Goal: Task Accomplishment & Management: Complete application form

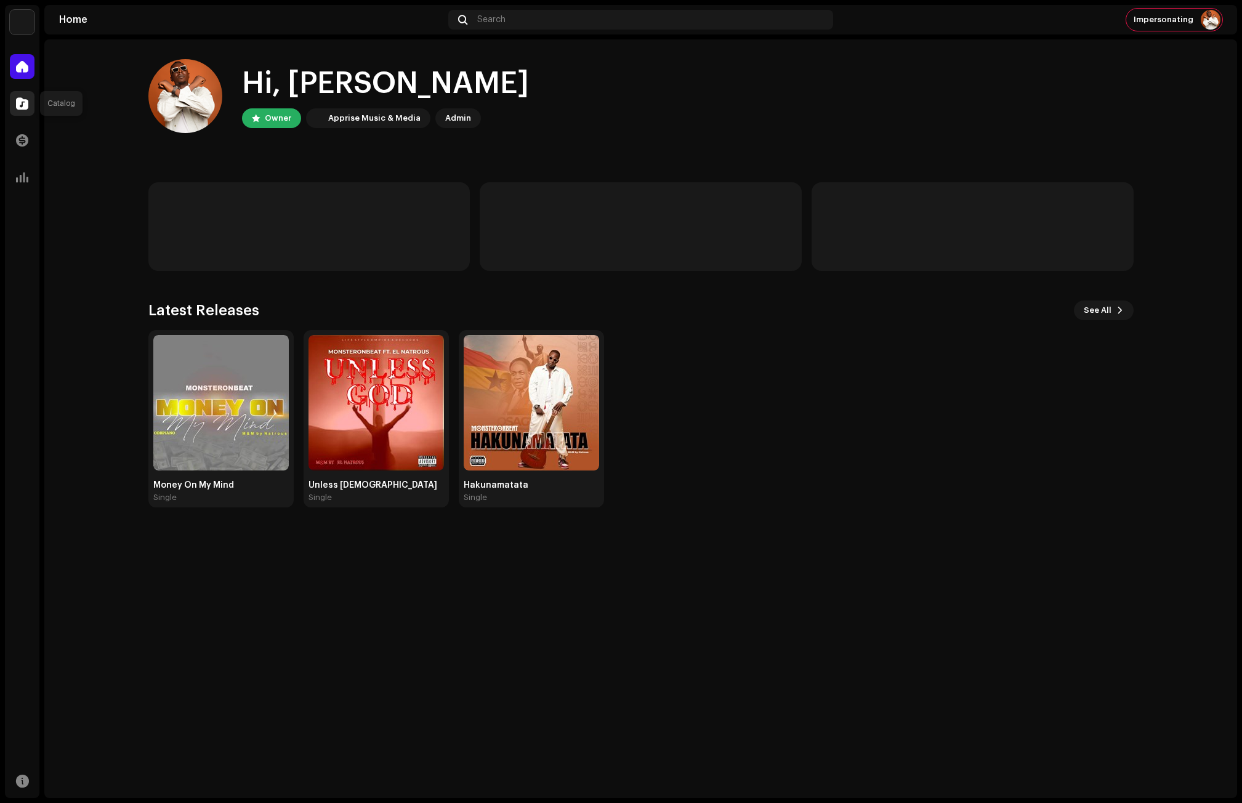
click at [18, 103] on span at bounding box center [22, 104] width 12 height 10
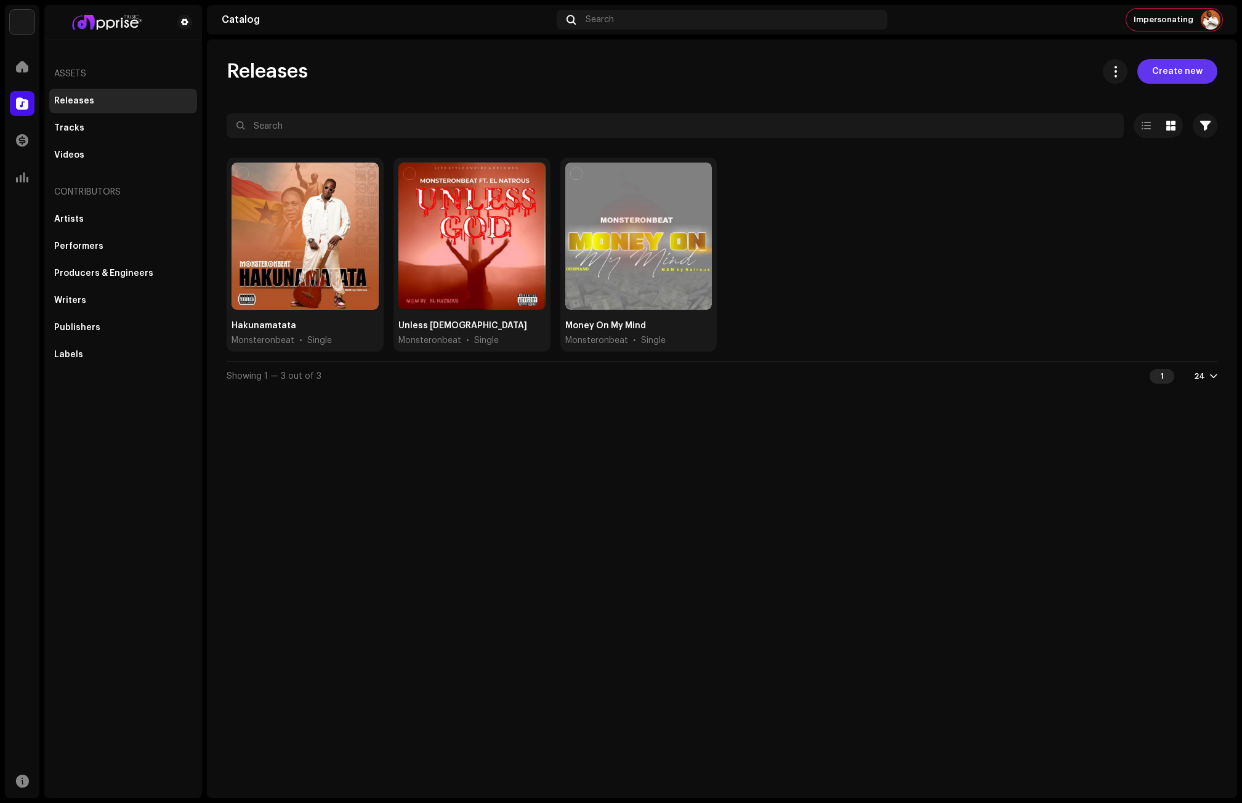
click at [1188, 69] on span "Create new" at bounding box center [1177, 71] width 50 height 25
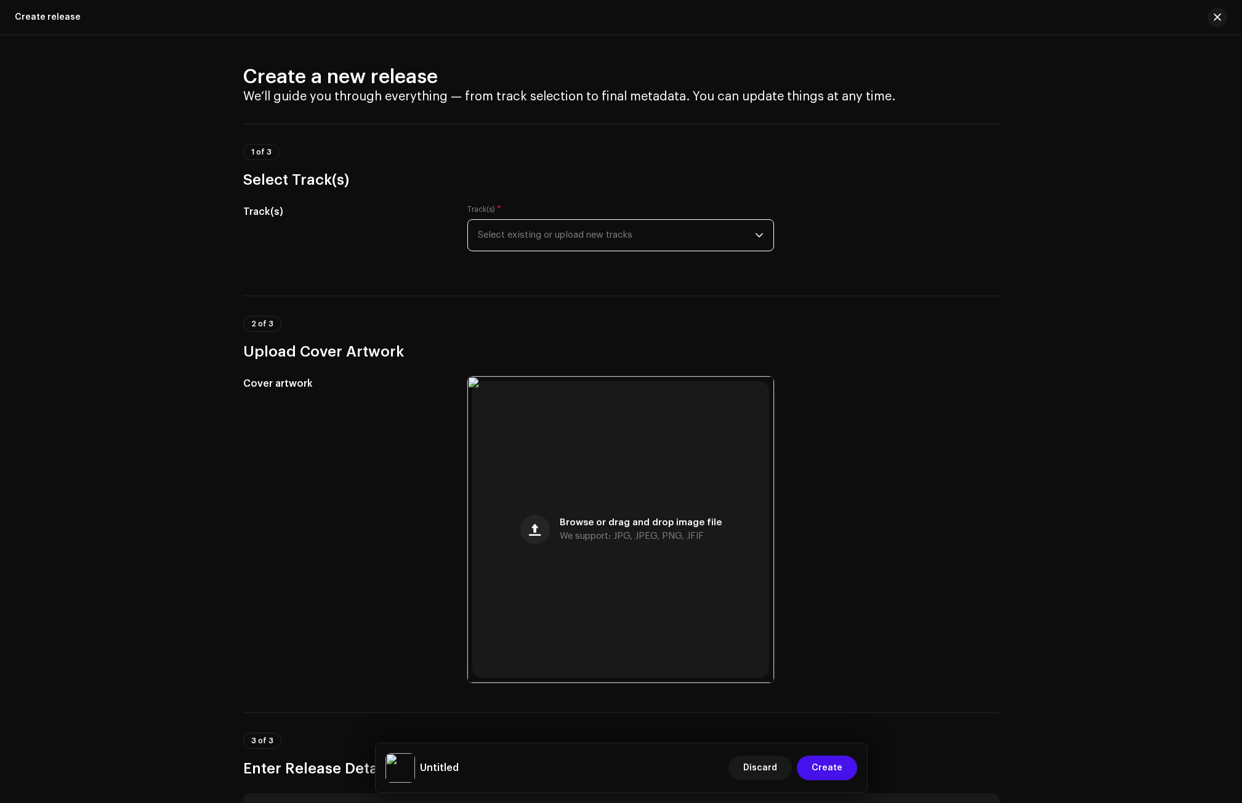
click at [542, 230] on span "Select existing or upload new tracks" at bounding box center [616, 235] width 277 height 31
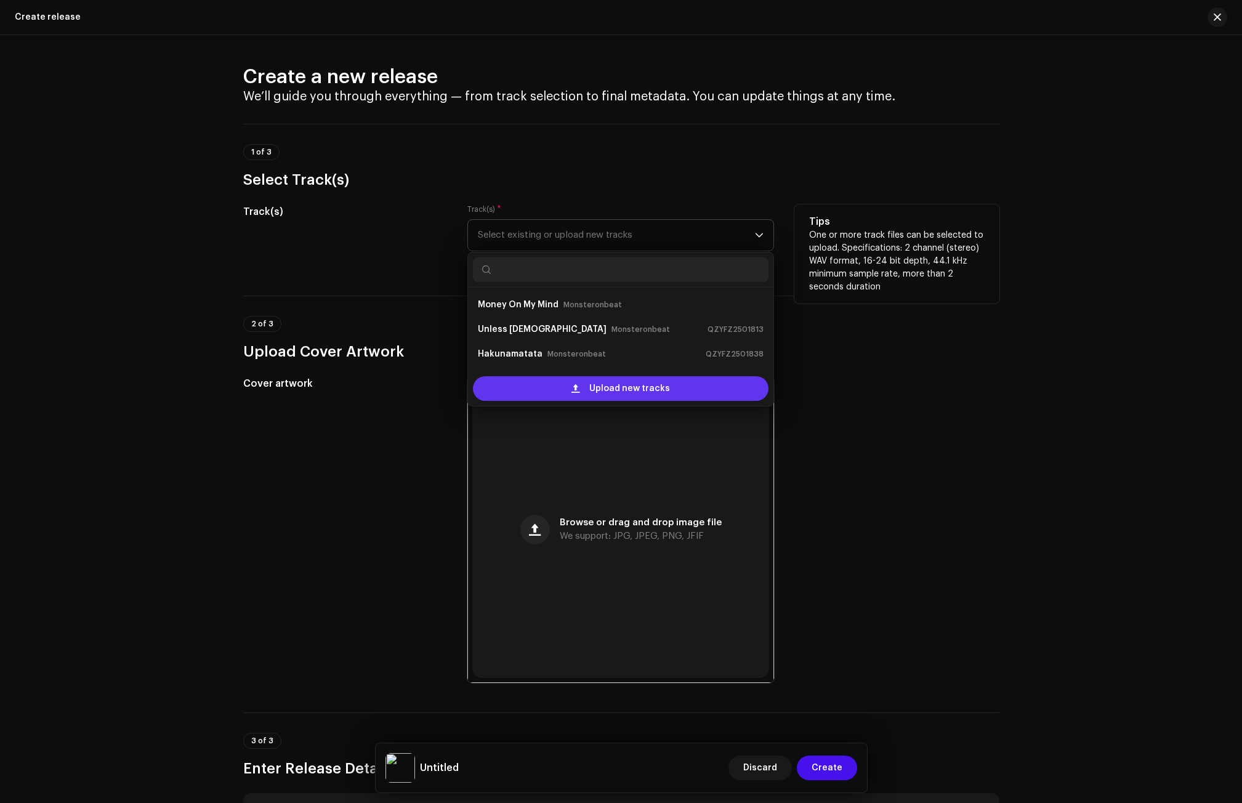
click at [599, 381] on span "Upload new tracks" at bounding box center [629, 388] width 81 height 25
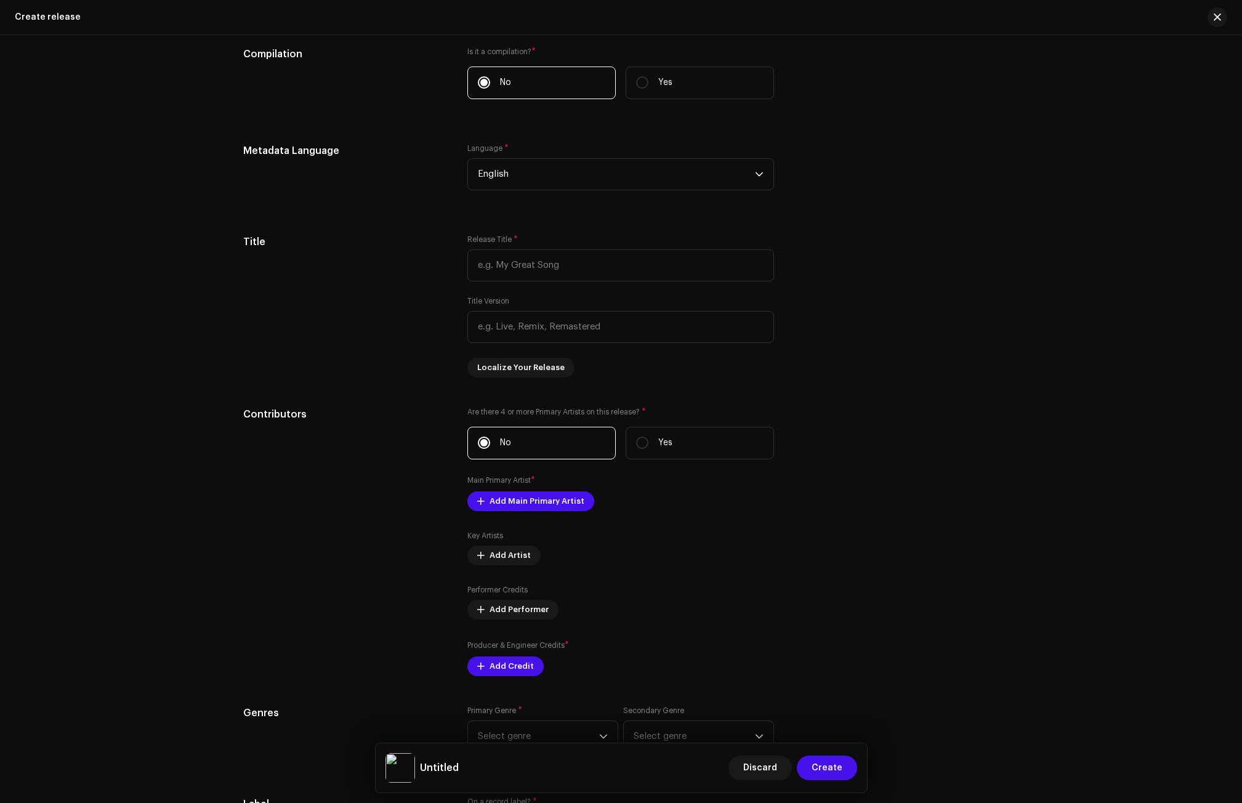
scroll to position [974, 0]
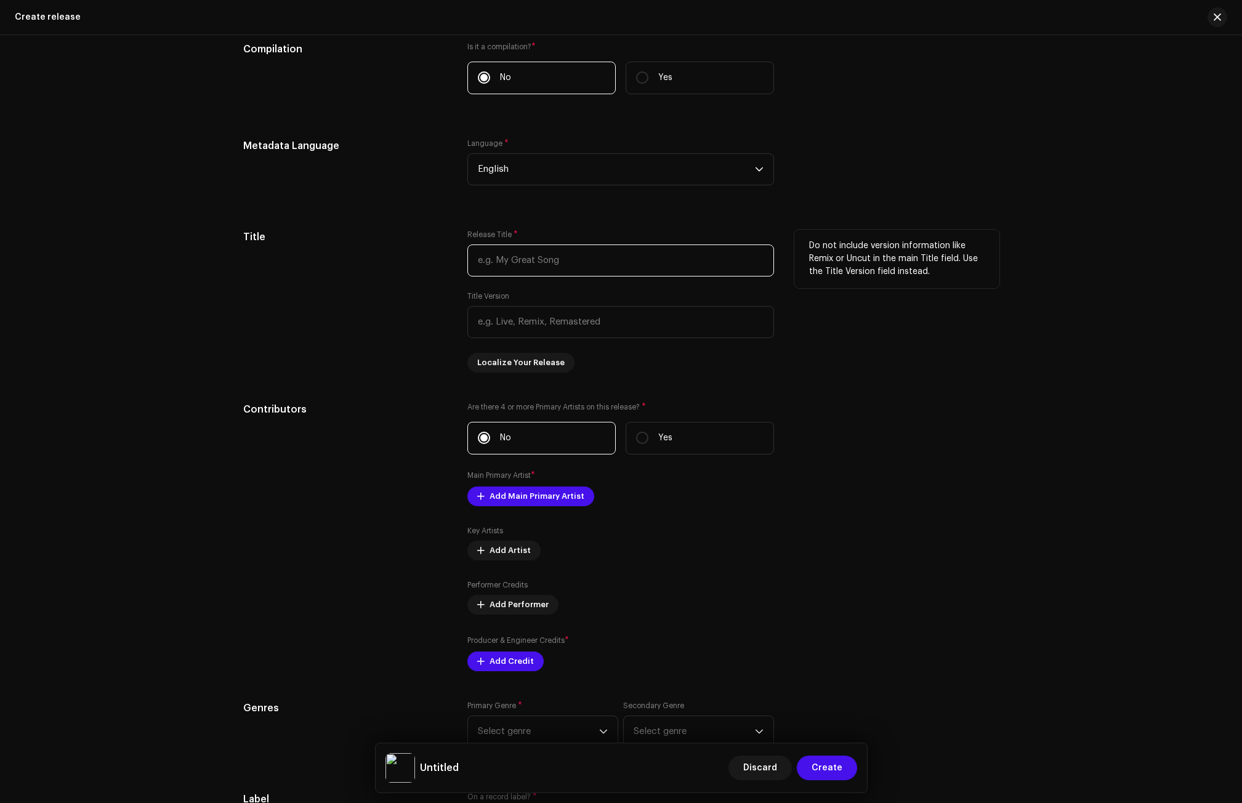
click at [501, 270] on input "text" at bounding box center [620, 260] width 307 height 32
paste input "Top Form"
type input "Top Form"
click at [343, 336] on div "Title" at bounding box center [345, 301] width 205 height 143
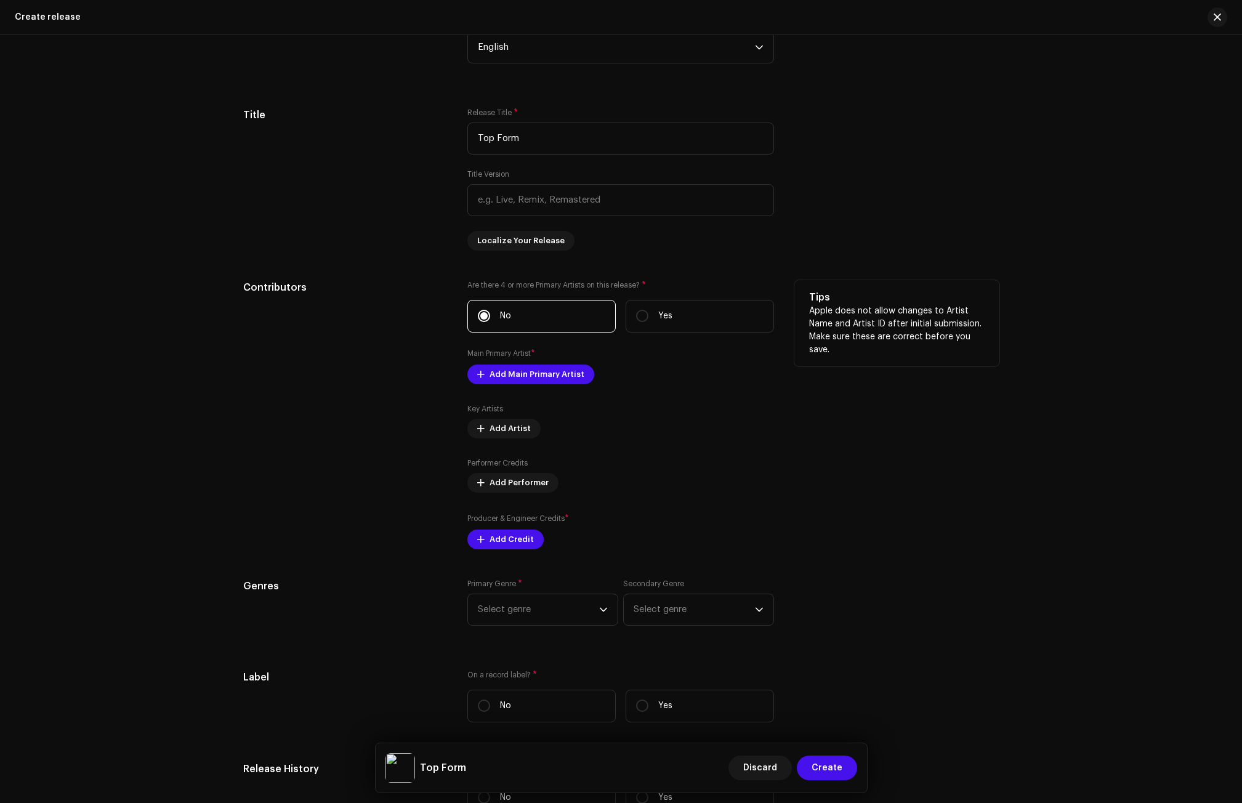
scroll to position [1097, 0]
click at [490, 372] on span "Add Main Primary Artist" at bounding box center [537, 373] width 95 height 25
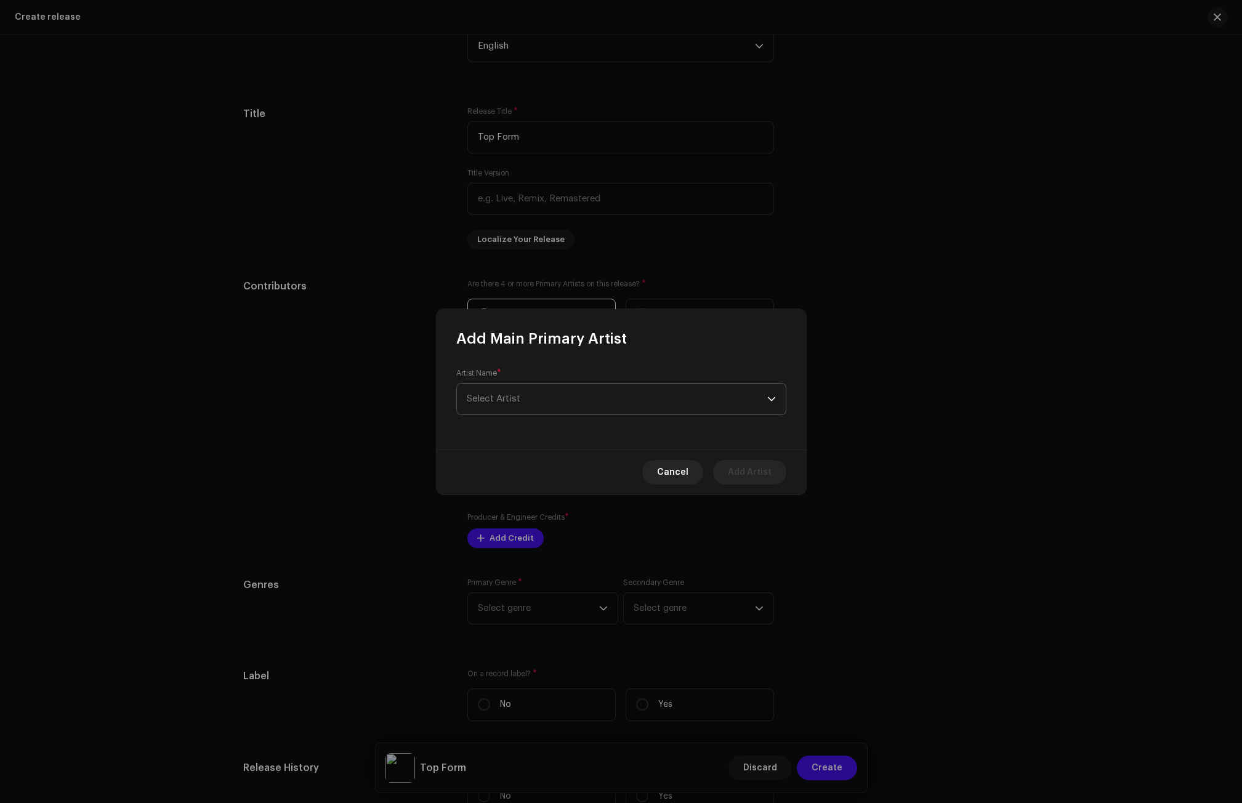
click at [498, 395] on span "Select Artist" at bounding box center [494, 398] width 54 height 9
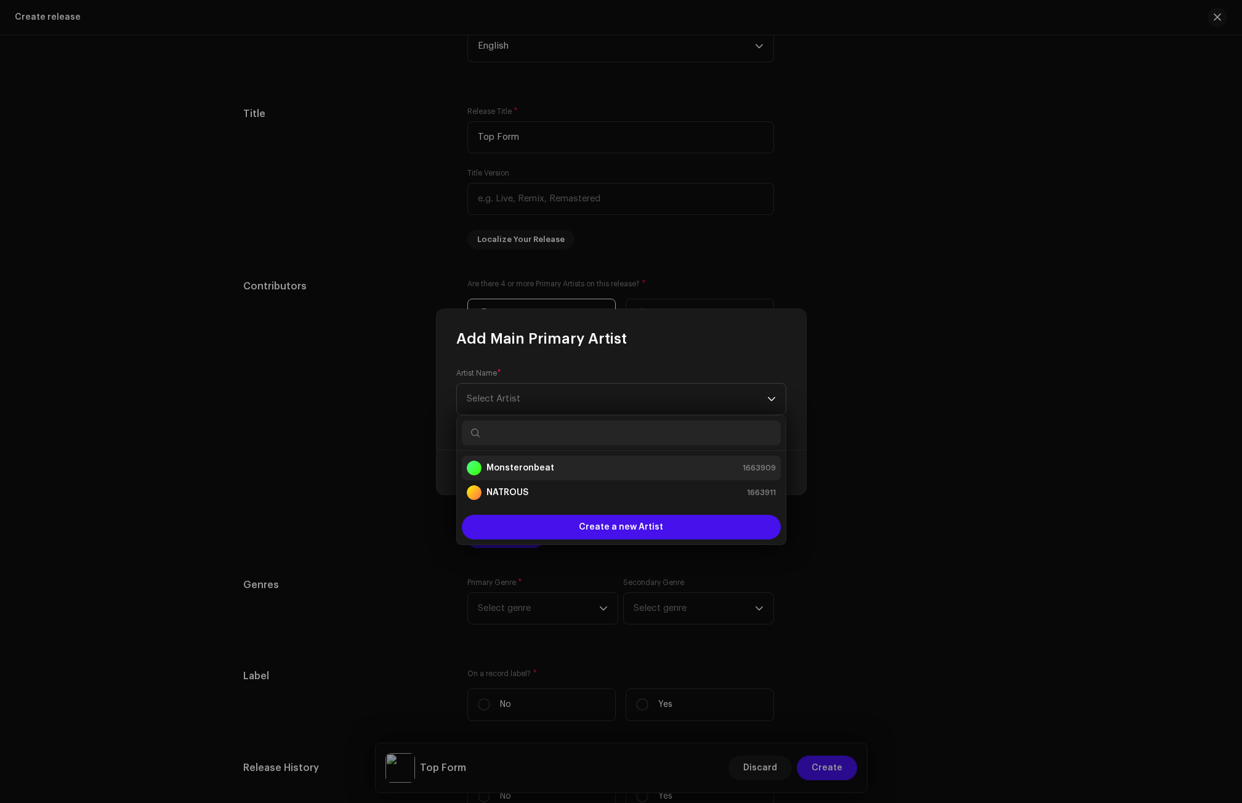
click at [523, 463] on strong "Monsteronbeat" at bounding box center [520, 468] width 68 height 12
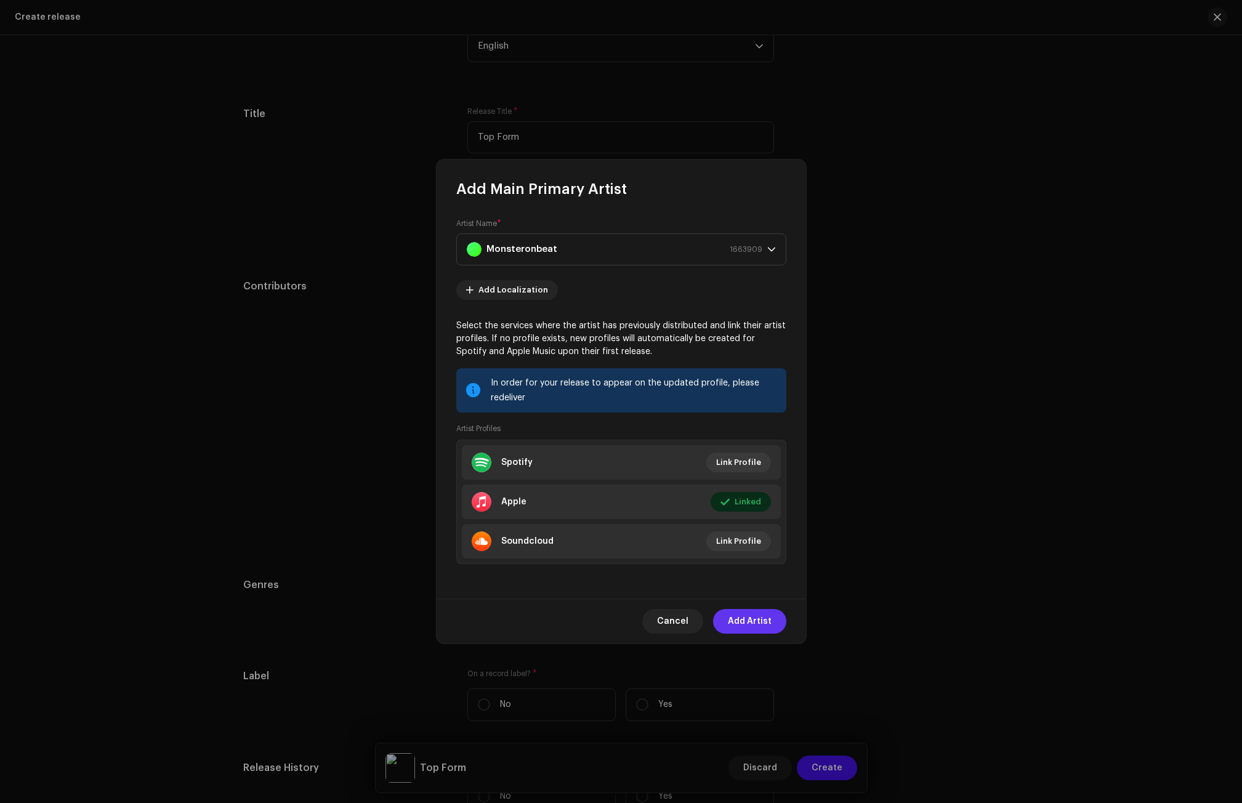
click at [756, 621] on span "Add Artist" at bounding box center [750, 621] width 44 height 25
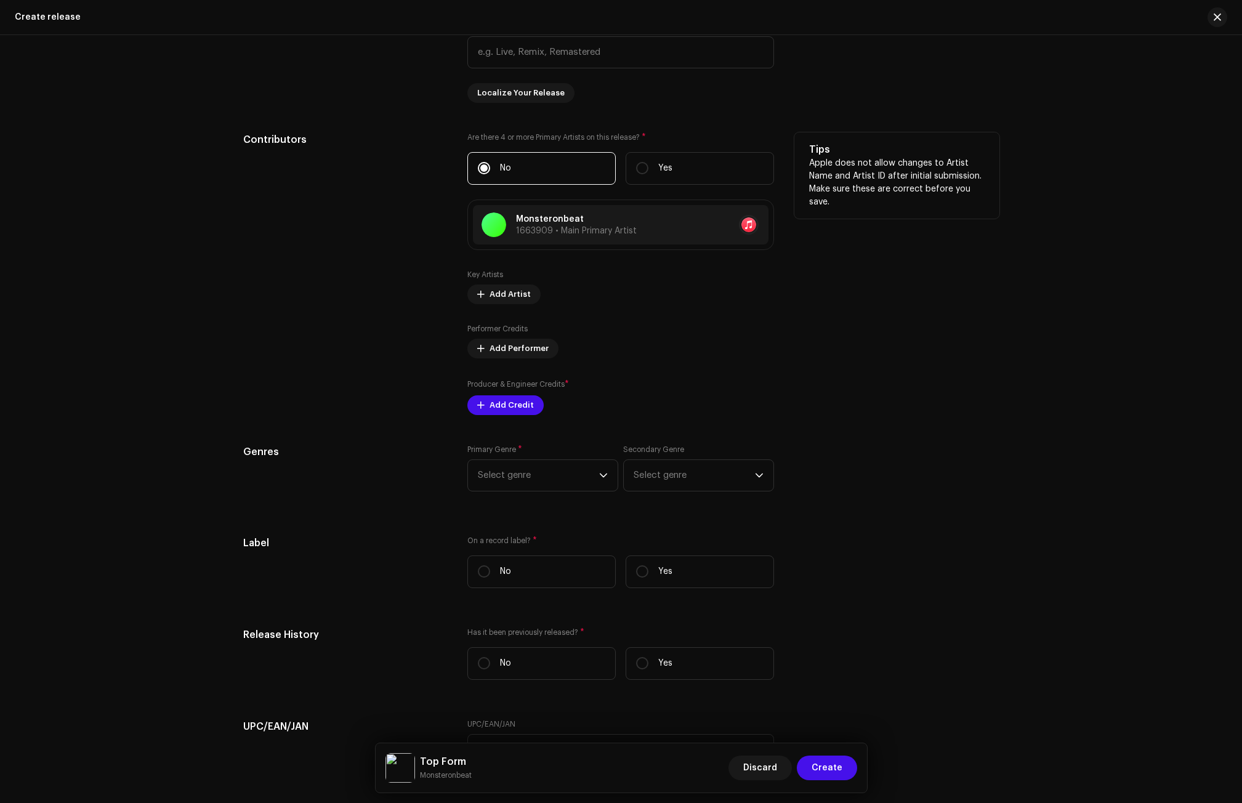
scroll to position [1293, 0]
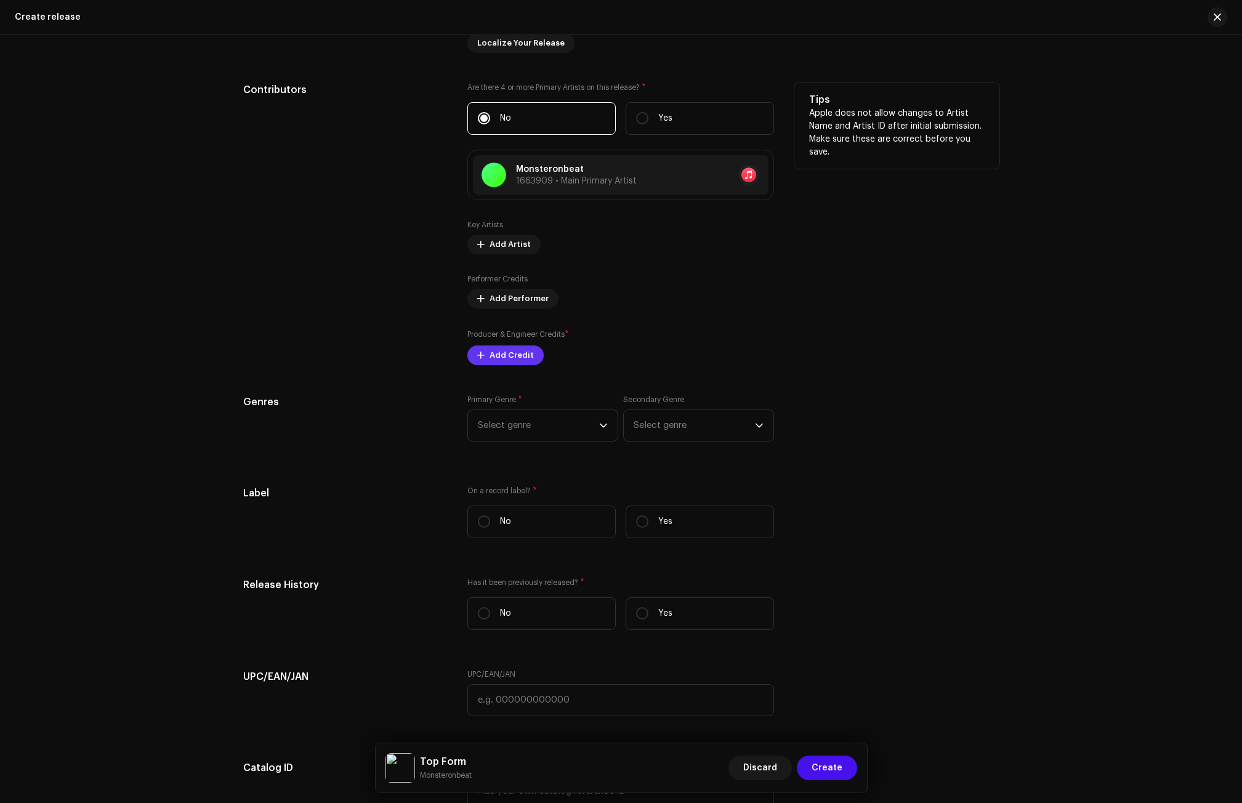
click at [499, 357] on span "Add Credit" at bounding box center [512, 355] width 44 height 25
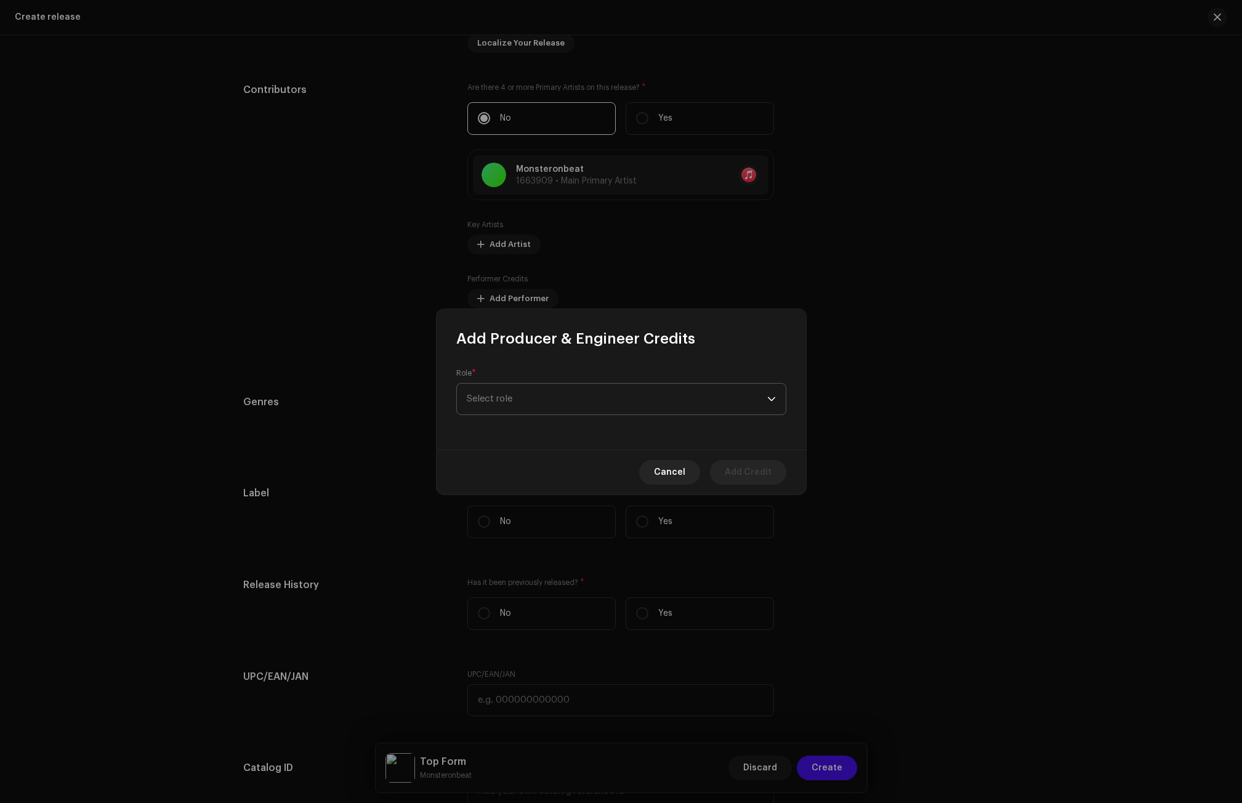
click at [510, 402] on span "Select role" at bounding box center [617, 399] width 300 height 31
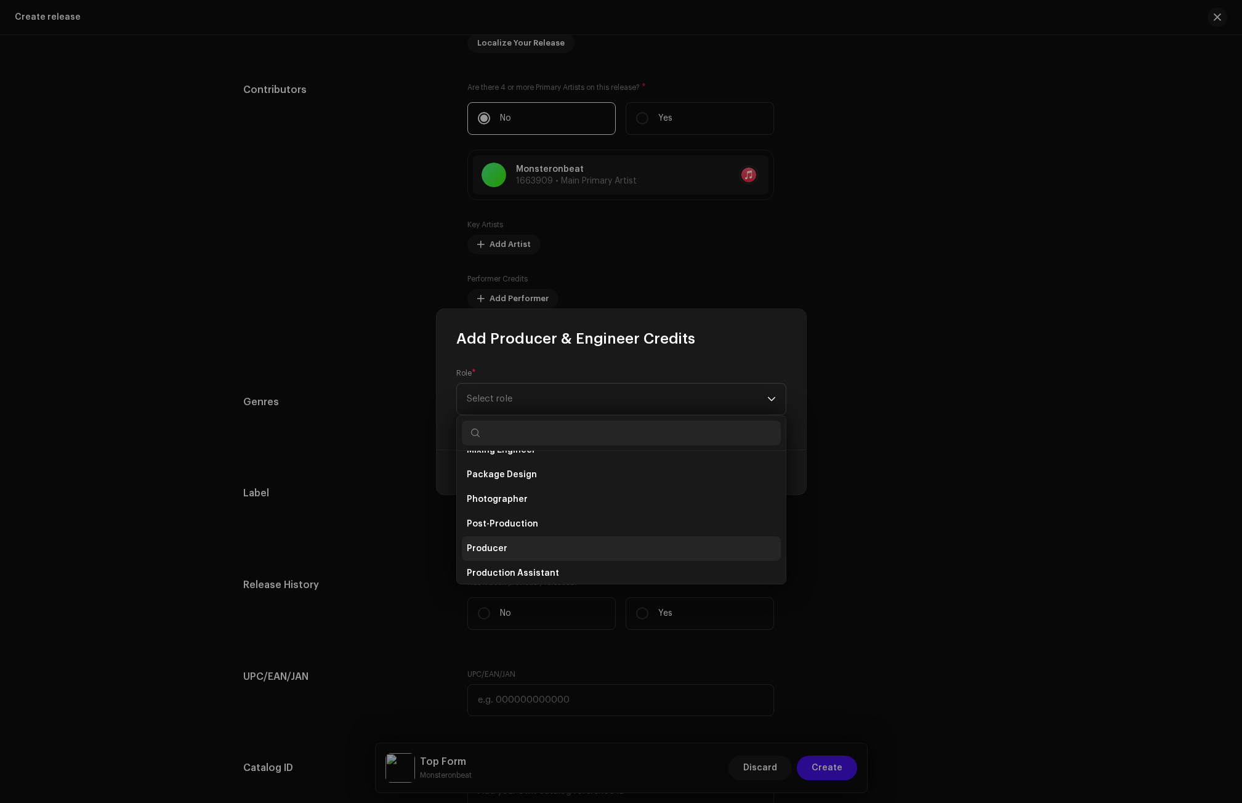
scroll to position [431, 0]
click at [499, 532] on span "Producer" at bounding box center [487, 529] width 41 height 12
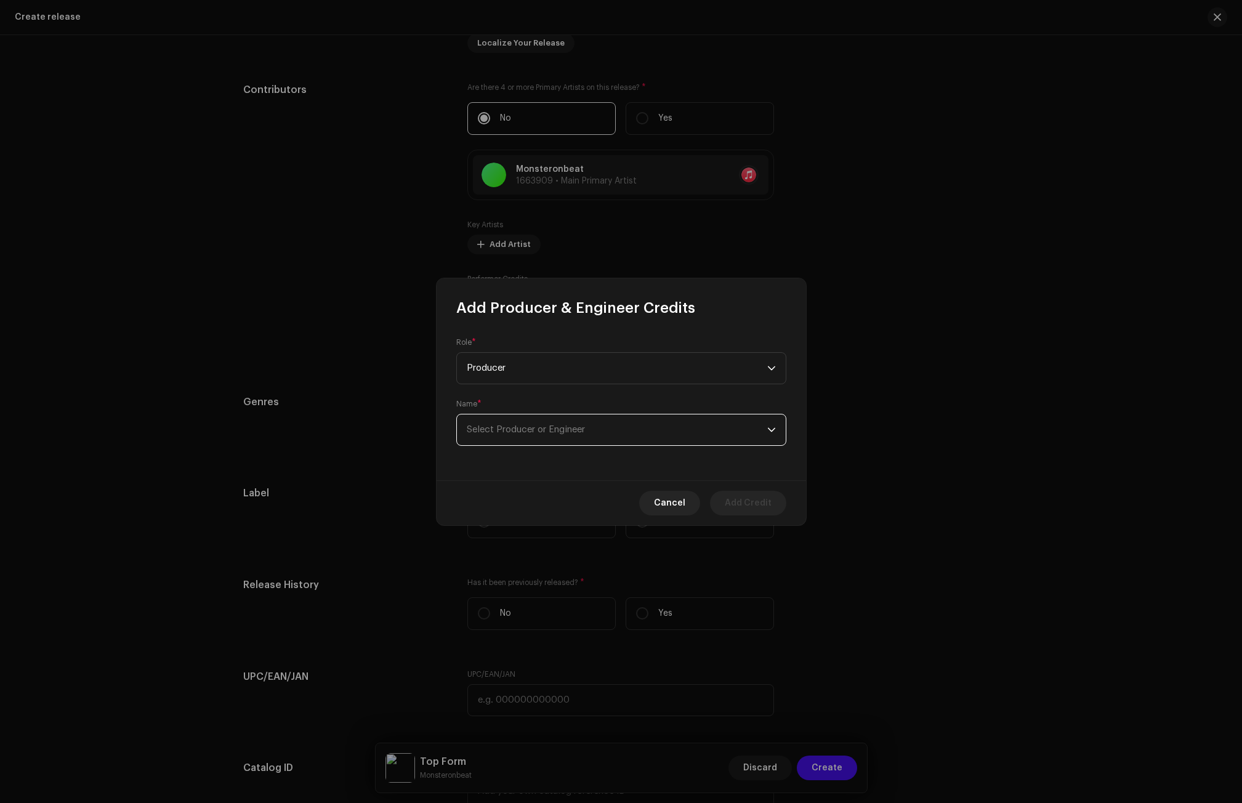
click at [485, 433] on span "Select Producer or Engineer" at bounding box center [526, 429] width 118 height 9
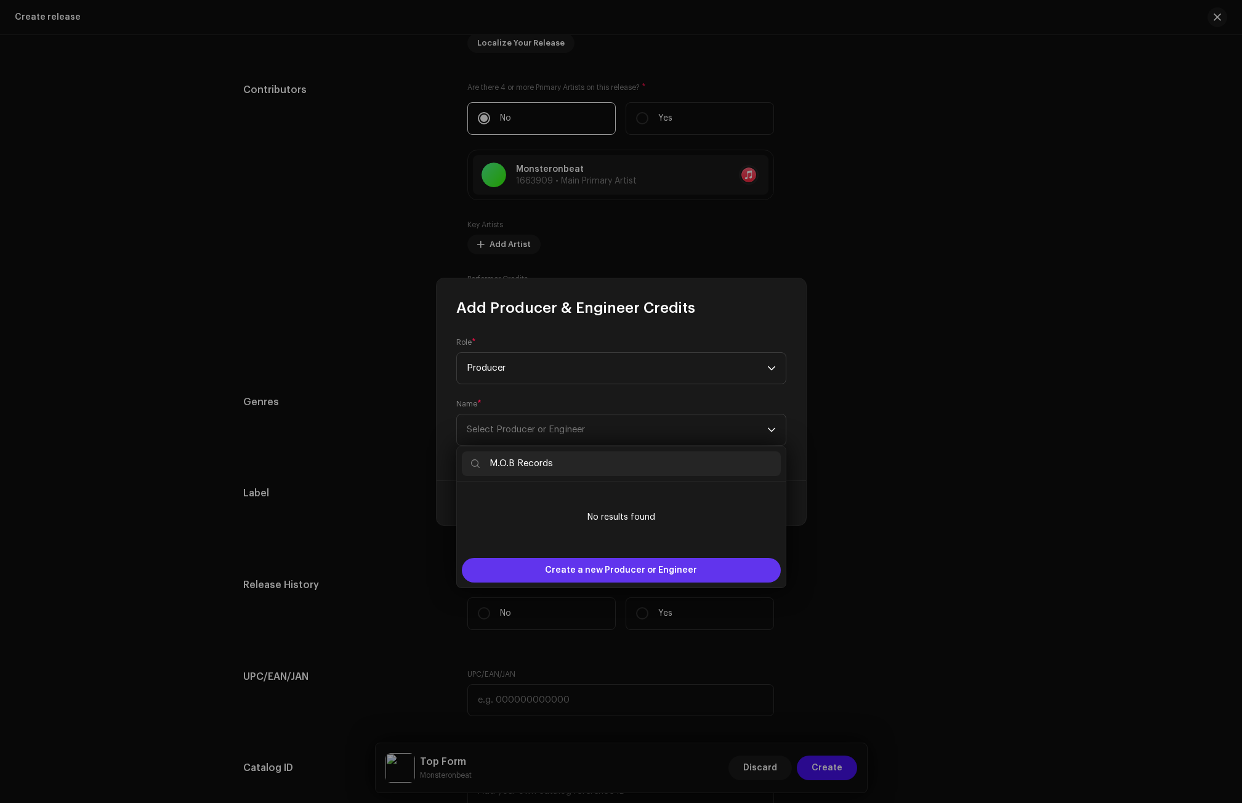
type input "M.O.B Records"
click at [615, 574] on span "Create a new Producer or Engineer" at bounding box center [621, 570] width 152 height 25
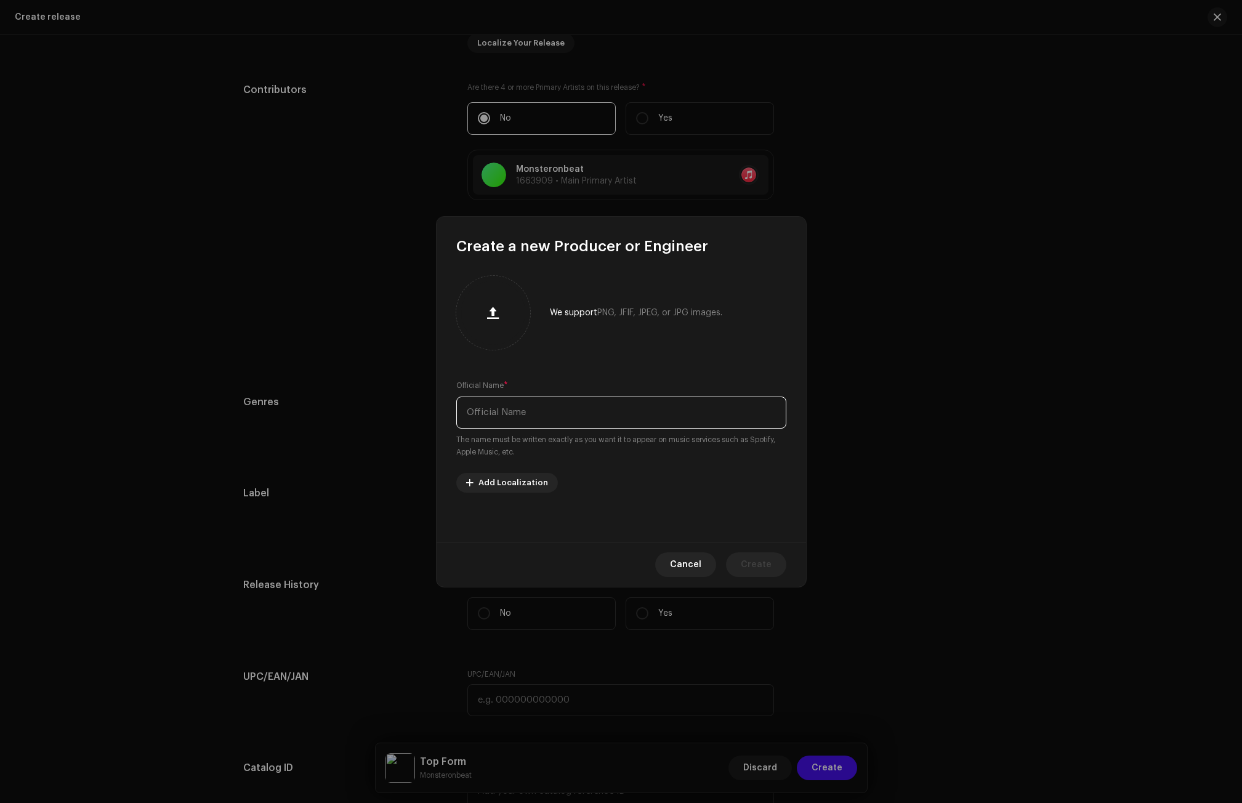
paste input "M.O.B Records"
type input "M.O.B Records"
click at [753, 564] on span "Create" at bounding box center [756, 564] width 31 height 25
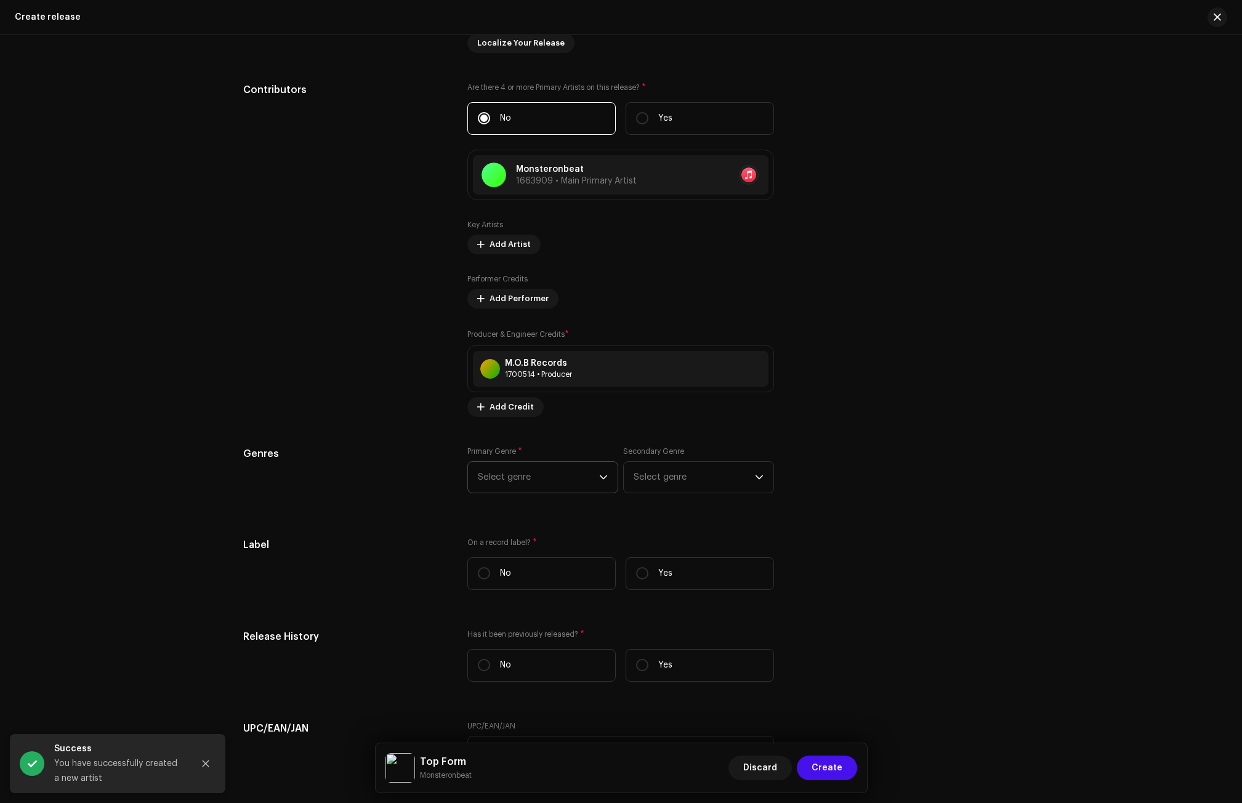
click at [589, 479] on span "Select genre" at bounding box center [538, 477] width 121 height 31
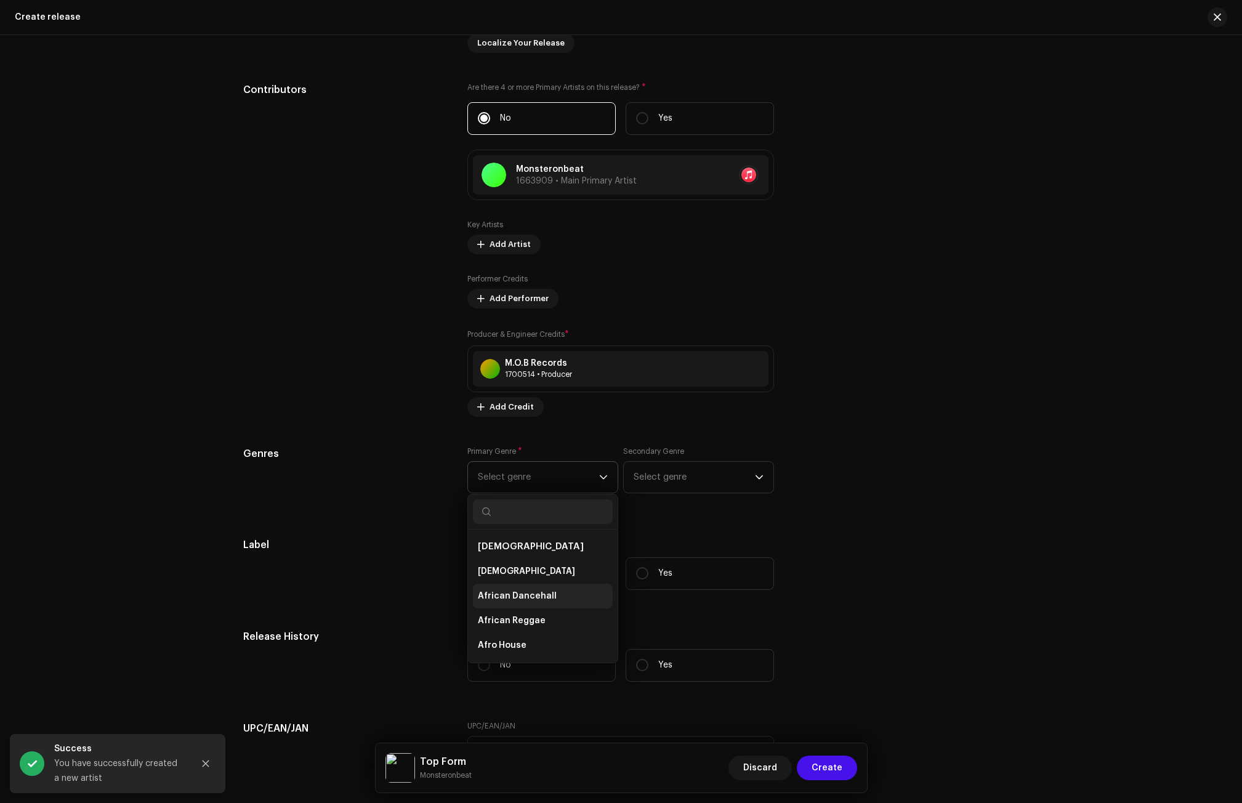
click at [544, 592] on span "African Dancehall" at bounding box center [517, 596] width 79 height 12
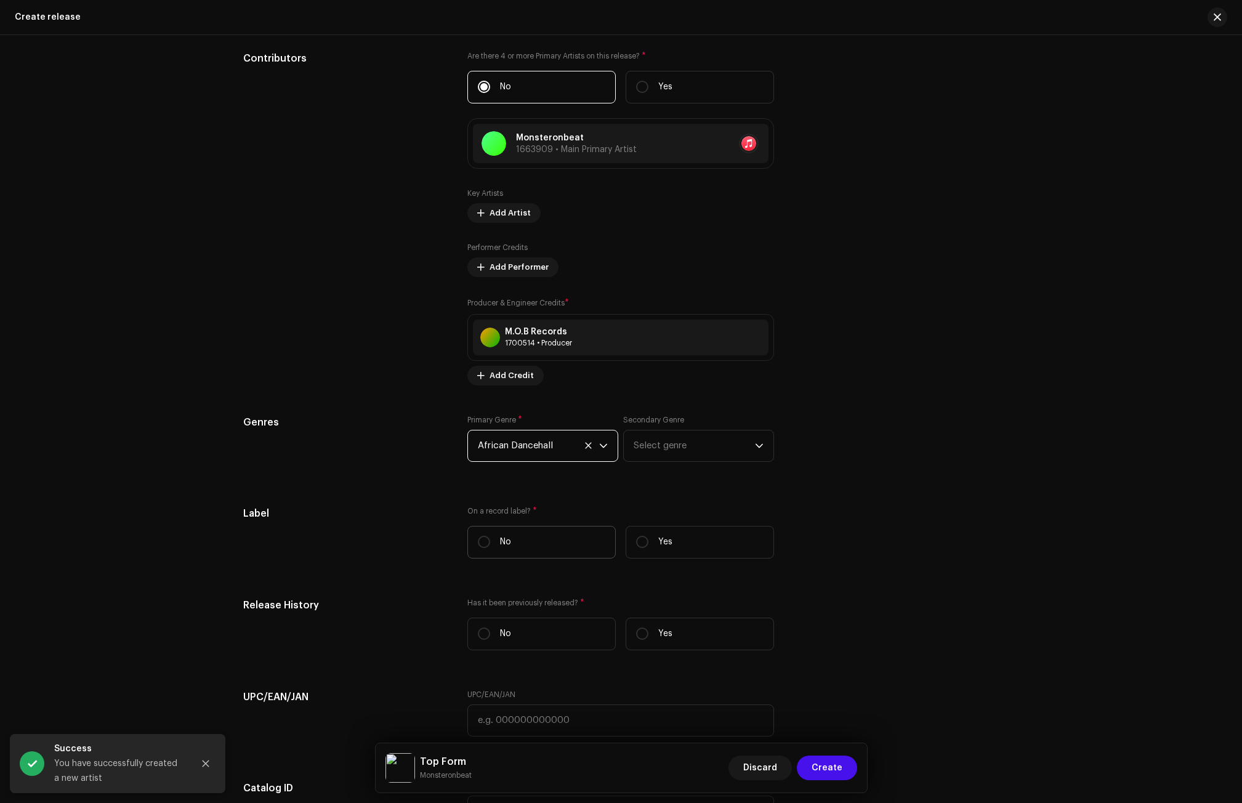
scroll to position [1416, 0]
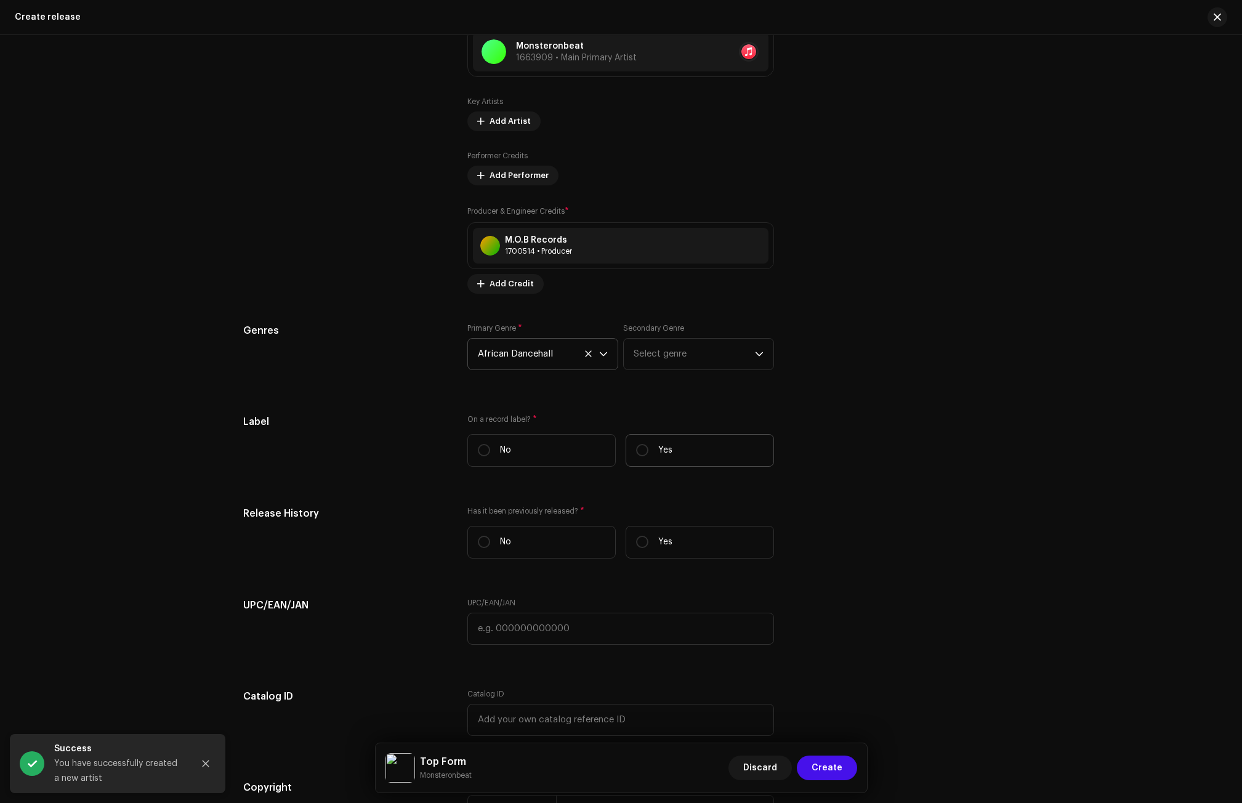
click at [655, 446] on label "Yes" at bounding box center [700, 450] width 148 height 33
click at [648, 446] on input "Yes" at bounding box center [642, 450] width 12 height 12
radio input "true"
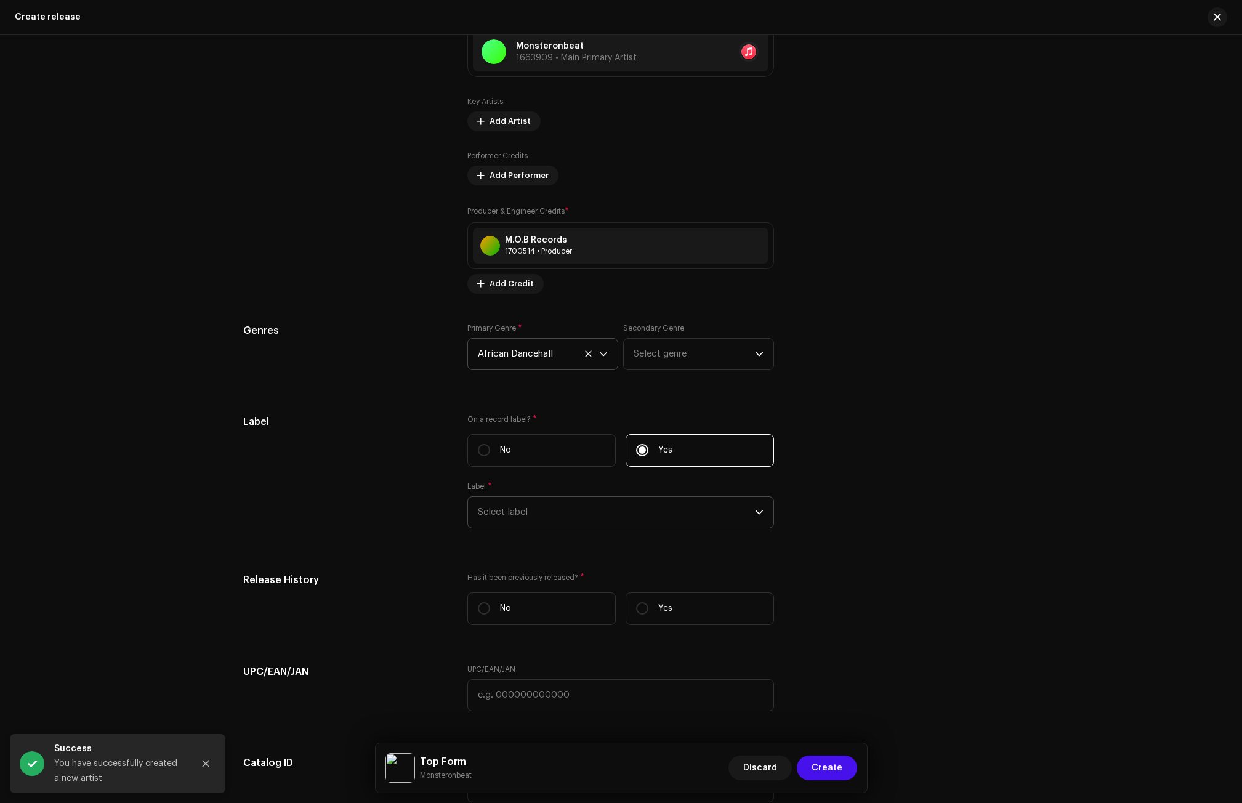
click at [559, 504] on span "Select label" at bounding box center [616, 512] width 277 height 31
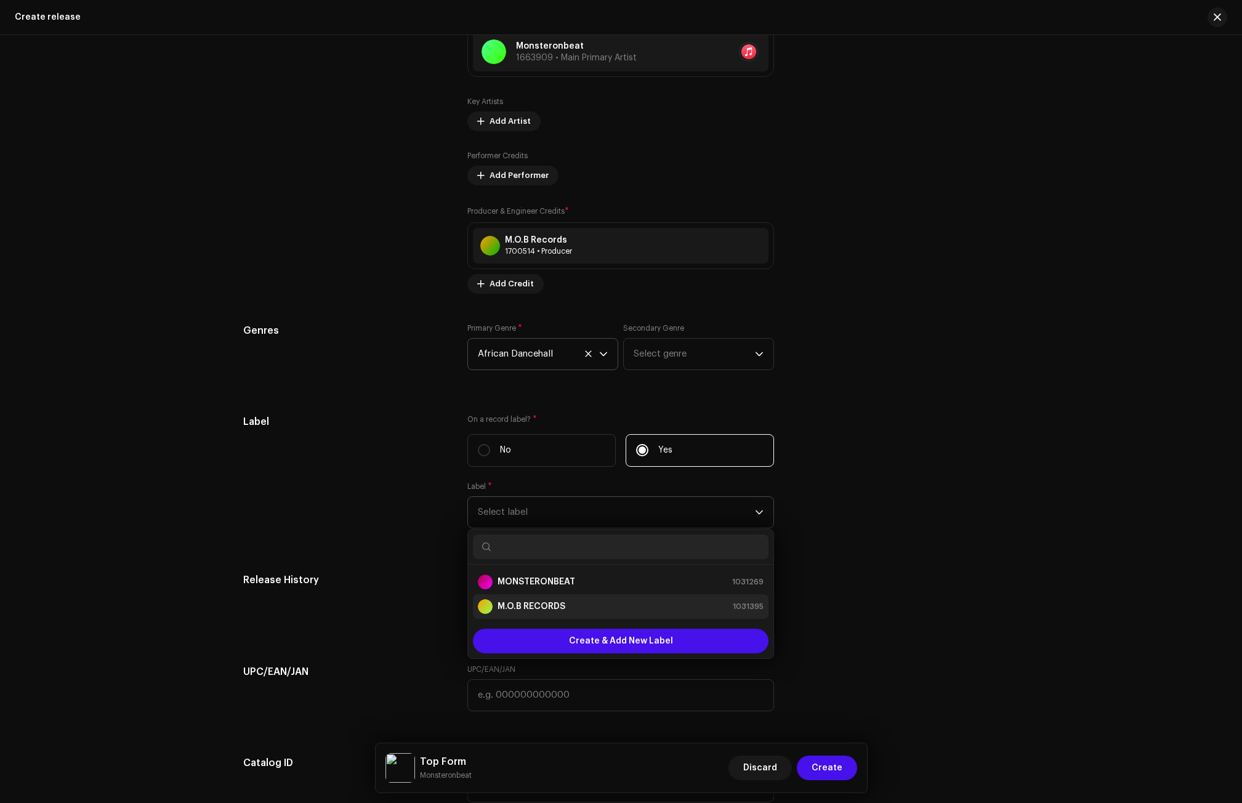
click at [547, 604] on strong "M.O.B RECORDS" at bounding box center [532, 606] width 68 height 12
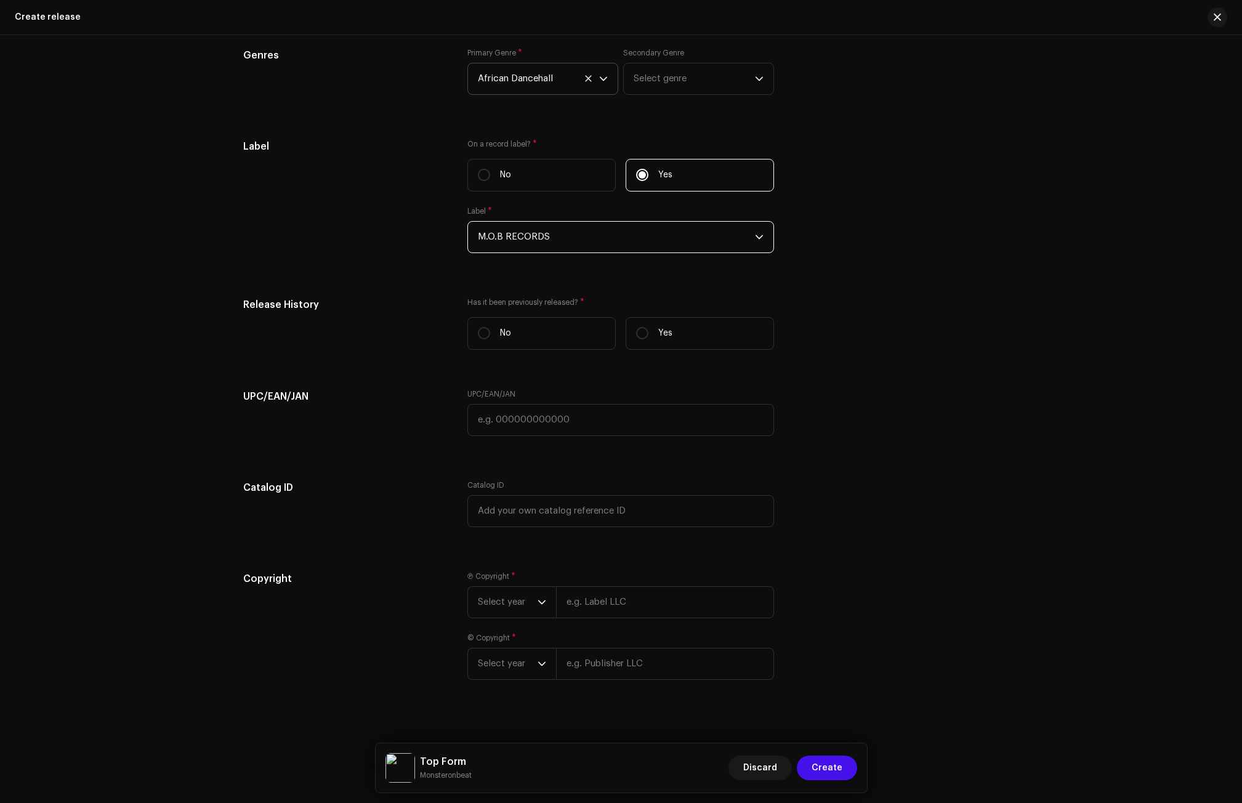
scroll to position [1701, 0]
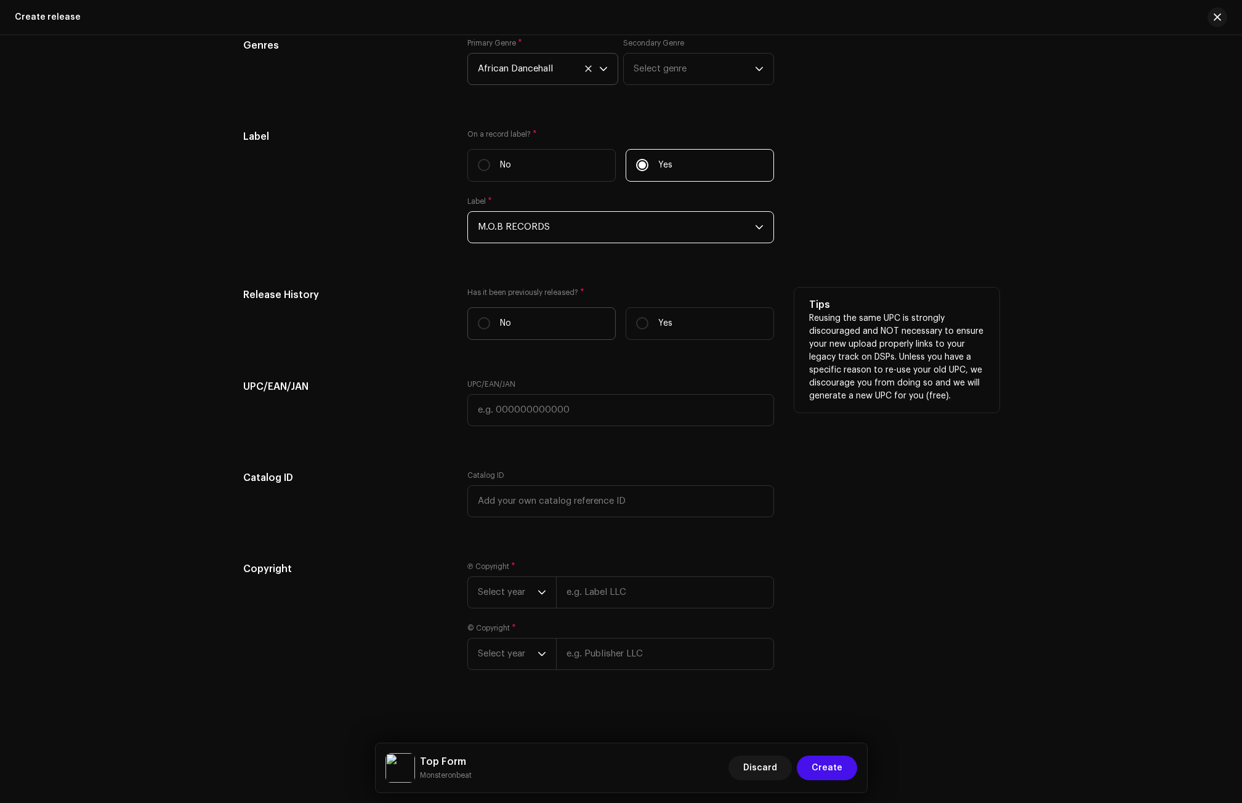
click at [506, 325] on p "No" at bounding box center [505, 323] width 11 height 13
click at [490, 325] on input "No" at bounding box center [484, 323] width 12 height 12
radio input "true"
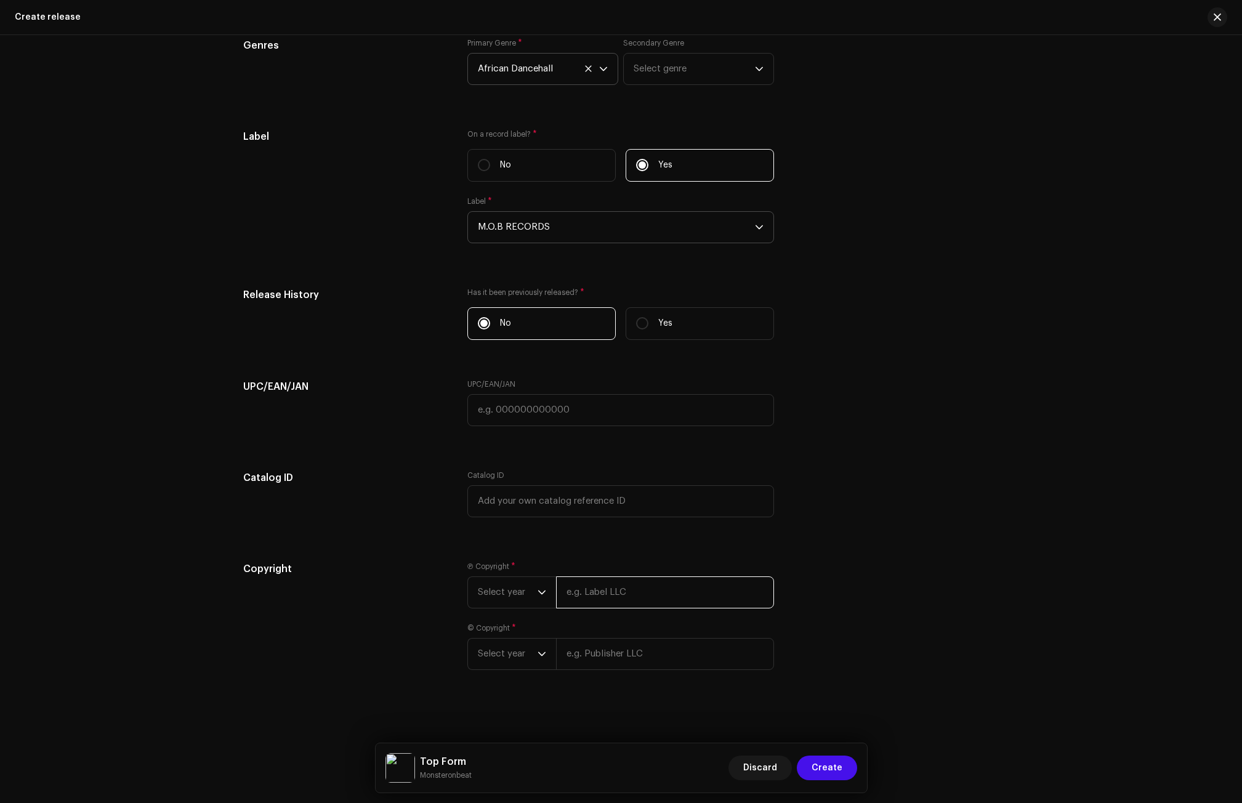
paste input "M.O.B Records"
type input "M.O.B Records"
paste input "M.O.B Records"
type input "M.O.B Records"
click at [539, 595] on icon "dropdown trigger" at bounding box center [542, 592] width 9 height 9
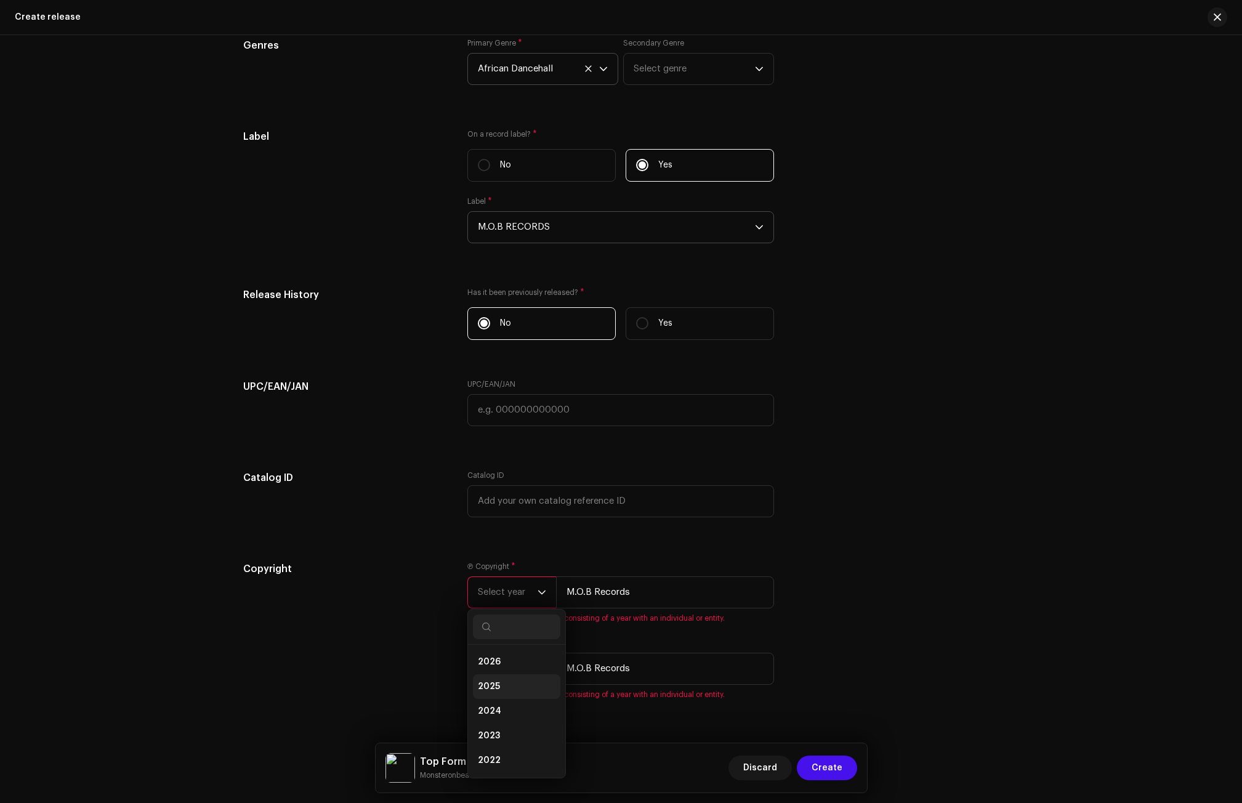
click at [510, 685] on li "2025" at bounding box center [516, 686] width 87 height 25
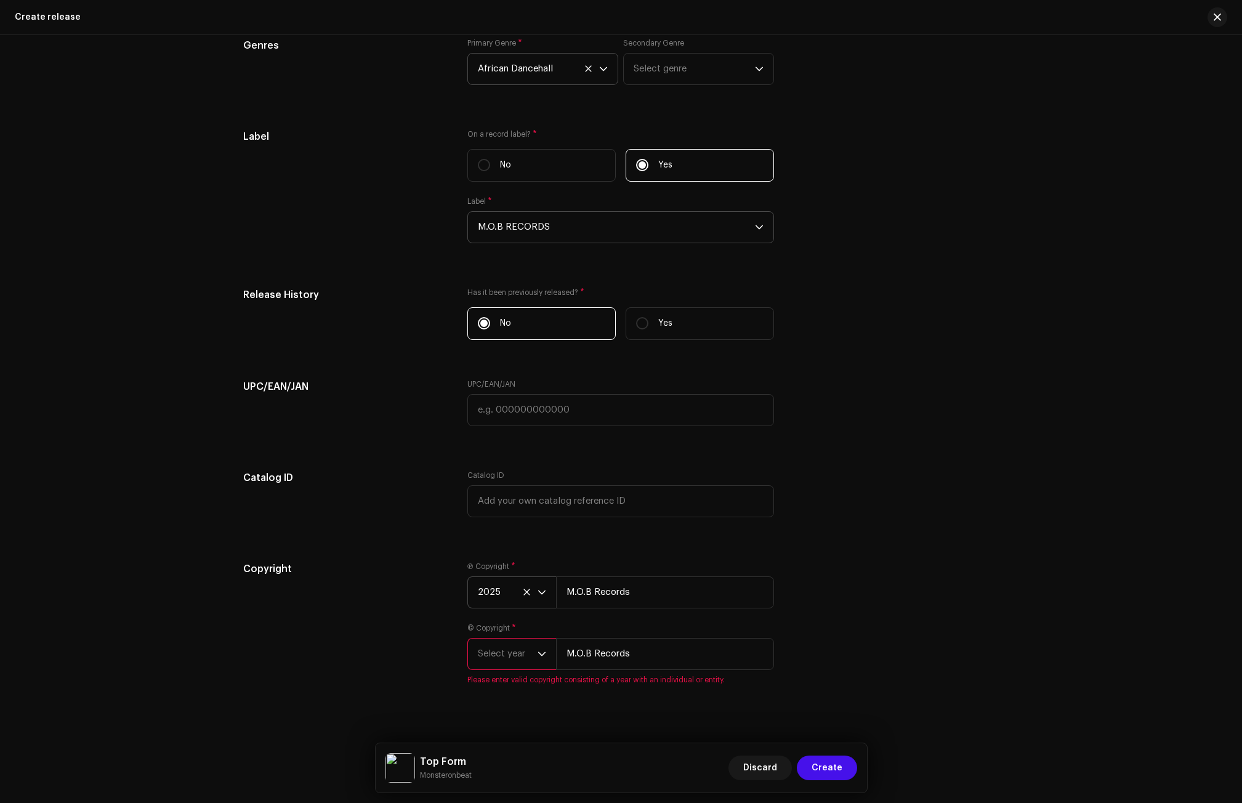
click at [525, 658] on span "Select year" at bounding box center [508, 654] width 60 height 31
click at [488, 524] on span "2025" at bounding box center [489, 526] width 22 height 12
click at [404, 610] on div "Copyright" at bounding box center [345, 623] width 205 height 123
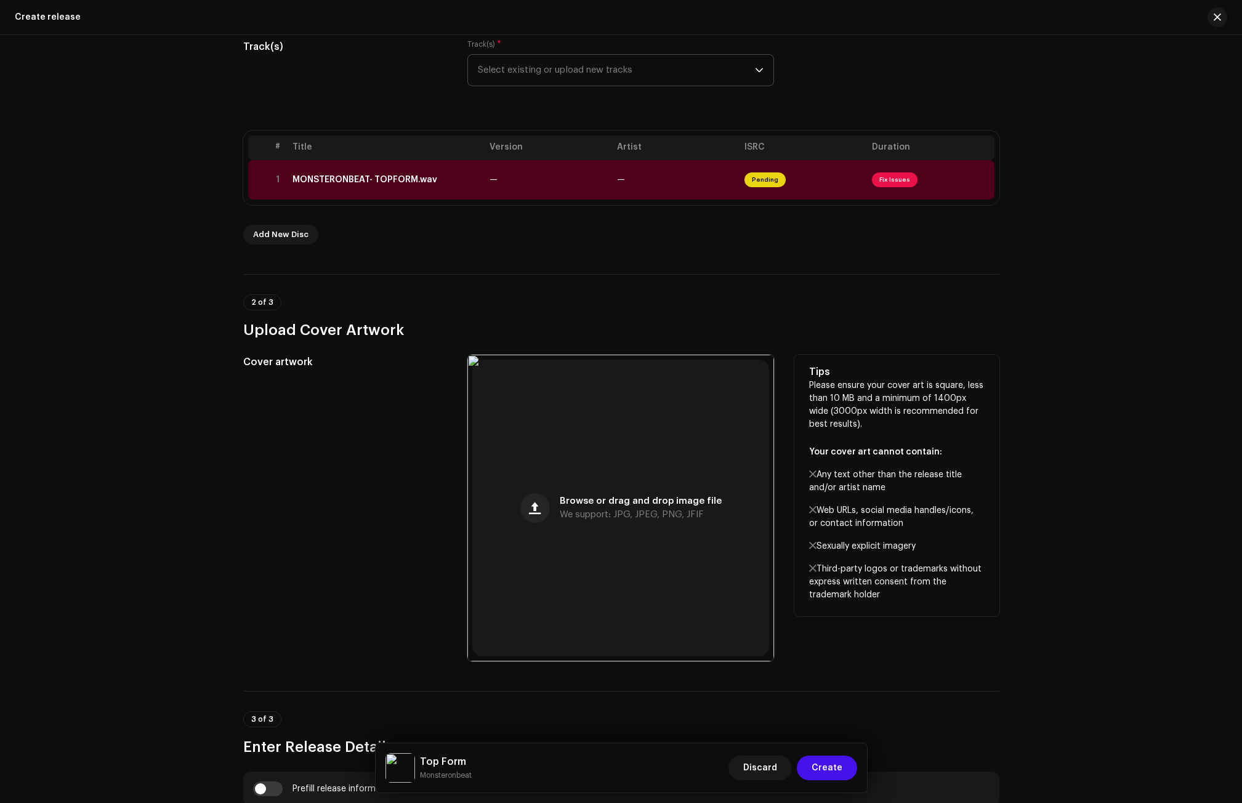
scroll to position [0, 0]
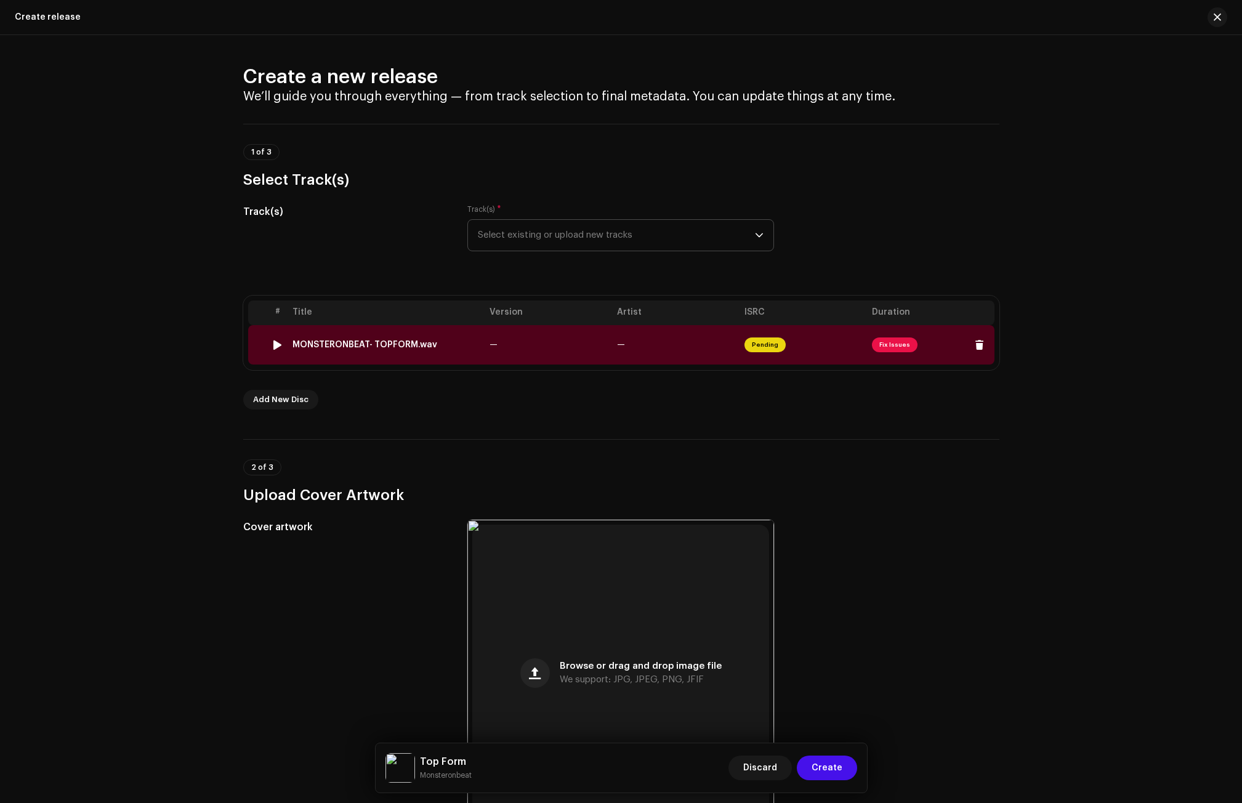
click at [385, 345] on div "MONSTERONBEAT- TOPFORM.wav" at bounding box center [364, 345] width 145 height 10
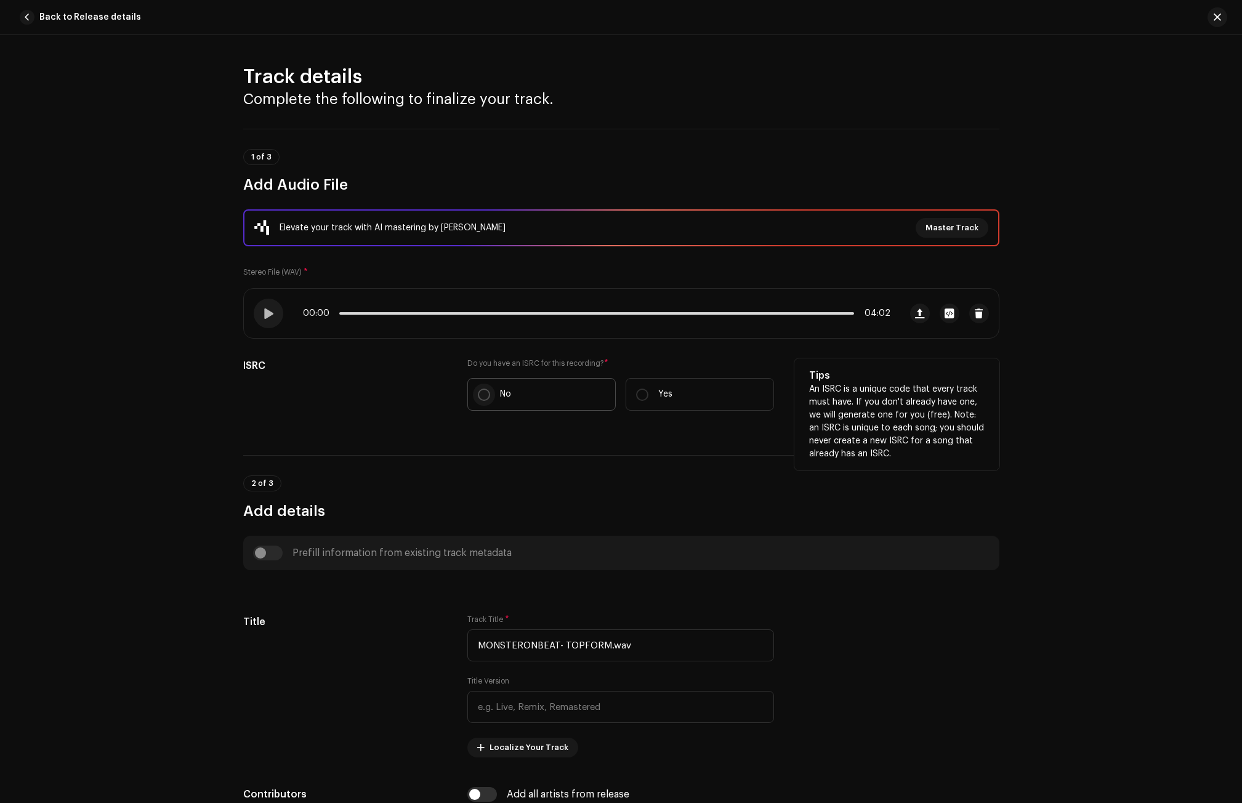
click at [478, 393] on input "No" at bounding box center [484, 395] width 12 height 12
radio input "true"
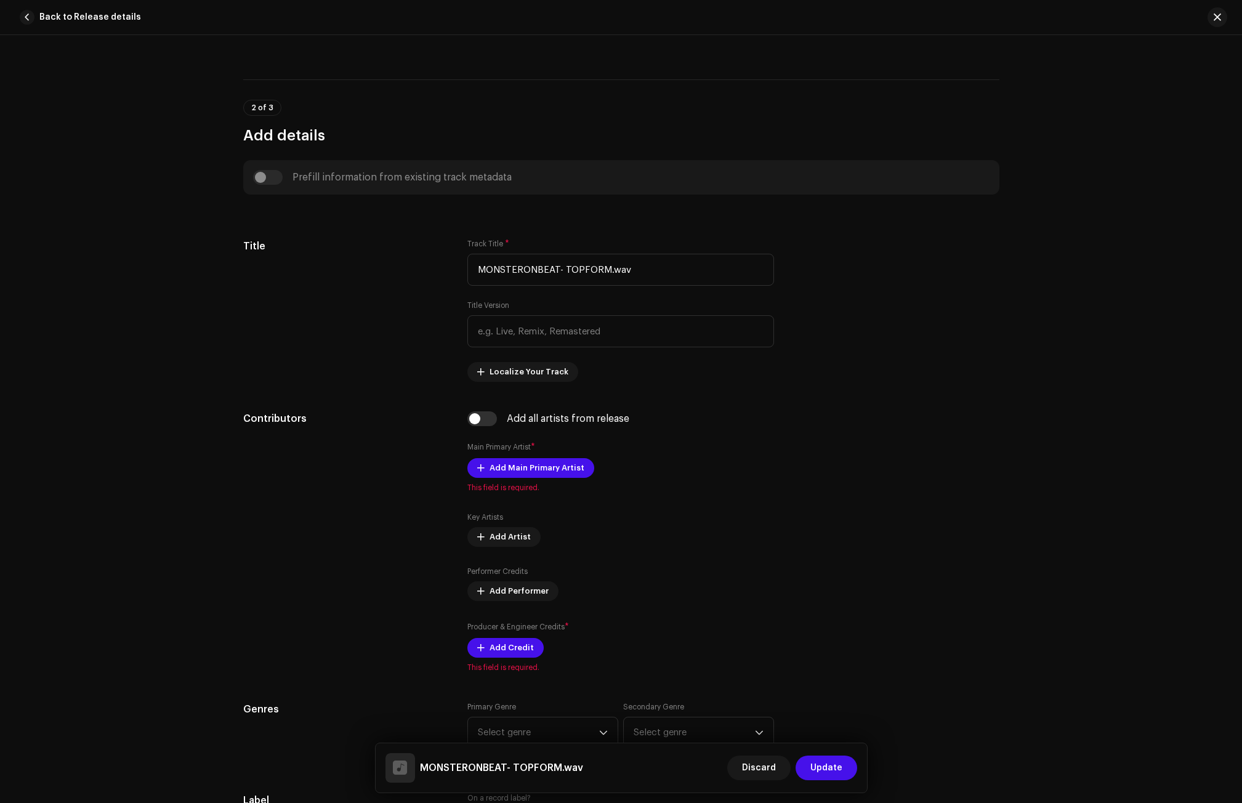
scroll to position [431, 0]
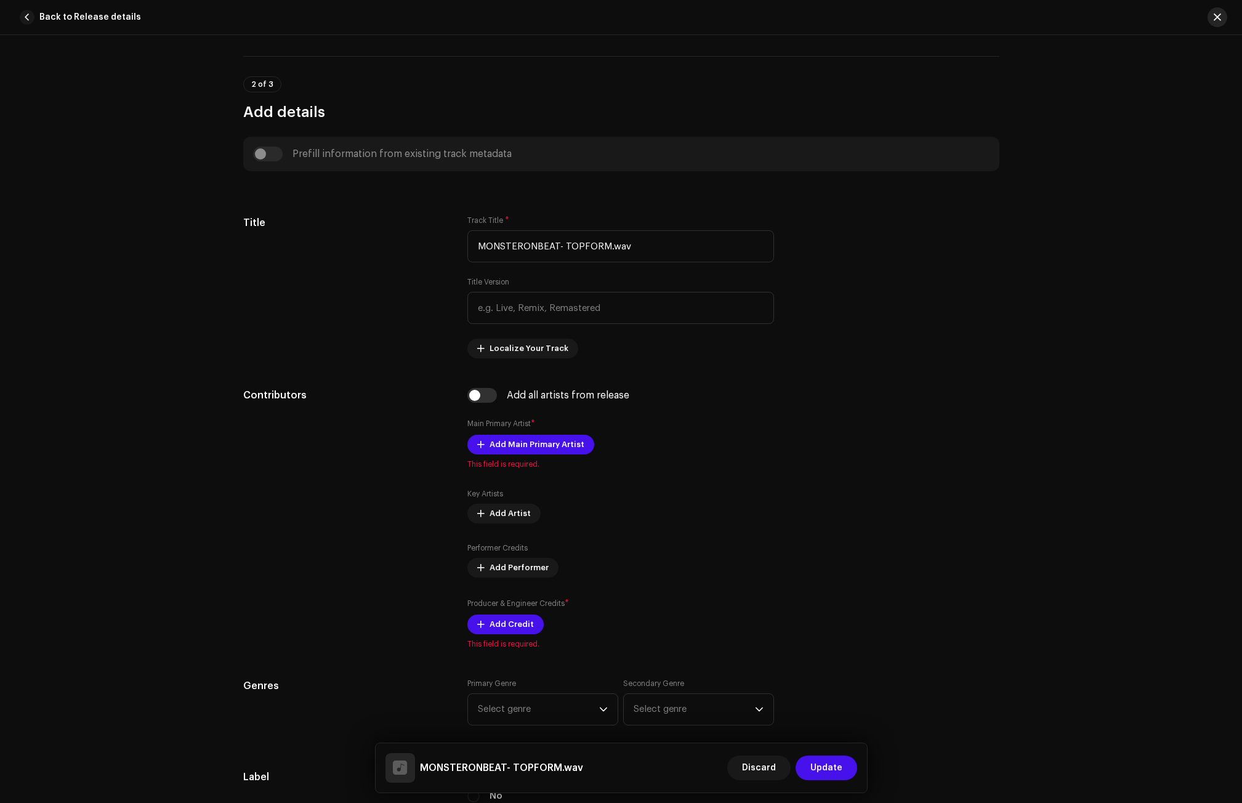
click at [1223, 22] on button "button" at bounding box center [1217, 17] width 20 height 20
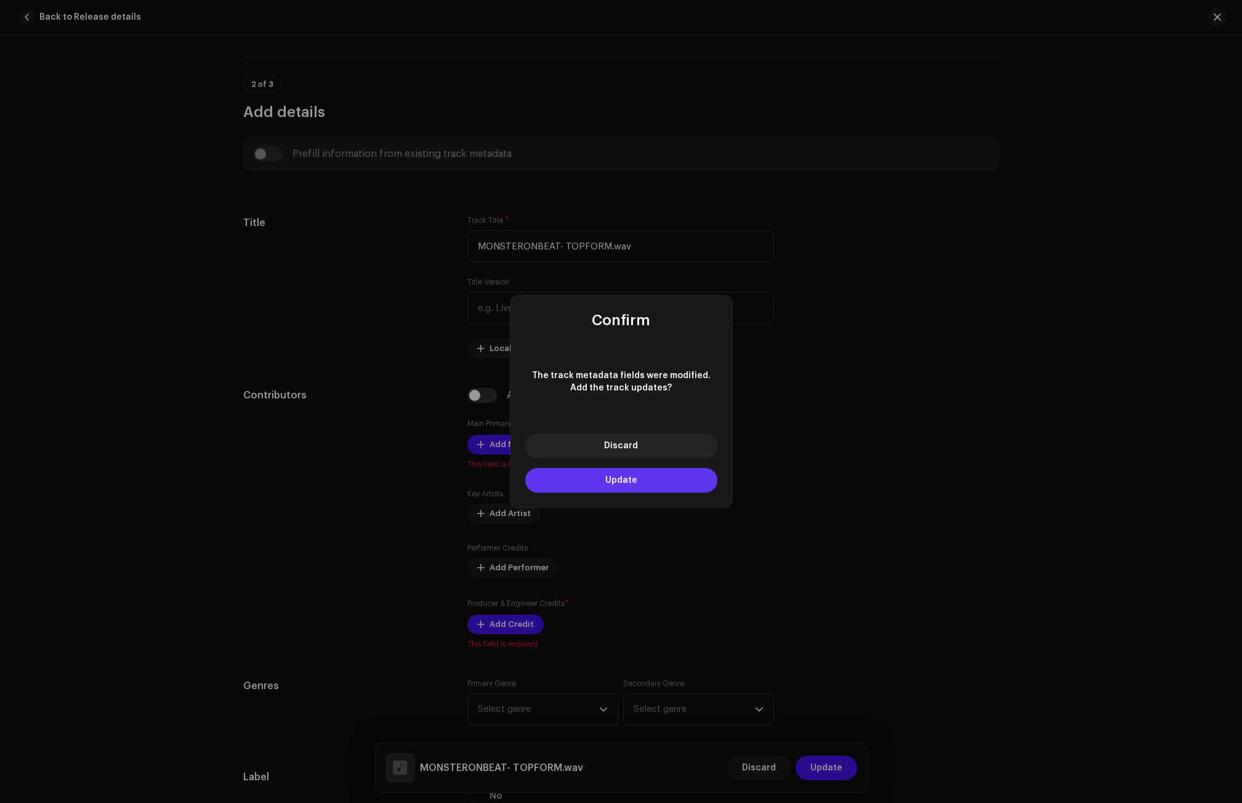
click at [626, 480] on span "Update" at bounding box center [621, 480] width 32 height 9
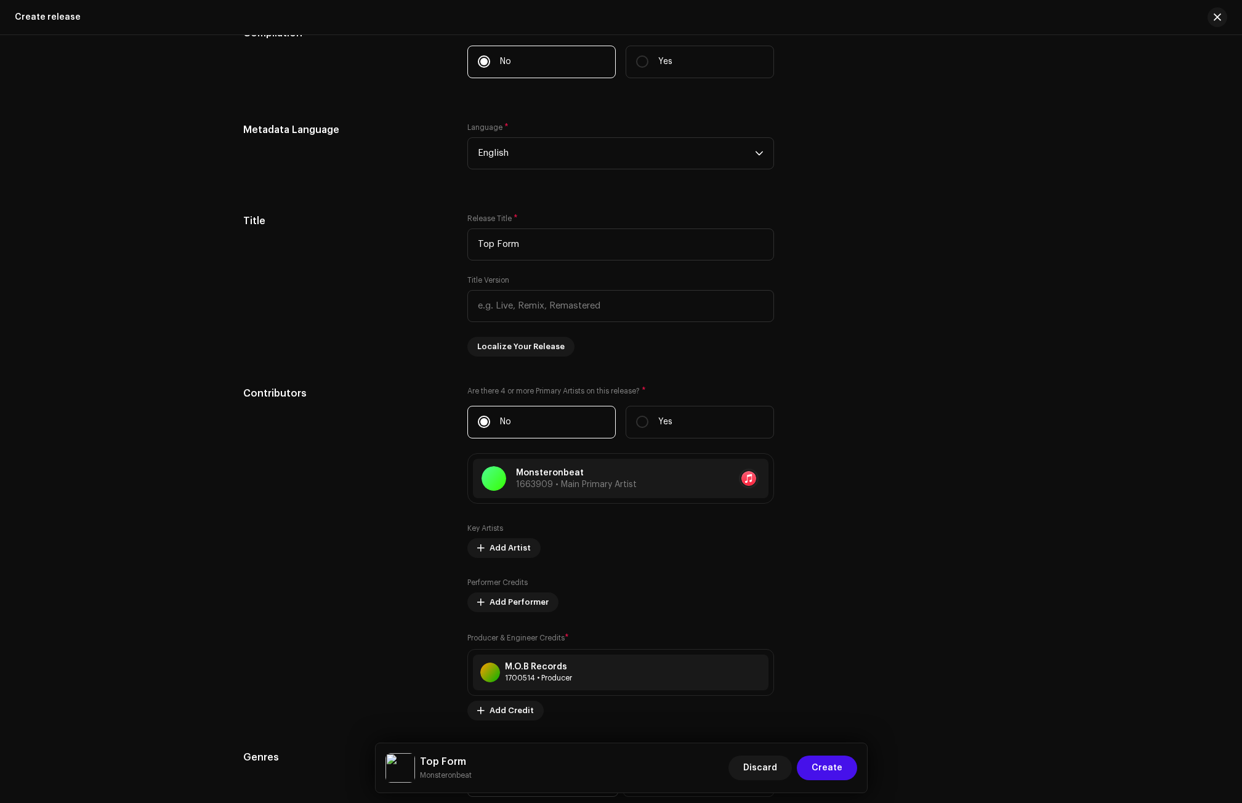
scroll to position [1047, 0]
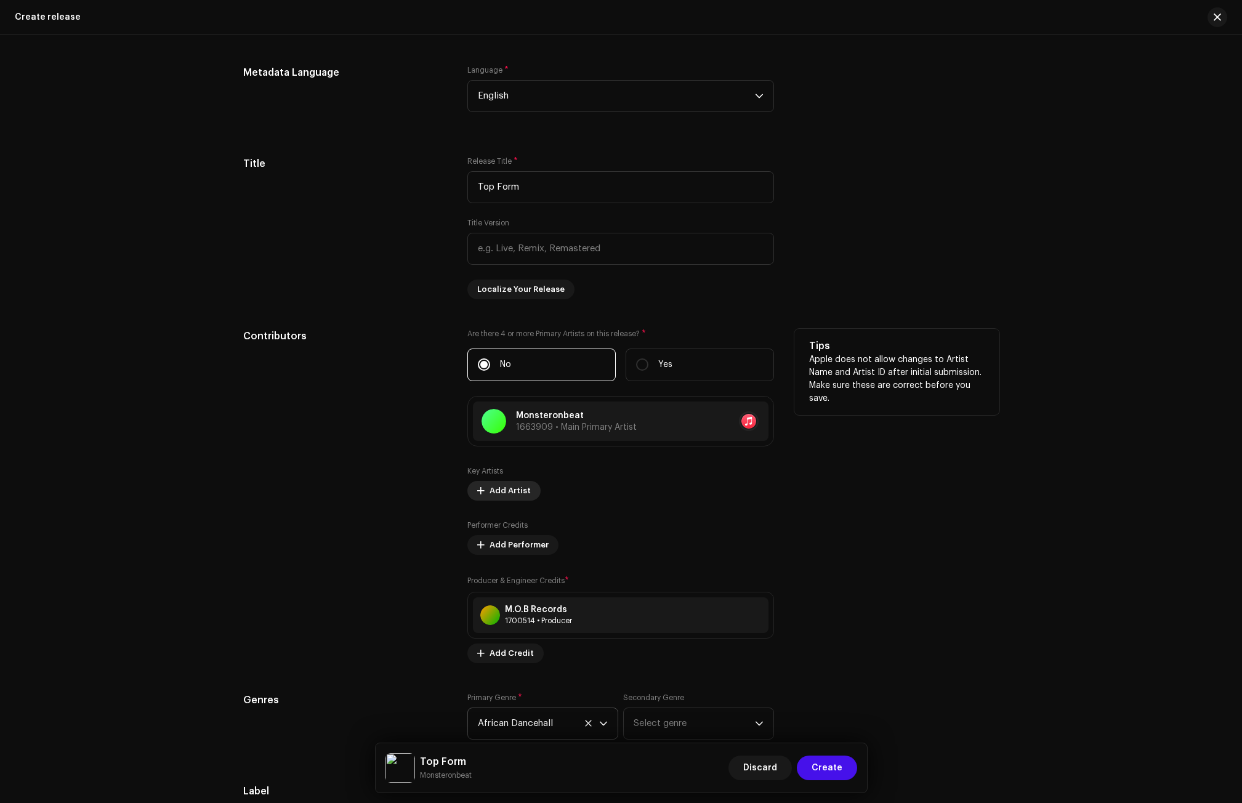
click at [502, 490] on span "Add Artist" at bounding box center [510, 490] width 41 height 25
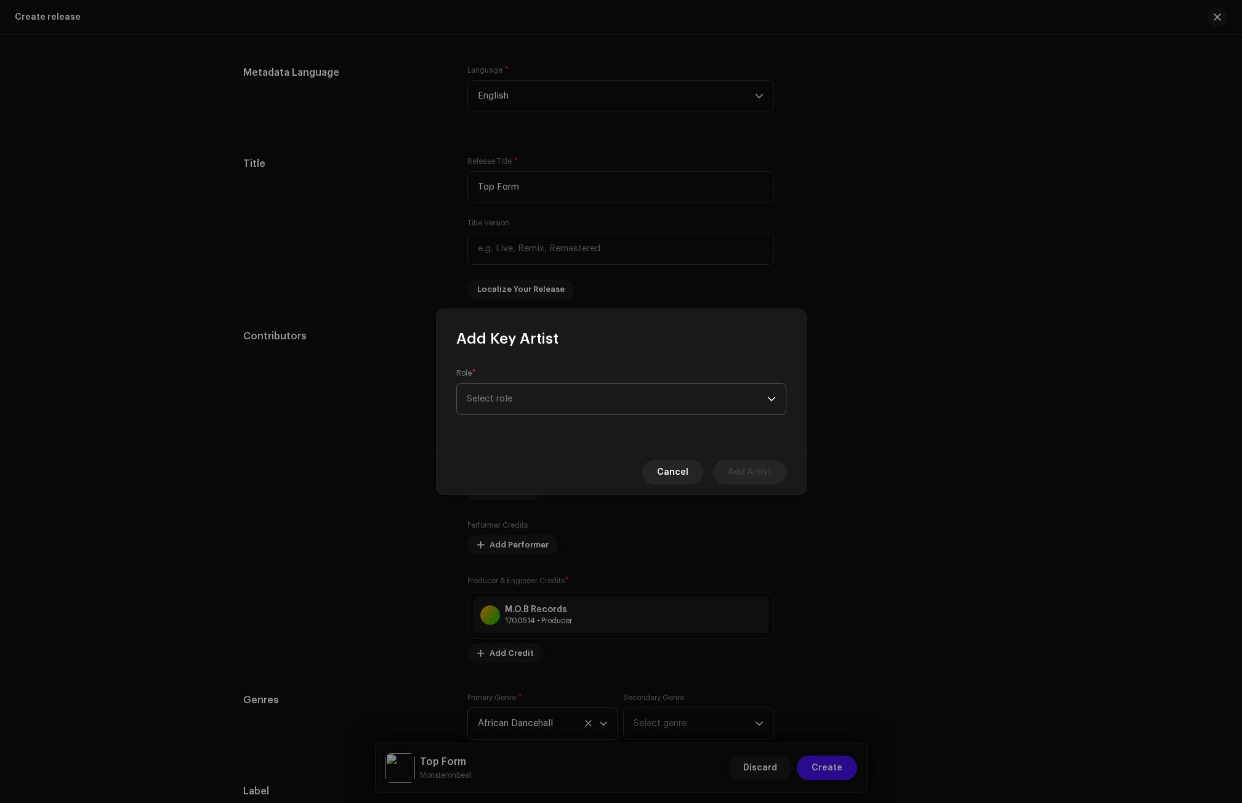
click at [508, 390] on span "Select role" at bounding box center [617, 399] width 300 height 31
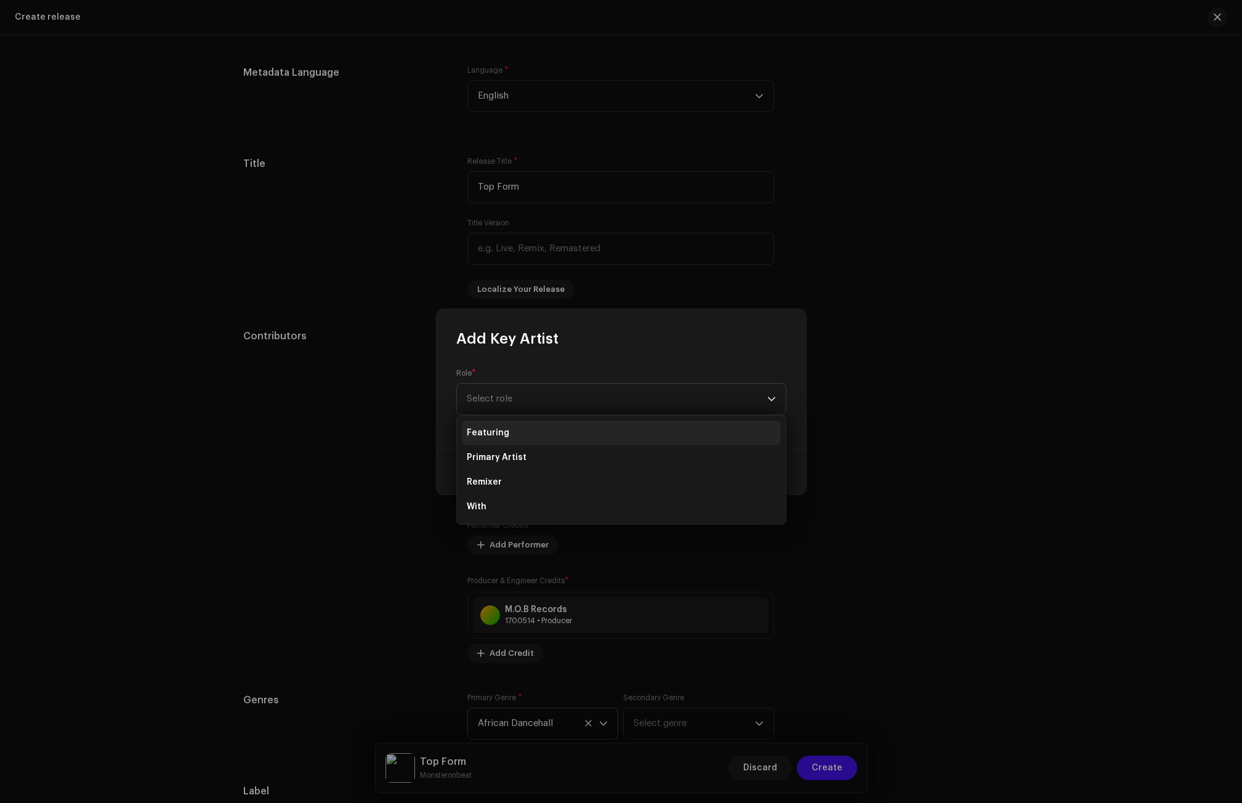
click at [490, 425] on li "Featuring" at bounding box center [621, 433] width 319 height 25
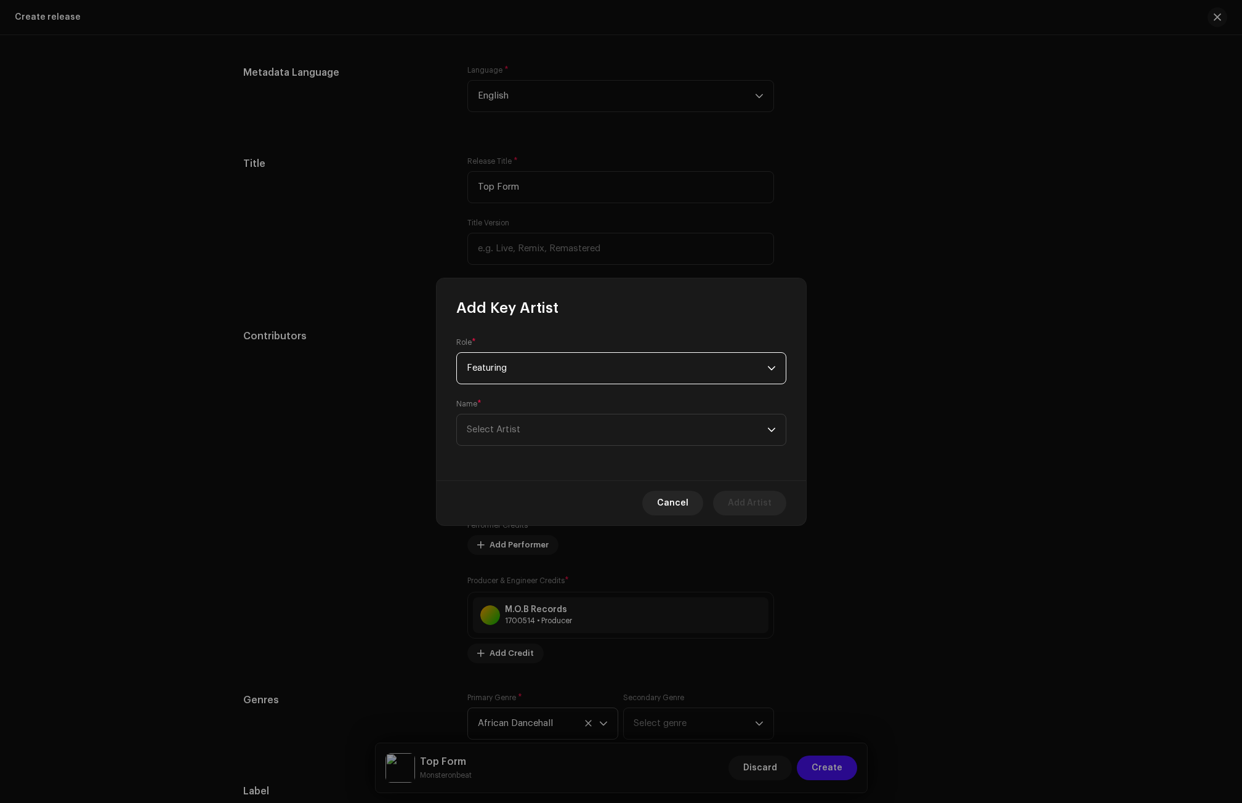
click at [494, 362] on span "Featuring" at bounding box center [617, 368] width 300 height 31
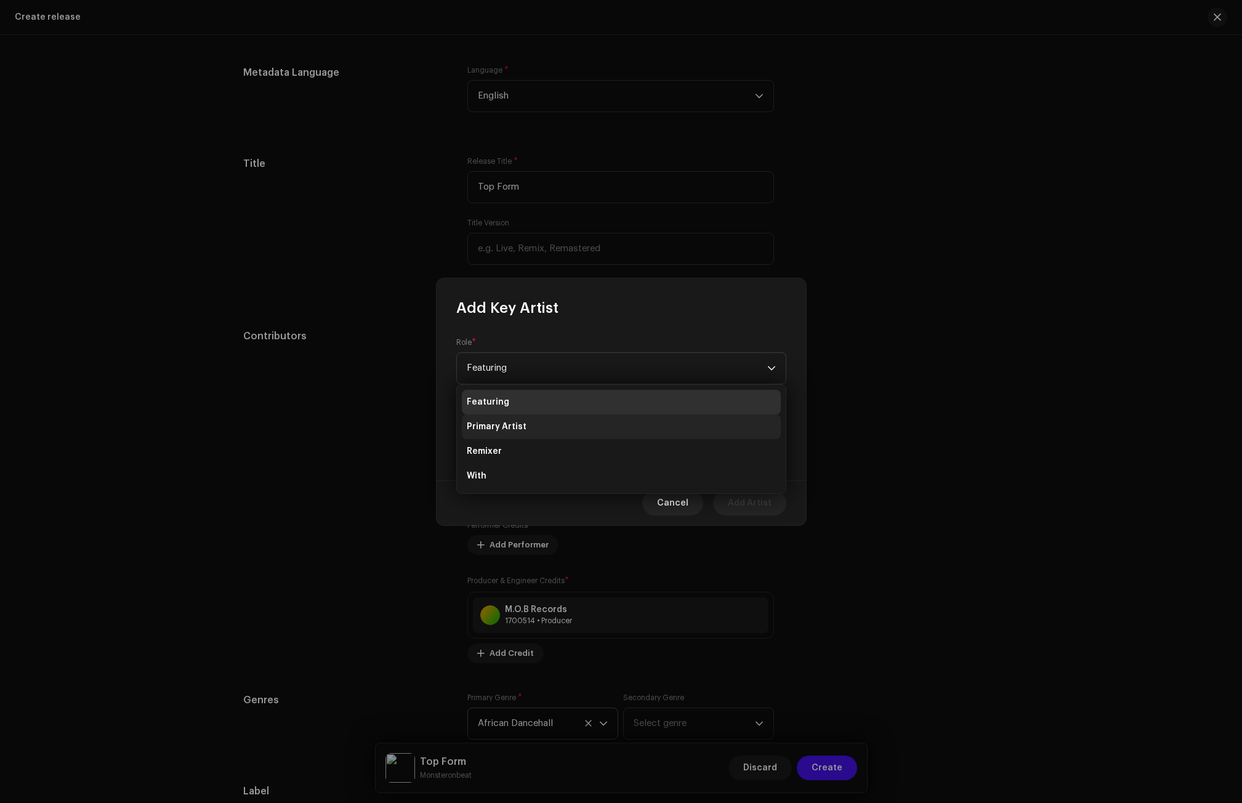
click at [499, 421] on span "Primary Artist" at bounding box center [497, 427] width 60 height 12
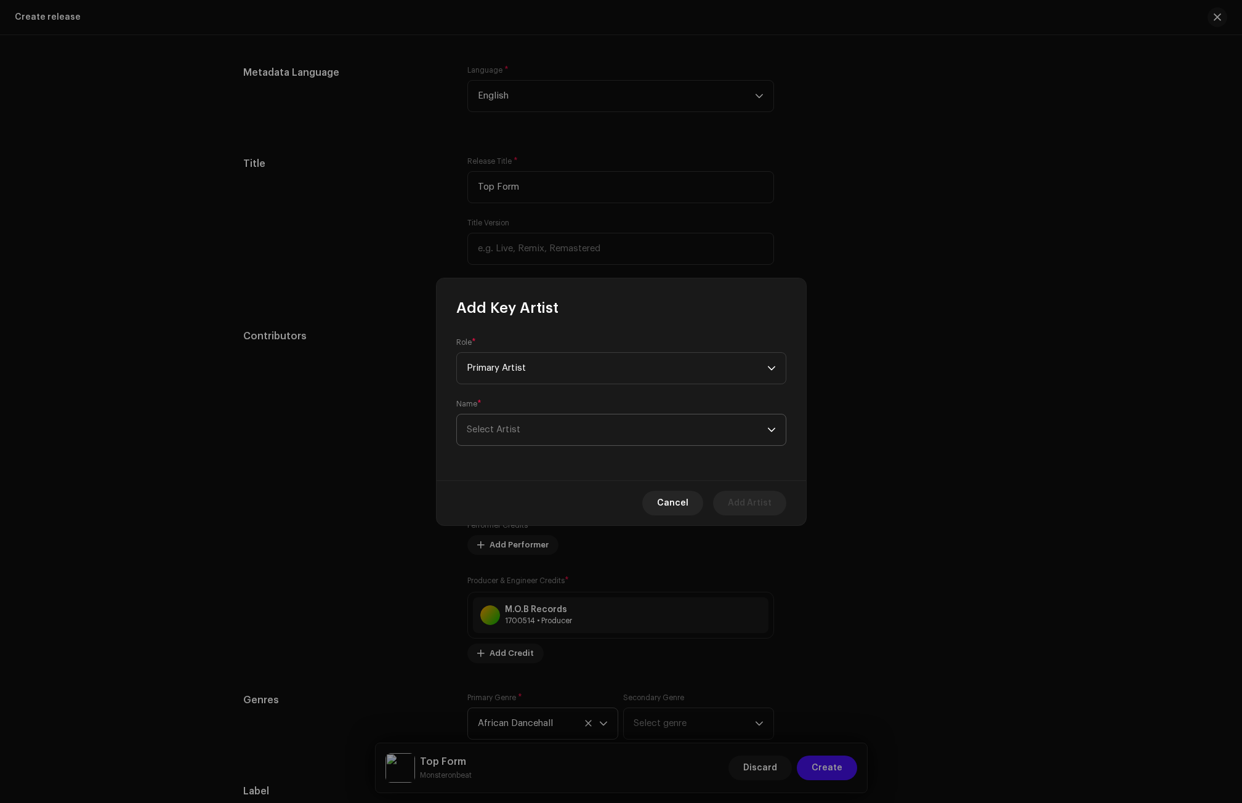
click at [474, 435] on span "Select Artist" at bounding box center [617, 429] width 300 height 31
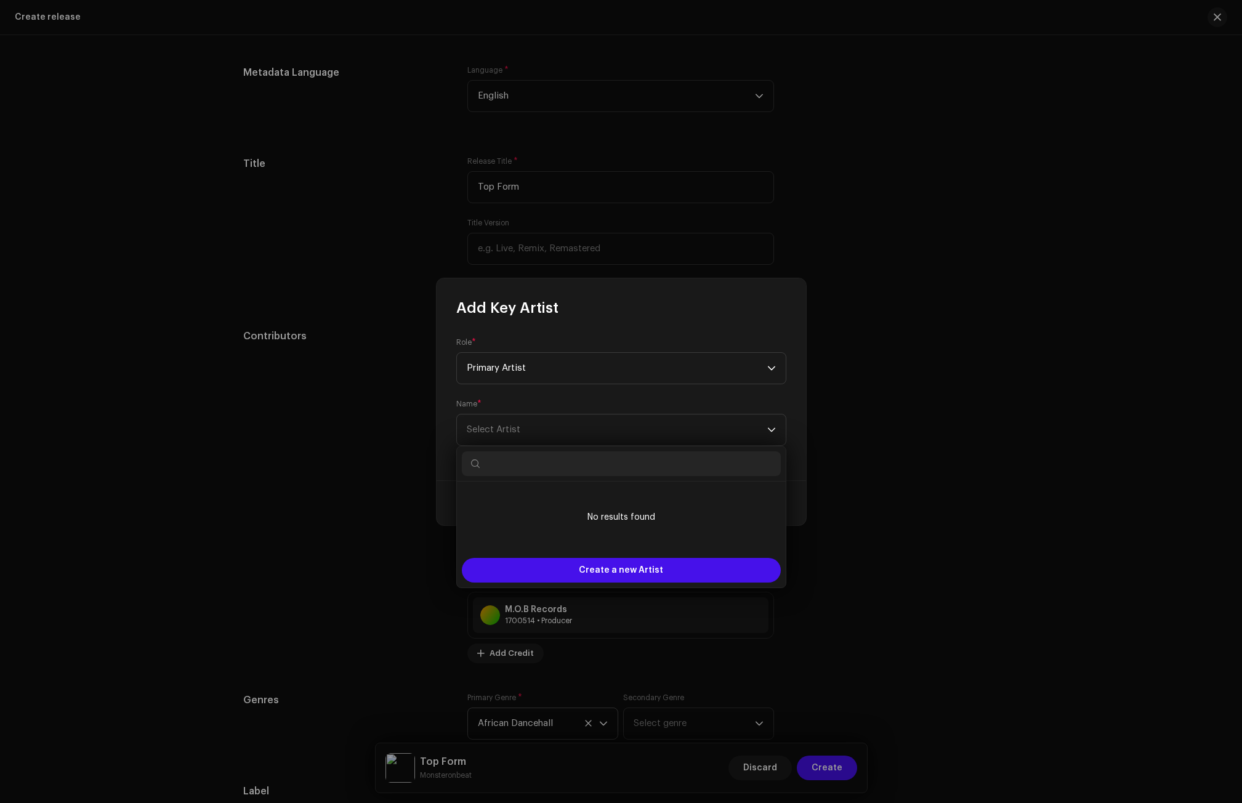
click at [510, 467] on input "text" at bounding box center [621, 463] width 319 height 25
type input "Lyrical Nation"
click at [618, 569] on span "Create a new Artist" at bounding box center [621, 570] width 84 height 25
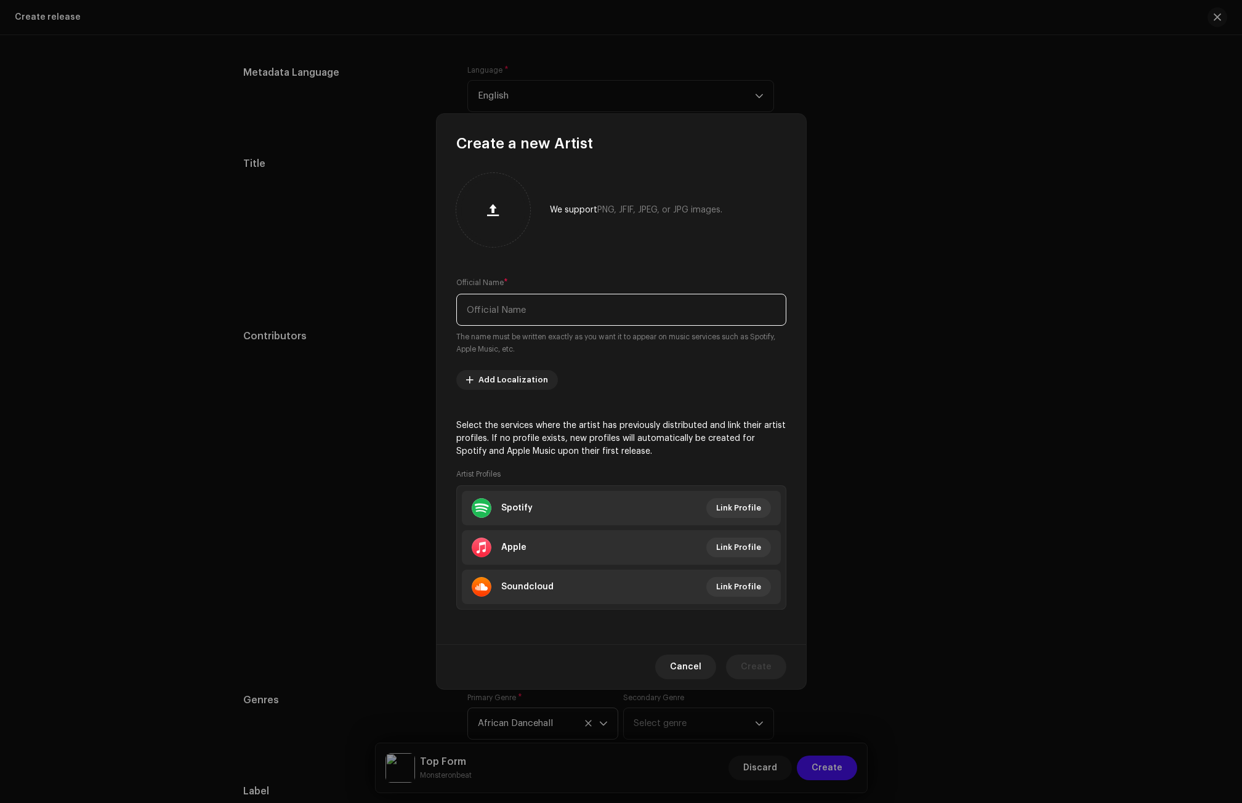
paste input "Lyrical Nation"
type input "Lyrical Nation"
click at [749, 661] on span "Create" at bounding box center [756, 667] width 31 height 25
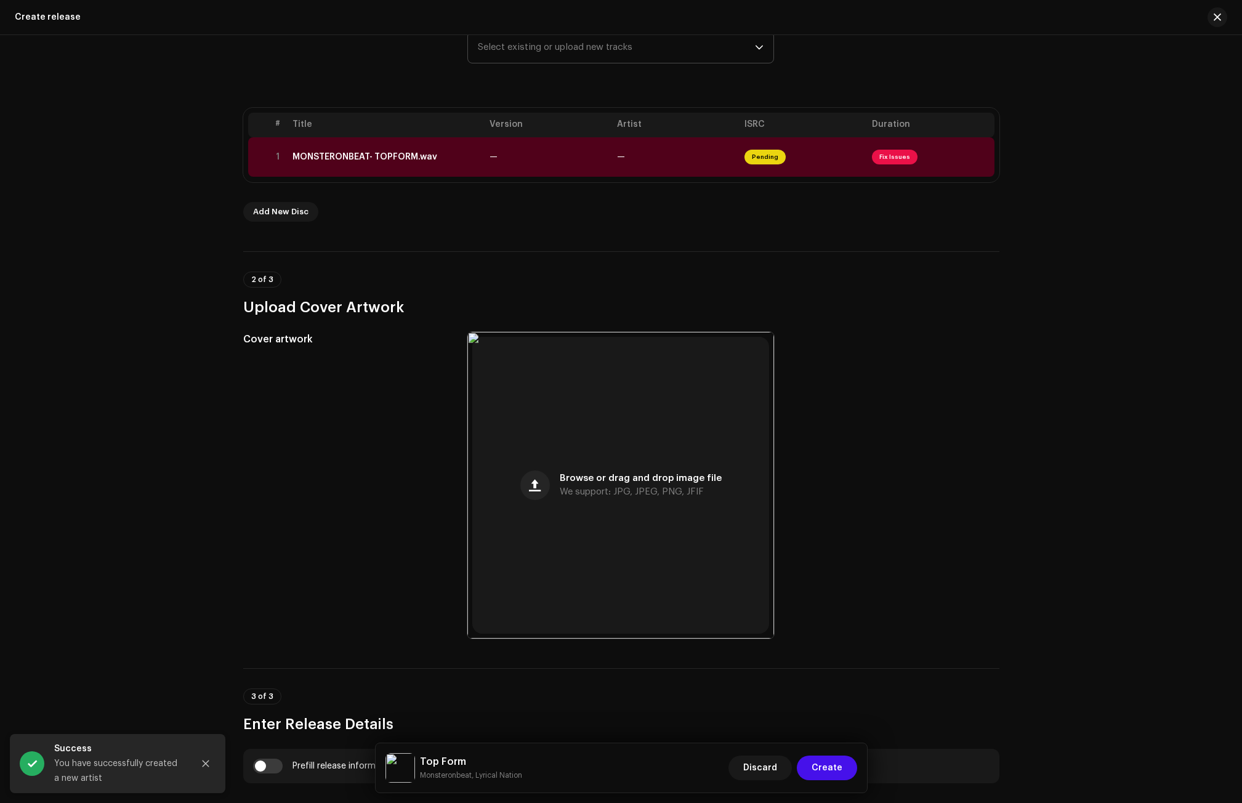
scroll to position [152, 0]
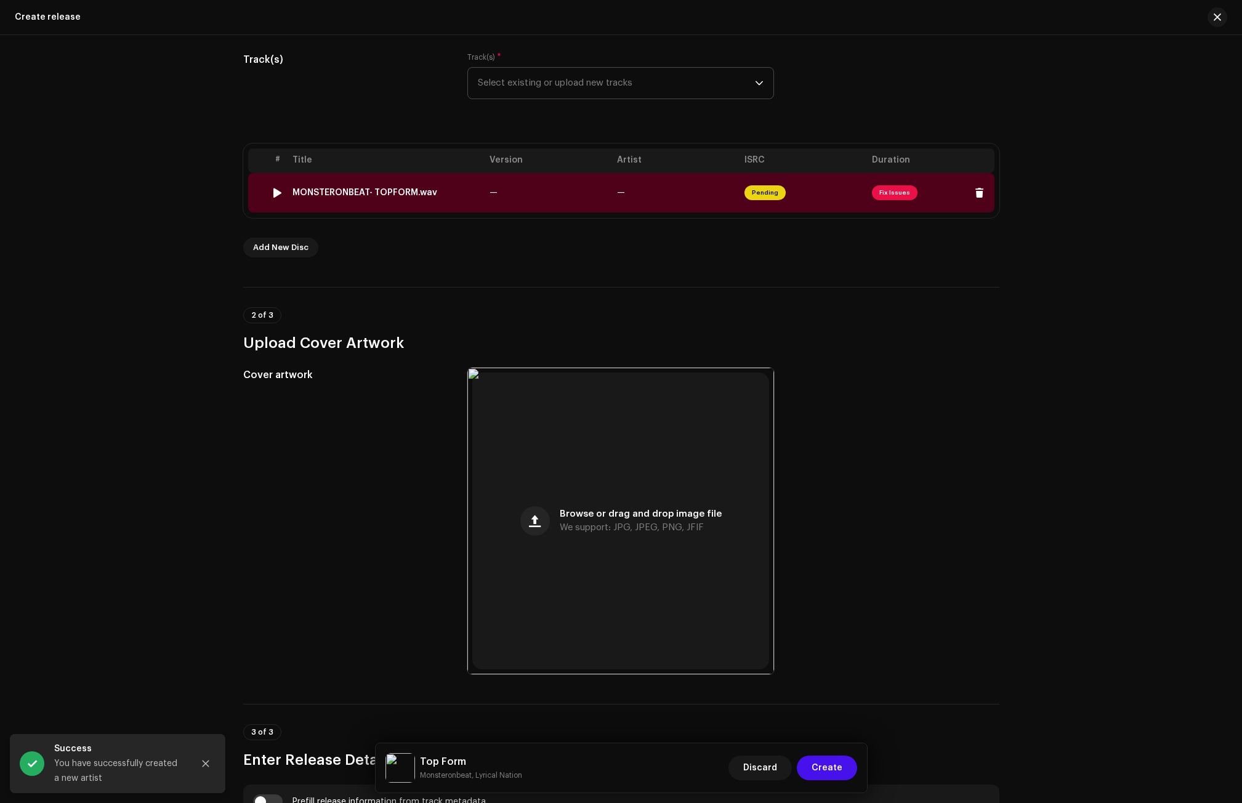
click at [413, 193] on div "MONSTERONBEAT- TOPFORM.wav" at bounding box center [364, 193] width 145 height 10
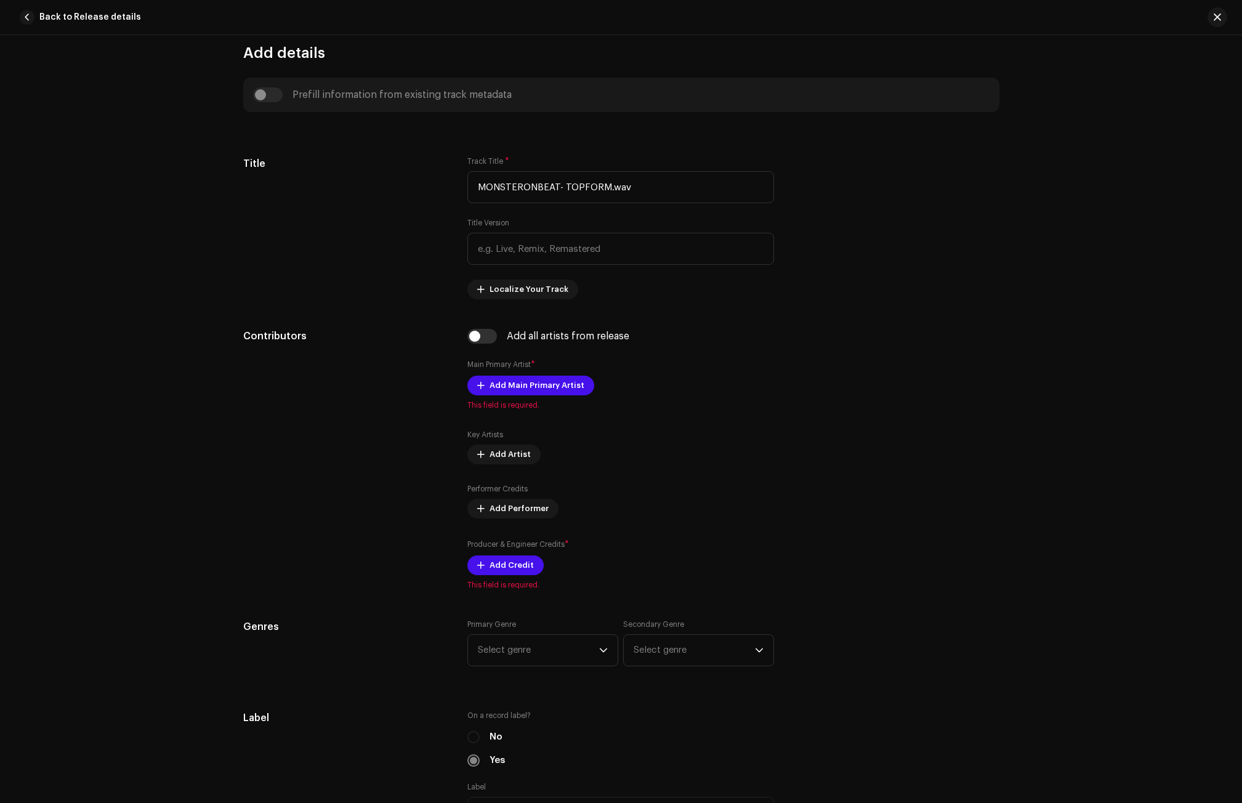
scroll to position [493, 0]
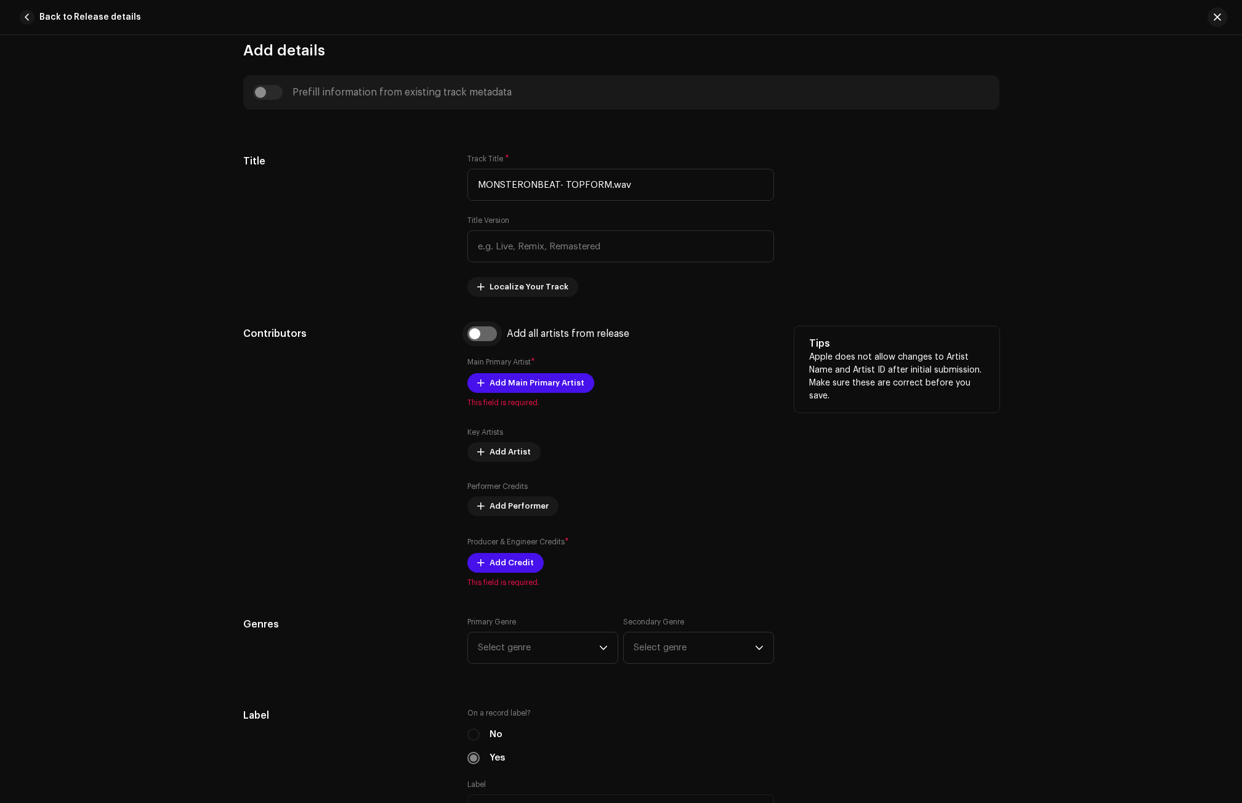
click at [473, 335] on input "checkbox" at bounding box center [482, 333] width 30 height 15
checkbox input "true"
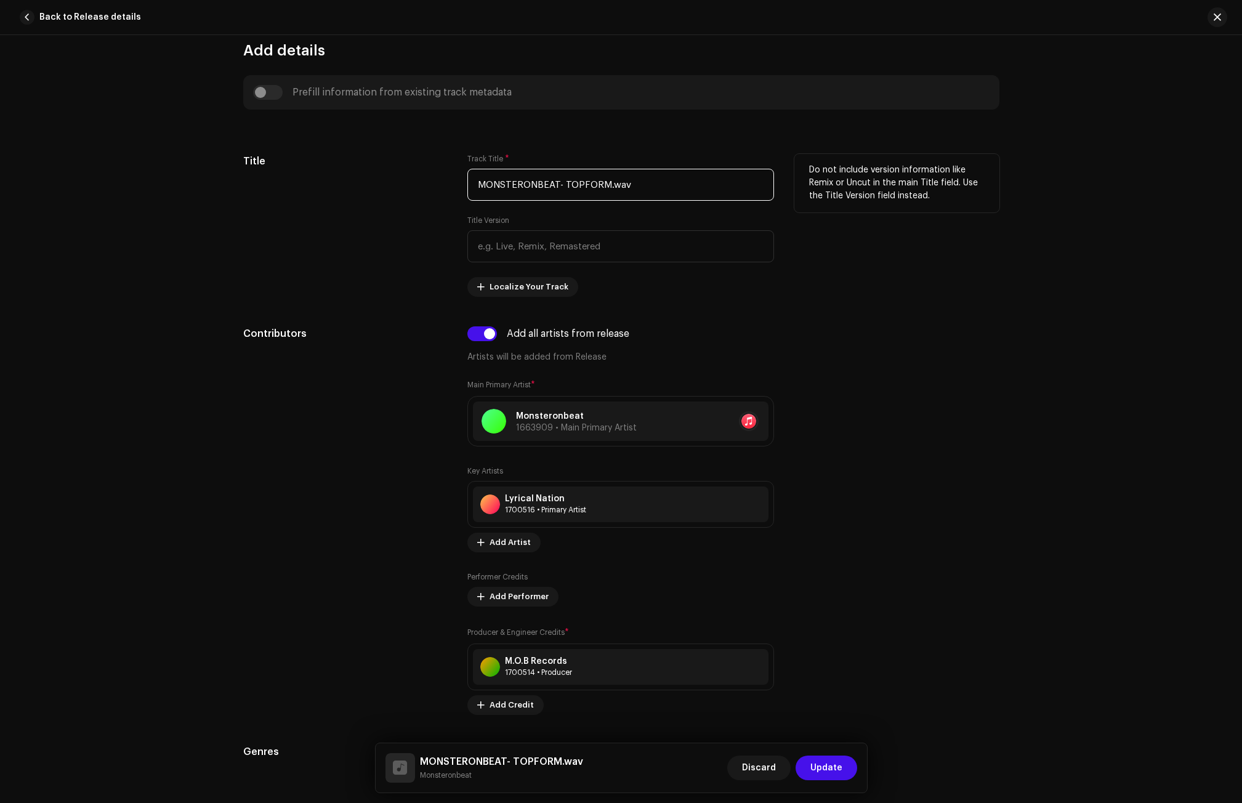
drag, startPoint x: 669, startPoint y: 185, endPoint x: 417, endPoint y: 190, distance: 251.3
click at [417, 190] on div "Title Track Title * MONSTERONBEAT- TOPFORM.wav Title Version Localize Your Trac…" at bounding box center [621, 225] width 756 height 143
paste input "Top Form"
type input "Top Form"
click at [294, 249] on div "Title" at bounding box center [345, 225] width 205 height 143
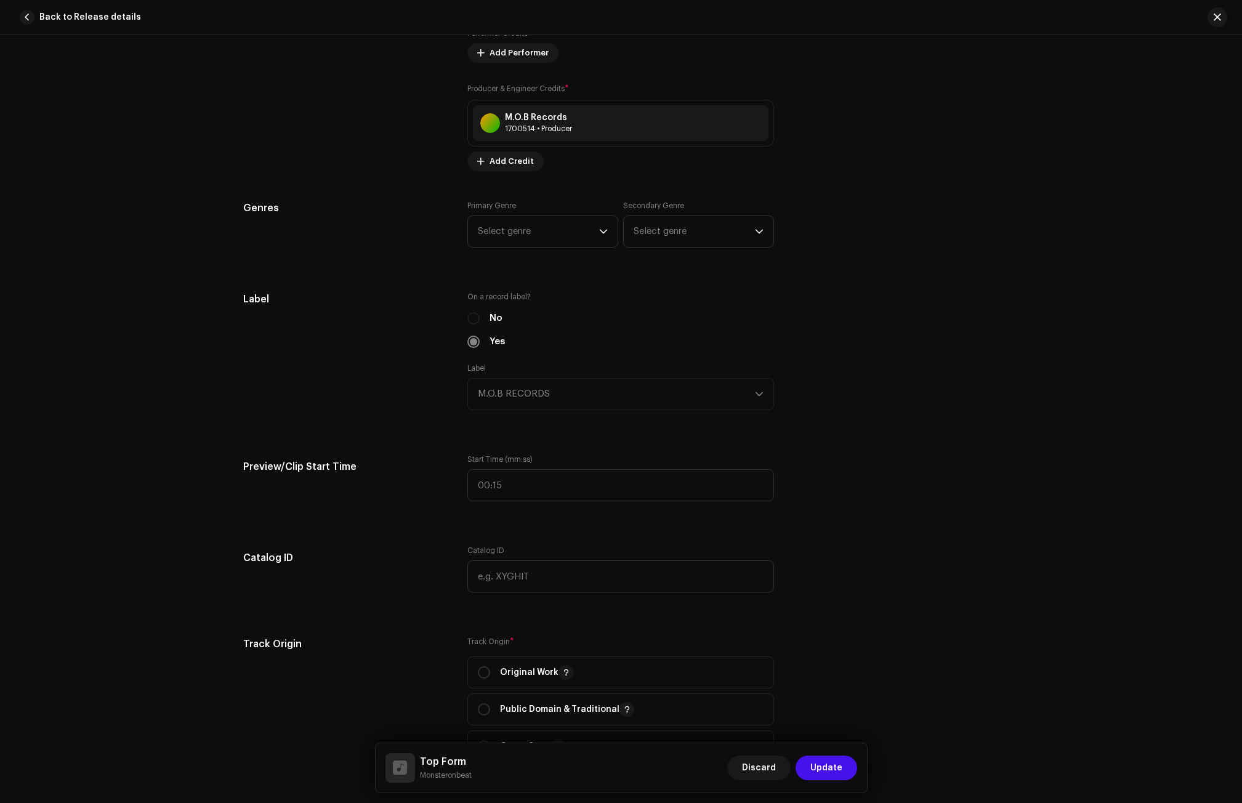
scroll to position [1047, 0]
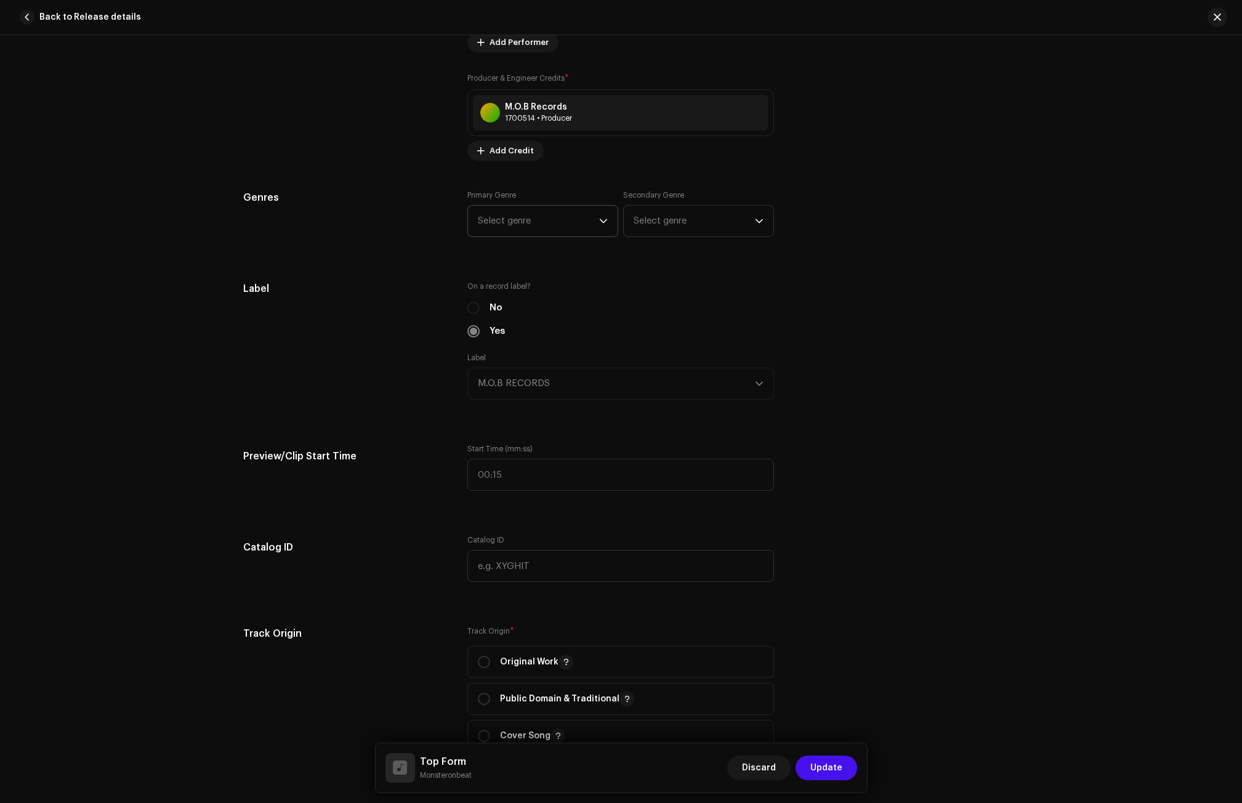
click at [508, 234] on span "Select genre" at bounding box center [538, 221] width 121 height 31
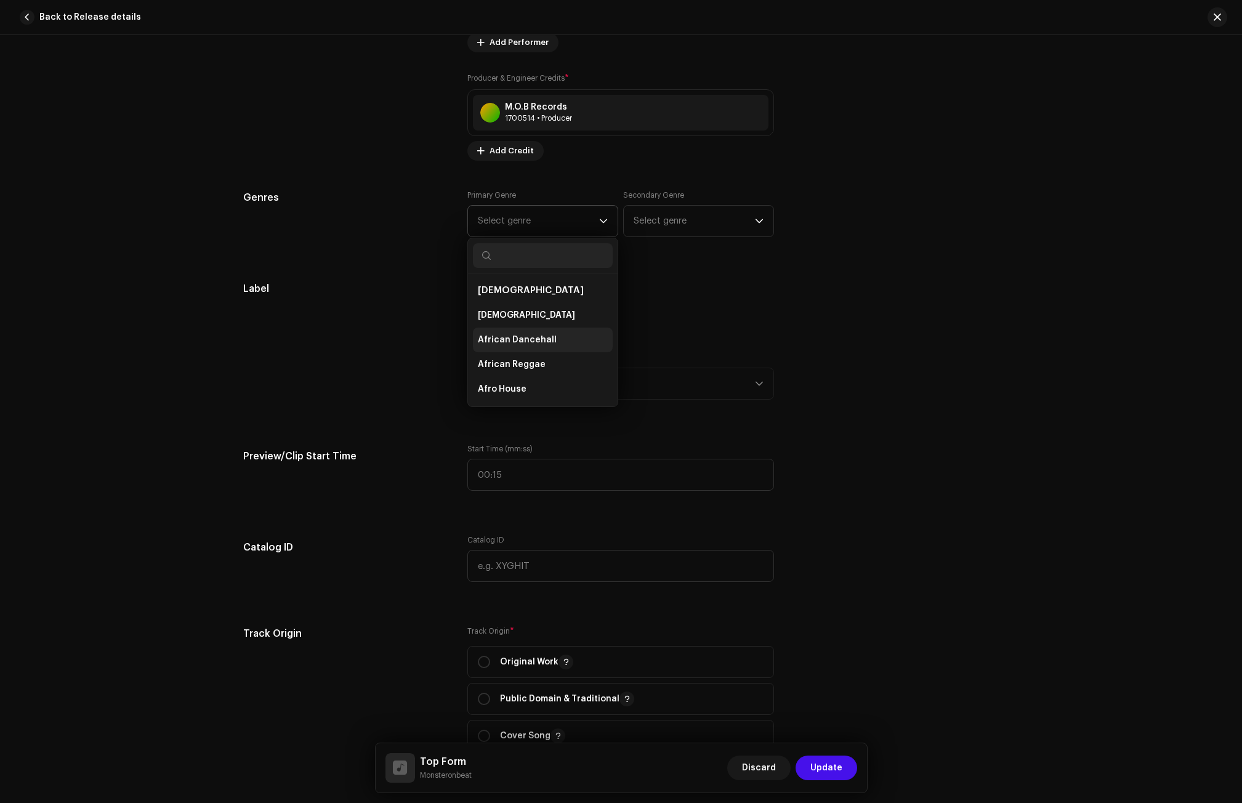
click at [531, 334] on span "African Dancehall" at bounding box center [517, 340] width 79 height 12
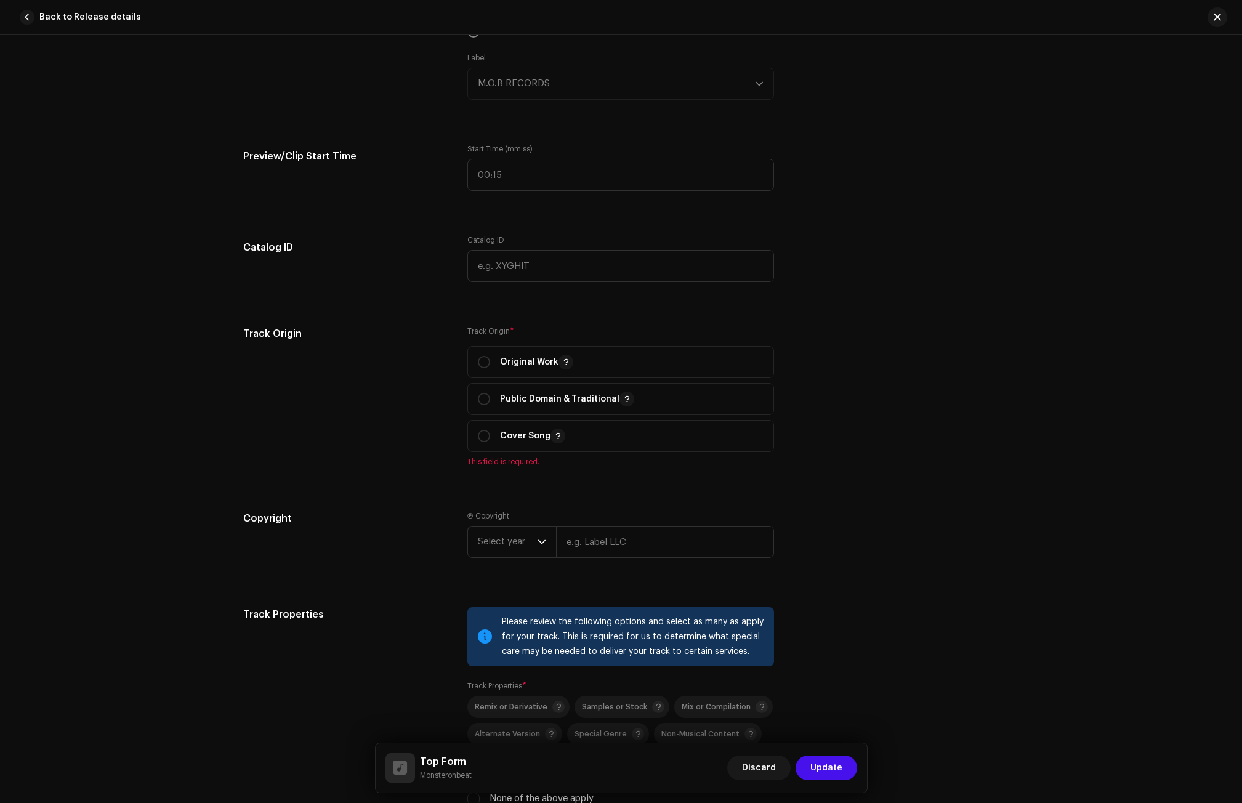
scroll to position [1355, 0]
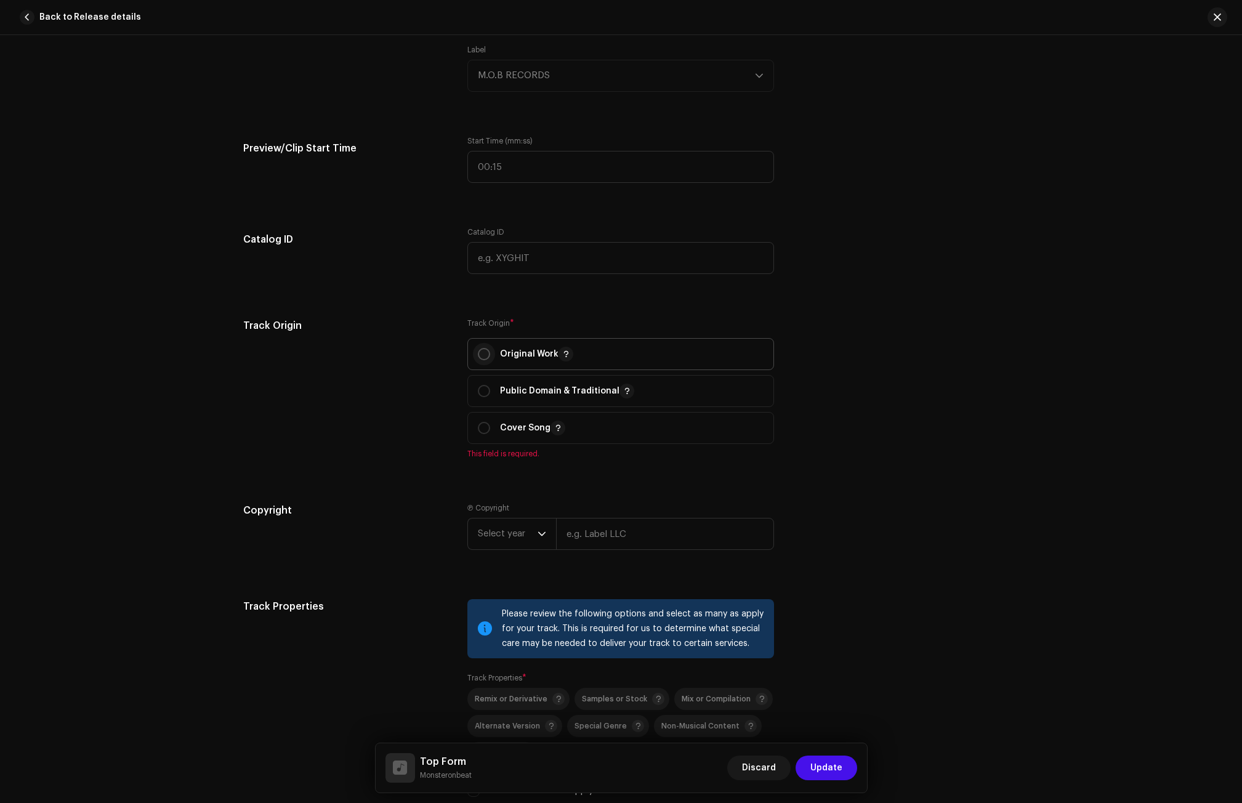
click at [478, 350] on input "radio" at bounding box center [484, 354] width 12 height 12
radio input "true"
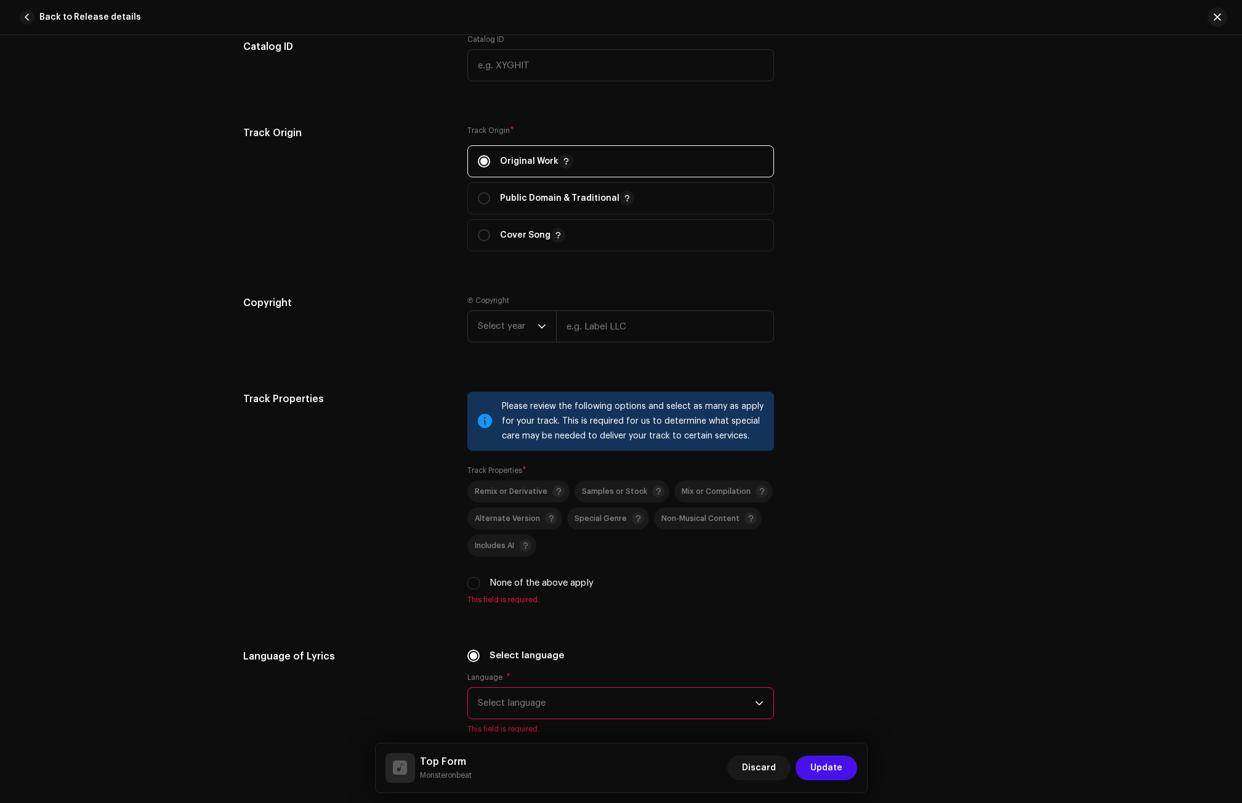
scroll to position [1663, 0]
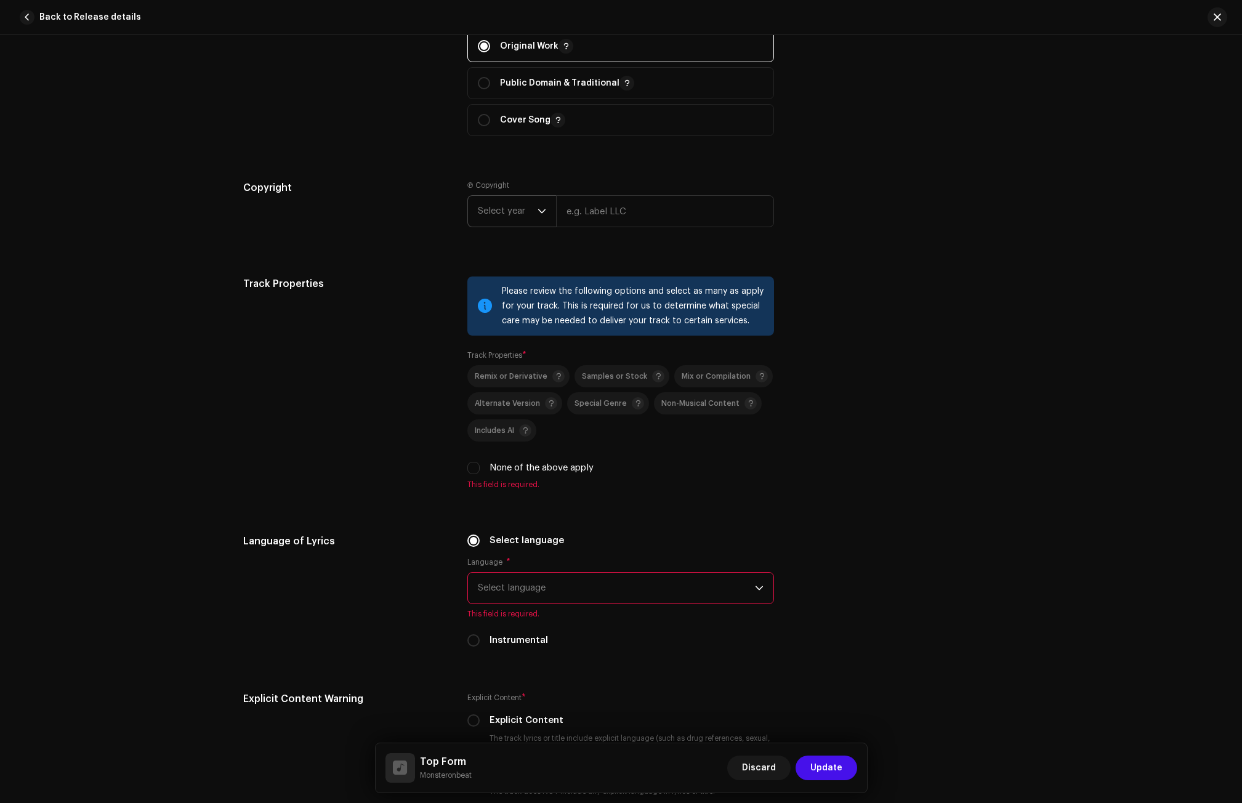
click at [538, 215] on icon "dropdown trigger" at bounding box center [542, 211] width 9 height 9
click at [506, 305] on li "2025" at bounding box center [516, 305] width 87 height 25
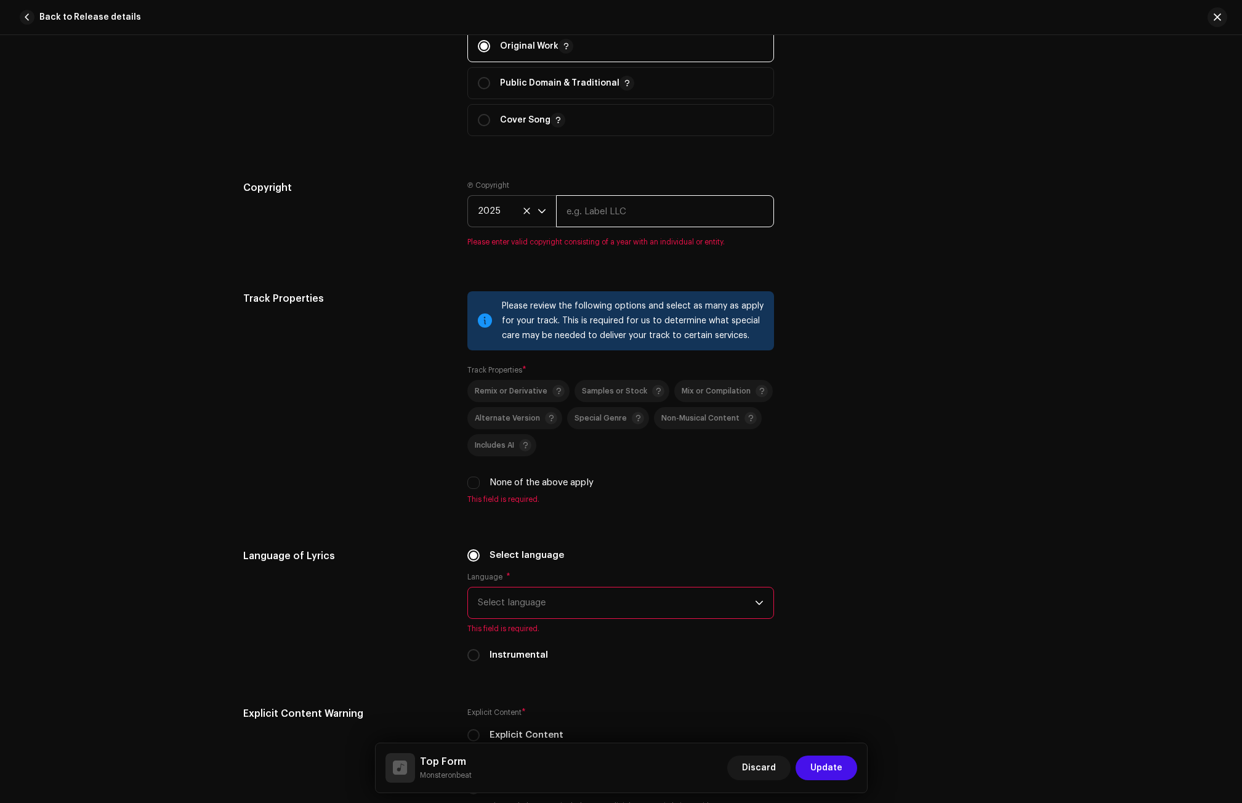
paste input "M.O.B Records"
type input "M.O.B Records"
click at [421, 376] on div "Track Properties" at bounding box center [345, 405] width 205 height 228
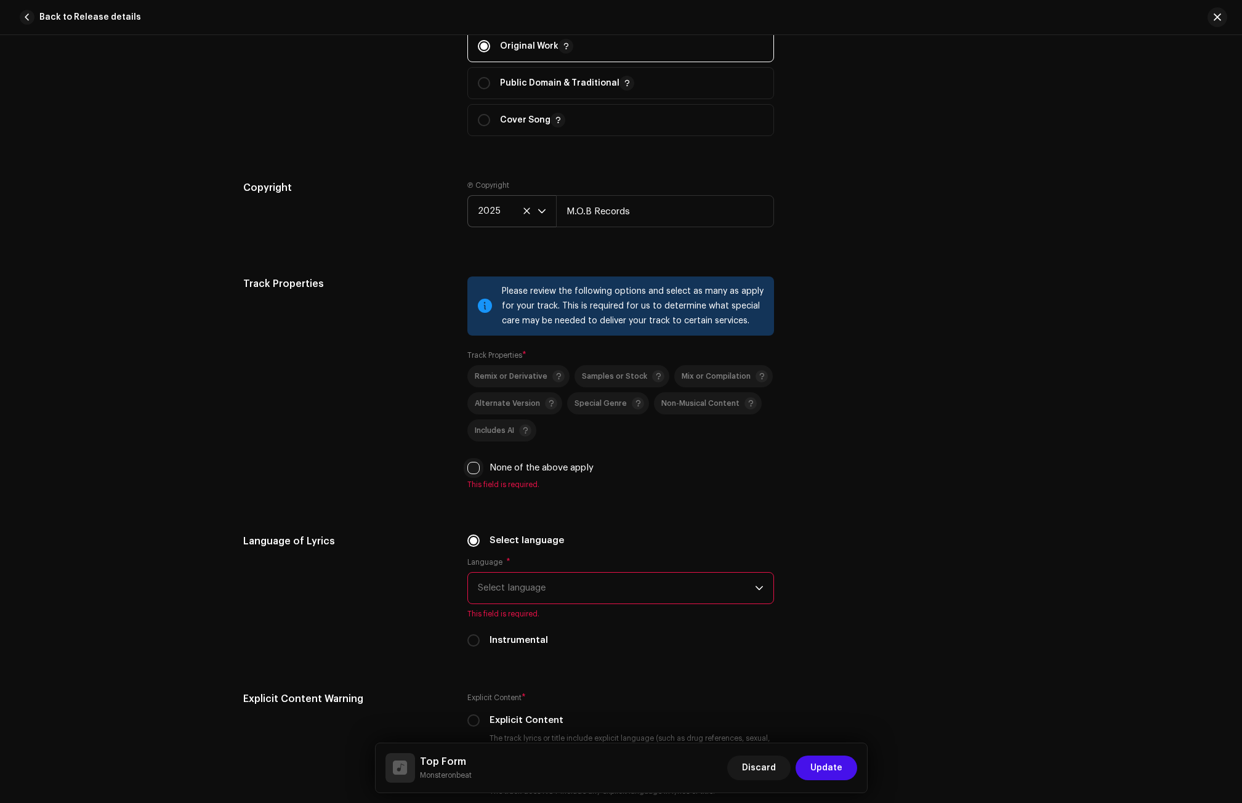
click at [471, 466] on input "None of the above apply" at bounding box center [473, 468] width 12 height 12
checkbox input "true"
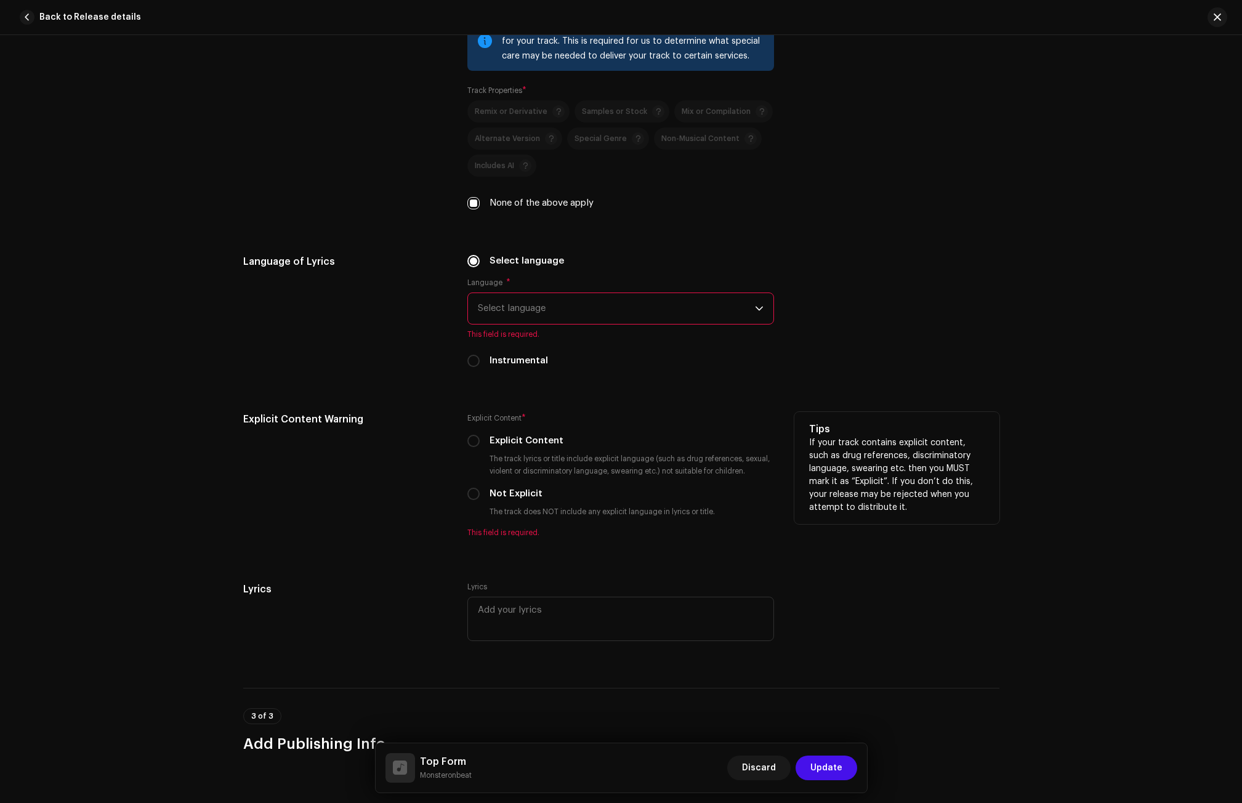
scroll to position [1970, 0]
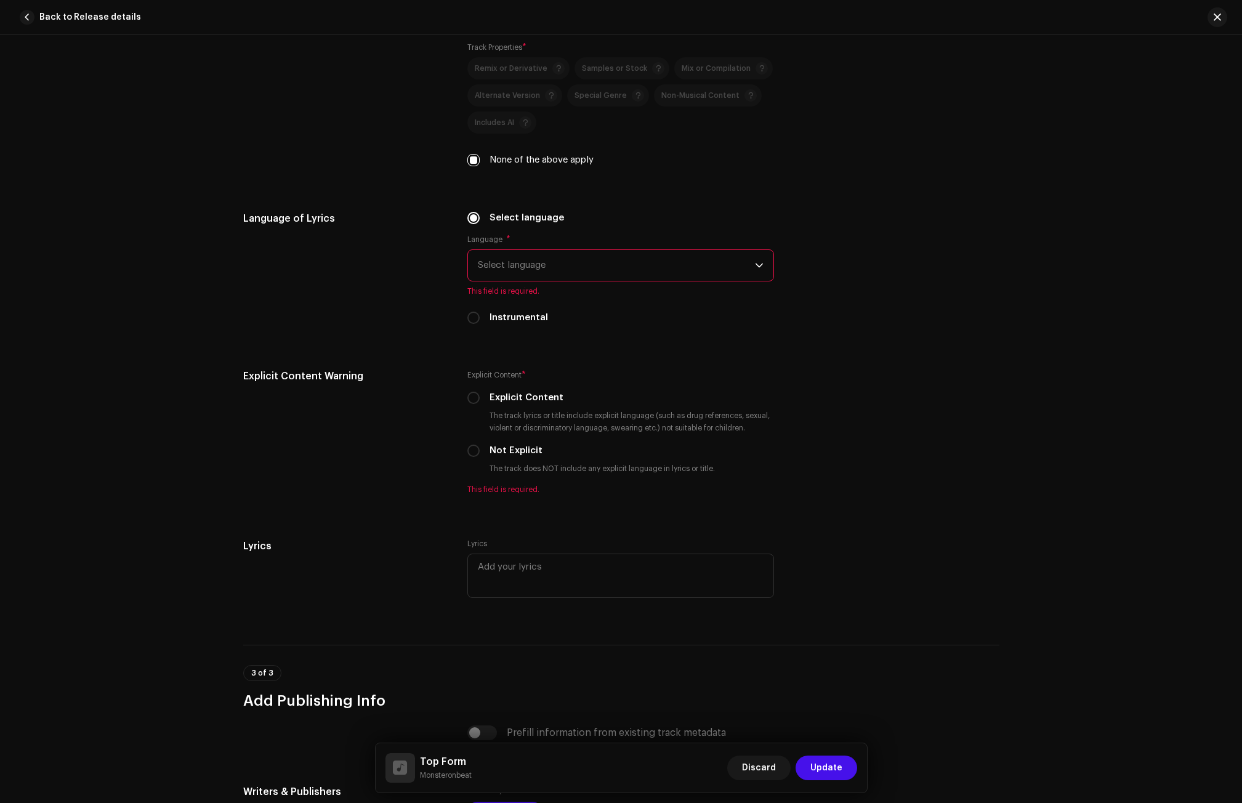
click at [481, 260] on span "Select language" at bounding box center [616, 265] width 277 height 31
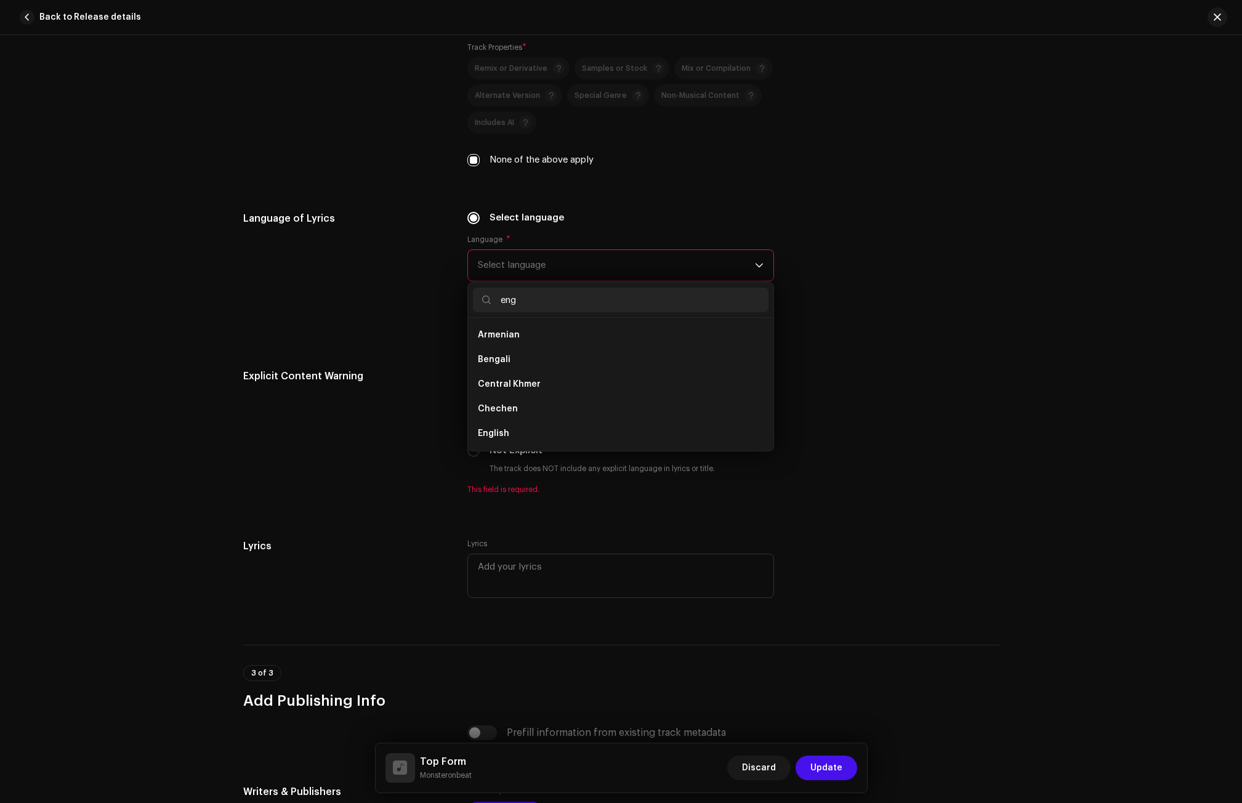
scroll to position [0, 0]
type input "eng"
click at [497, 349] on li "English" at bounding box center [621, 359] width 296 height 25
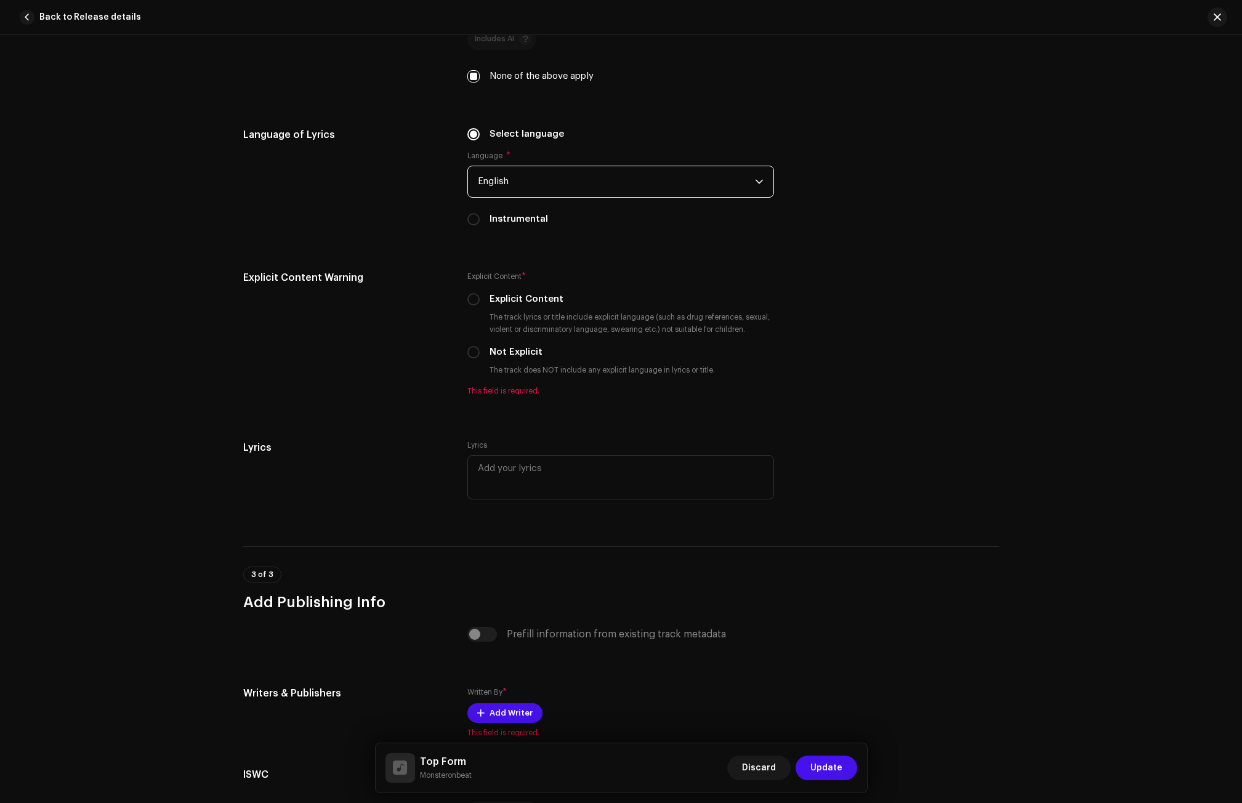
scroll to position [2094, 0]
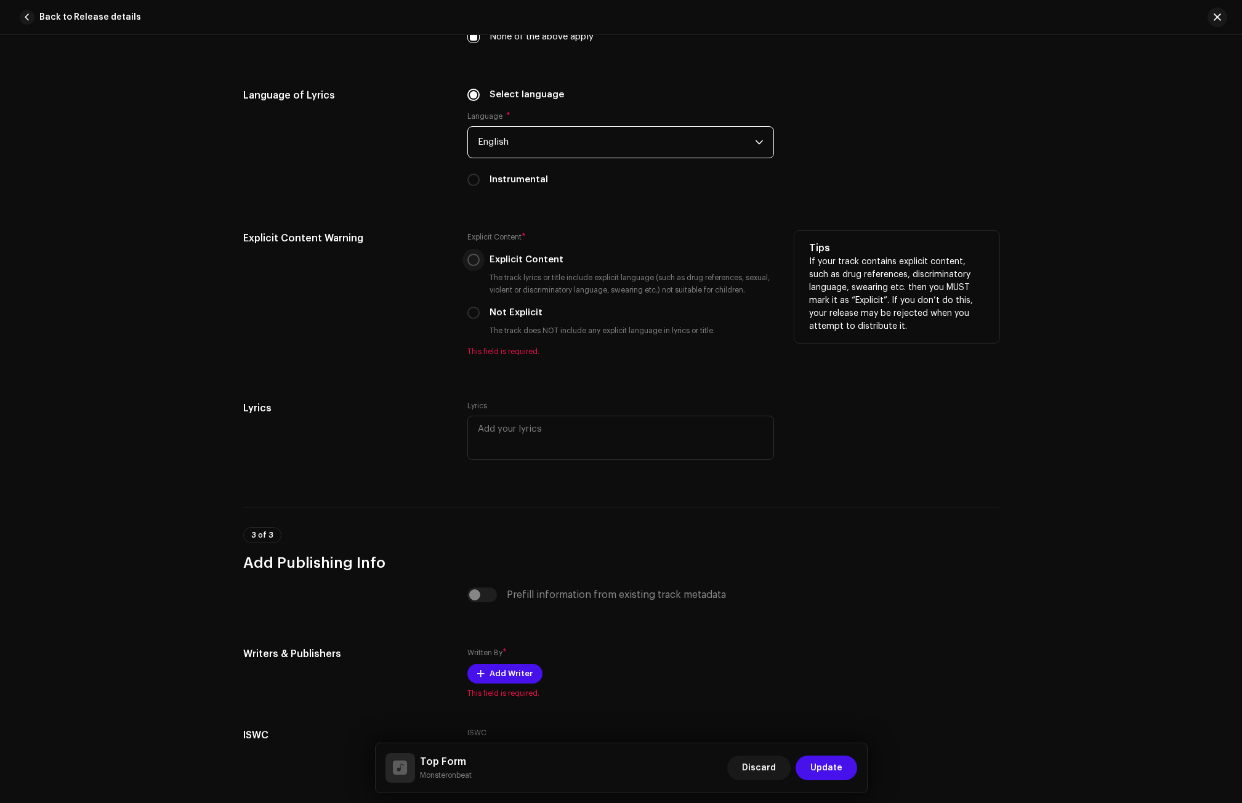
click at [472, 259] on input "Explicit Content" at bounding box center [473, 260] width 12 height 12
radio input "true"
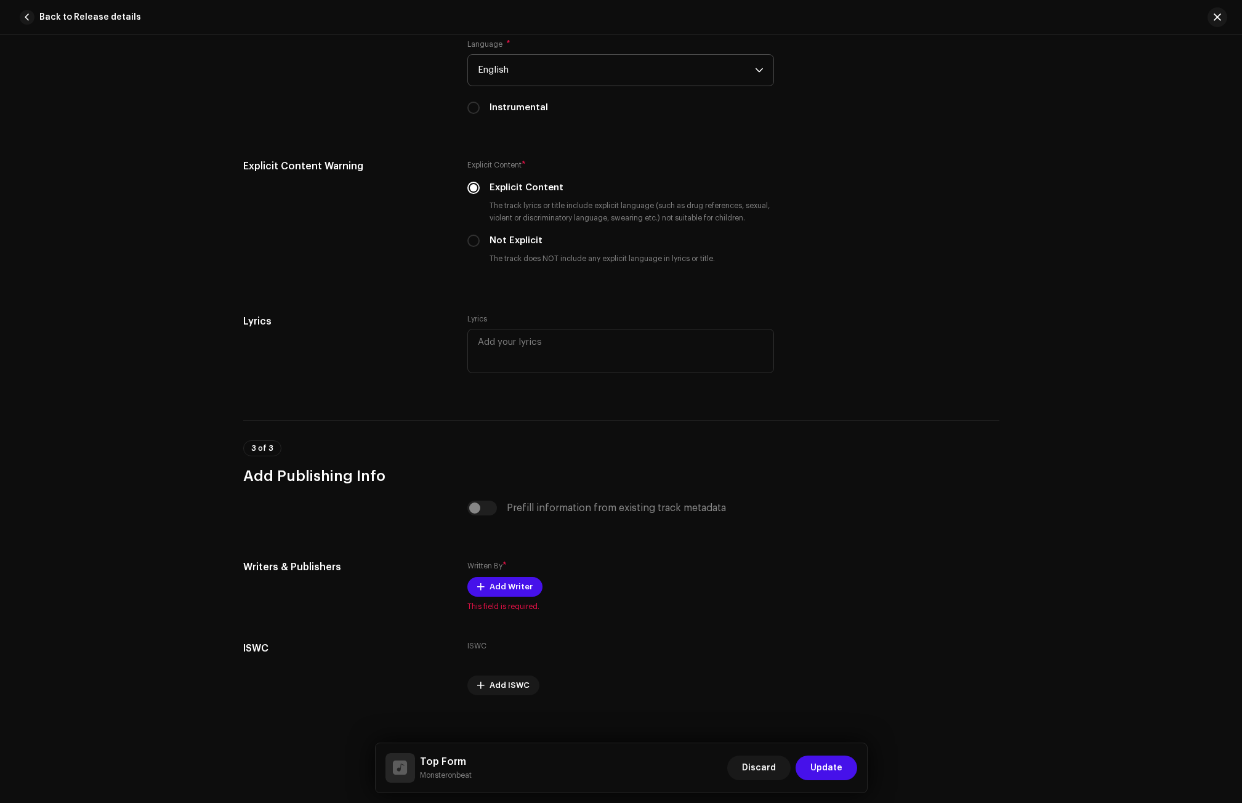
scroll to position [2176, 0]
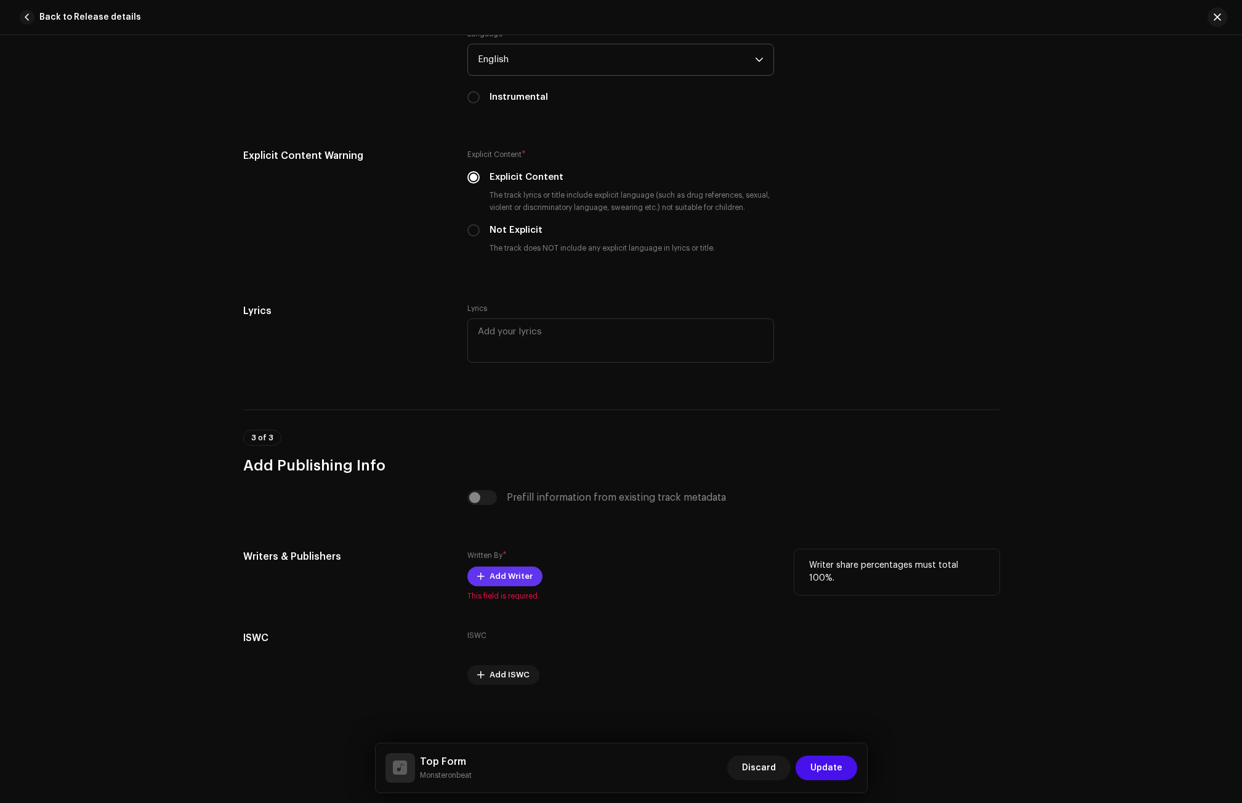
click at [490, 575] on span "Add Writer" at bounding box center [511, 576] width 43 height 25
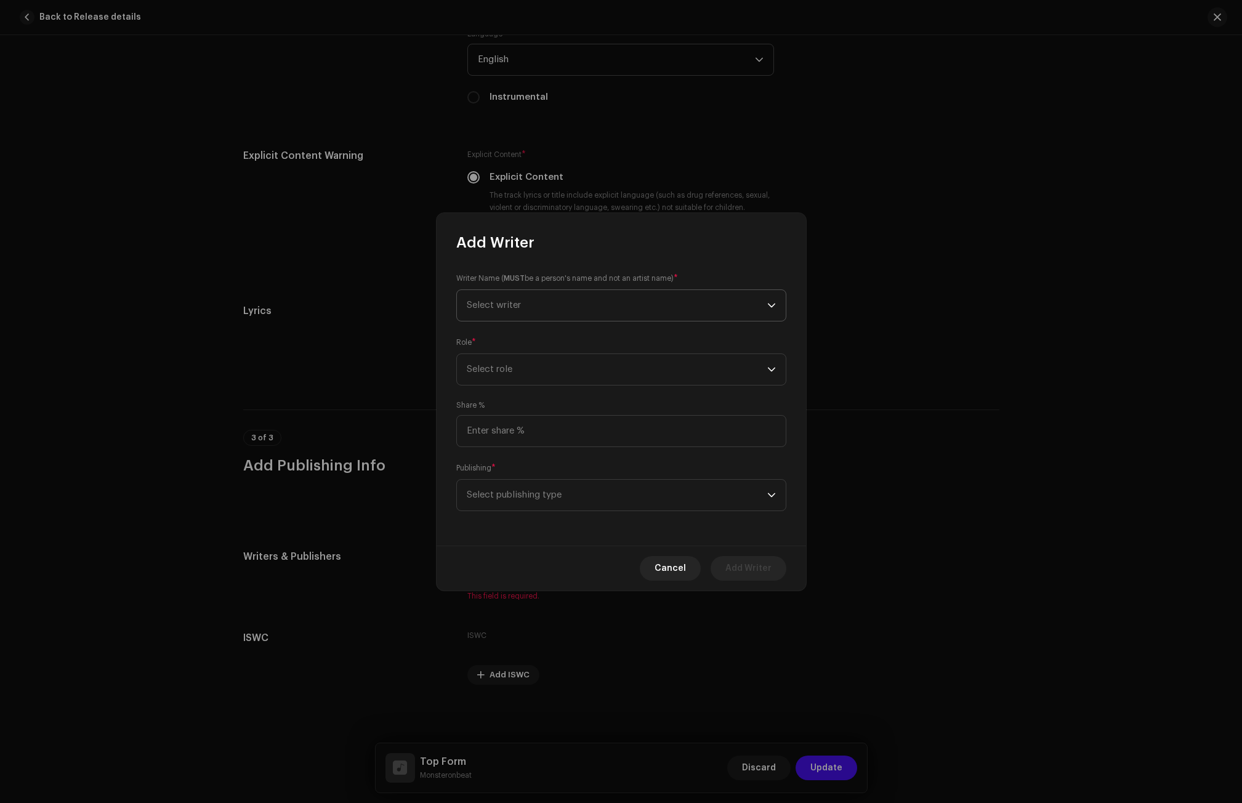
click at [506, 297] on span "Select writer" at bounding box center [617, 305] width 300 height 31
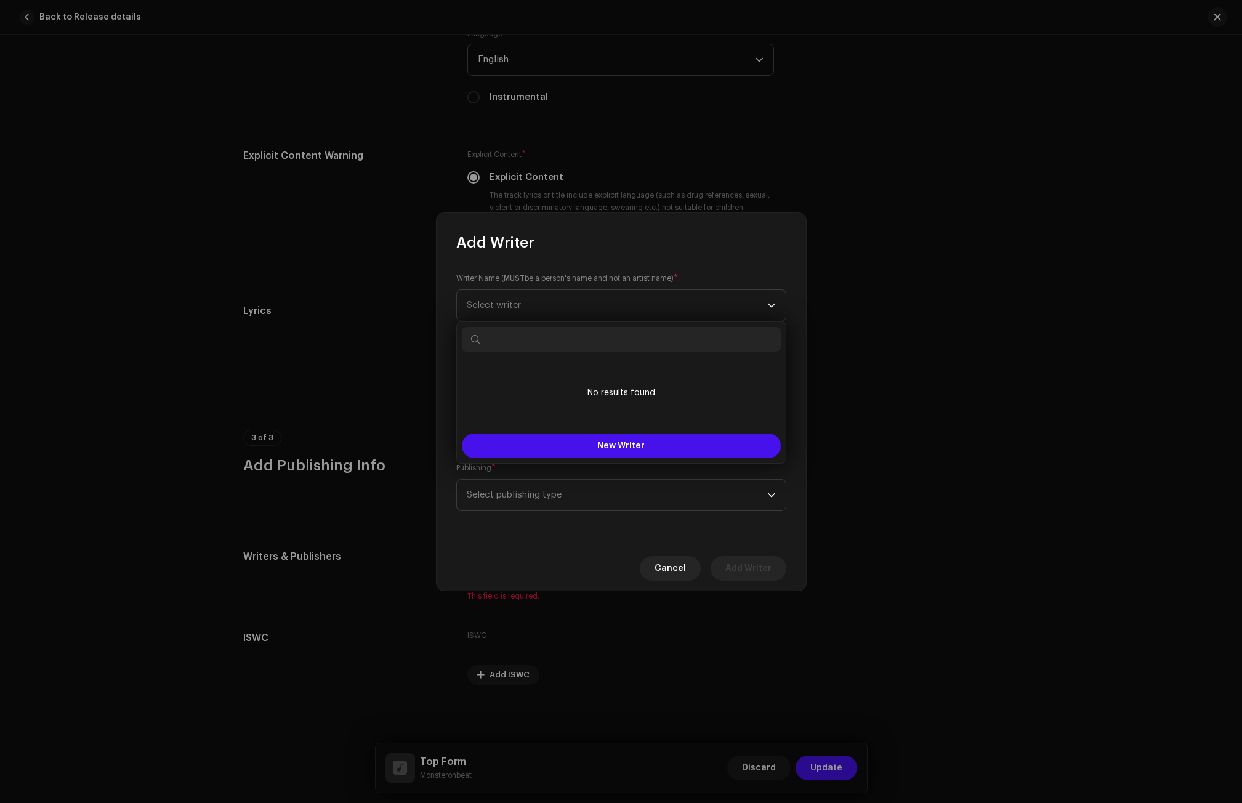
click at [486, 332] on input "text" at bounding box center [621, 339] width 319 height 25
paste input "[PERSON_NAME]"
type input "[PERSON_NAME]"
click at [566, 446] on button "New Writer" at bounding box center [621, 445] width 319 height 25
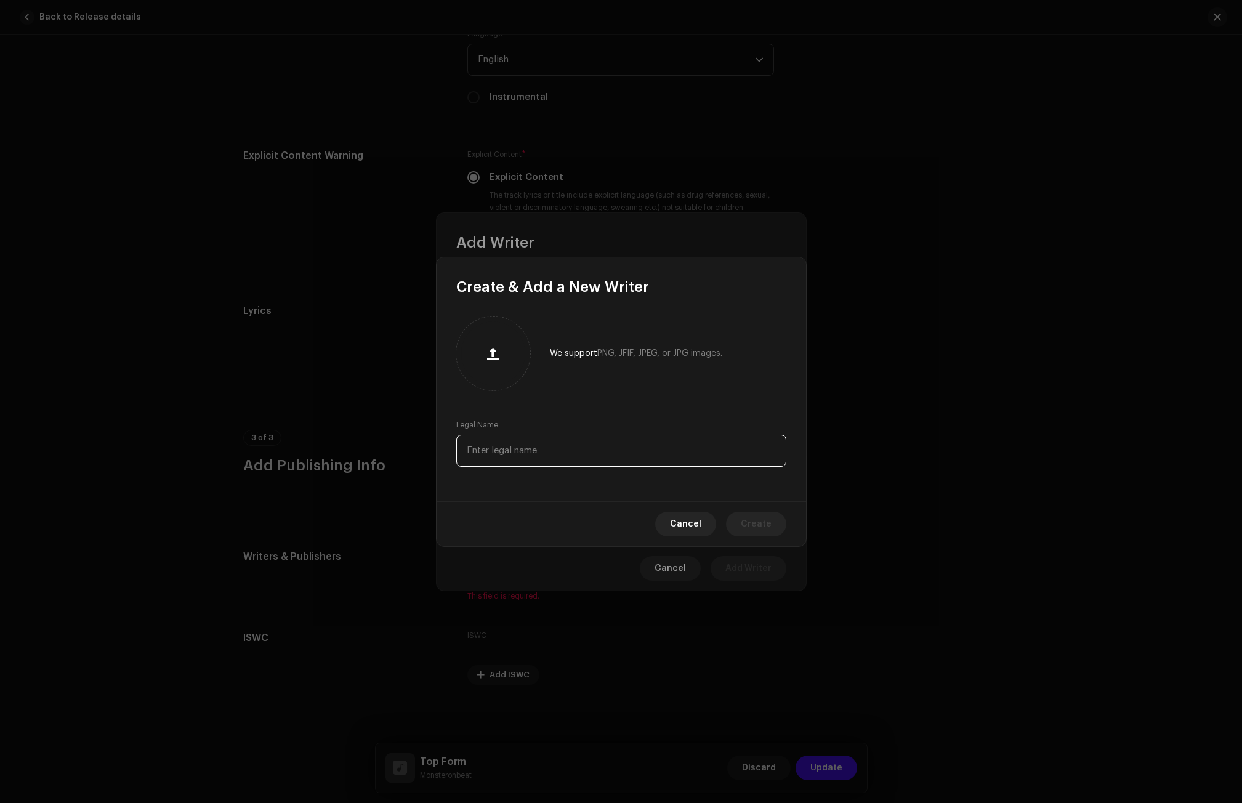
paste input "[PERSON_NAME]"
type input "[PERSON_NAME]"
click at [746, 525] on span "Create" at bounding box center [756, 524] width 31 height 25
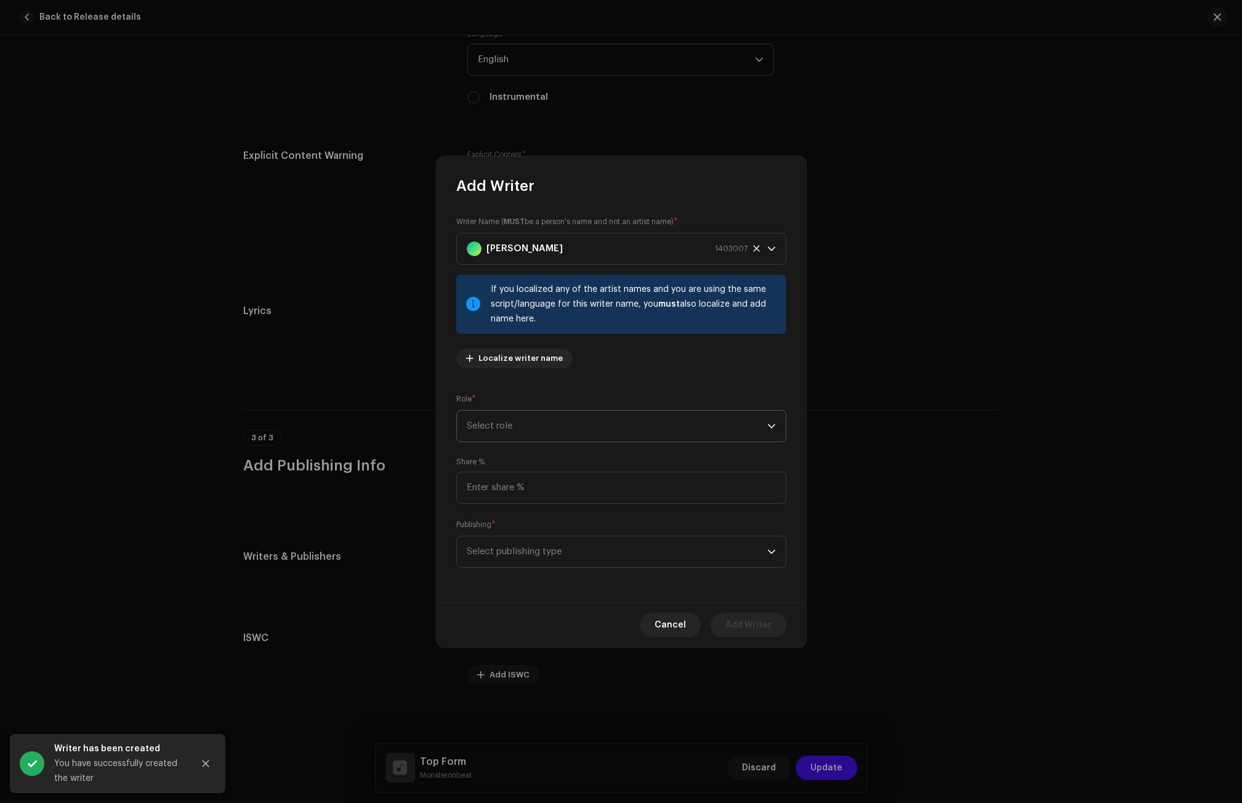
click at [499, 414] on span "Select role" at bounding box center [617, 426] width 300 height 31
click at [503, 528] on span "Composer & Lyricist" at bounding box center [510, 534] width 87 height 12
click at [498, 475] on input at bounding box center [621, 488] width 330 height 32
type input "100.00"
click at [512, 555] on span "Select publishing type" at bounding box center [617, 551] width 300 height 31
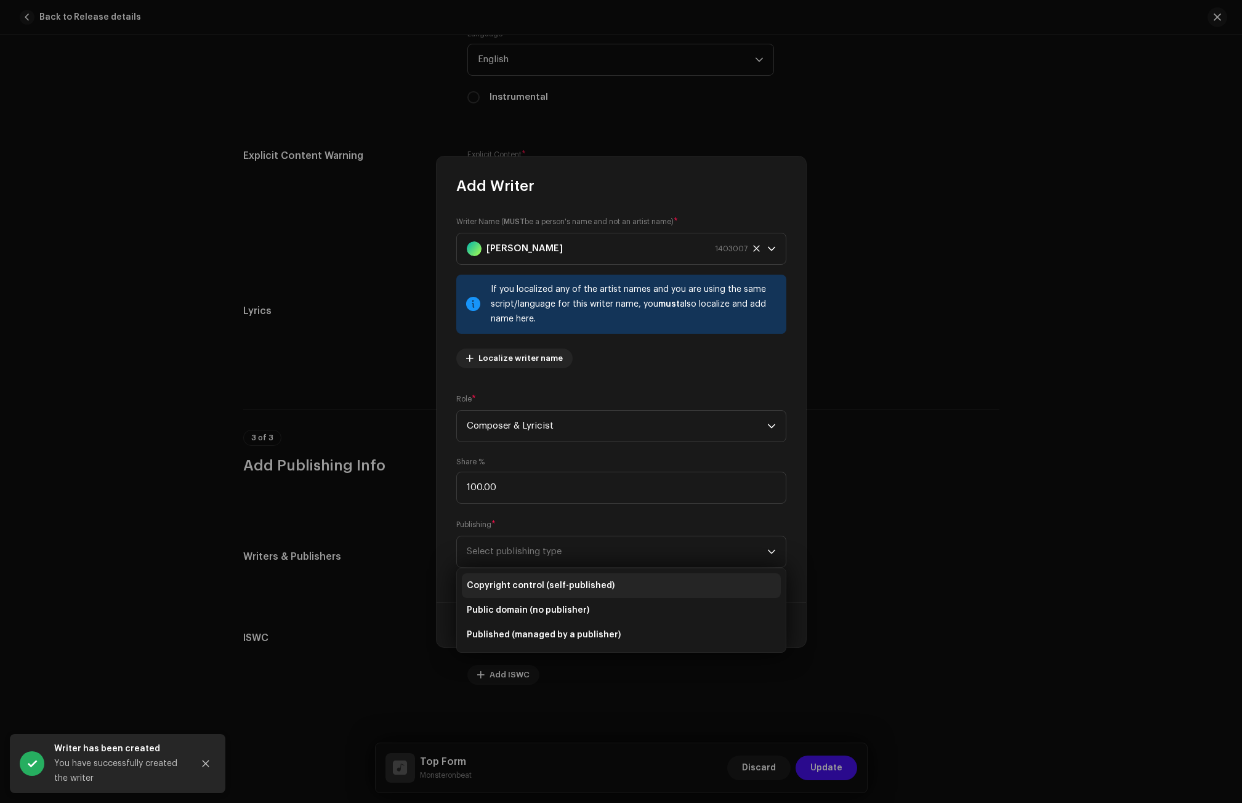
click at [512, 593] on li "Copyright control (self-published)" at bounding box center [621, 585] width 319 height 25
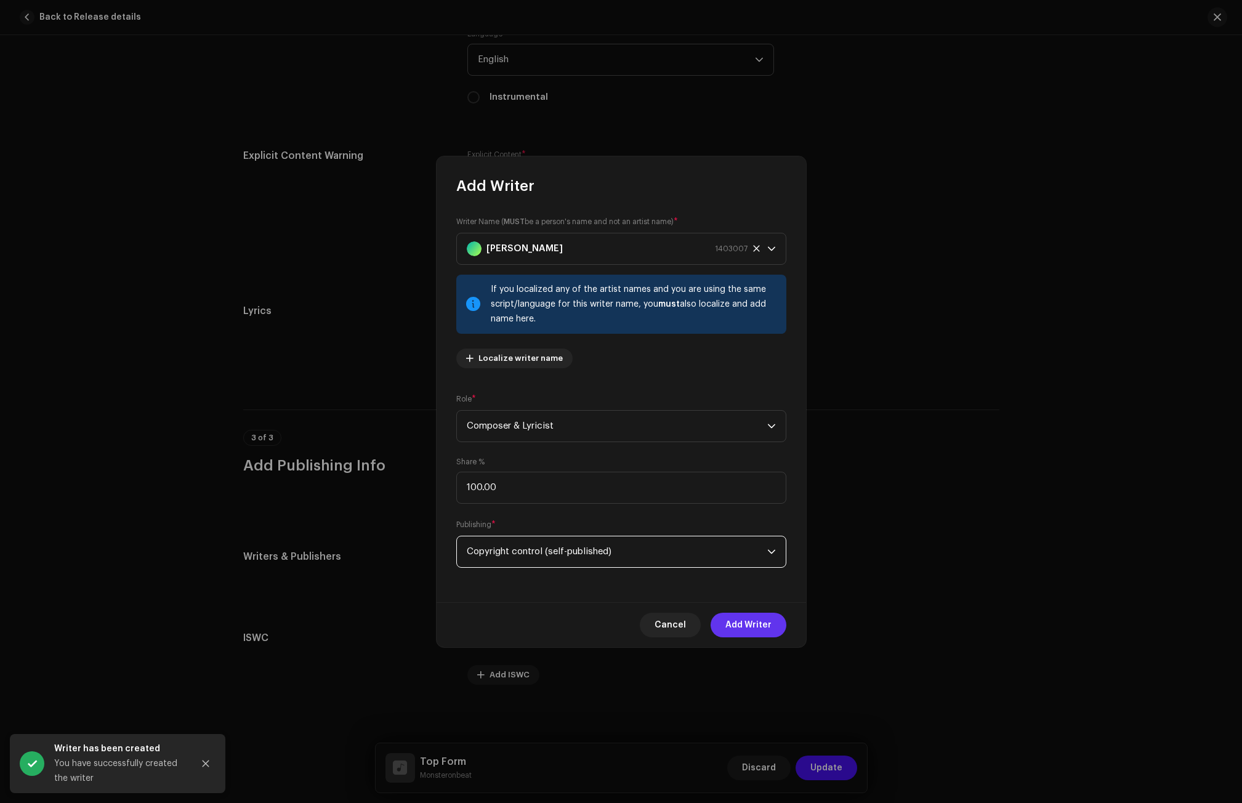
click at [751, 619] on span "Add Writer" at bounding box center [748, 625] width 46 height 25
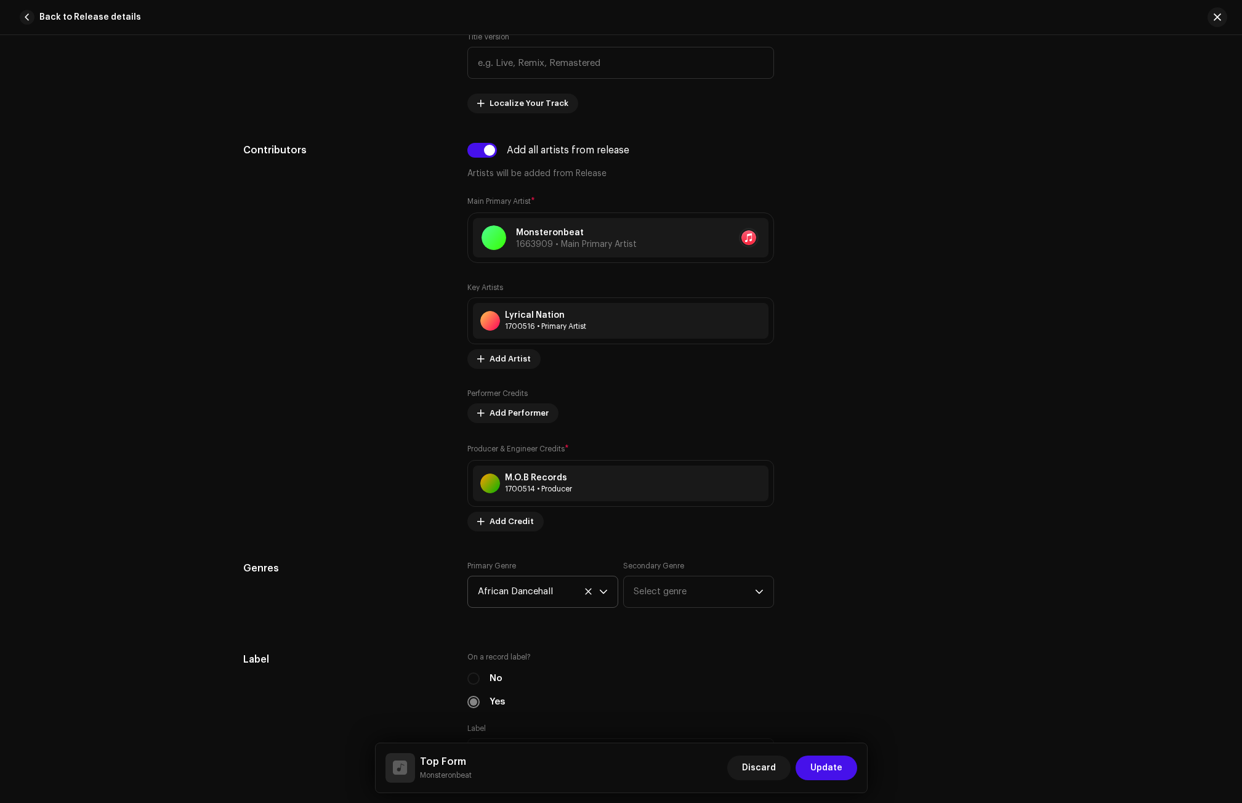
scroll to position [698, 0]
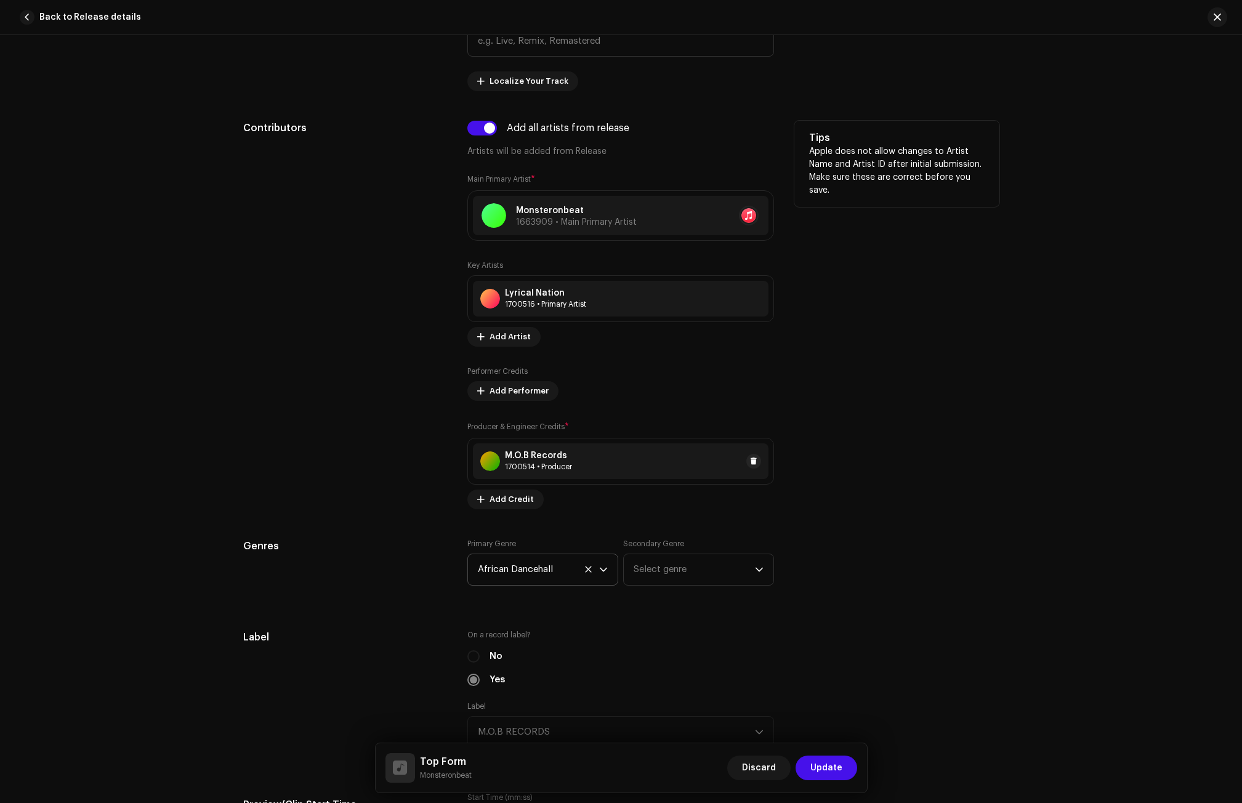
click at [538, 458] on div "M.O.B Records" at bounding box center [538, 456] width 67 height 10
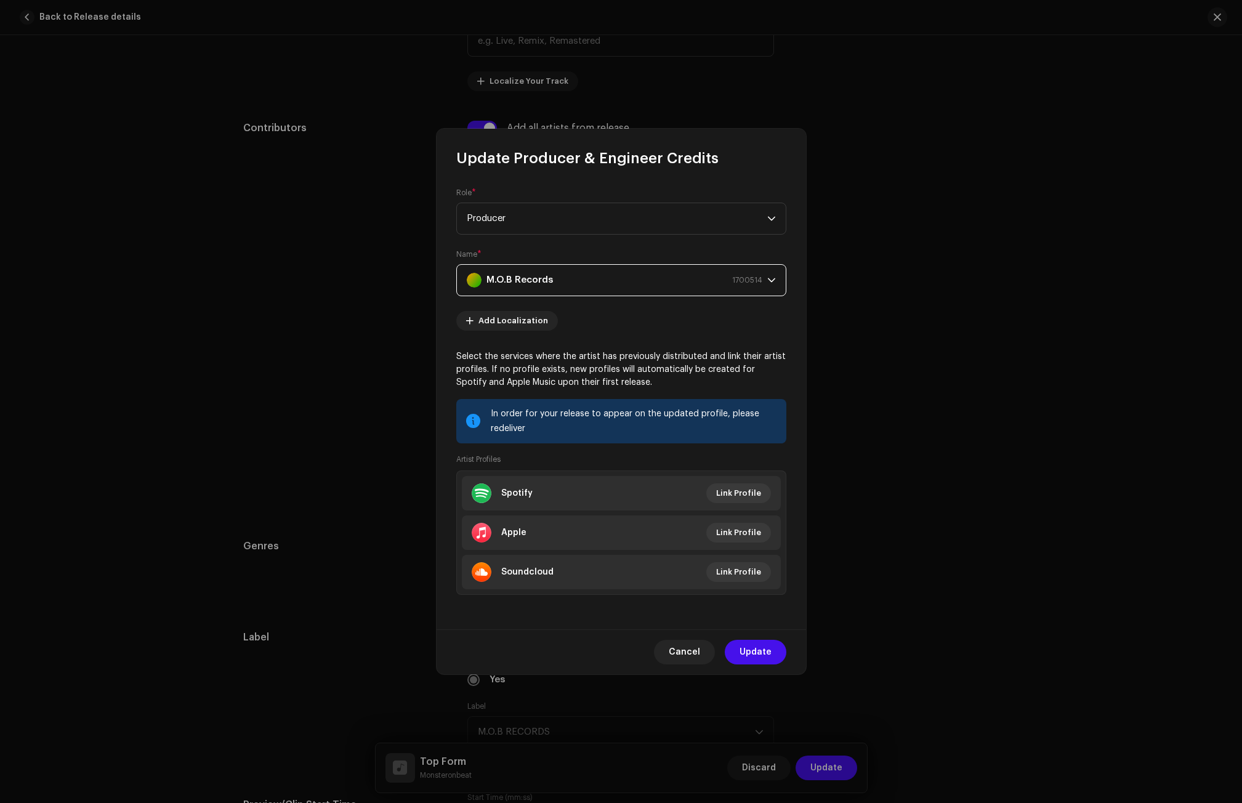
click at [559, 276] on div "M.O.B Records 1700514" at bounding box center [615, 280] width 296 height 31
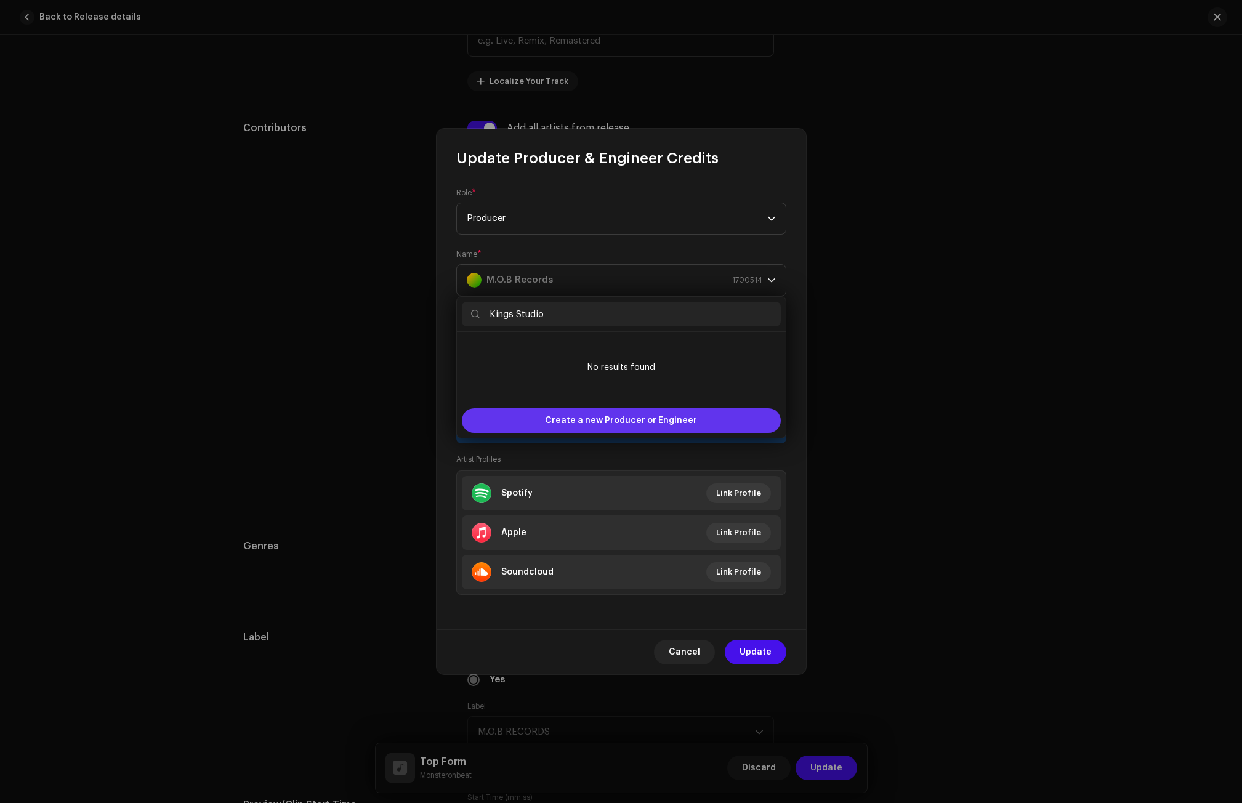
type input "Kings Studio"
click at [594, 418] on span "Create a new Producer or Engineer" at bounding box center [621, 420] width 152 height 25
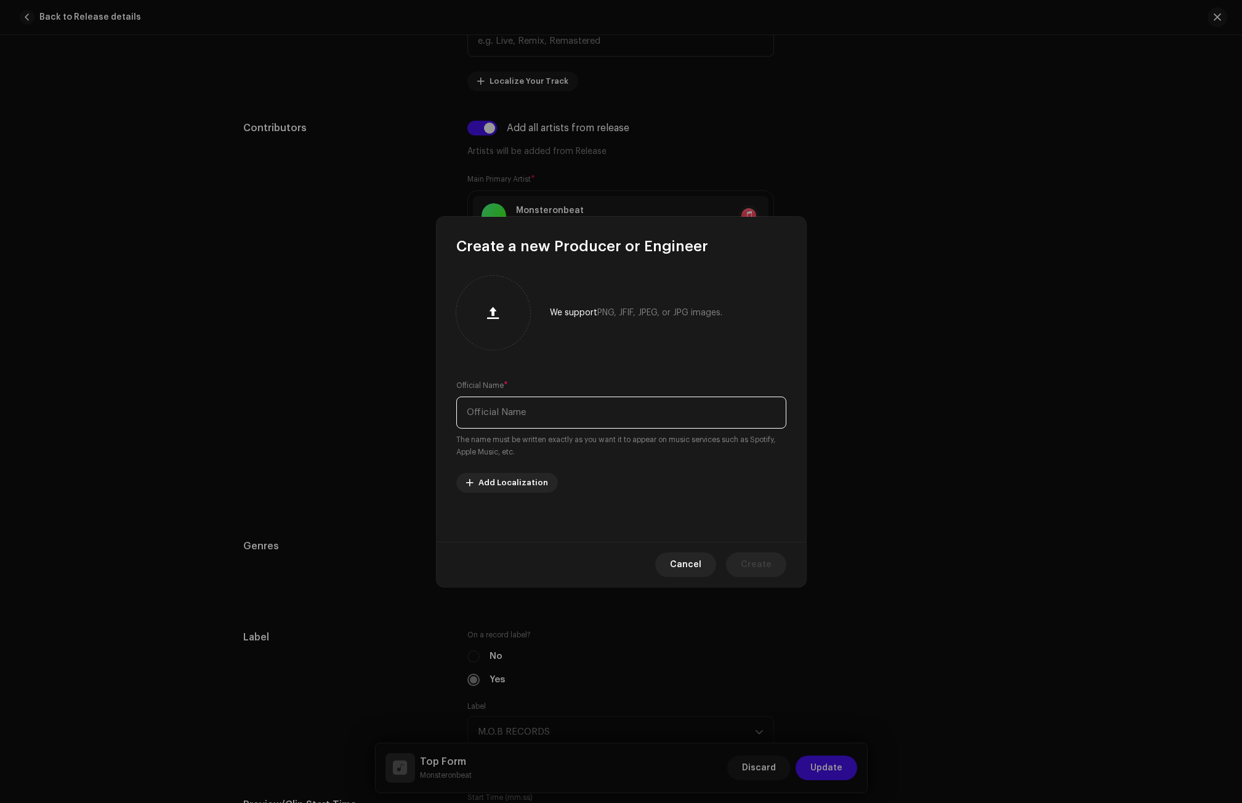
paste input "Kings Studio"
type input "Kings Studio"
click at [765, 572] on span "Create" at bounding box center [756, 564] width 31 height 25
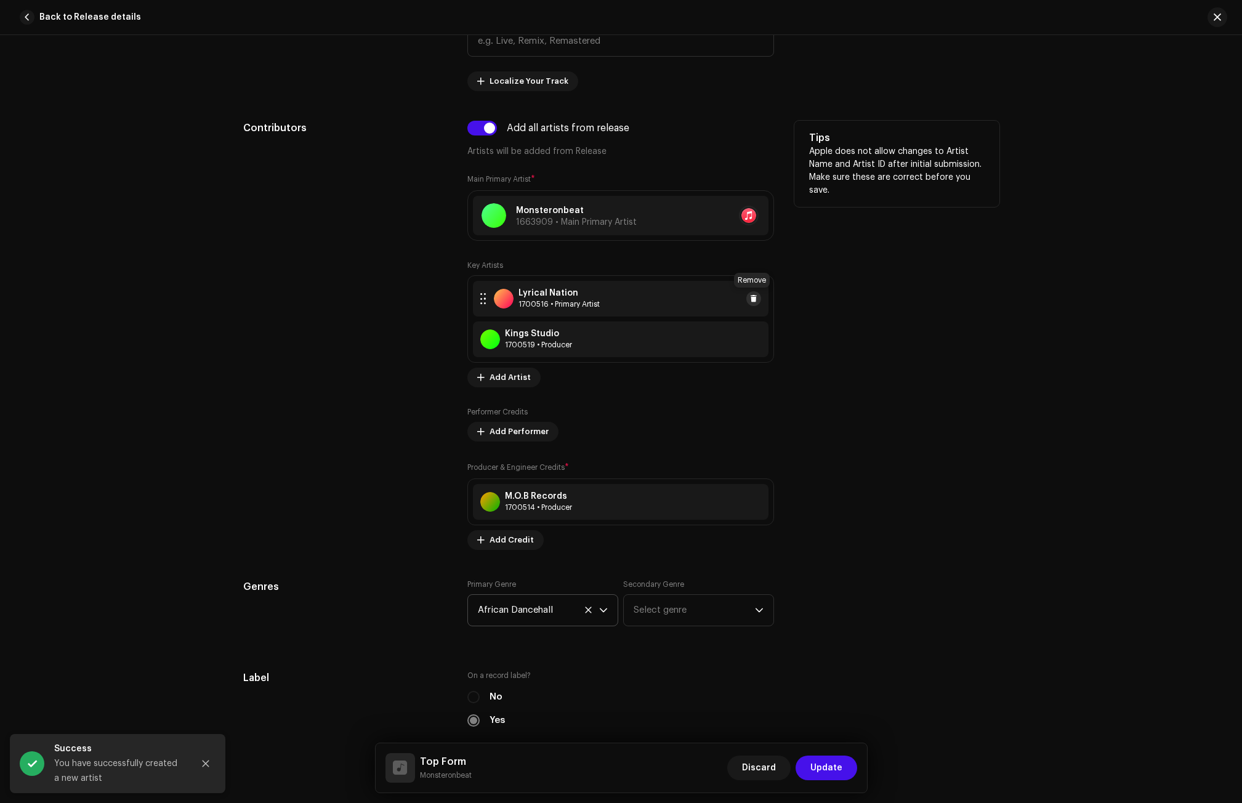
click at [753, 293] on button at bounding box center [753, 298] width 15 height 15
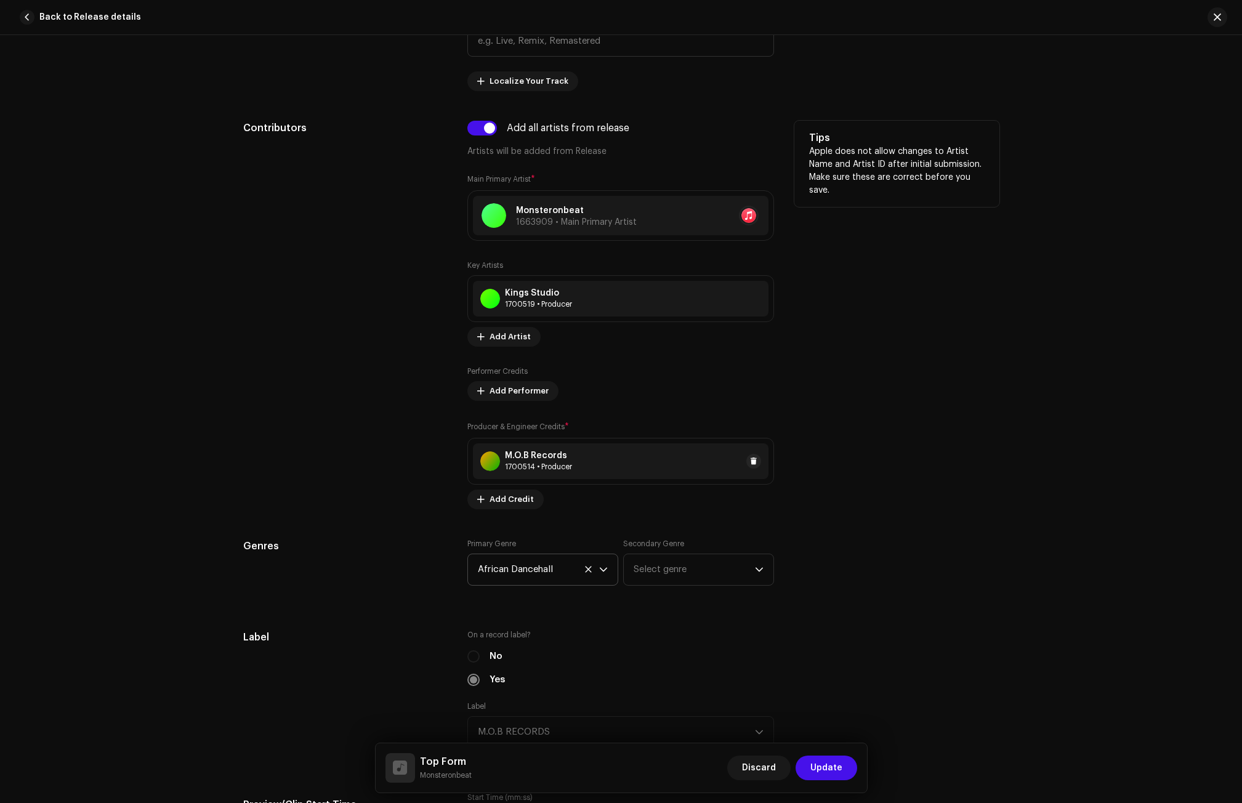
click at [554, 458] on div "M.O.B Records" at bounding box center [538, 456] width 67 height 10
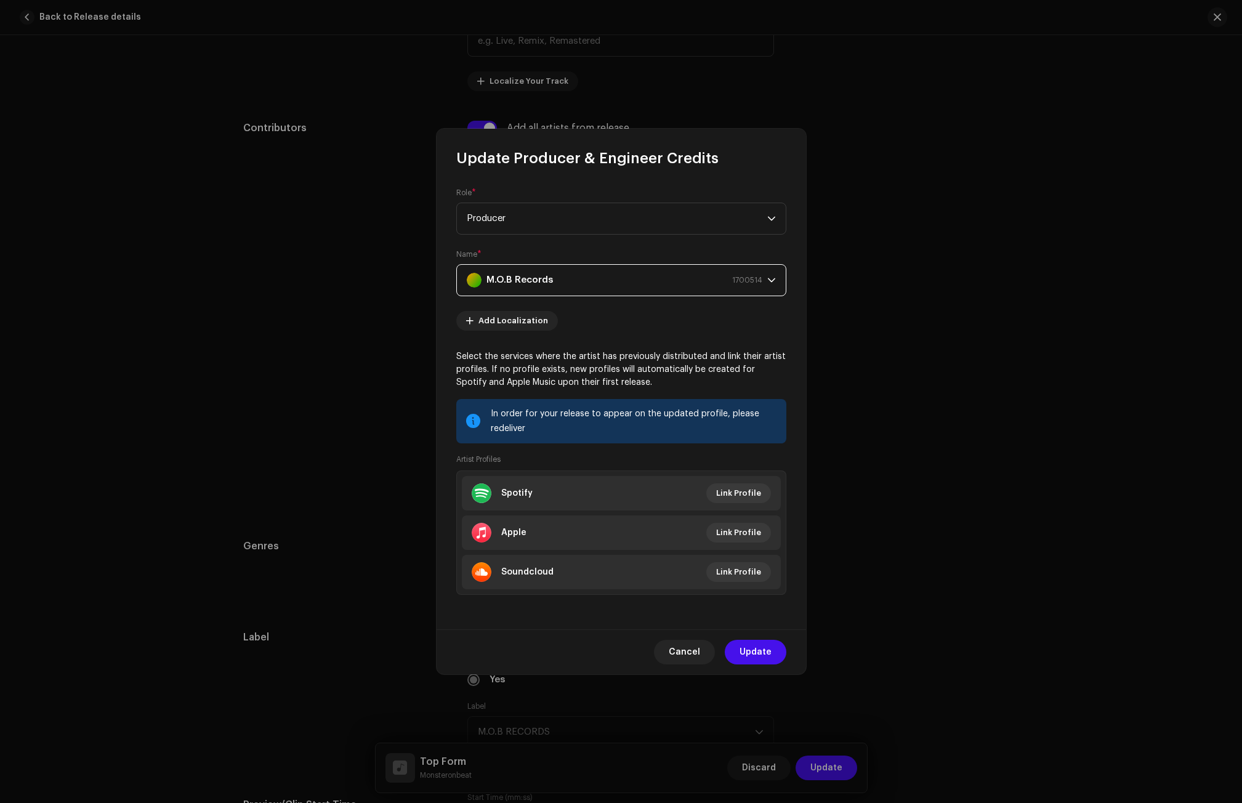
click at [511, 275] on strong "M.O.B Records" at bounding box center [519, 280] width 67 height 31
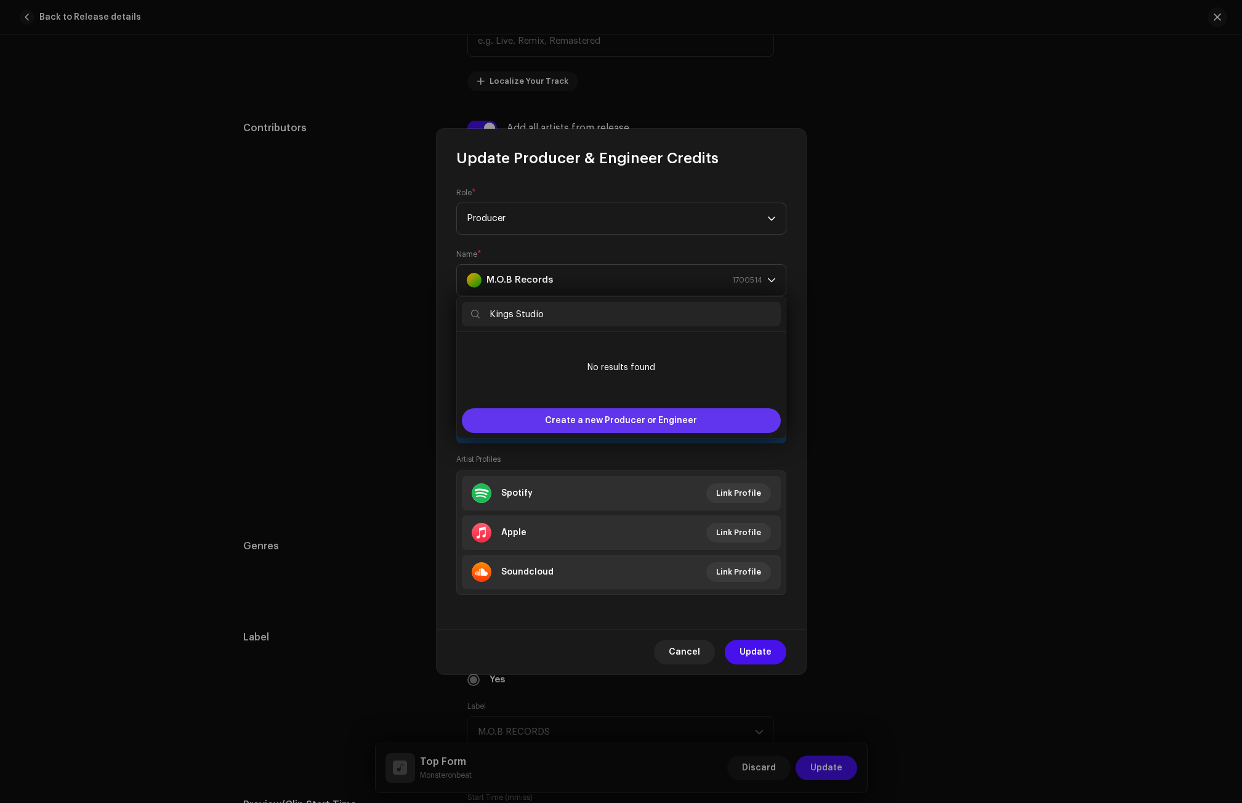
type input "Kings Studio"
click at [570, 424] on span "Create a new Producer or Engineer" at bounding box center [621, 420] width 152 height 25
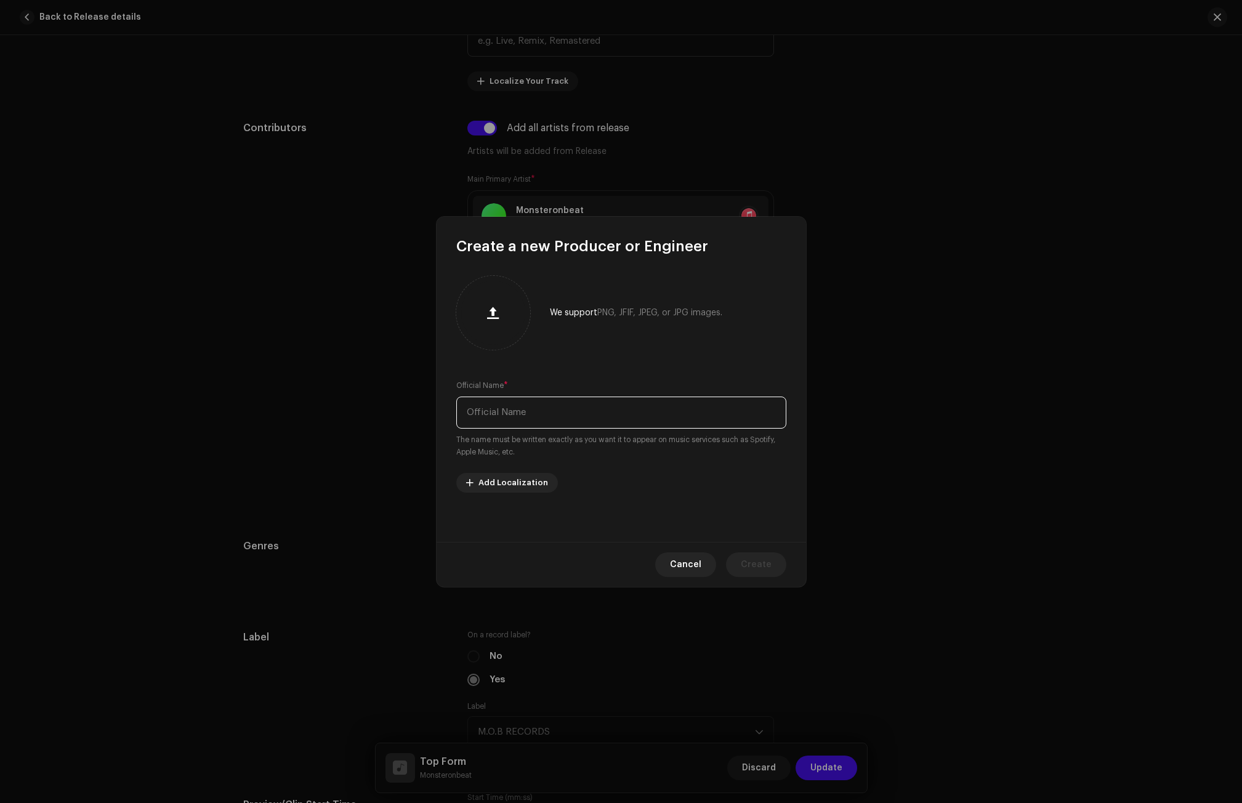
paste input "Kings Studio"
type input "Kings Studio"
click at [758, 561] on span "Create" at bounding box center [756, 564] width 31 height 25
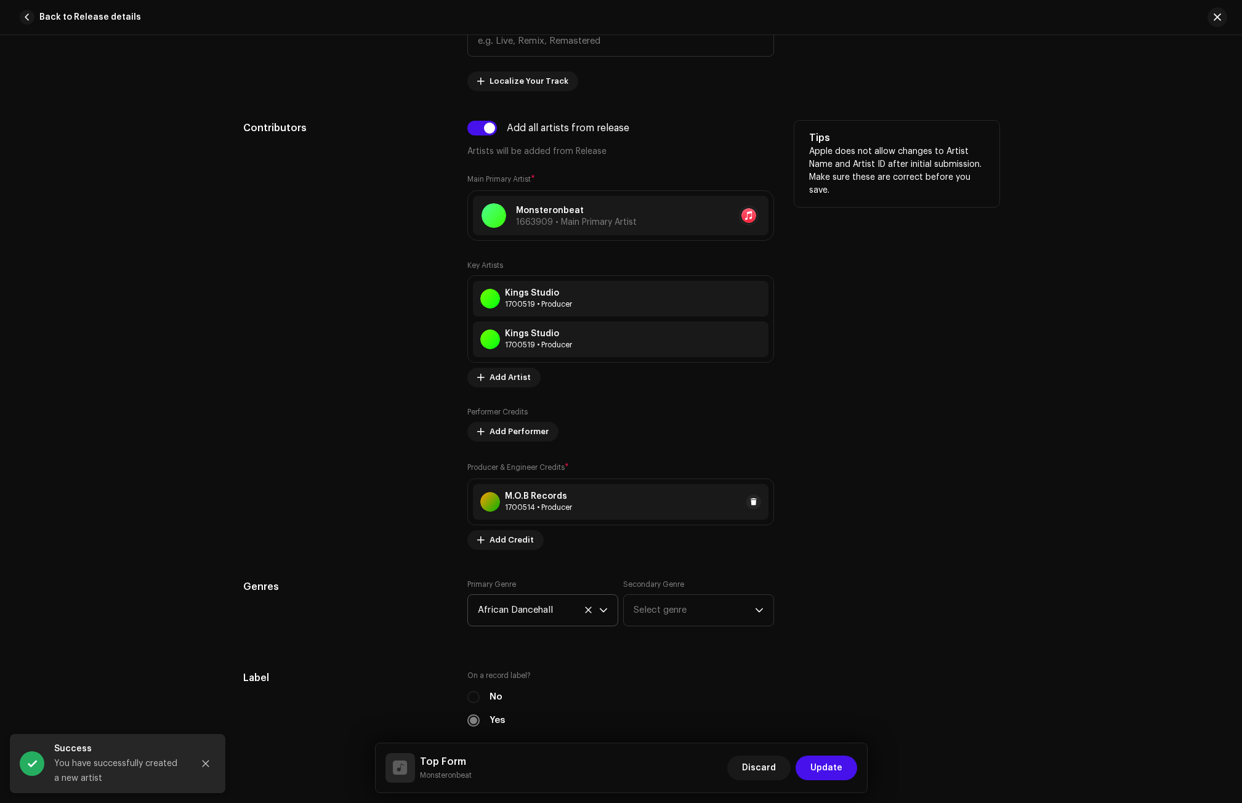
click at [526, 496] on div "M.O.B Records" at bounding box center [538, 496] width 67 height 10
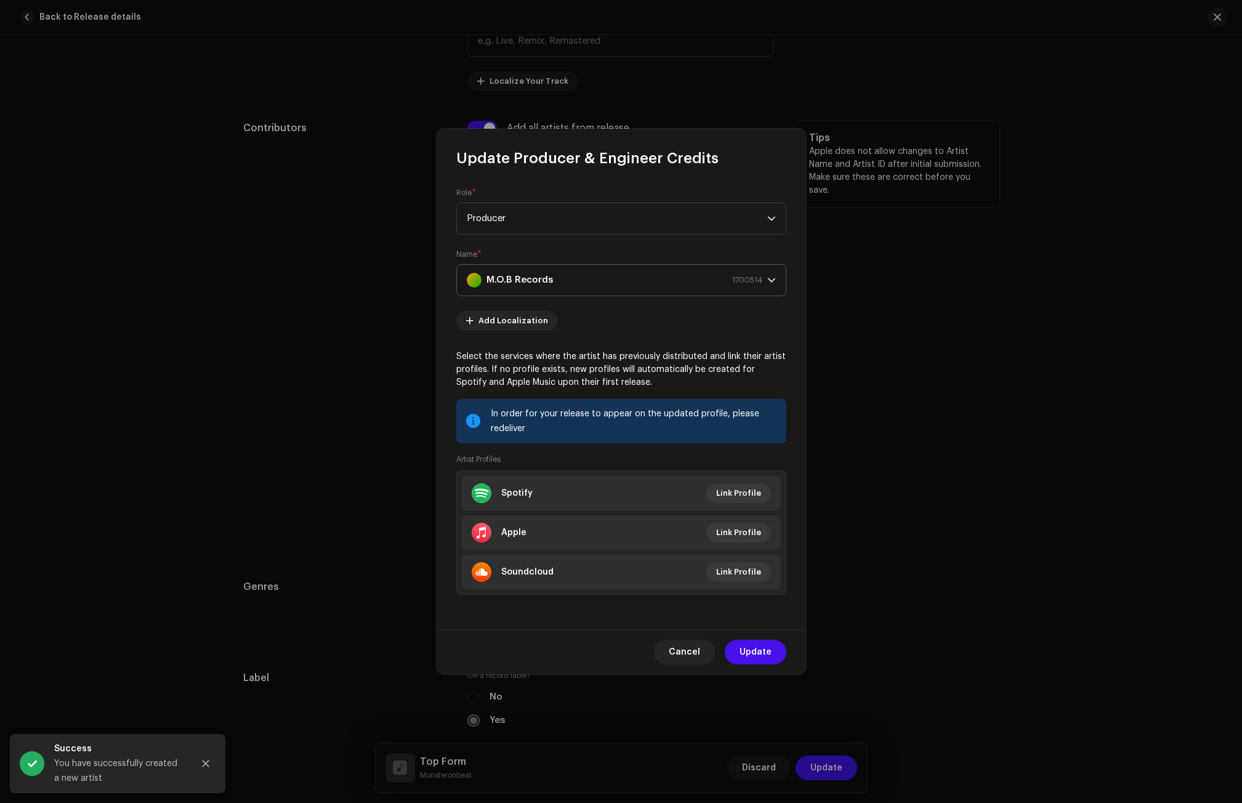
click at [525, 271] on strong "M.O.B Records" at bounding box center [519, 280] width 67 height 31
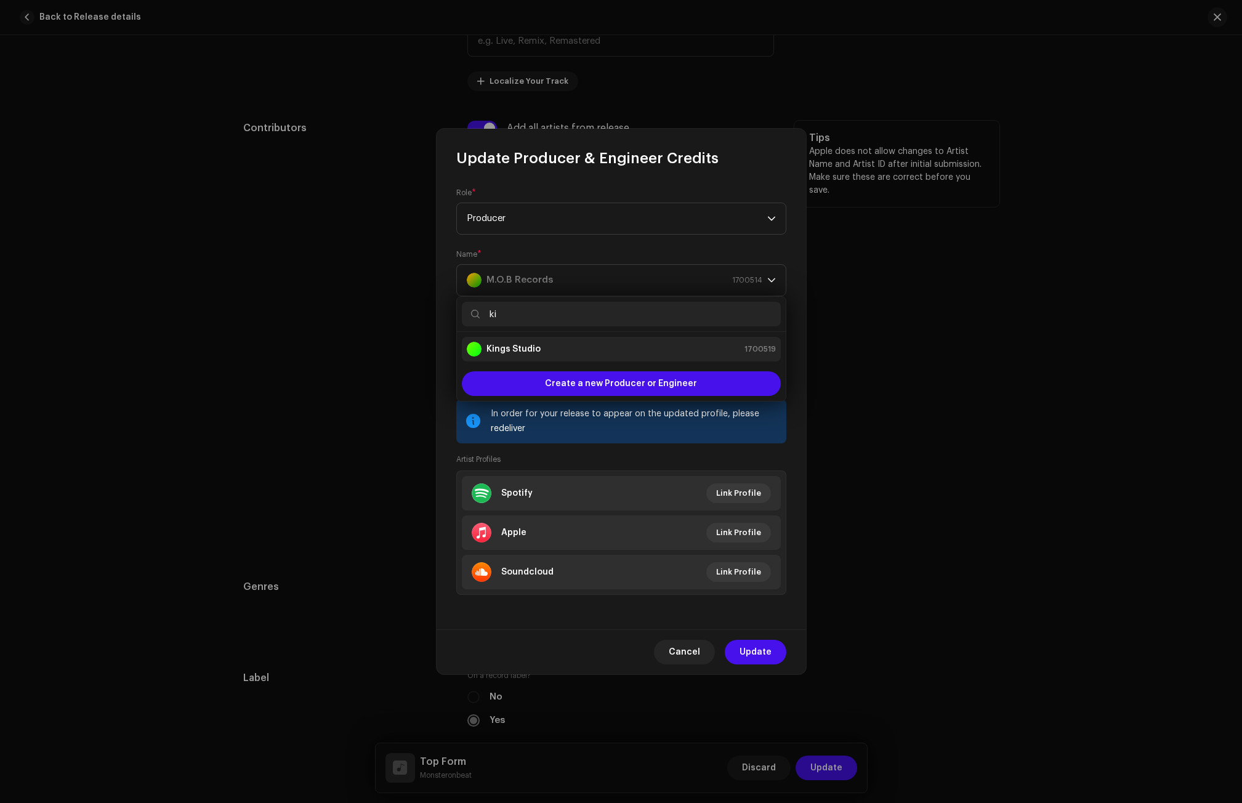
type input "ki"
click at [516, 349] on strong "Kings Studio" at bounding box center [513, 349] width 54 height 12
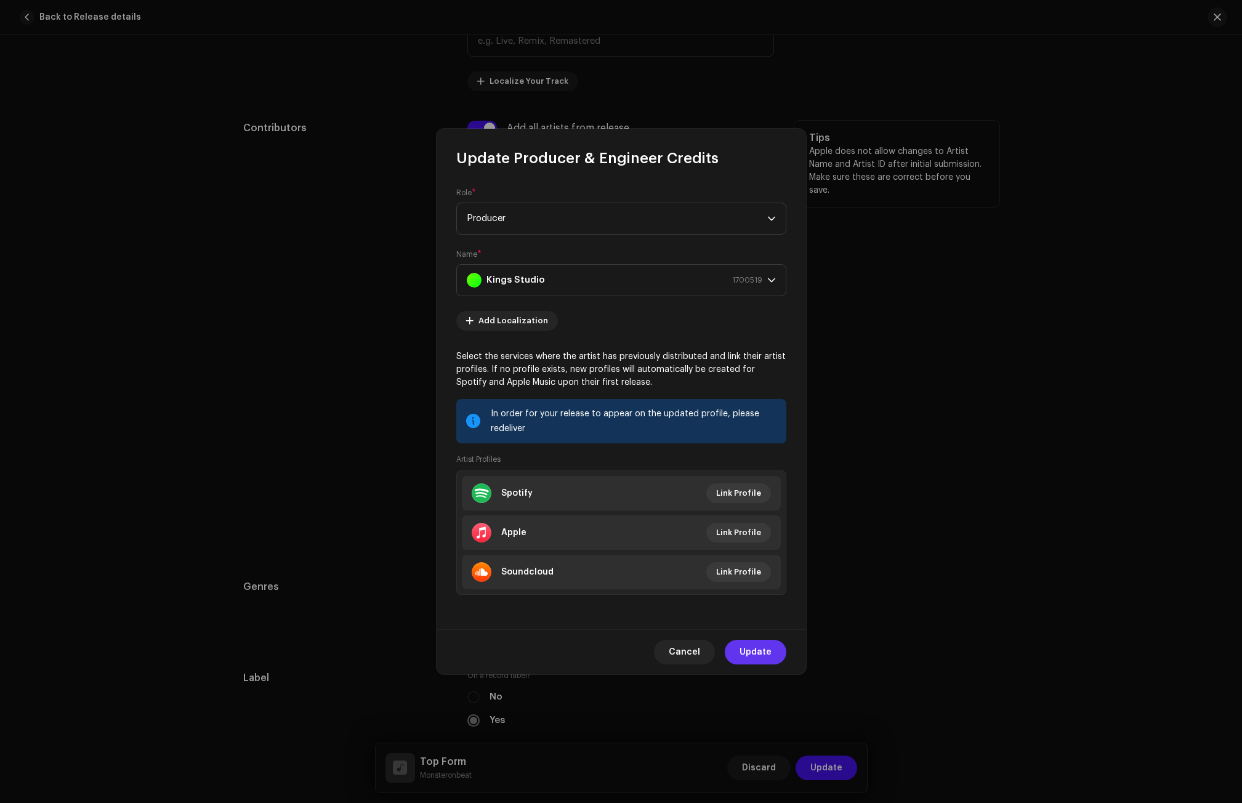
click at [759, 653] on span "Update" at bounding box center [756, 652] width 32 height 25
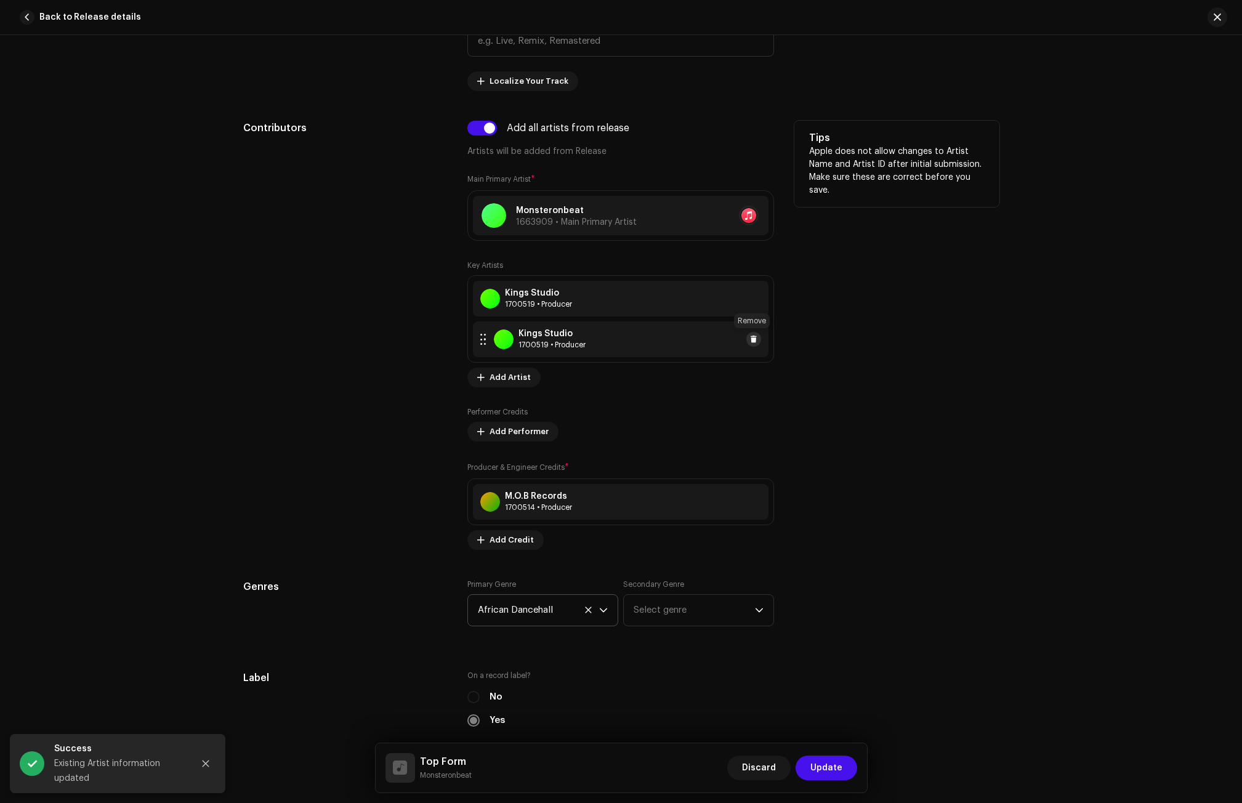
click at [754, 335] on span at bounding box center [753, 339] width 7 height 10
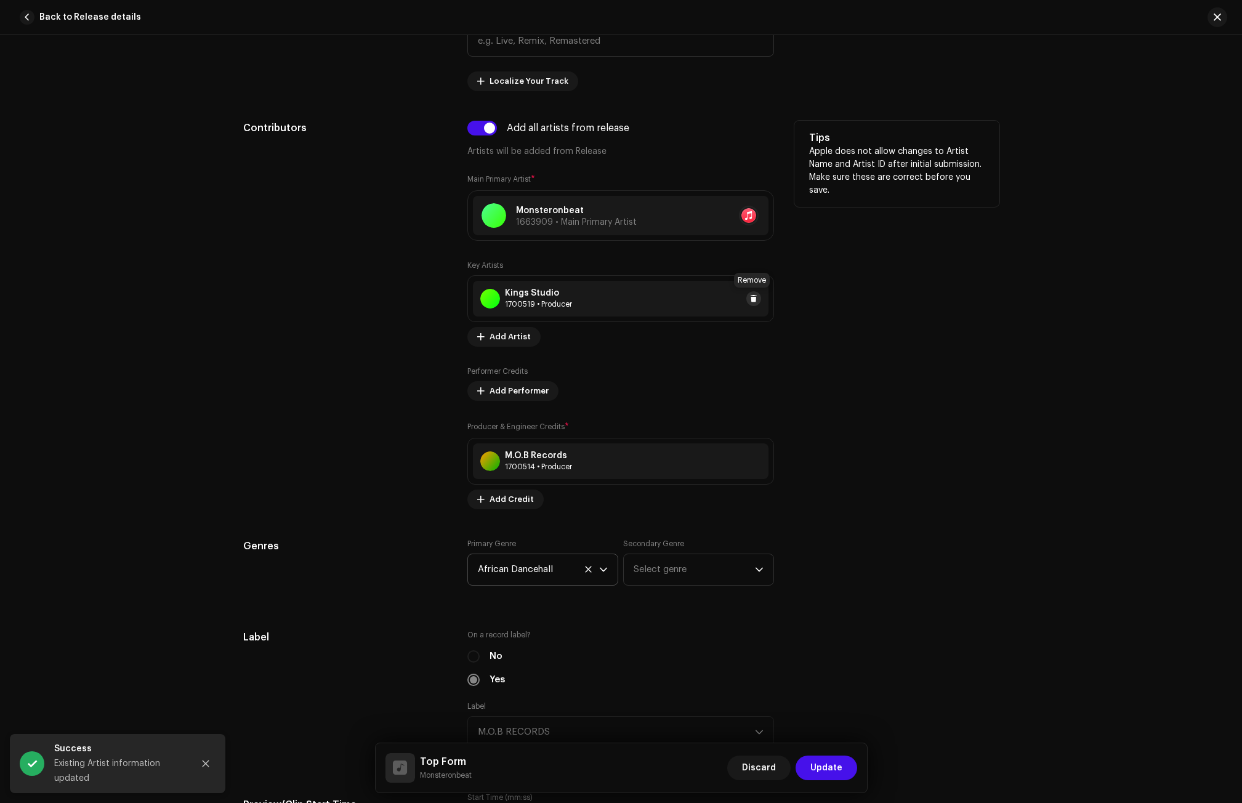
click at [751, 296] on span at bounding box center [753, 299] width 7 height 10
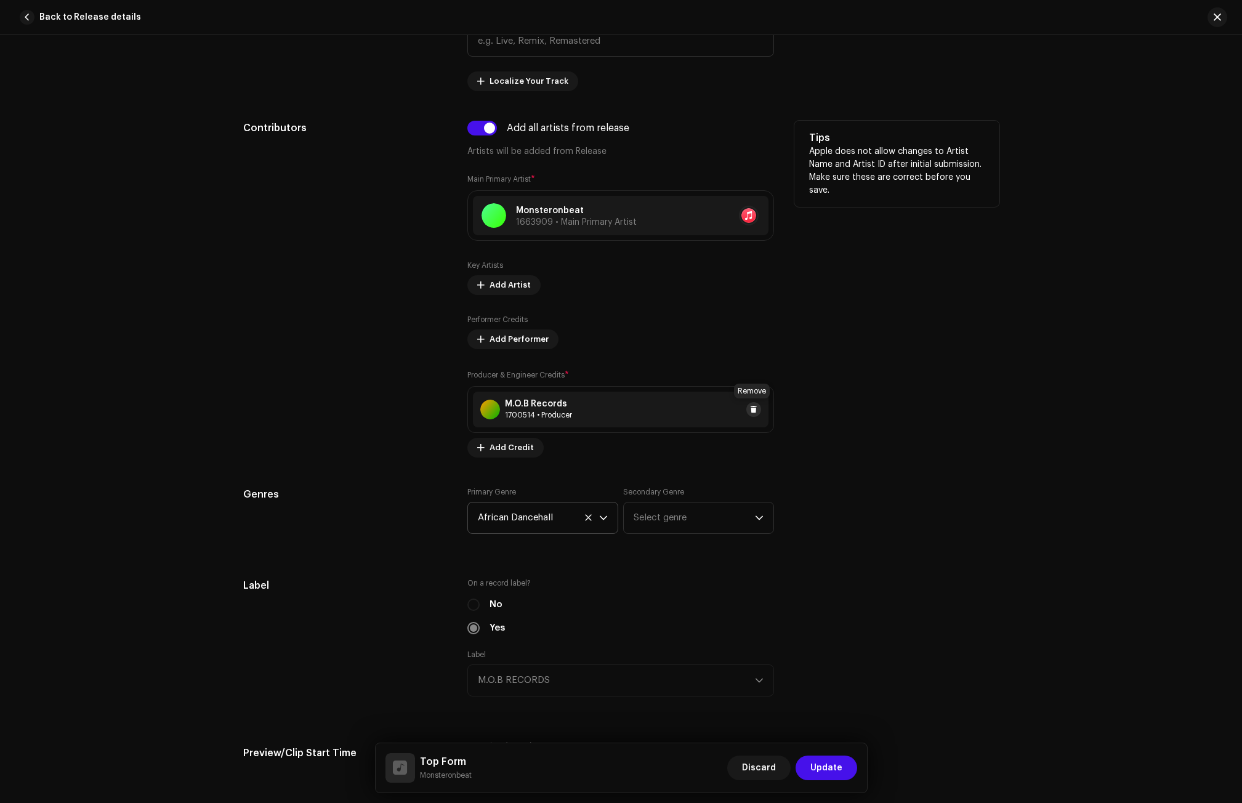
click at [750, 409] on span at bounding box center [753, 410] width 7 height 10
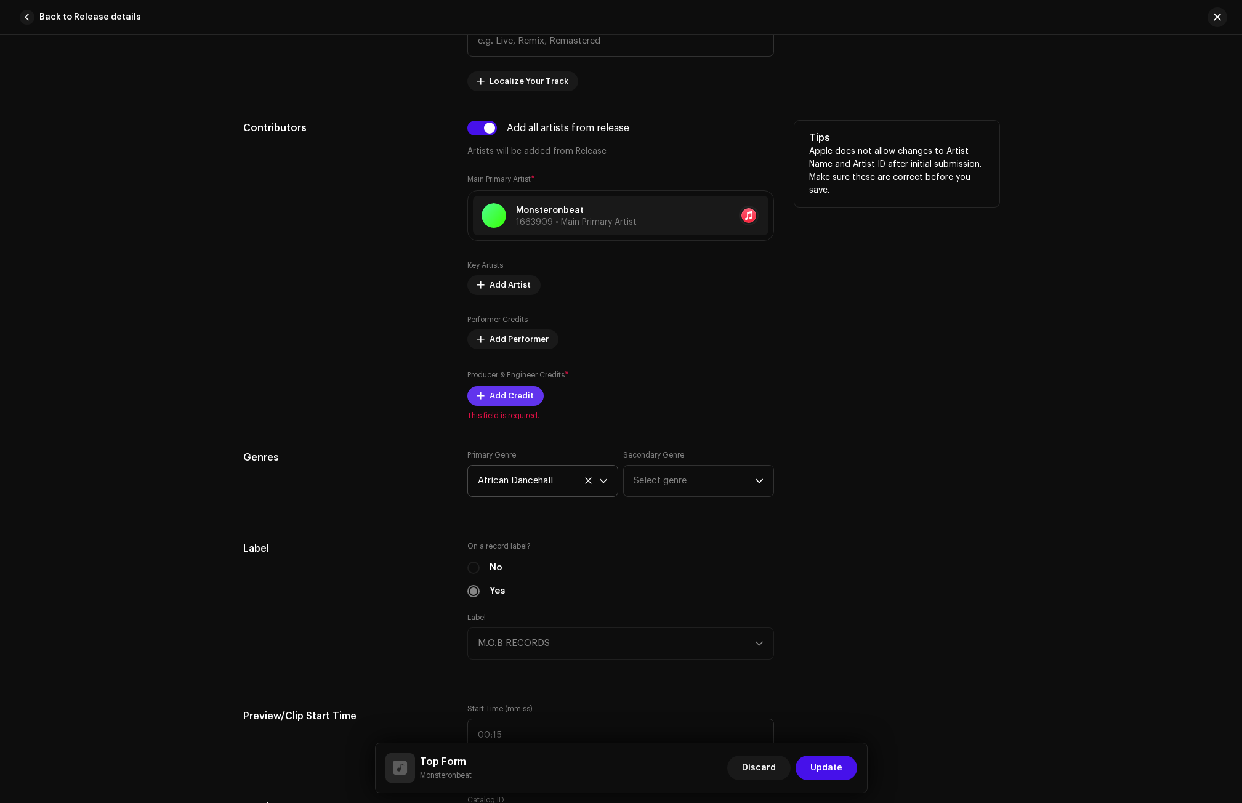
click at [509, 398] on span "Add Credit" at bounding box center [512, 396] width 44 height 25
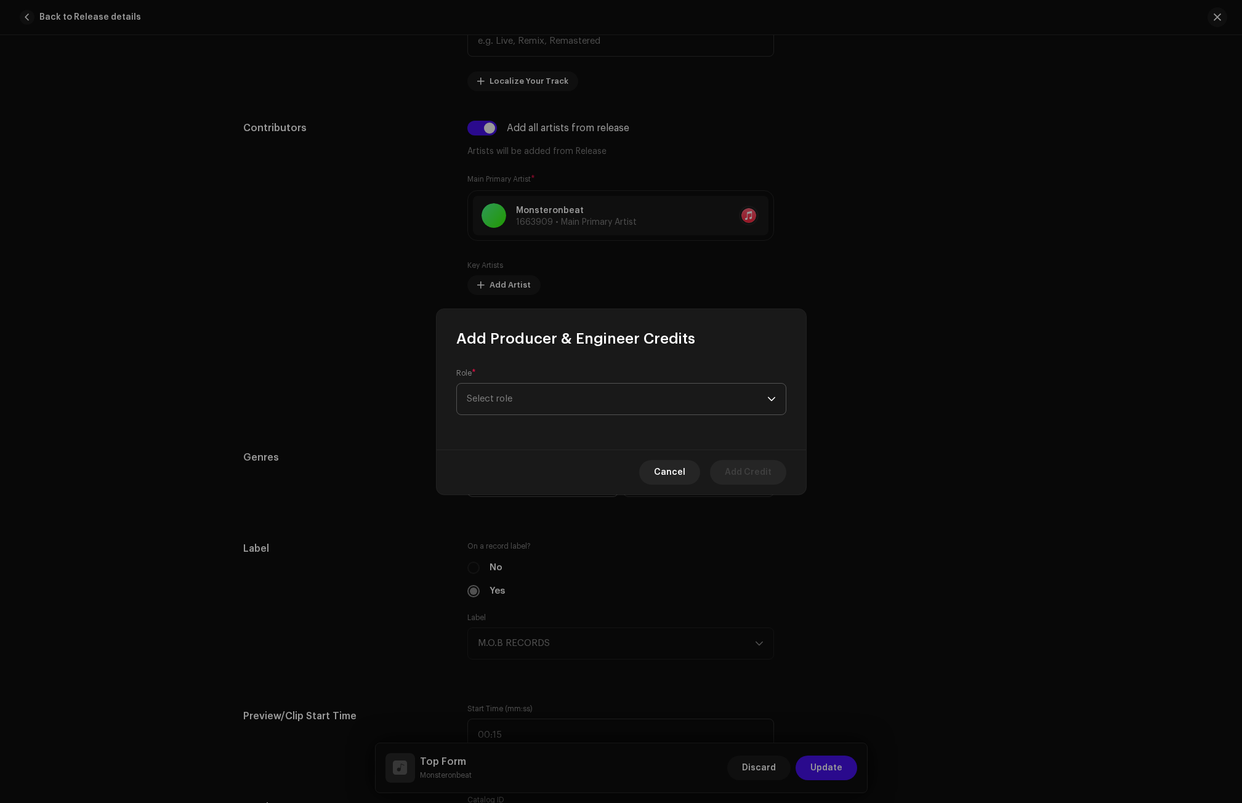
click at [534, 405] on span "Select role" at bounding box center [617, 399] width 300 height 31
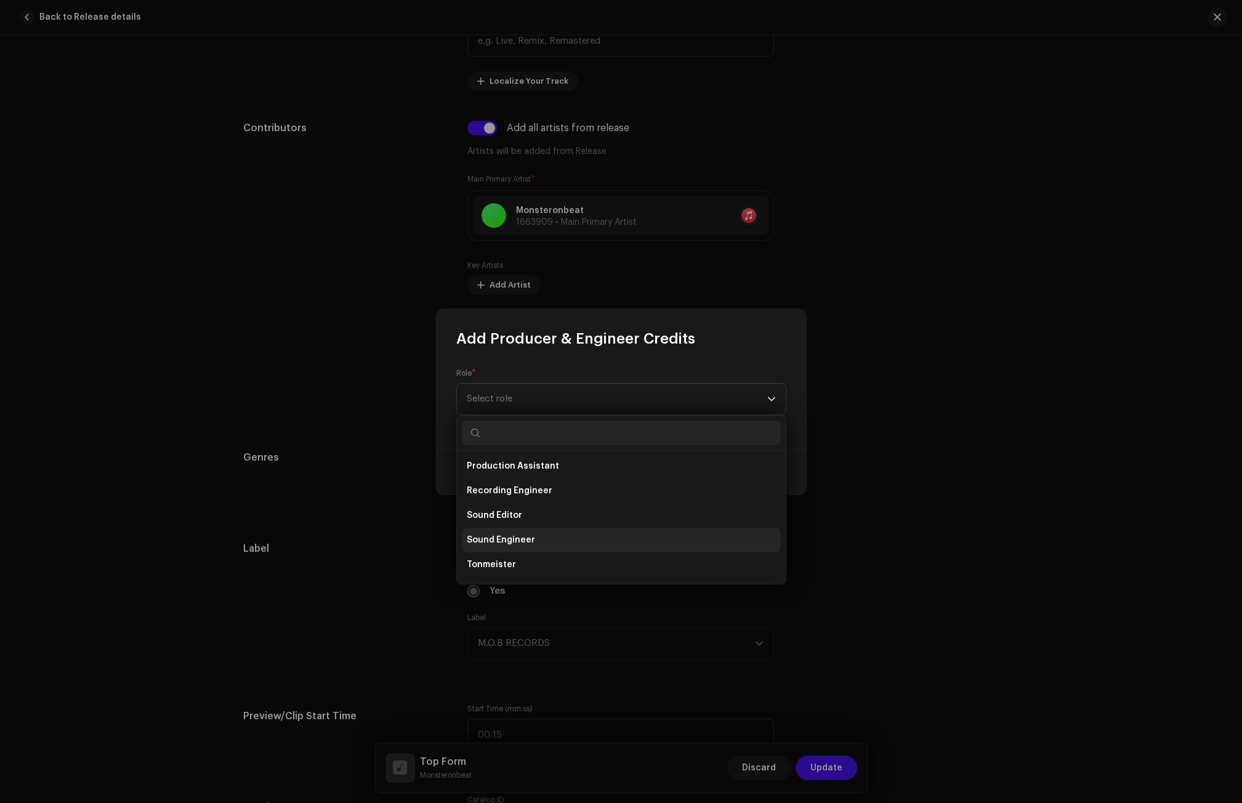
scroll to position [480, 0]
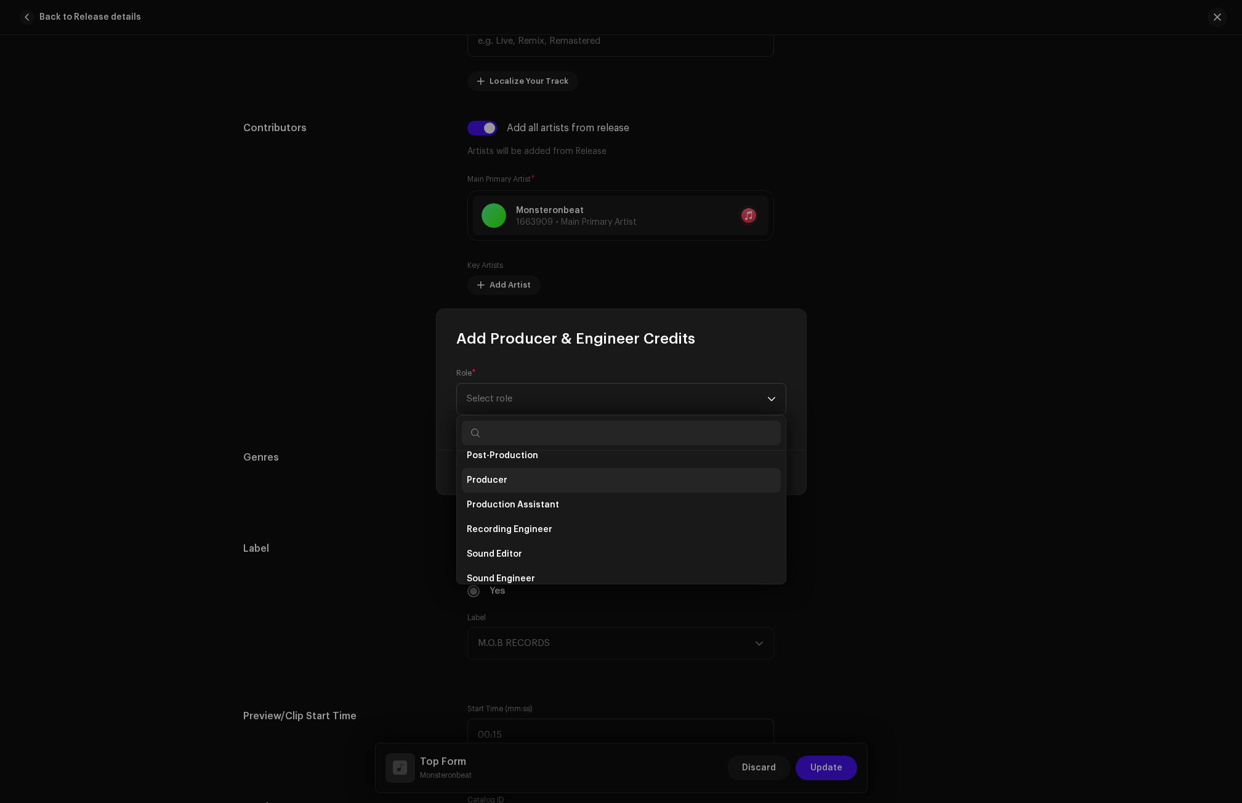
click at [490, 488] on li "Producer" at bounding box center [621, 480] width 319 height 25
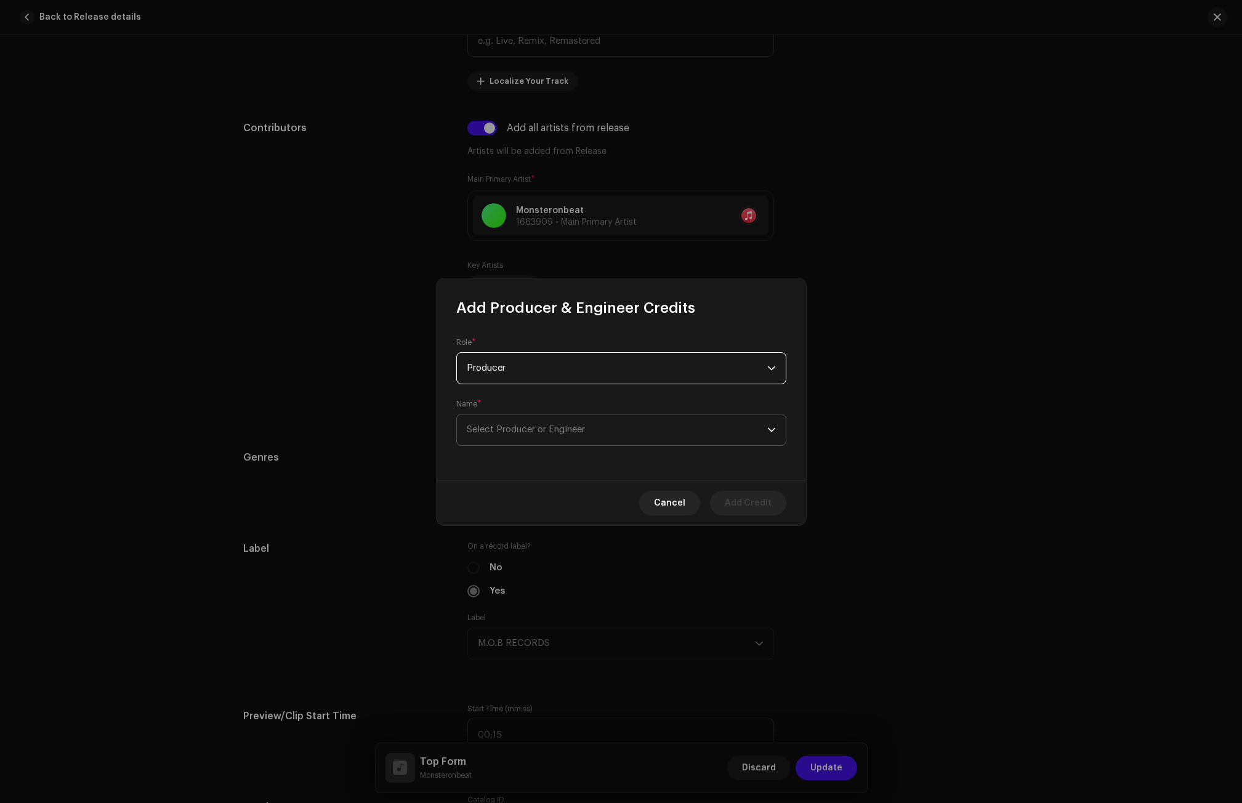
click at [490, 428] on span "Select Producer or Engineer" at bounding box center [526, 429] width 118 height 9
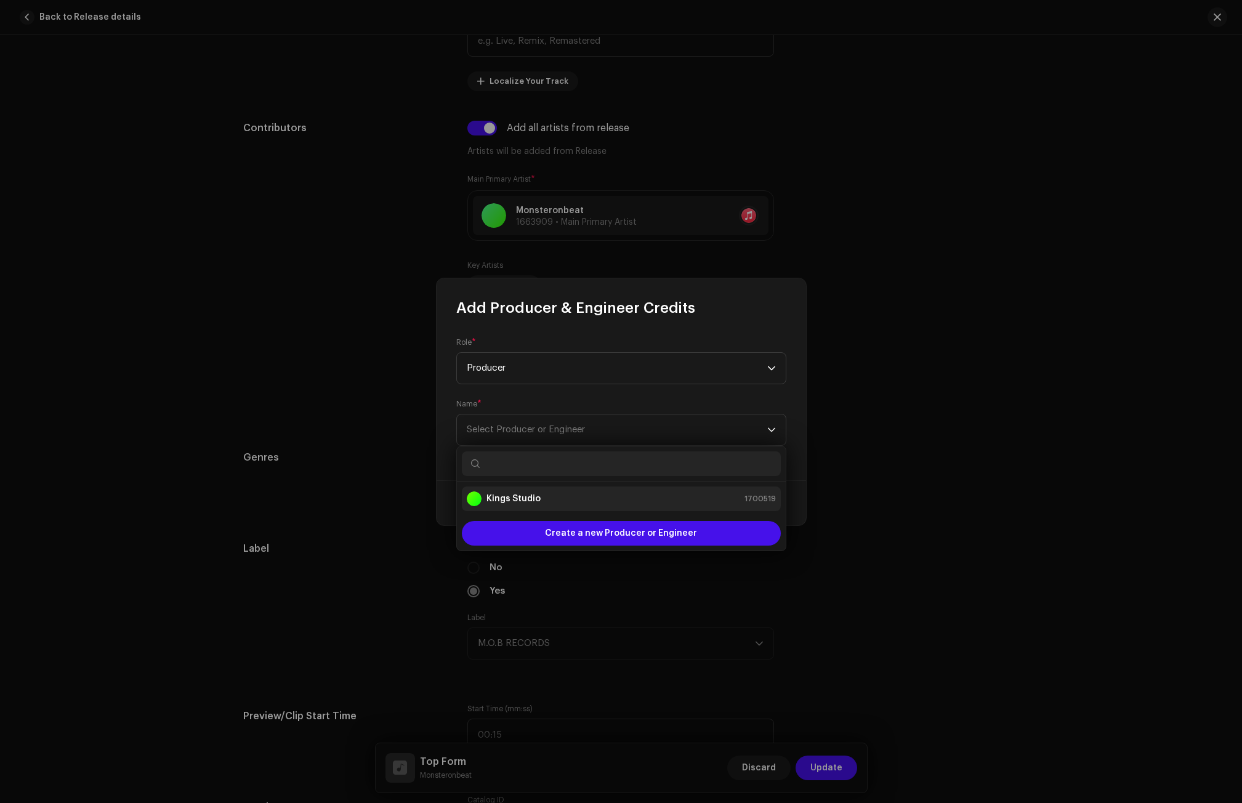
click at [513, 498] on strong "Kings Studio" at bounding box center [513, 499] width 54 height 12
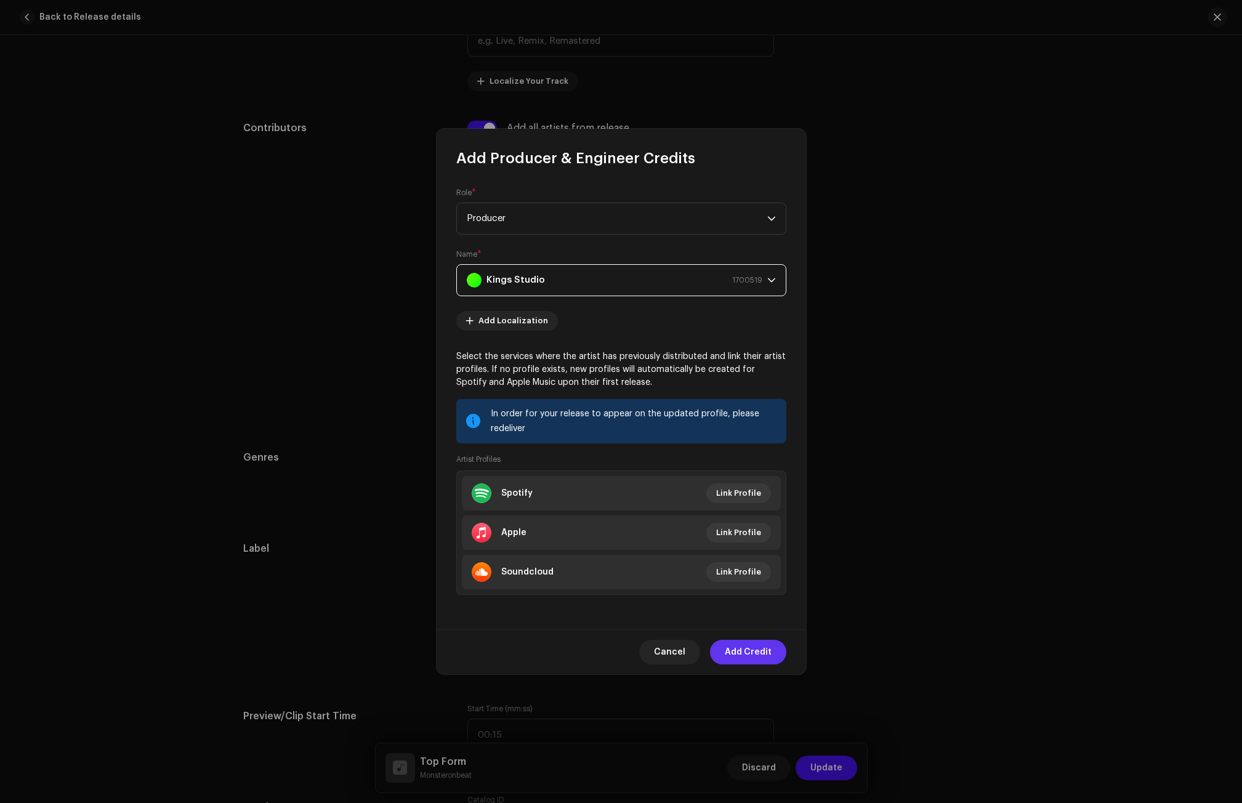
click at [751, 650] on span "Add Credit" at bounding box center [748, 652] width 47 height 25
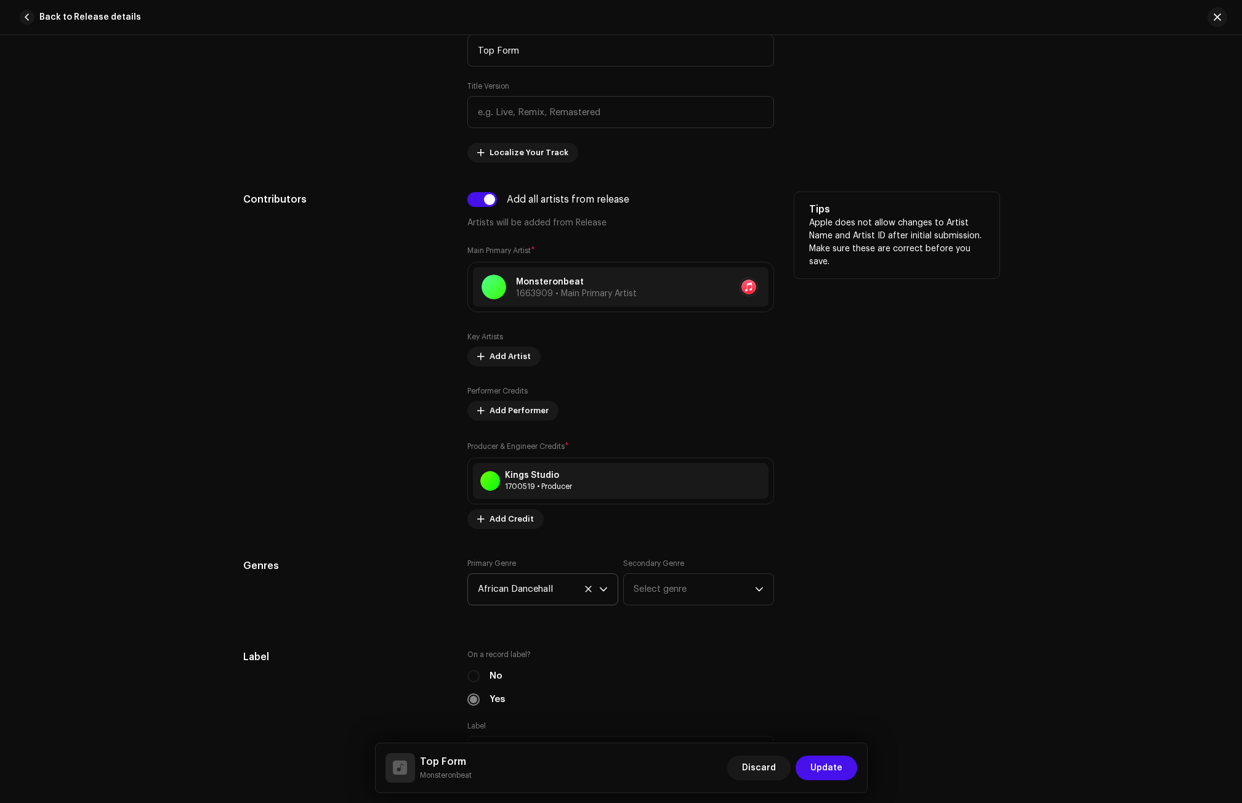
scroll to position [677, 0]
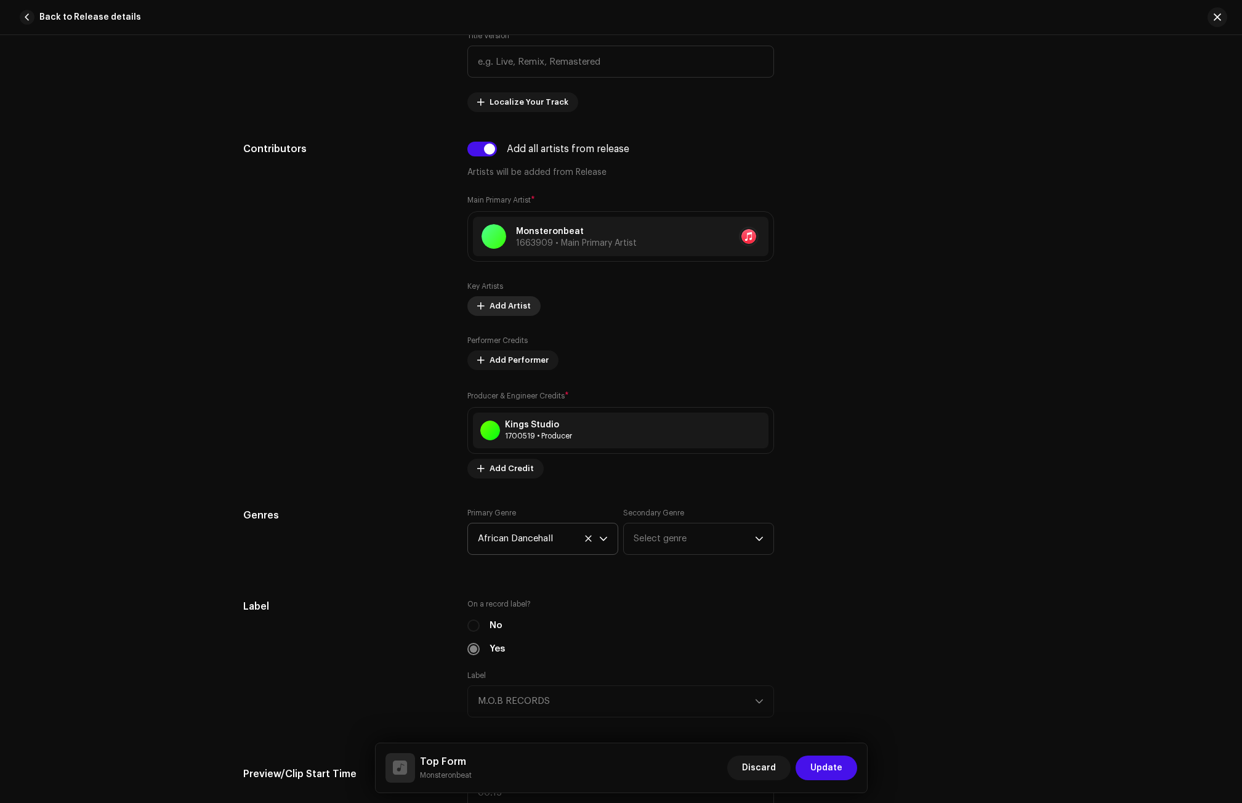
click at [510, 302] on span "Add Artist" at bounding box center [510, 306] width 41 height 25
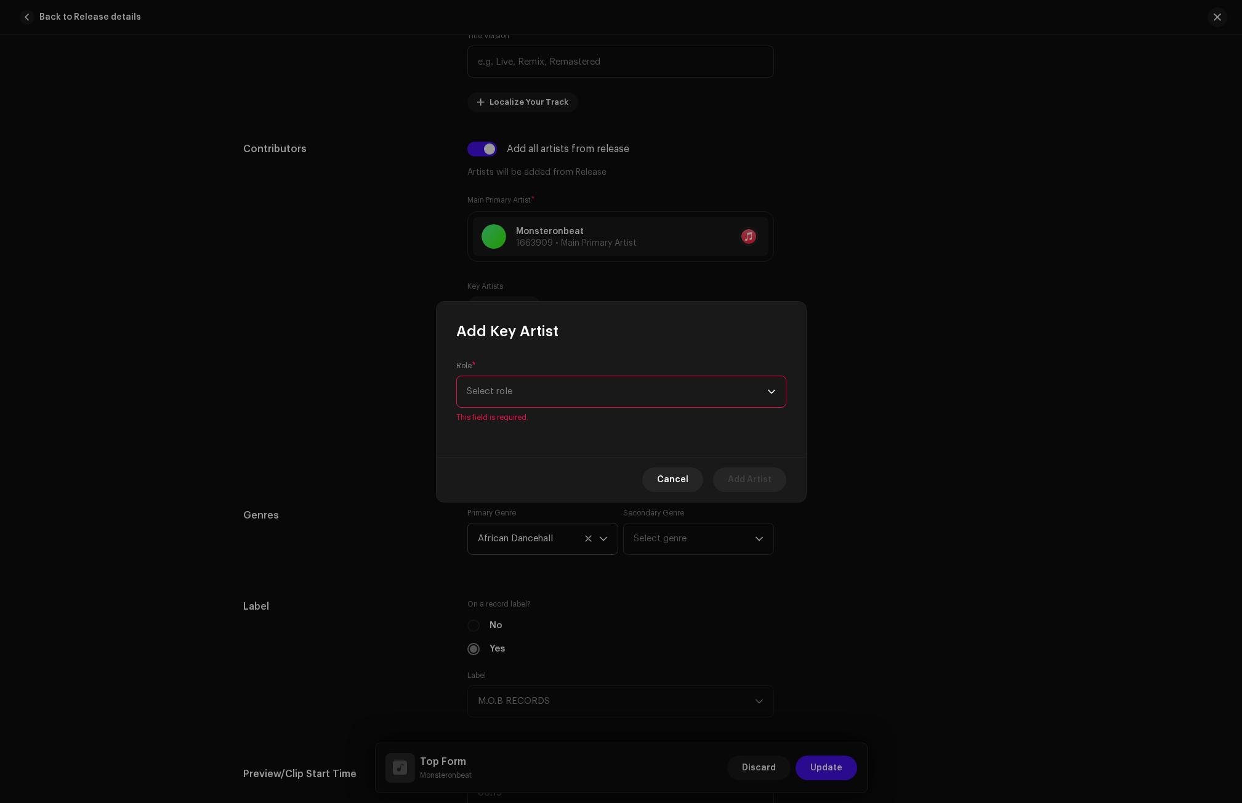
click at [491, 390] on span "Select role" at bounding box center [617, 391] width 300 height 31
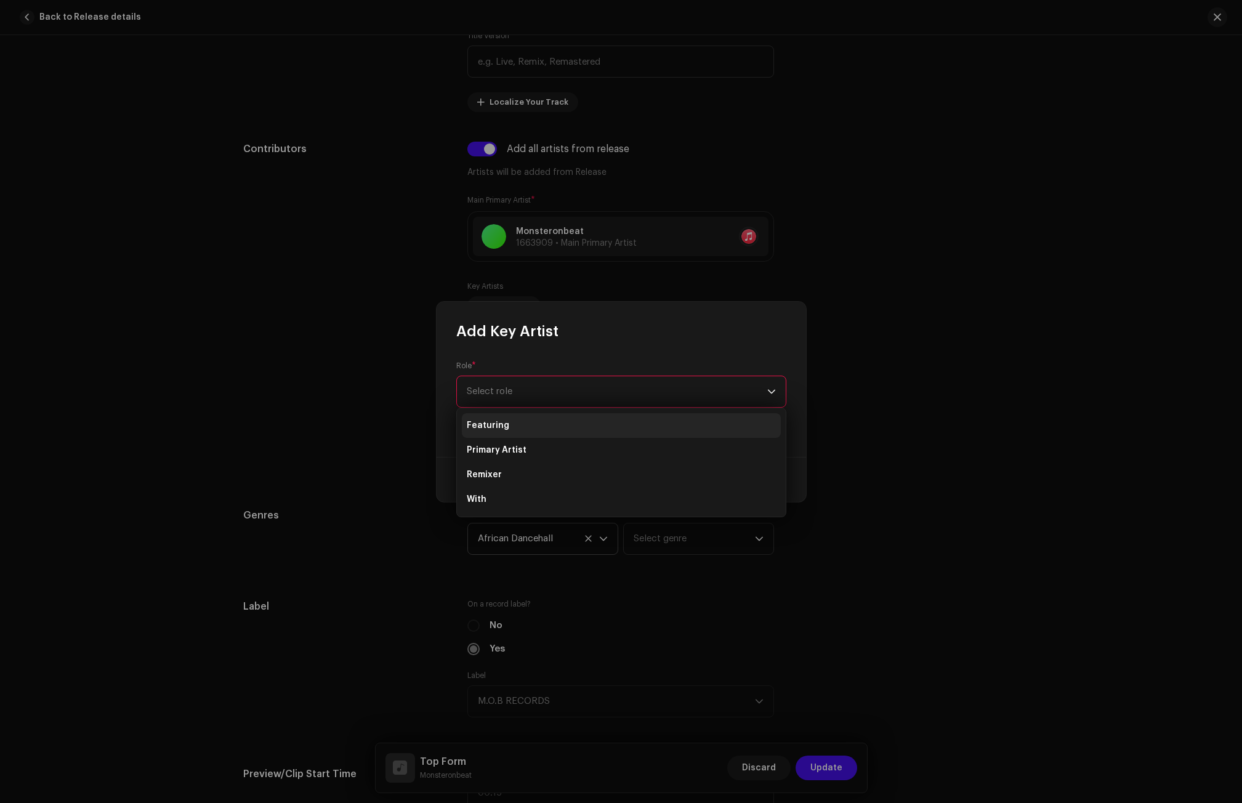
click at [502, 425] on span "Featuring" at bounding box center [488, 425] width 42 height 12
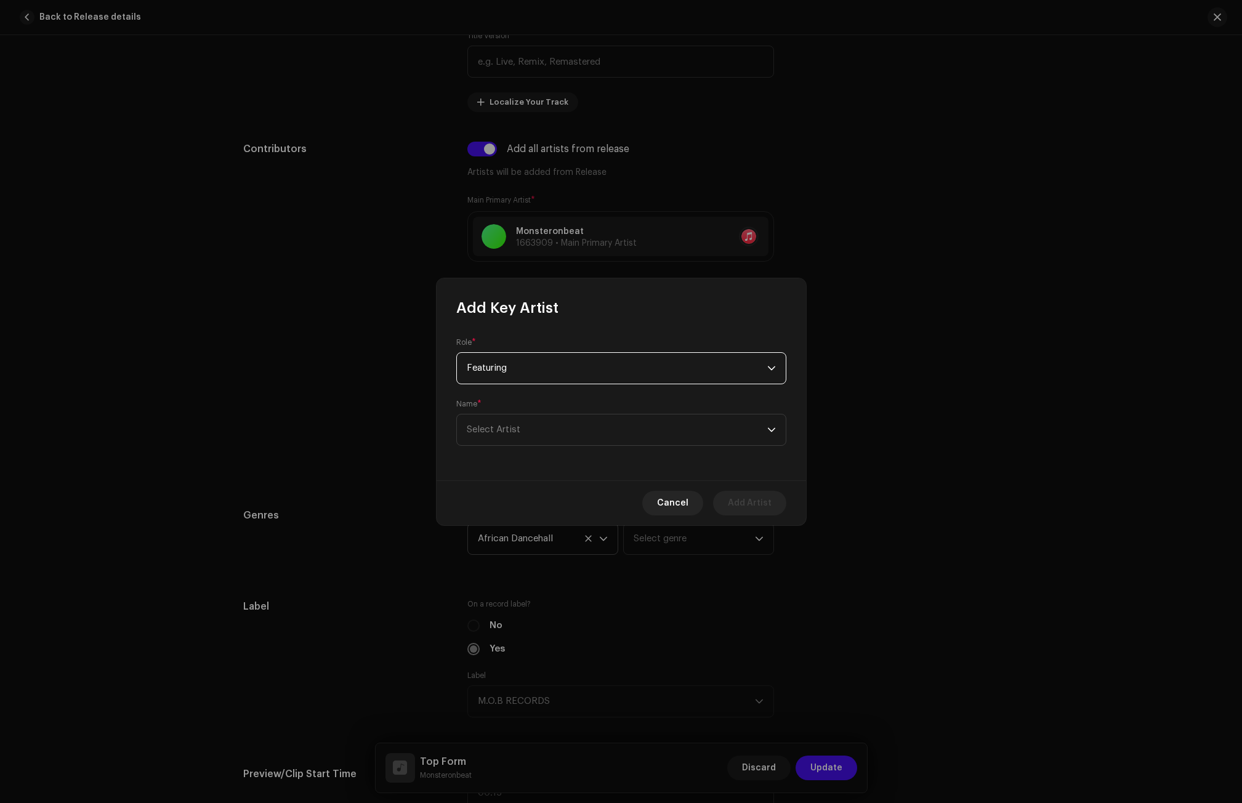
click at [504, 368] on span "Featuring" at bounding box center [617, 368] width 300 height 31
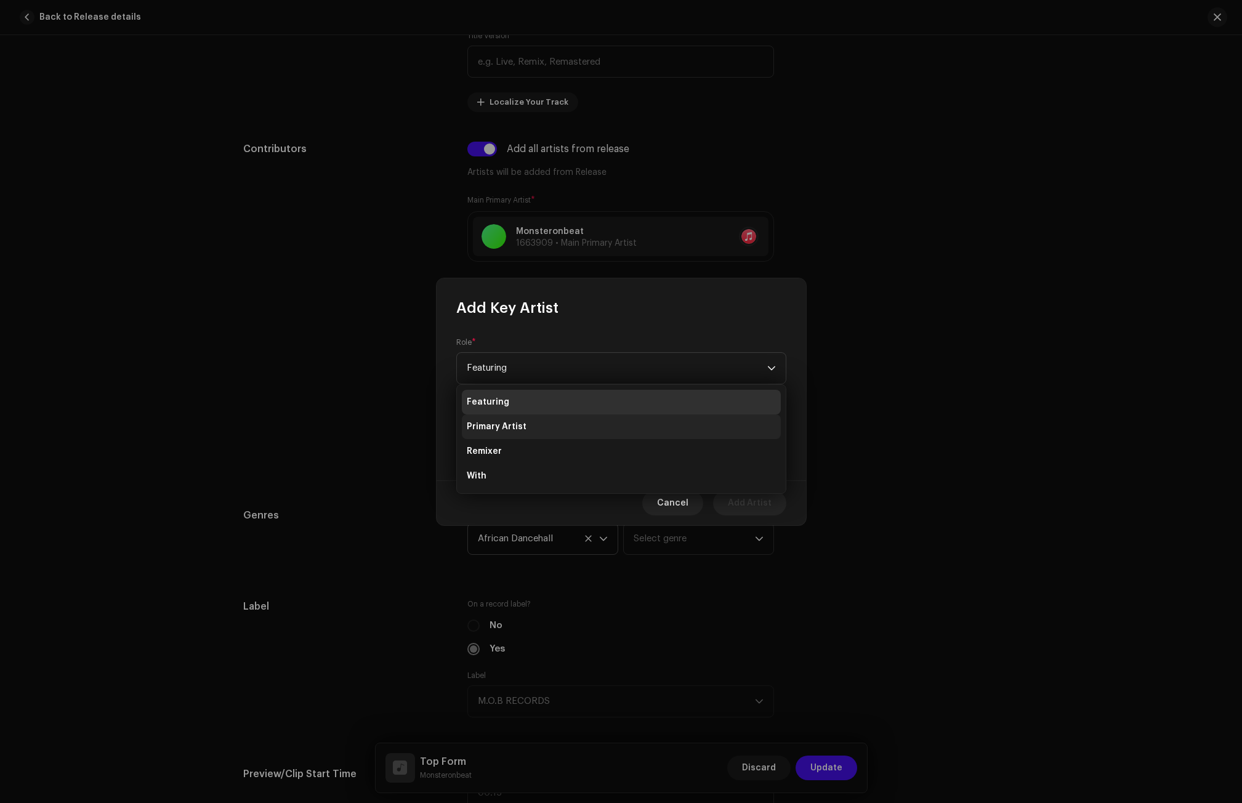
click at [504, 418] on li "Primary Artist" at bounding box center [621, 426] width 319 height 25
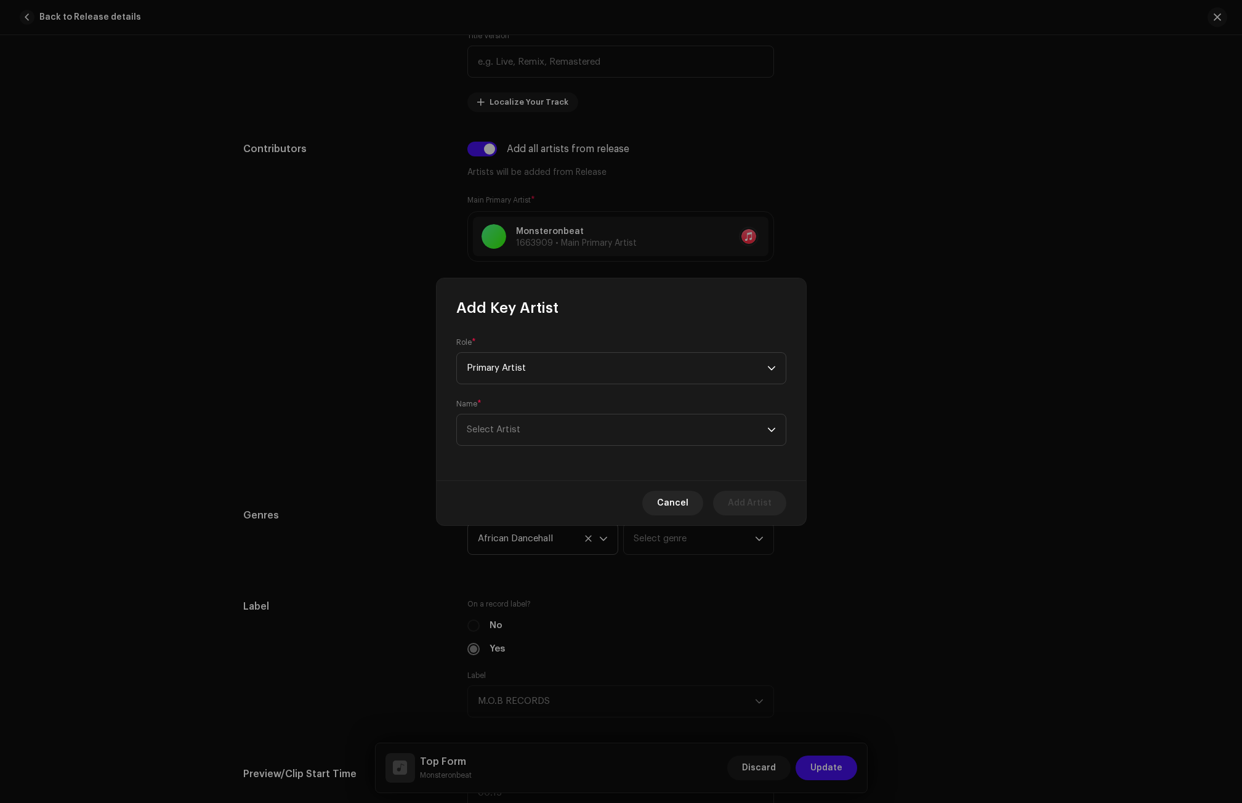
click at [512, 401] on div "Name * [PERSON_NAME]" at bounding box center [621, 422] width 330 height 47
click at [504, 427] on span "Select Artist" at bounding box center [494, 429] width 54 height 9
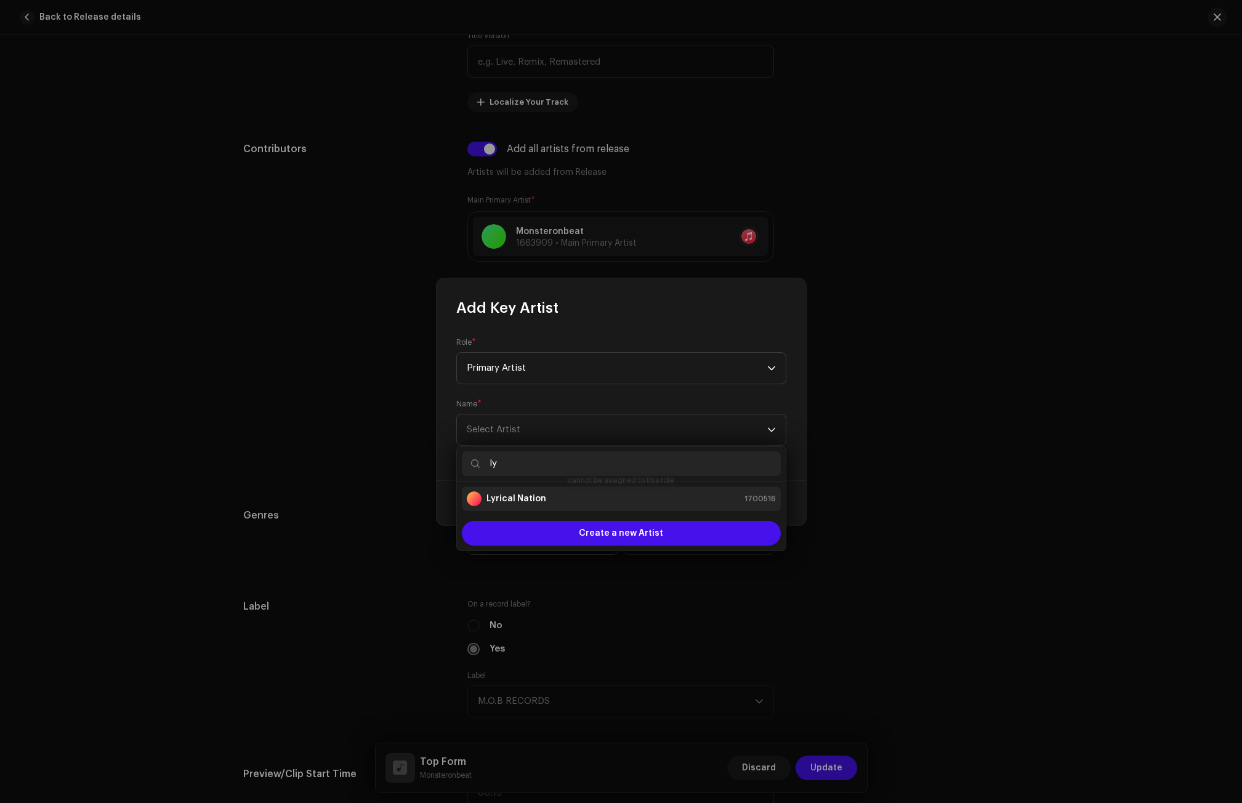
type input "ly"
click at [529, 498] on strong "Lyrical Nation" at bounding box center [516, 499] width 60 height 12
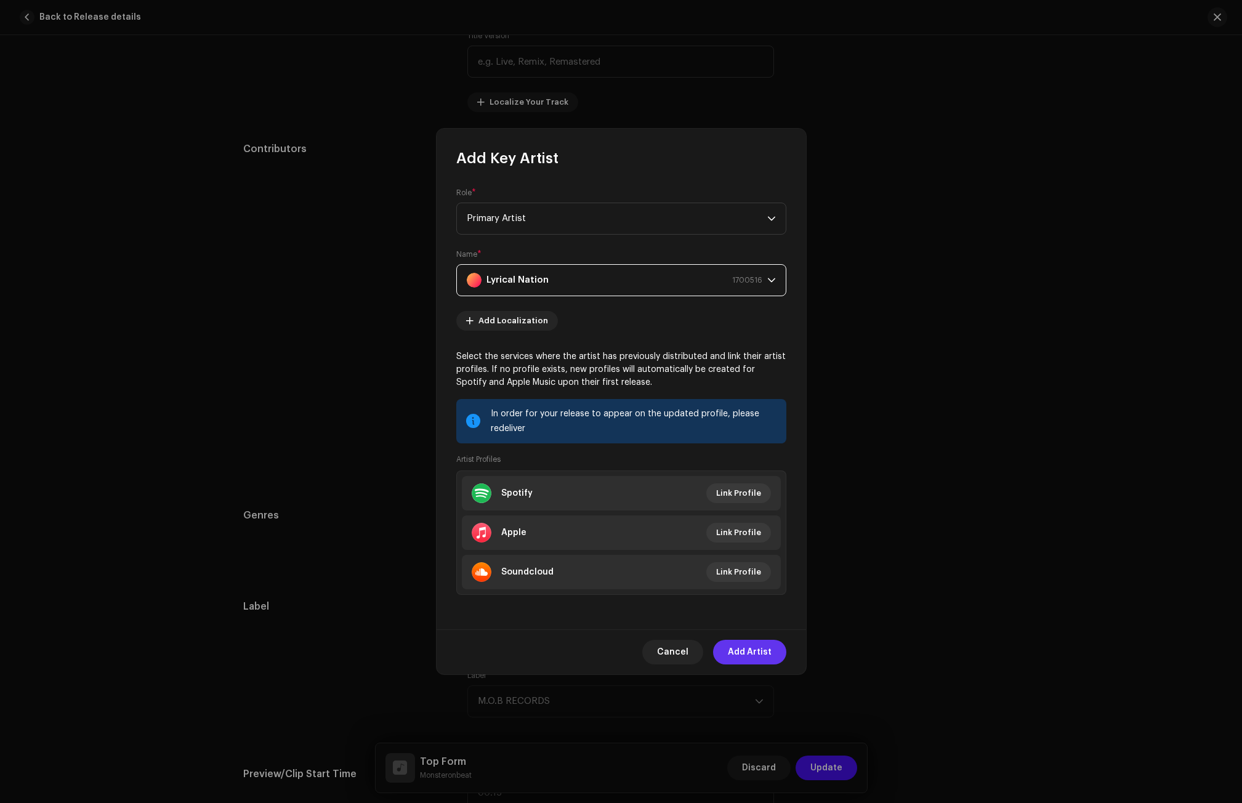
click at [751, 653] on span "Add Artist" at bounding box center [750, 652] width 44 height 25
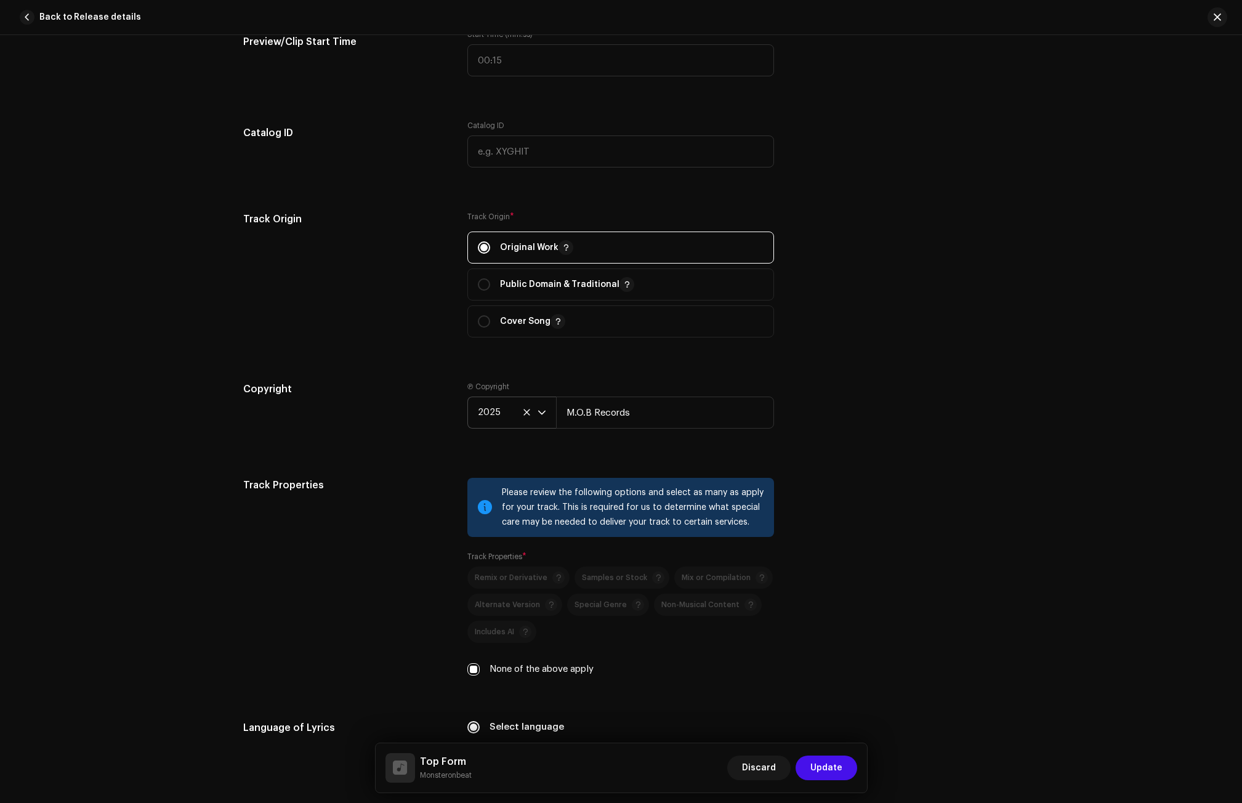
scroll to position [1478, 0]
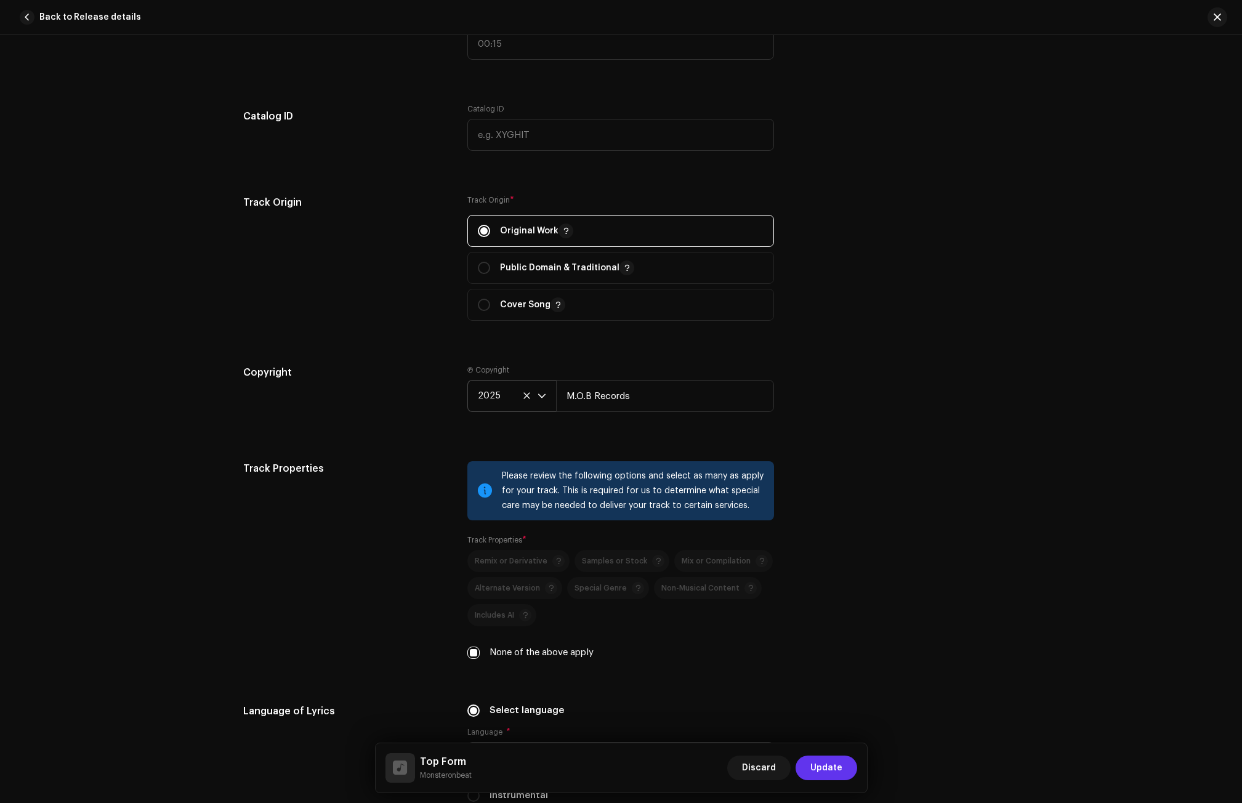
click at [827, 770] on span "Update" at bounding box center [826, 768] width 32 height 25
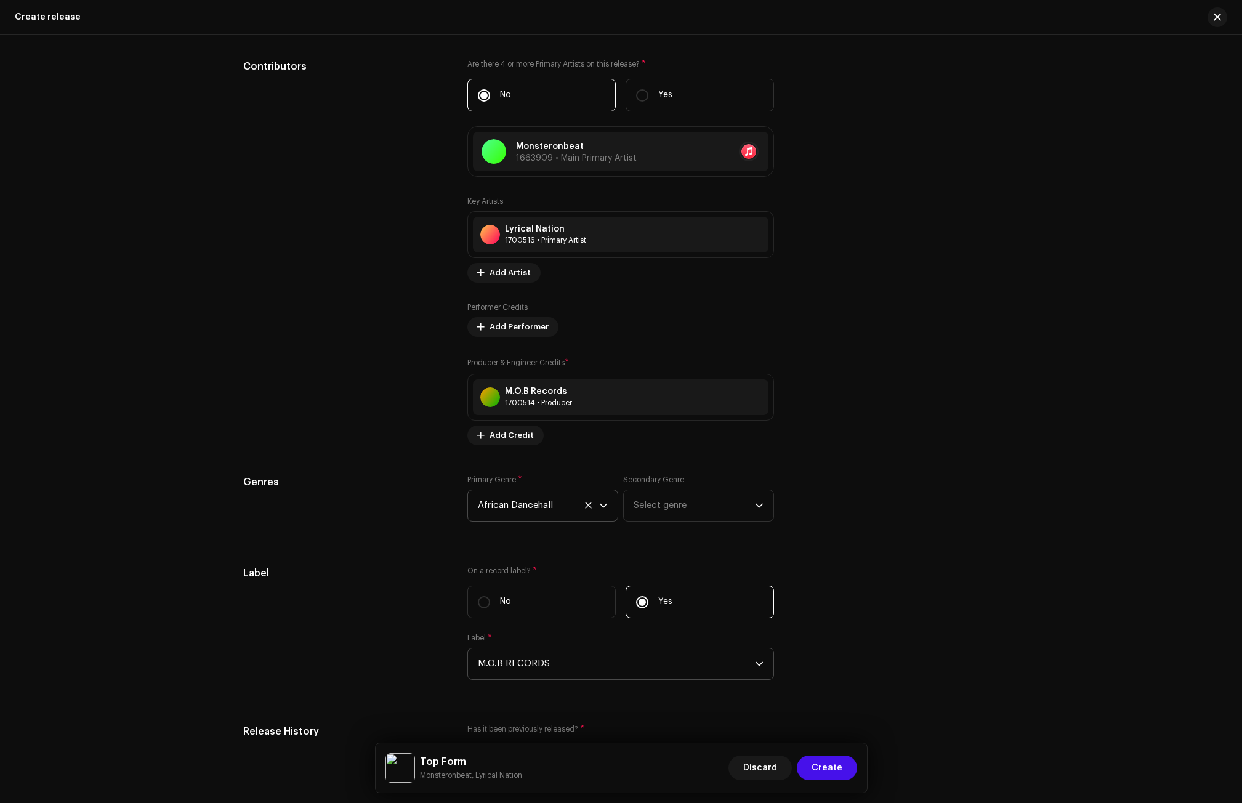
scroll to position [1322, 0]
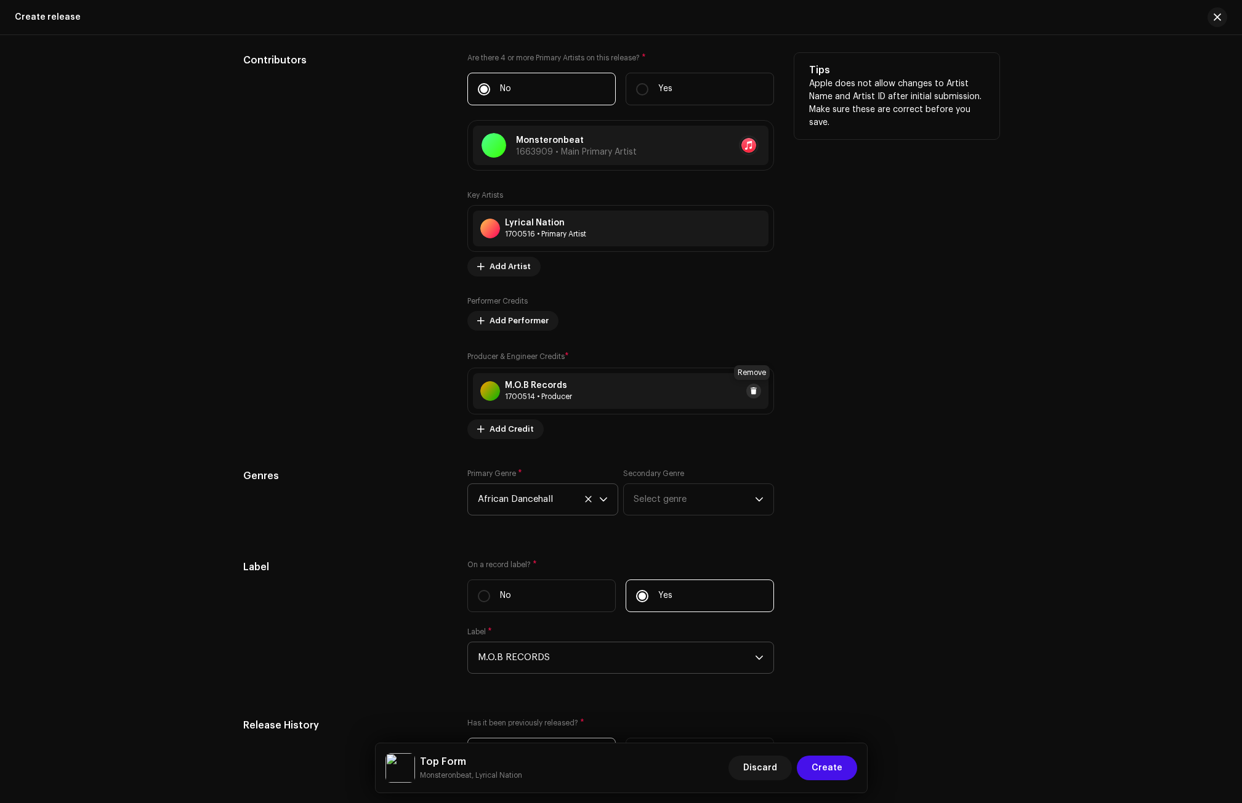
click at [751, 385] on button at bounding box center [753, 391] width 15 height 15
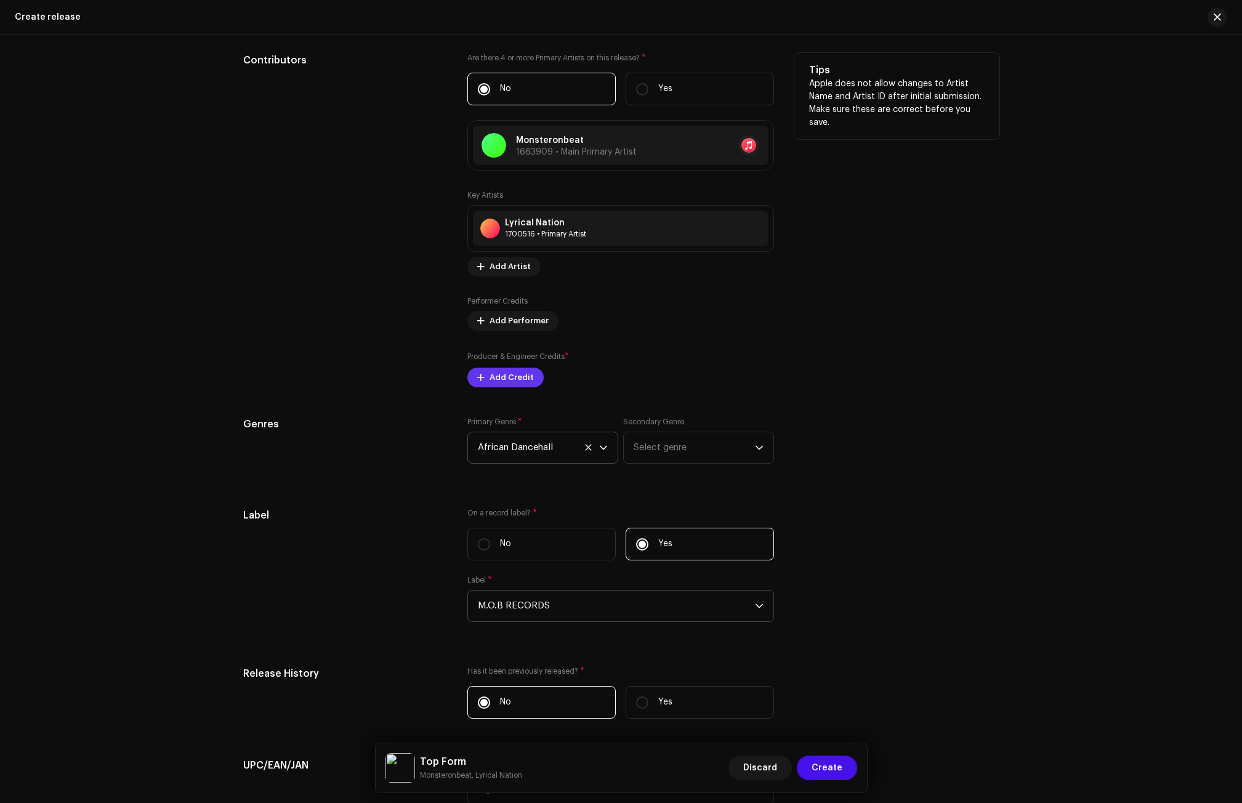
click at [502, 376] on span "Add Credit" at bounding box center [512, 377] width 44 height 25
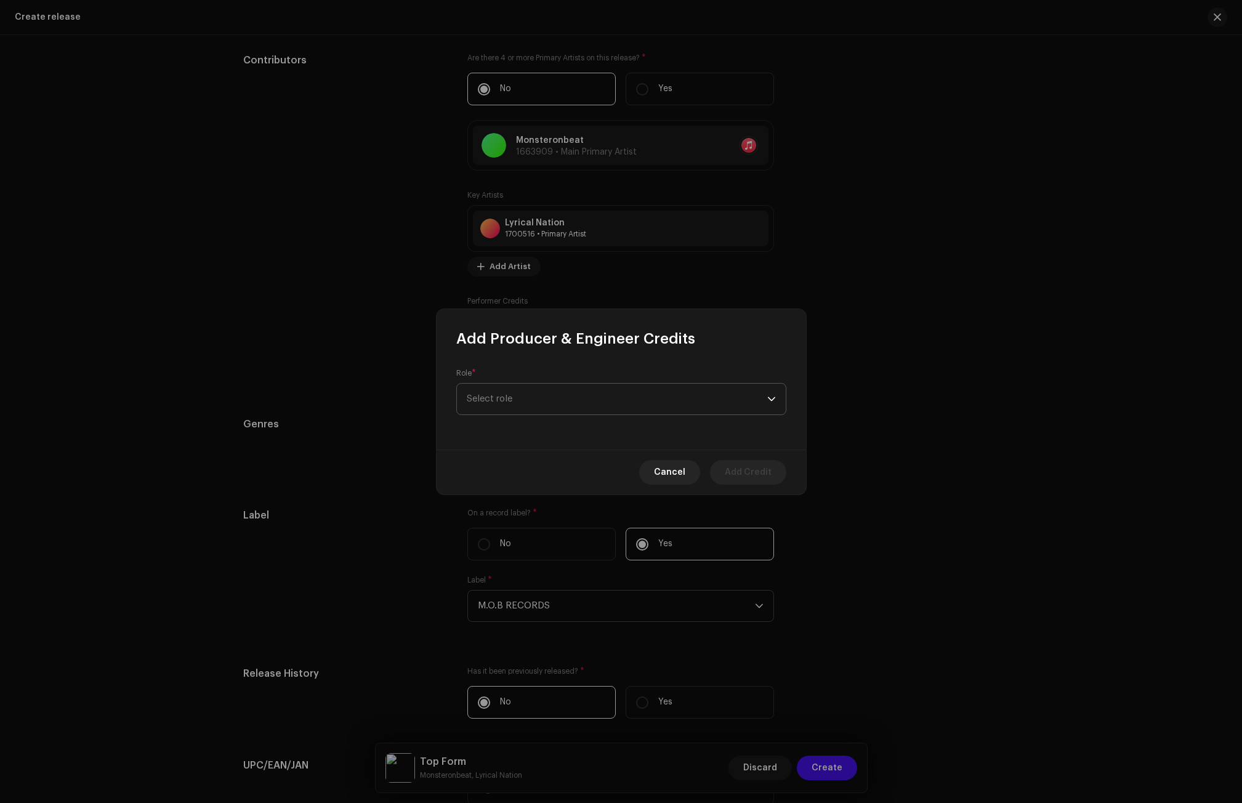
click at [515, 409] on span "Select role" at bounding box center [617, 399] width 300 height 31
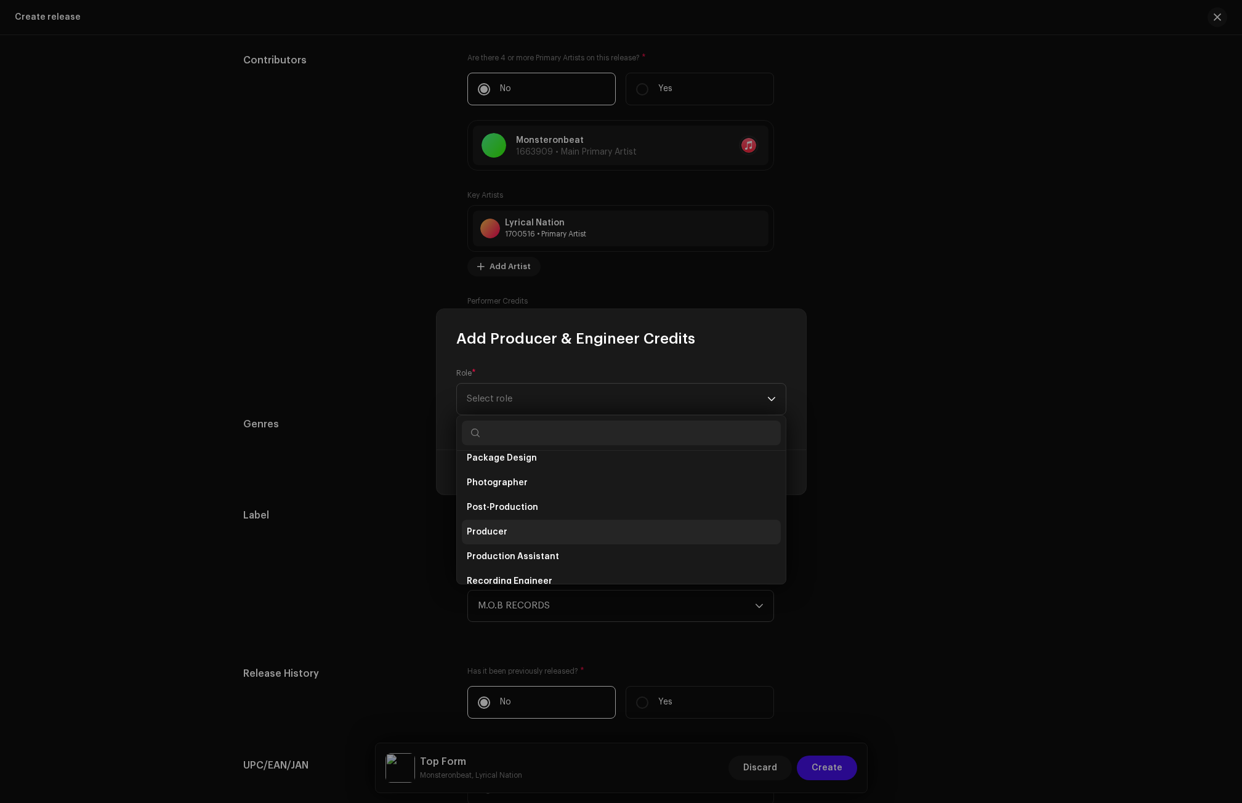
scroll to position [431, 0]
click at [500, 526] on span "Producer" at bounding box center [487, 529] width 41 height 12
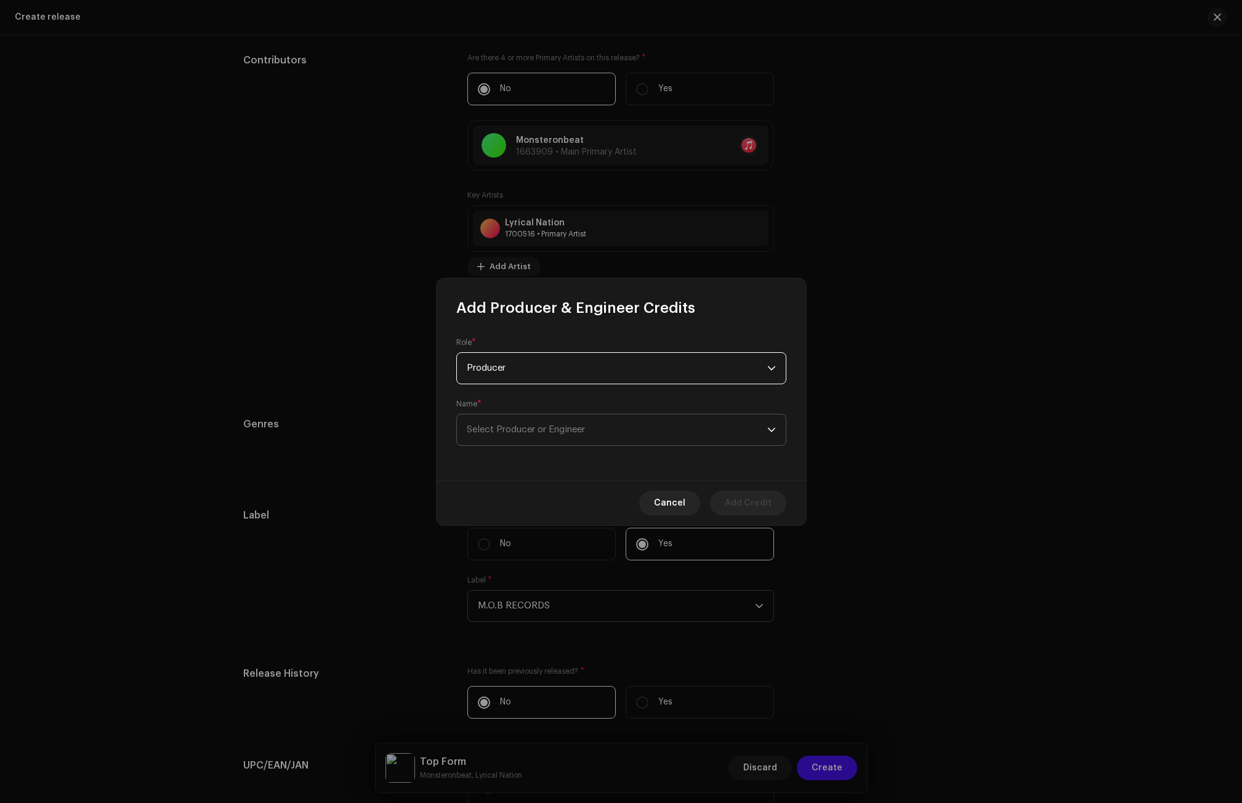
click at [488, 436] on span "Select Producer or Engineer" at bounding box center [617, 429] width 300 height 31
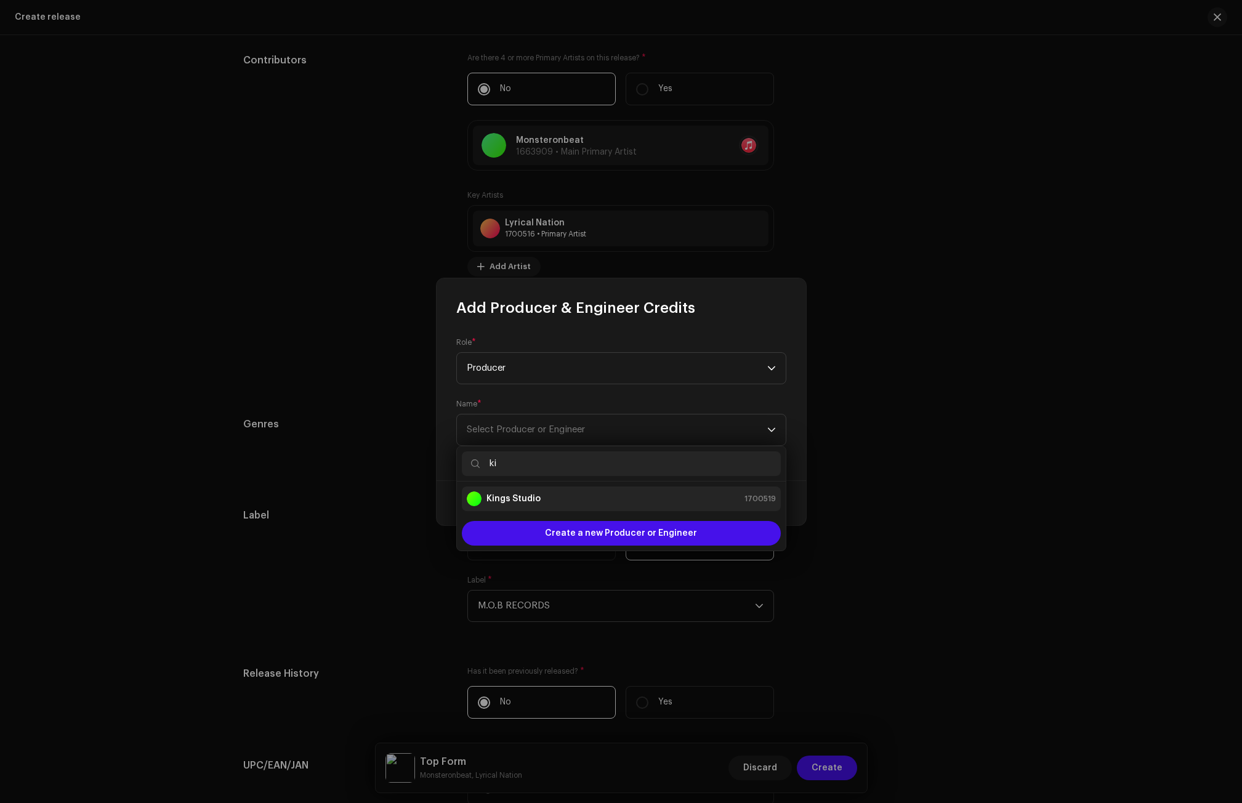
type input "ki"
click at [510, 495] on strong "Kings Studio" at bounding box center [513, 499] width 54 height 12
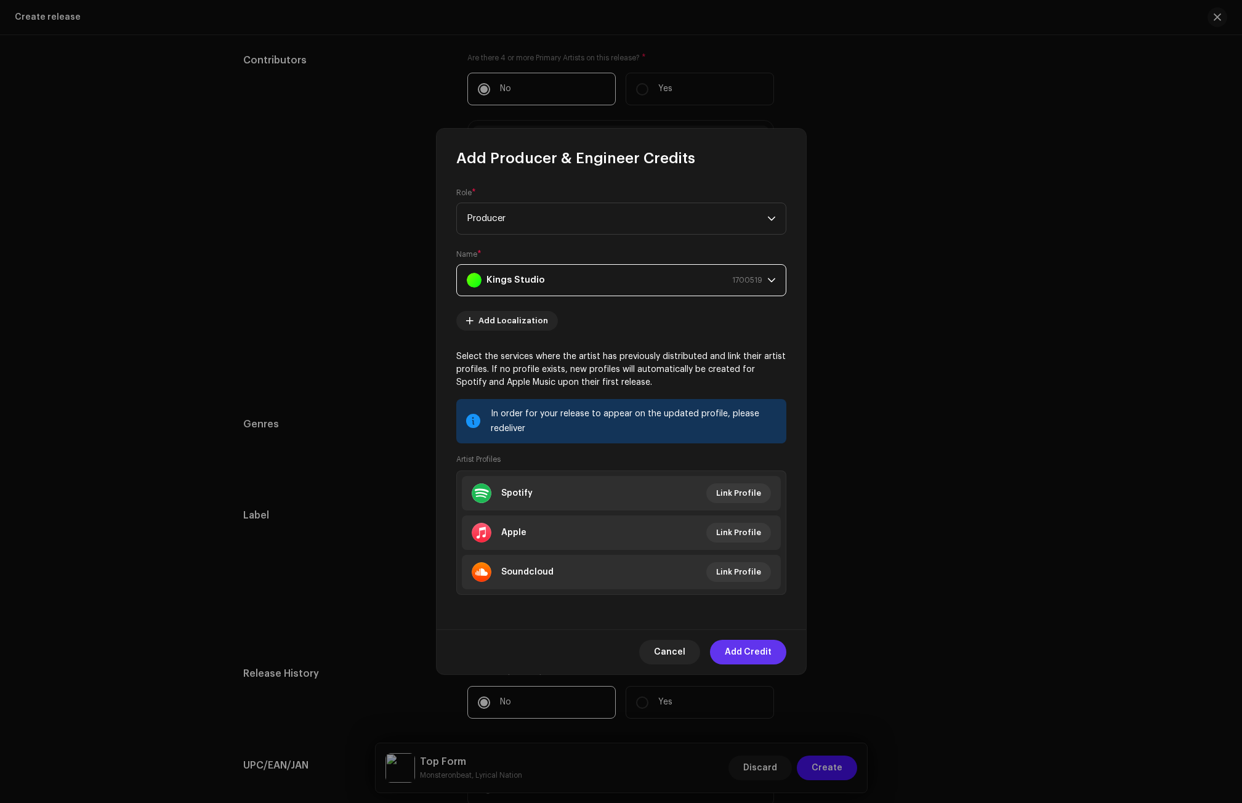
click at [753, 651] on span "Add Credit" at bounding box center [748, 652] width 47 height 25
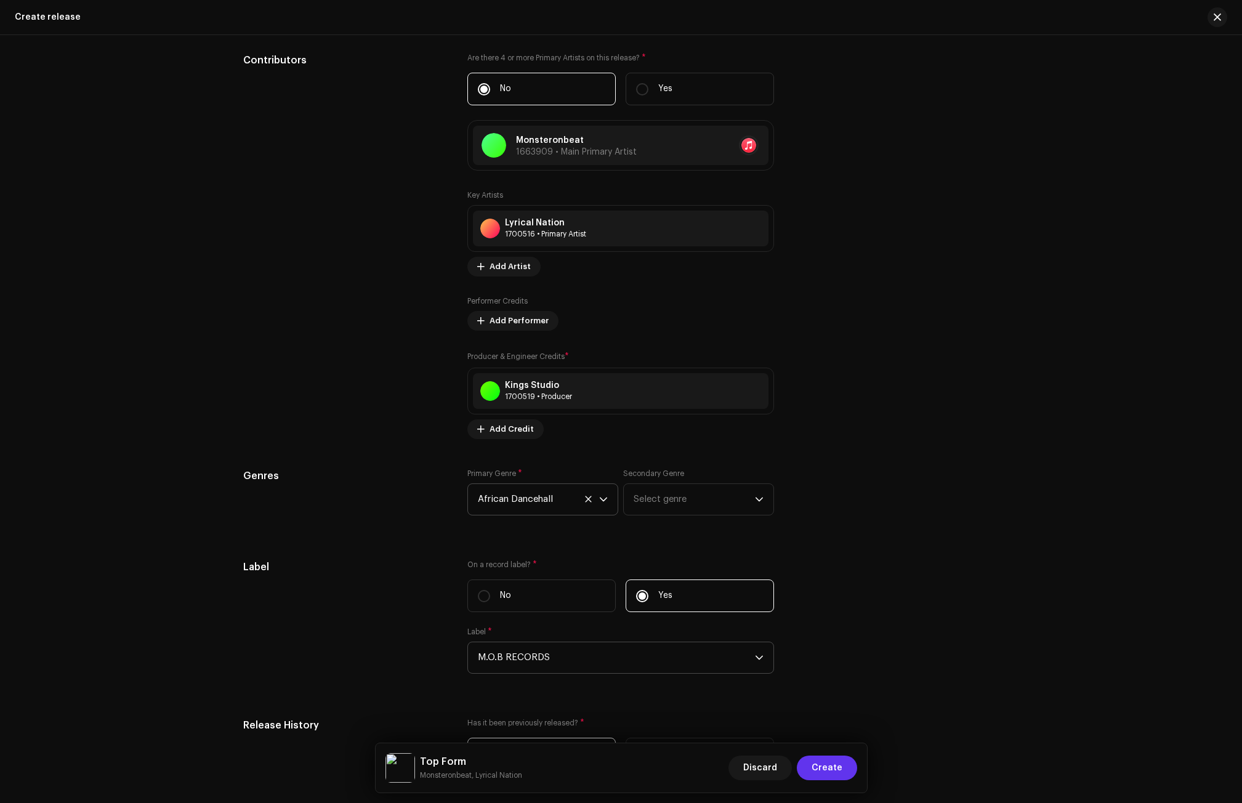
click at [827, 765] on span "Create" at bounding box center [827, 768] width 31 height 25
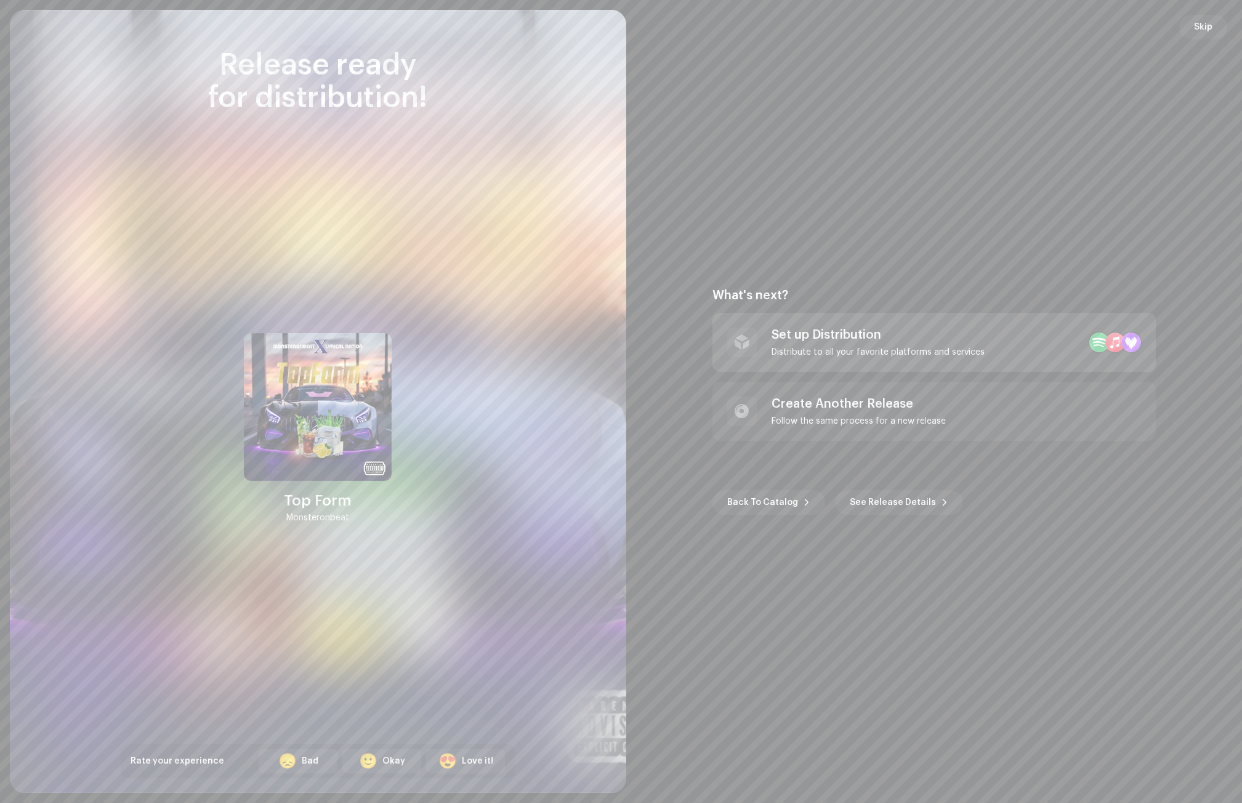
click at [831, 325] on div "Set up Distribution Distribute to all your favorite platforms and services" at bounding box center [933, 342] width 443 height 59
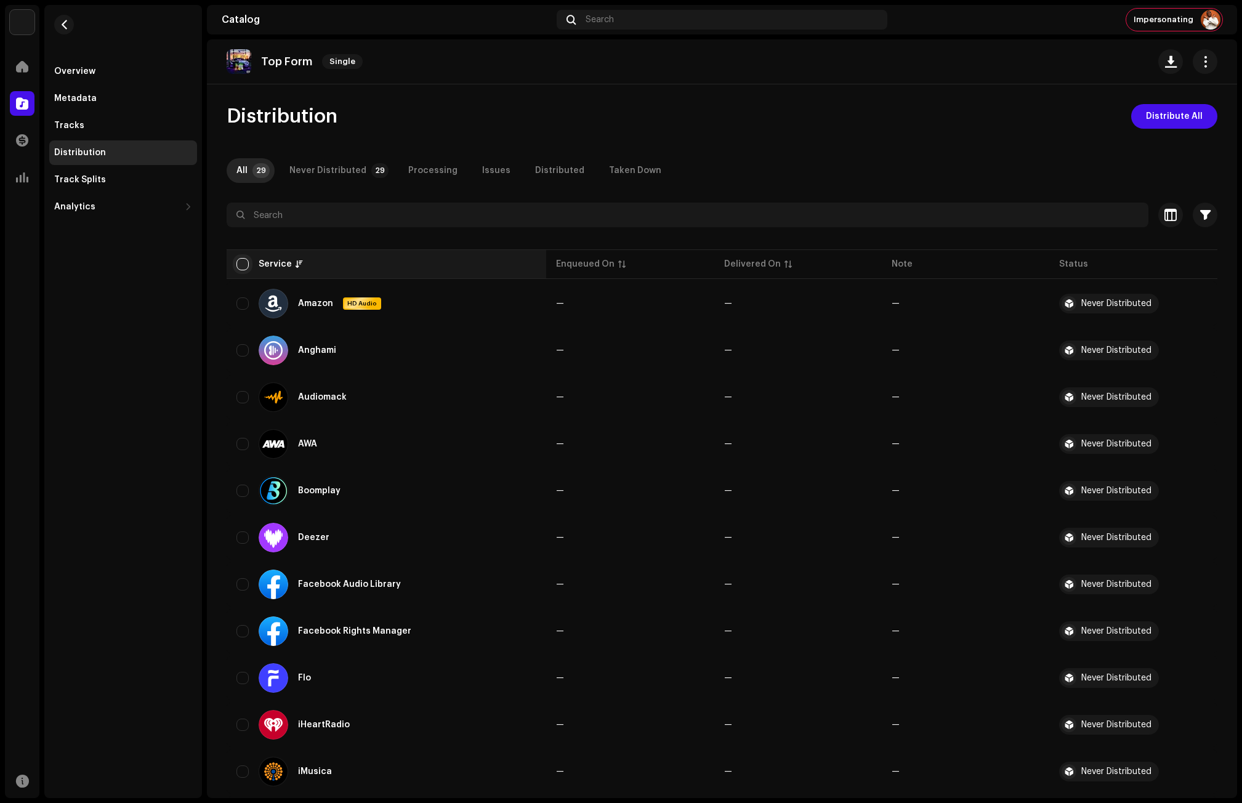
click at [244, 265] on input "checkbox" at bounding box center [242, 264] width 12 height 12
checkbox input "true"
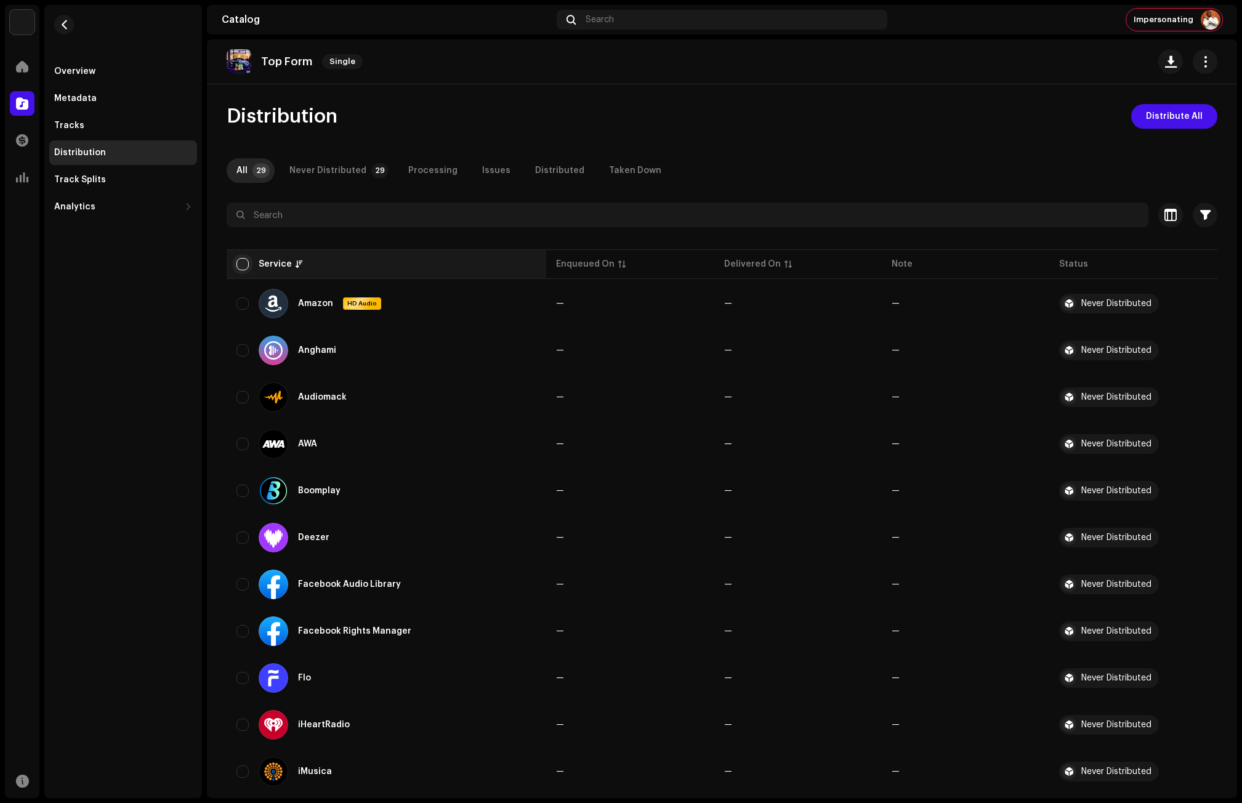
checkbox input "true"
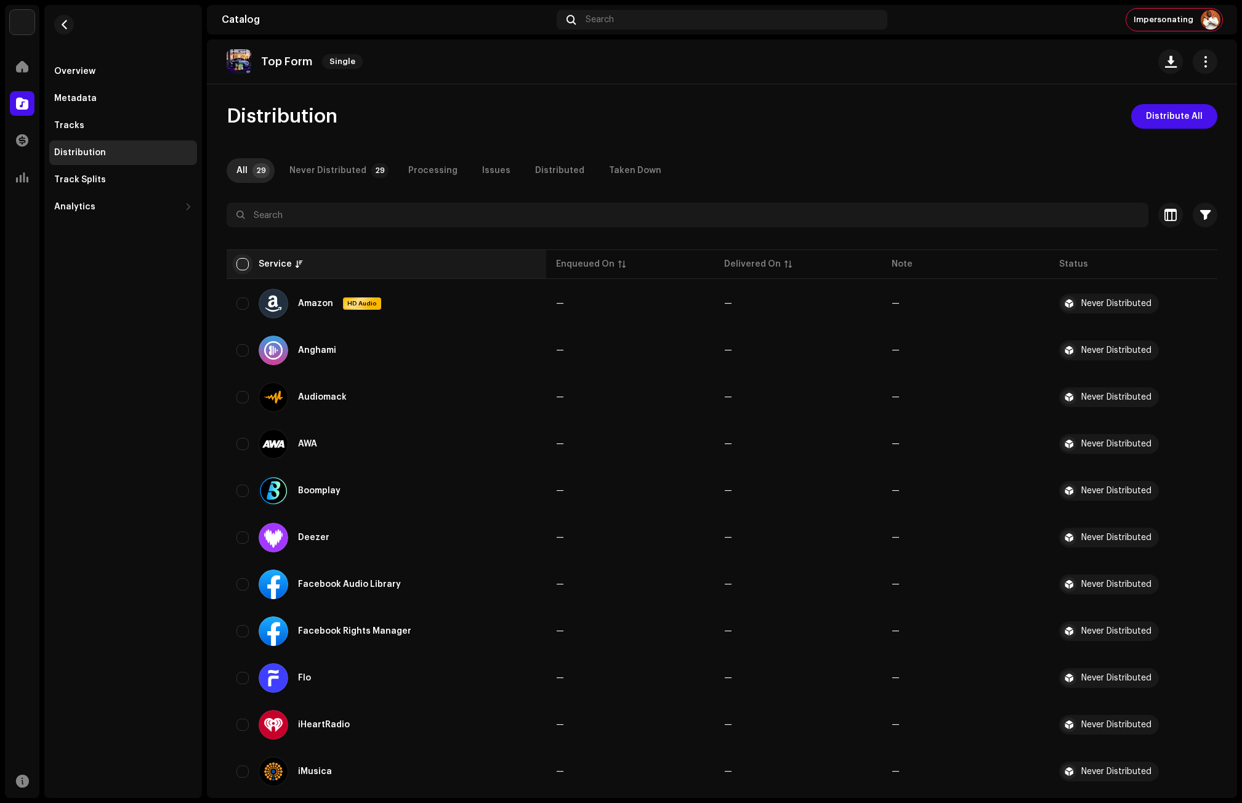
checkbox input "true"
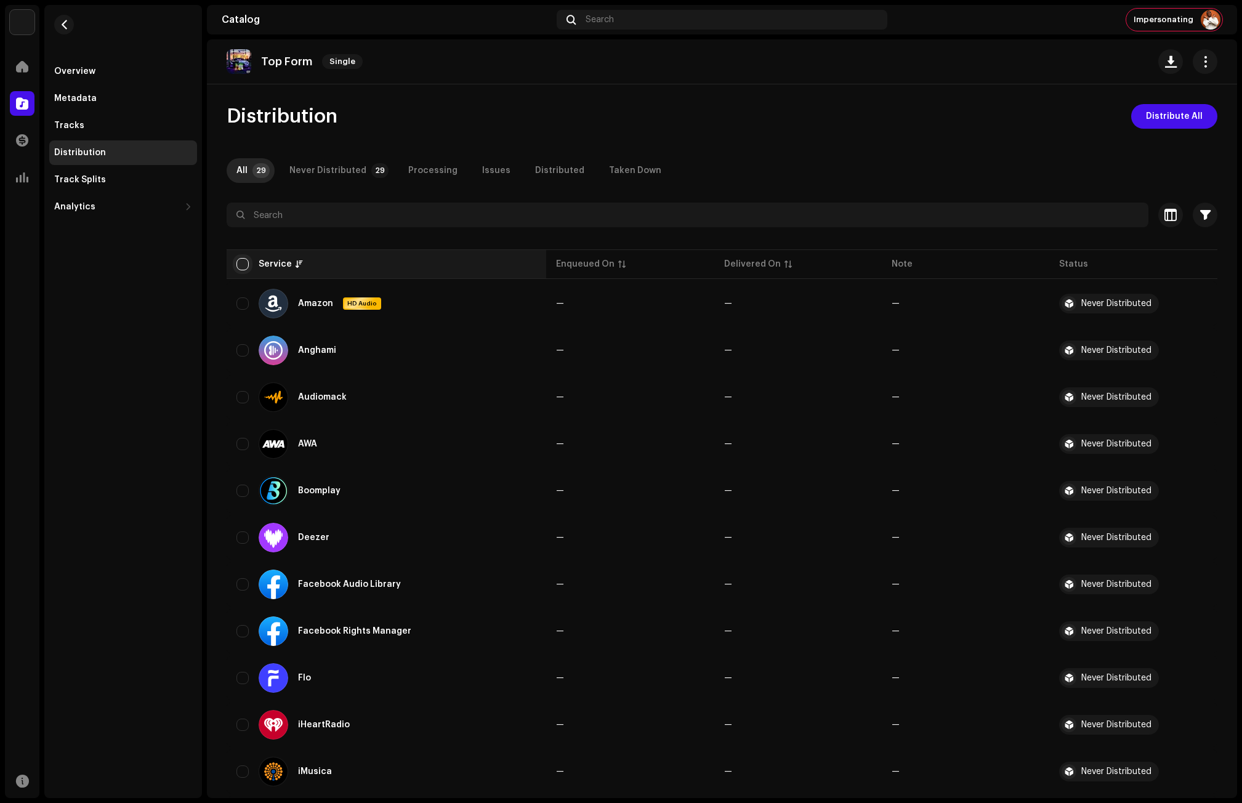
checkbox input "true"
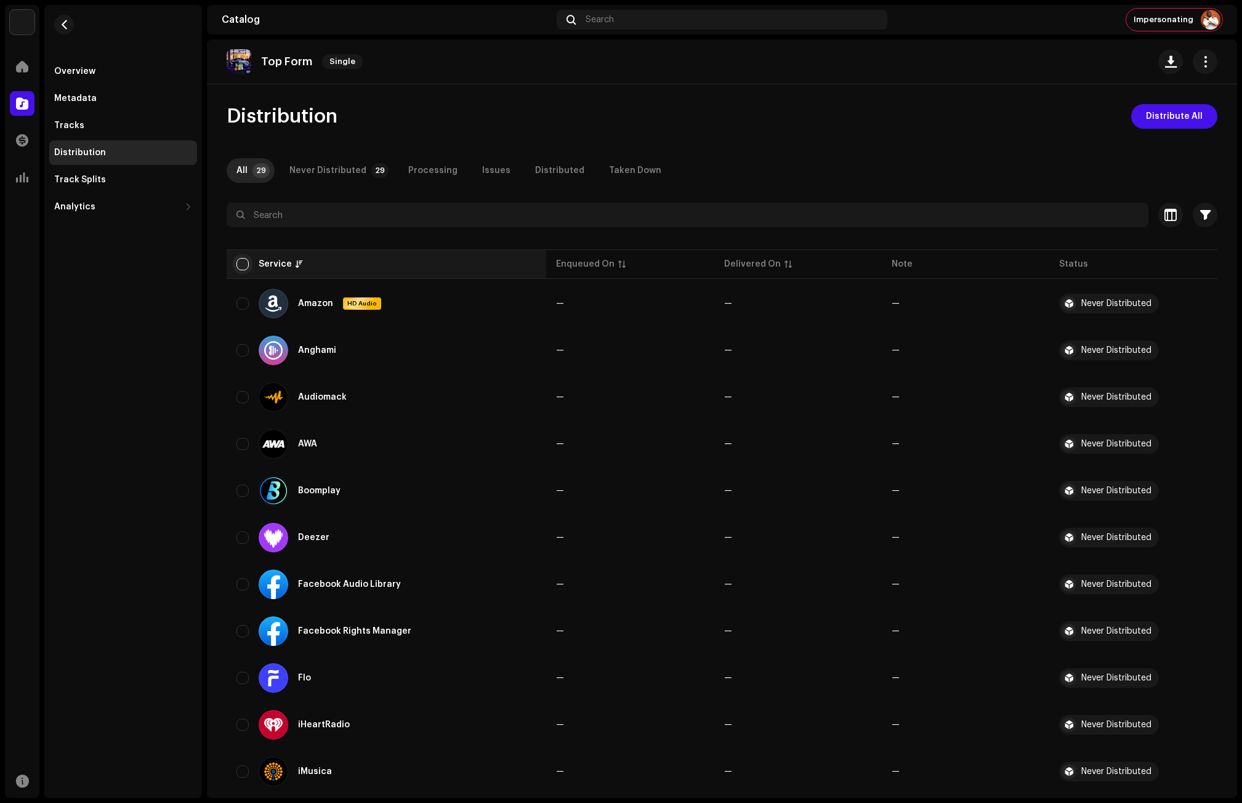
checkbox input "true"
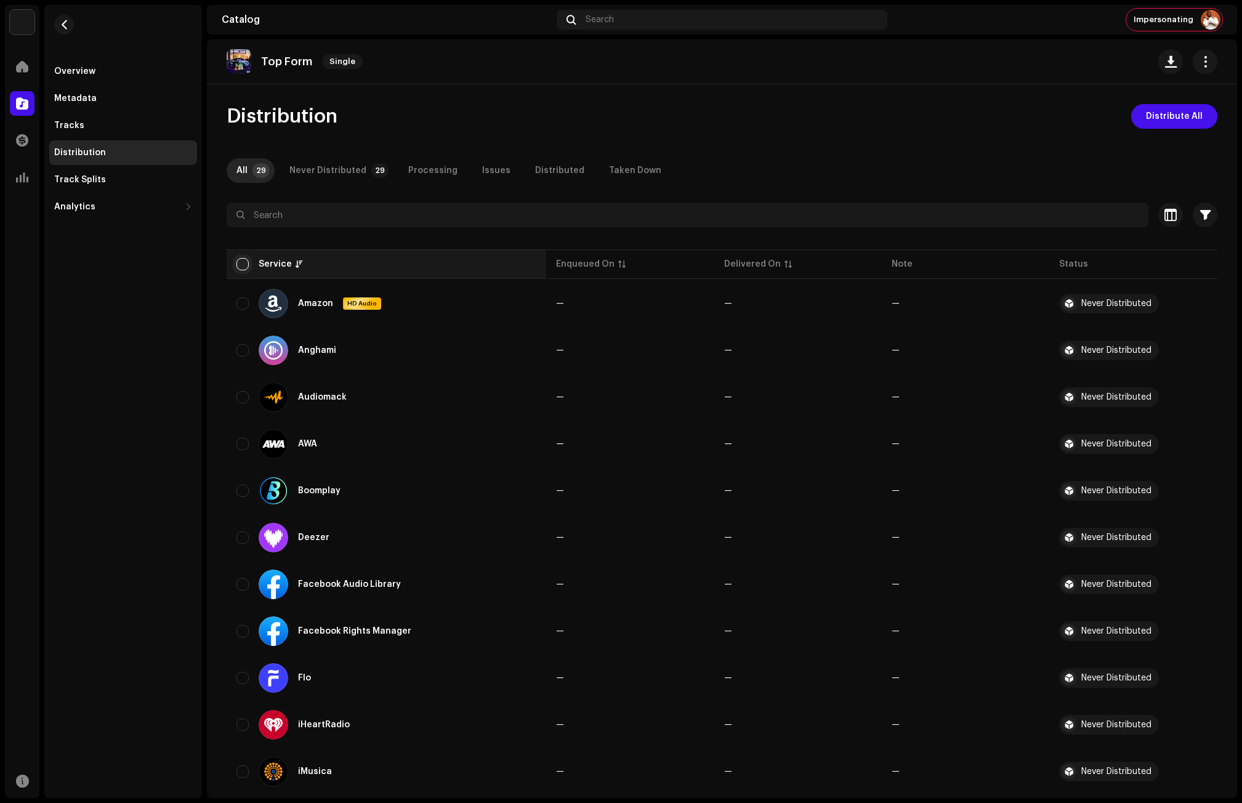
checkbox input "true"
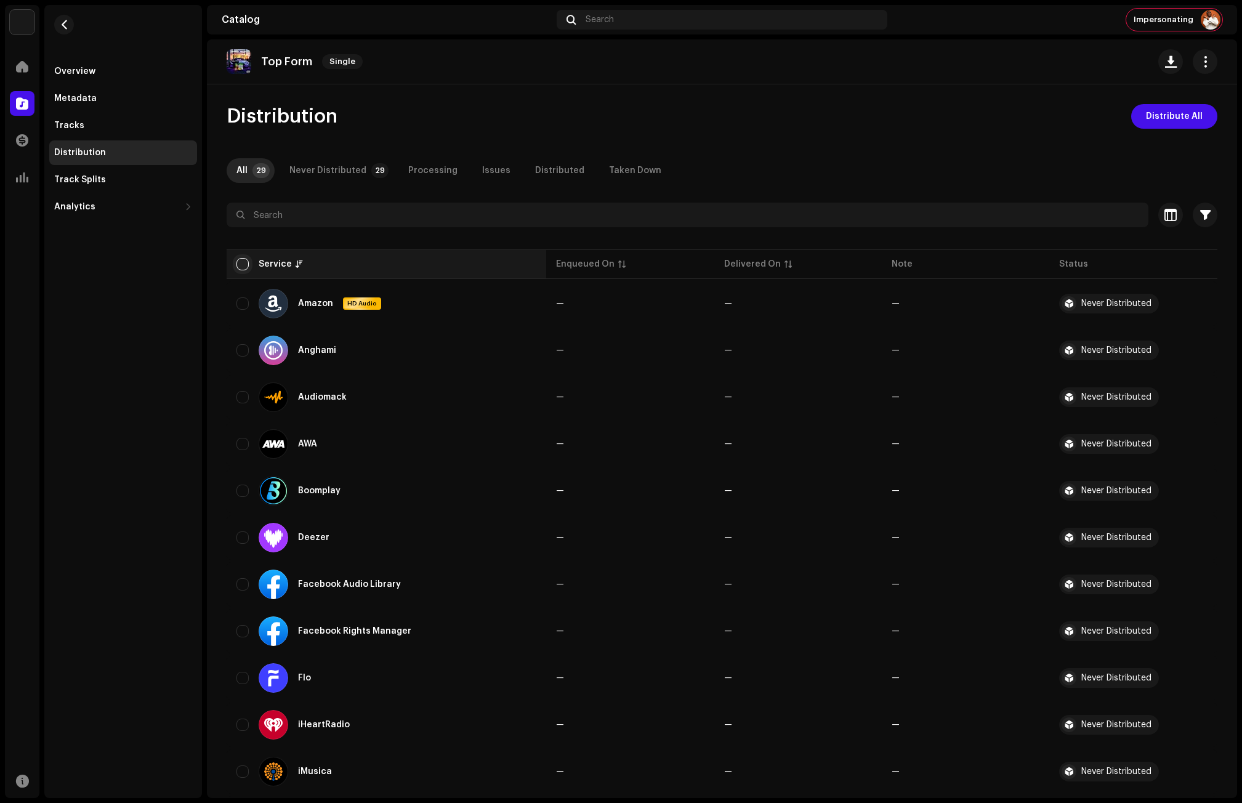
checkbox input "true"
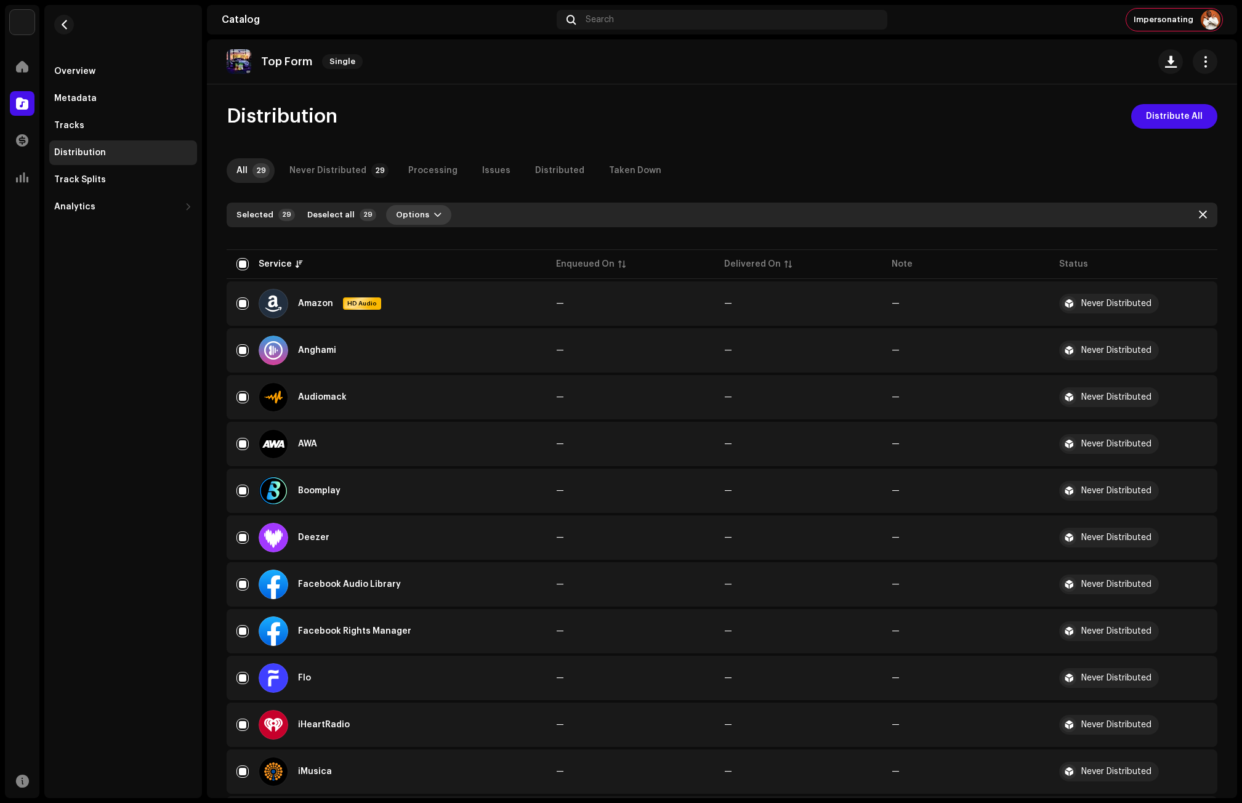
click at [415, 215] on span "Options" at bounding box center [412, 215] width 33 height 25
click at [414, 244] on span "Distribute" at bounding box center [410, 243] width 44 height 10
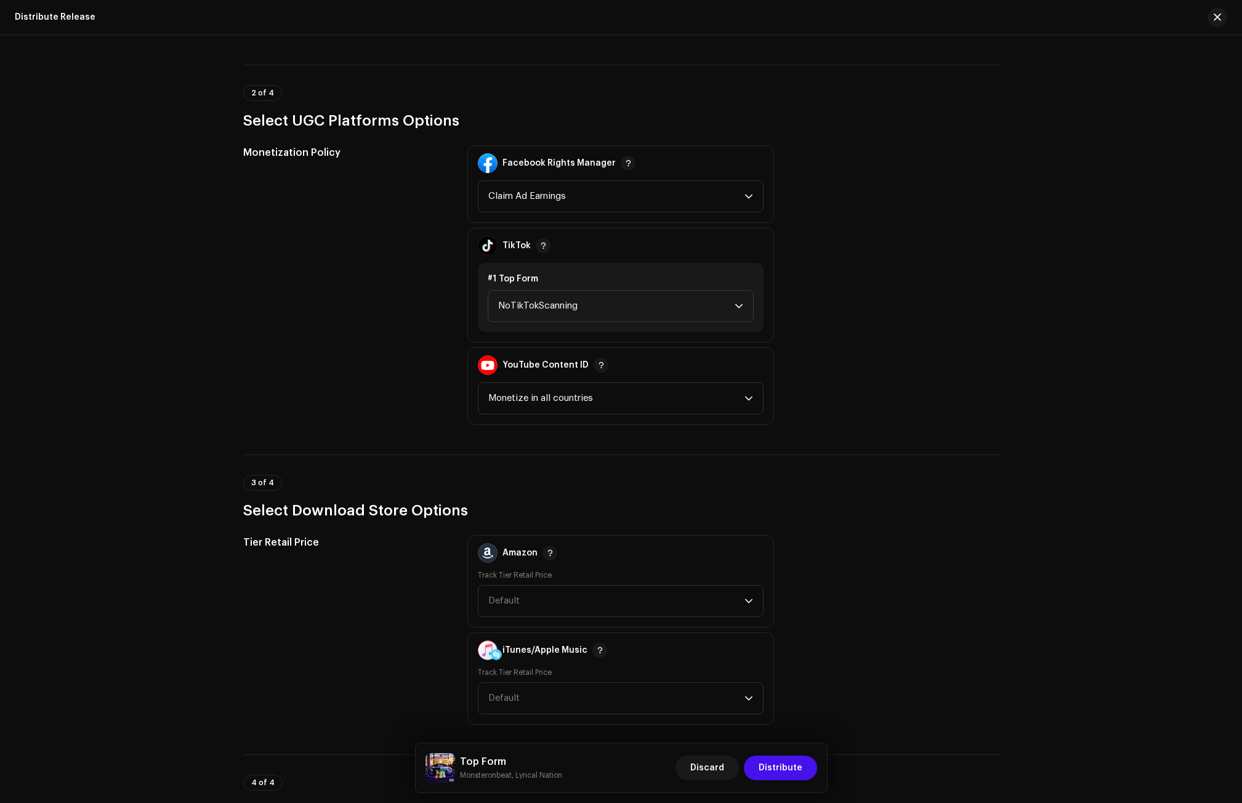
scroll to position [1293, 0]
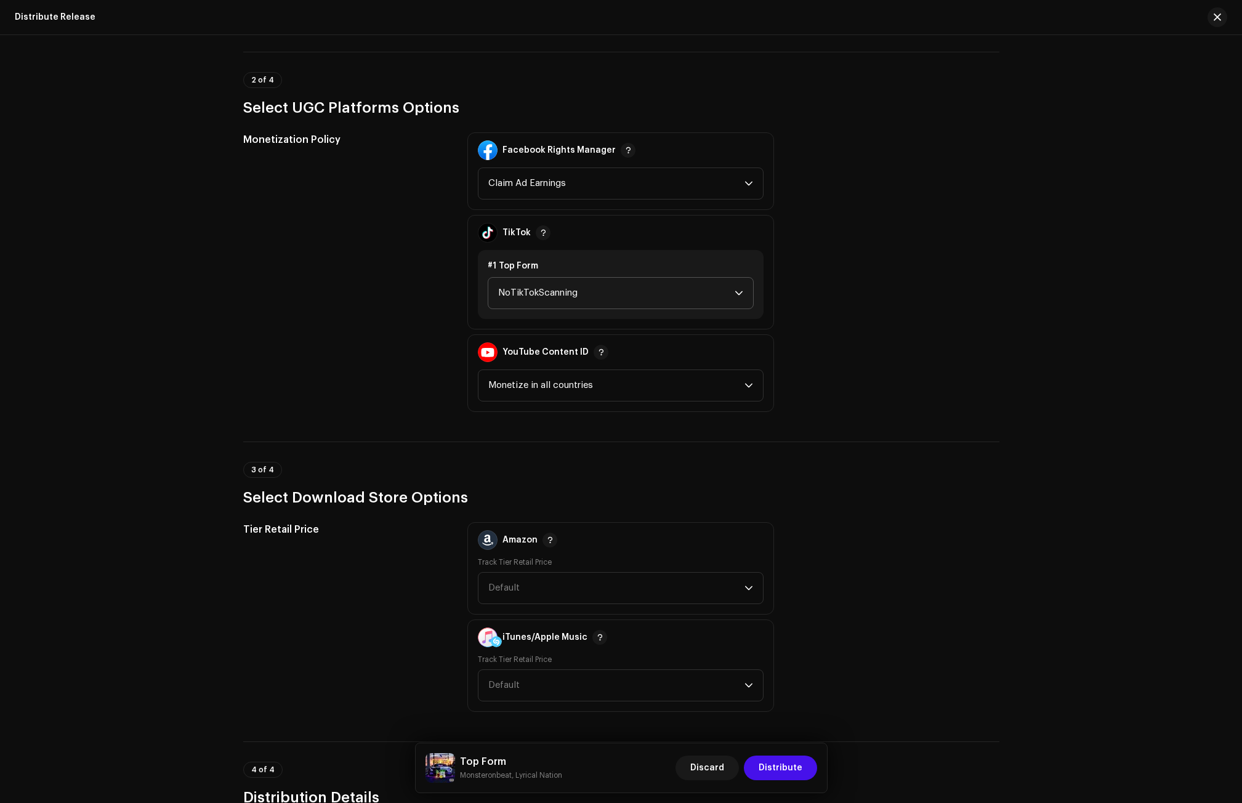
click at [559, 295] on span "NoTikTokScanning" at bounding box center [616, 293] width 236 height 31
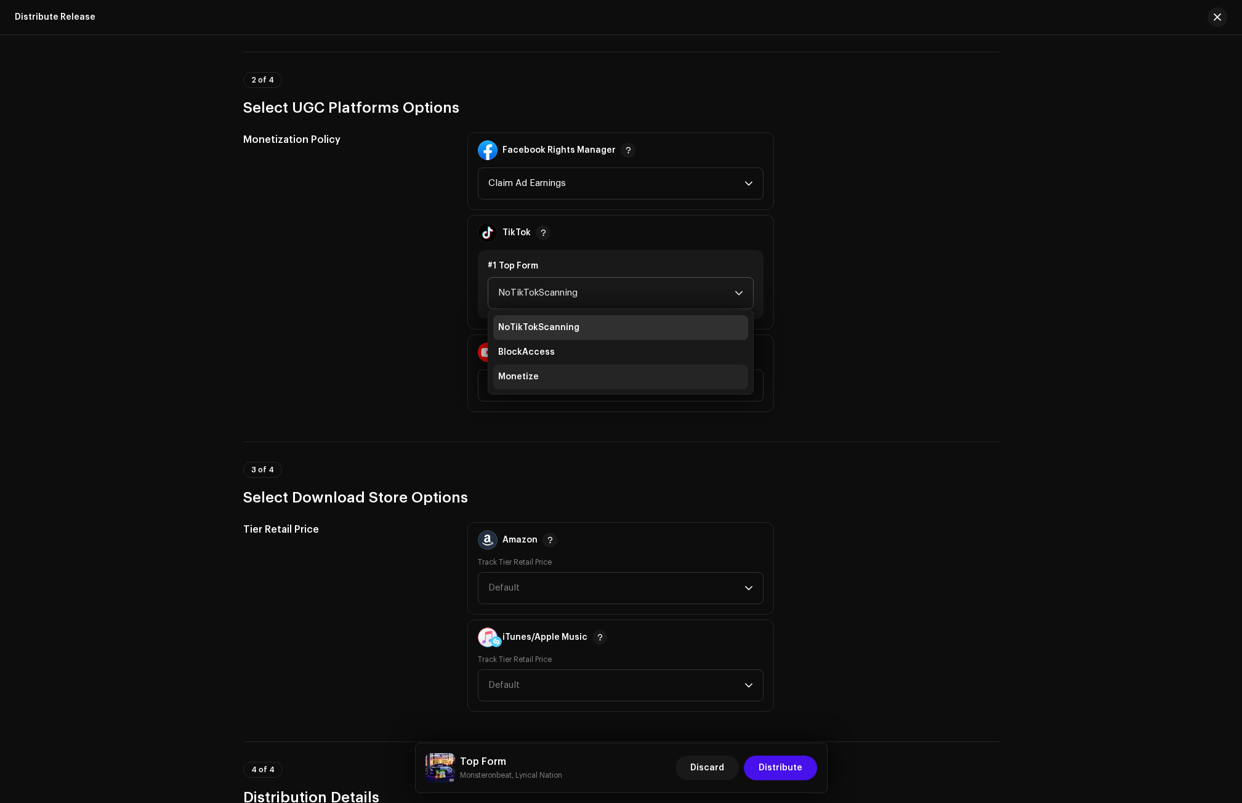
click at [540, 376] on li "Monetize" at bounding box center [620, 377] width 255 height 25
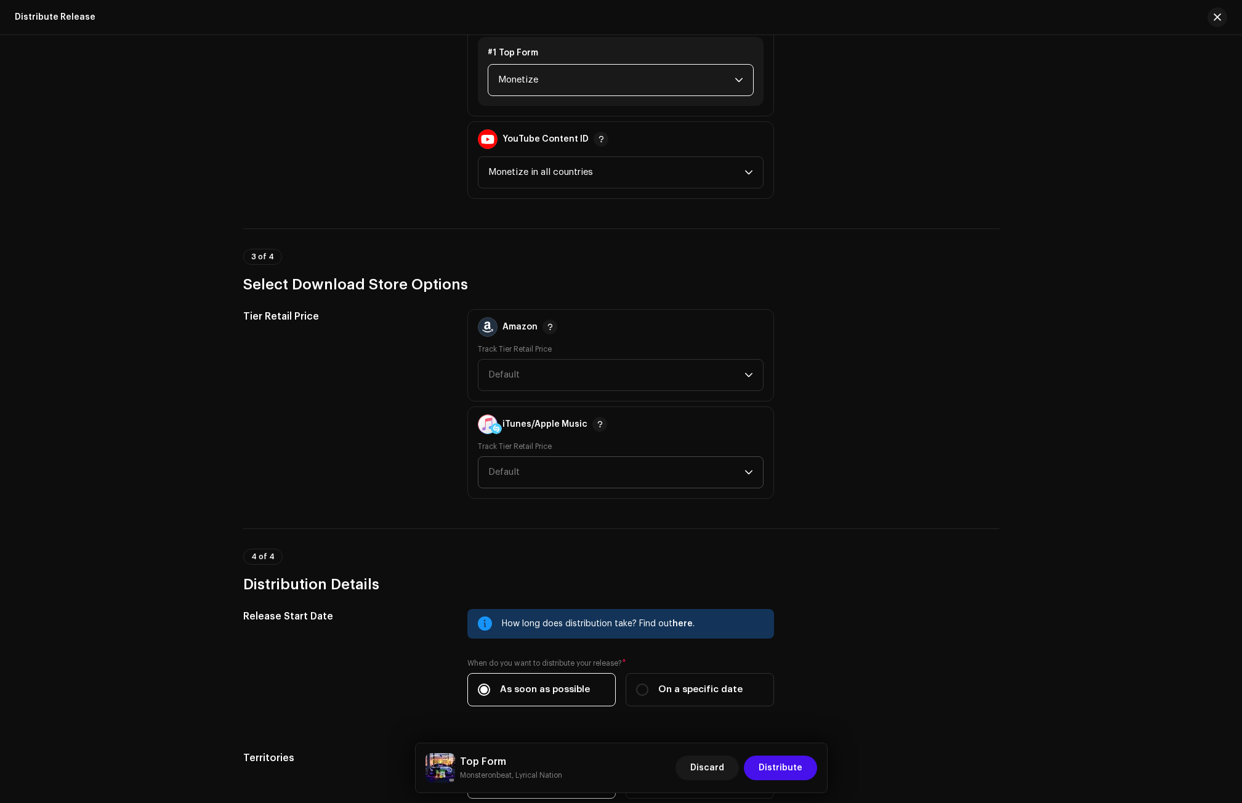
scroll to position [1539, 0]
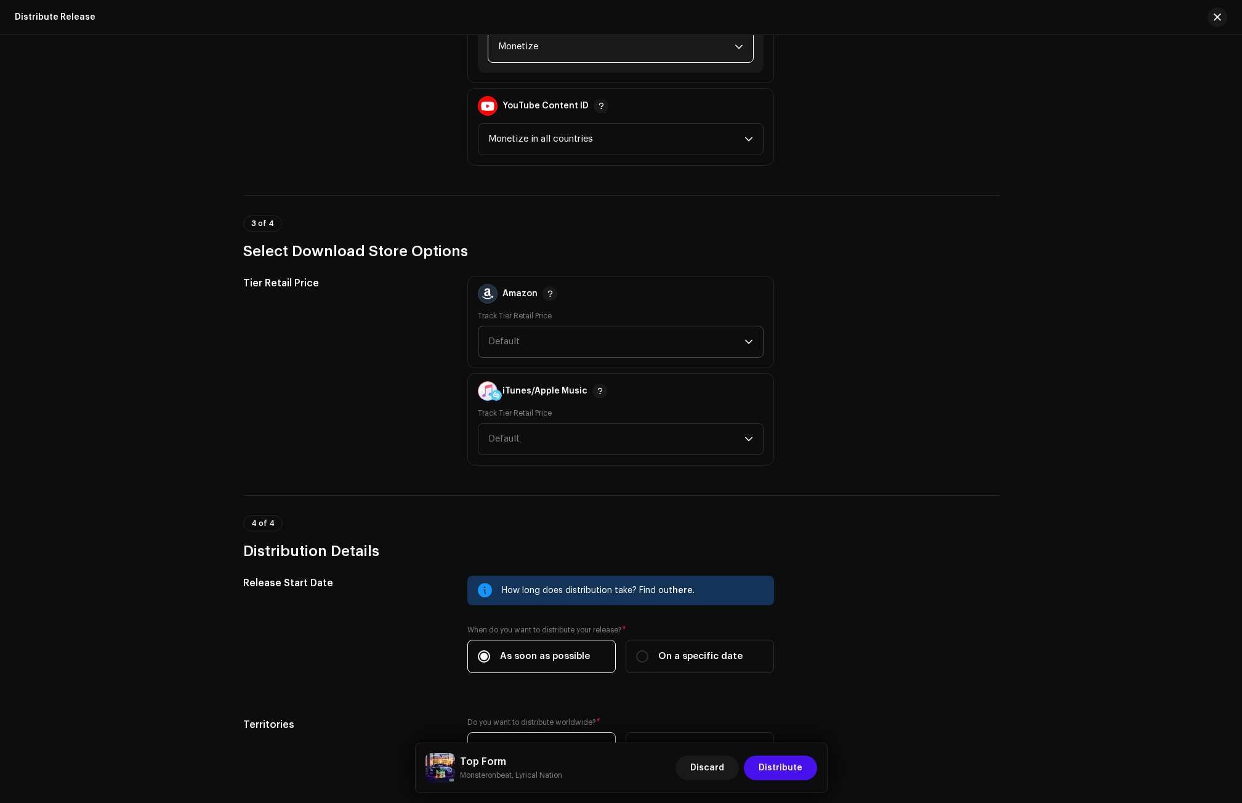
click at [507, 352] on span "Default" at bounding box center [616, 341] width 256 height 31
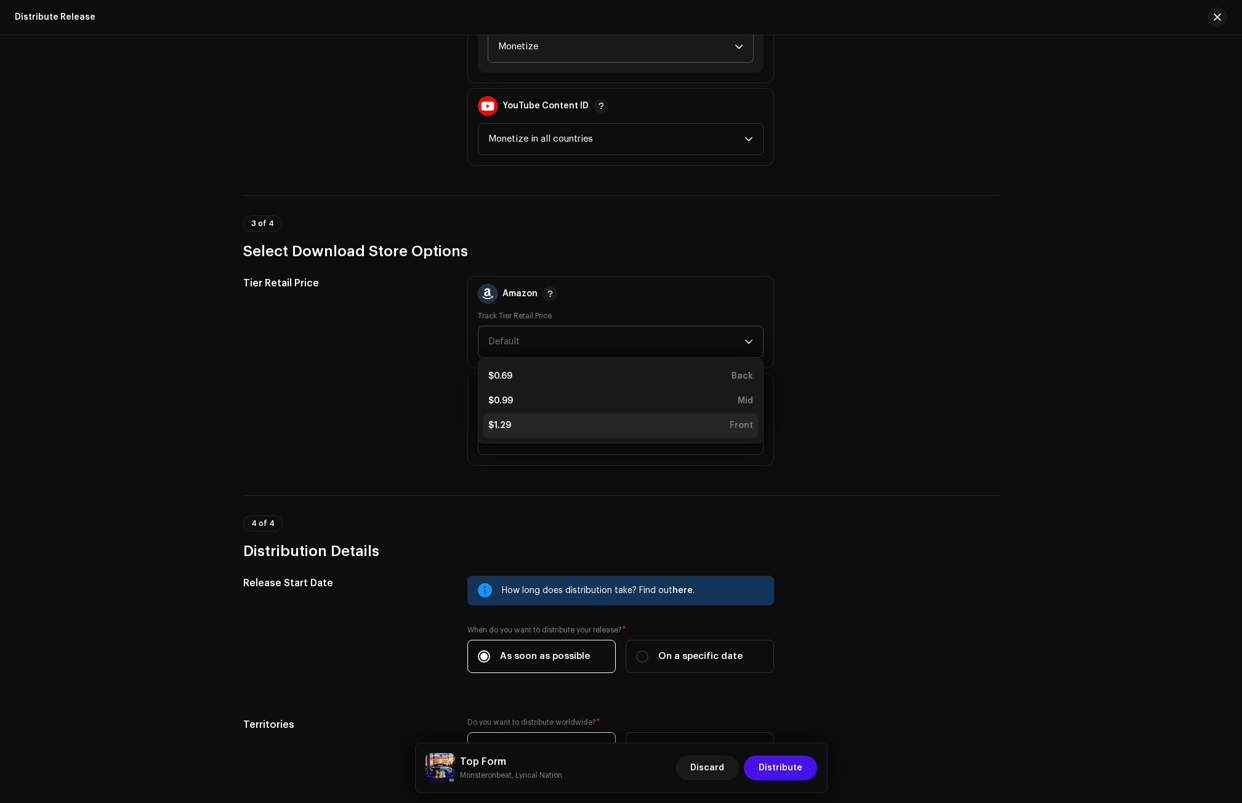
click at [506, 421] on div "$1.29" at bounding box center [499, 425] width 23 height 12
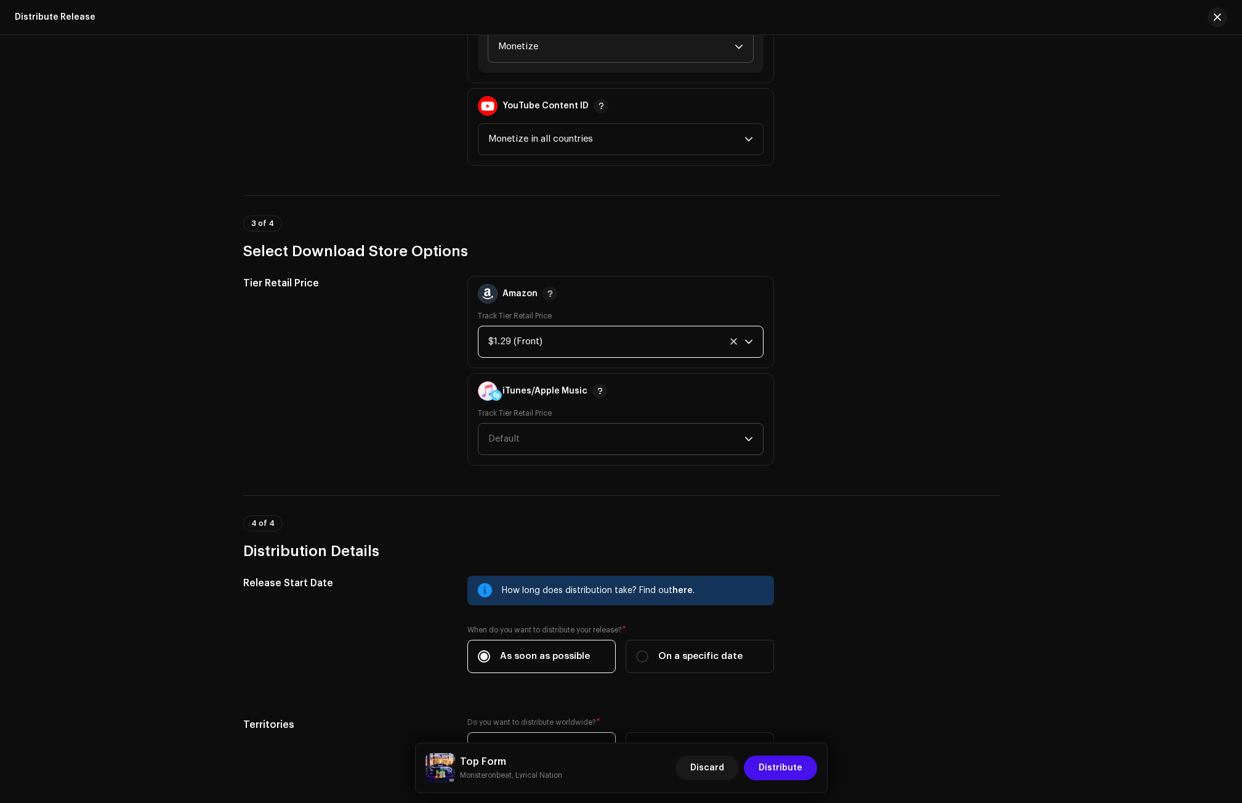
click at [510, 441] on span "Default" at bounding box center [503, 438] width 31 height 9
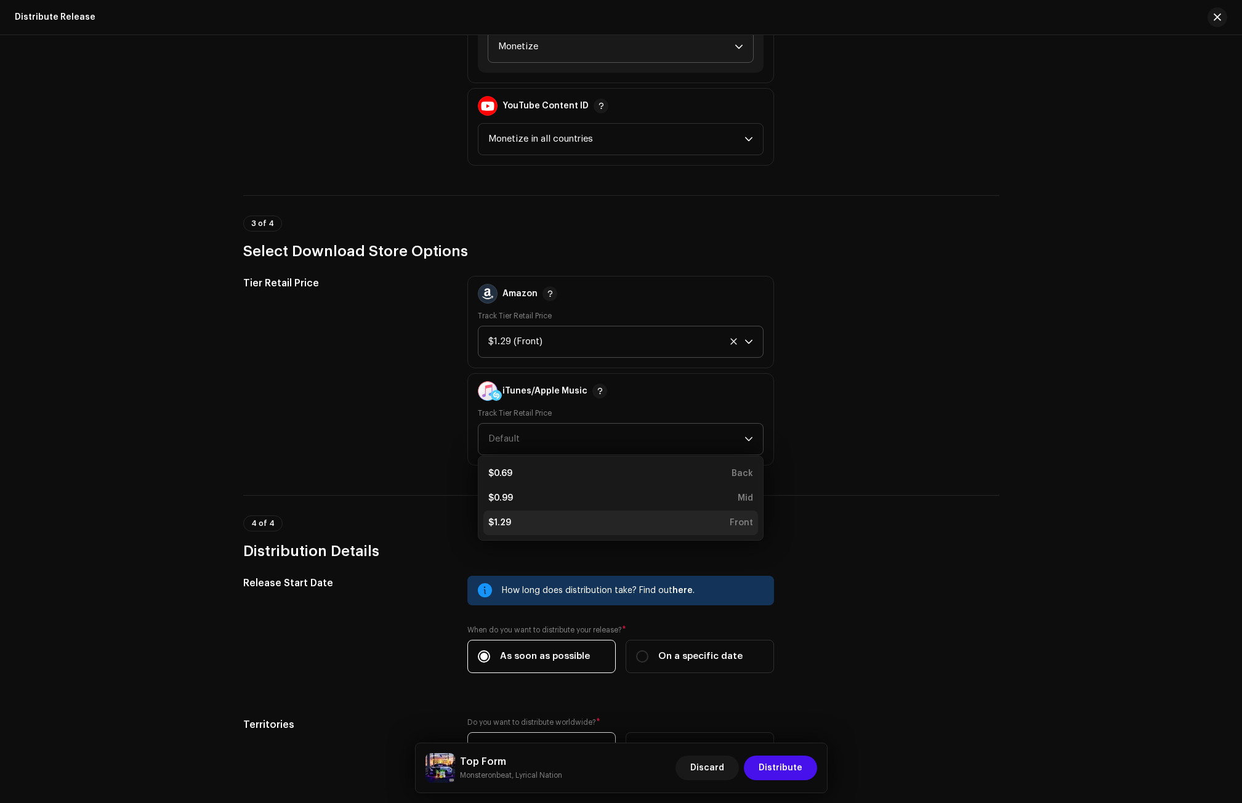
click at [511, 520] on div "$1.29 Front" at bounding box center [620, 523] width 265 height 12
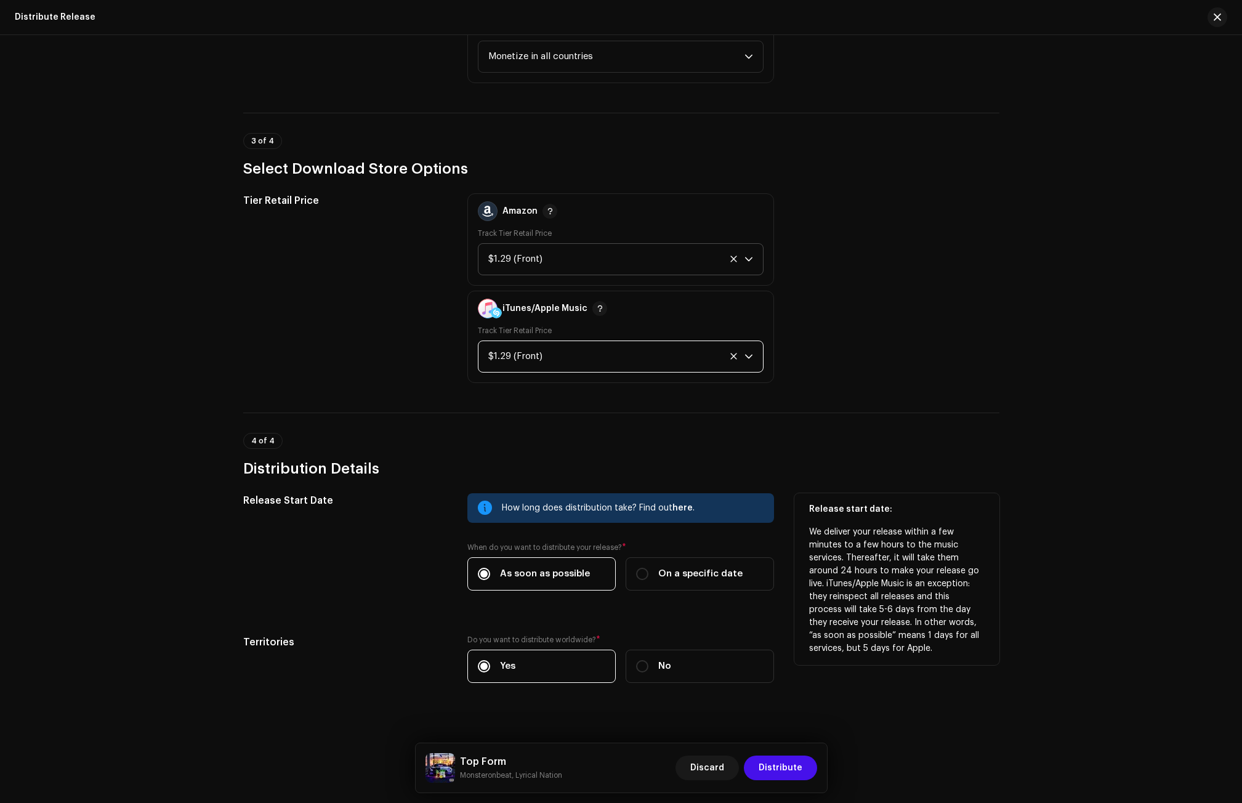
scroll to position [1635, 0]
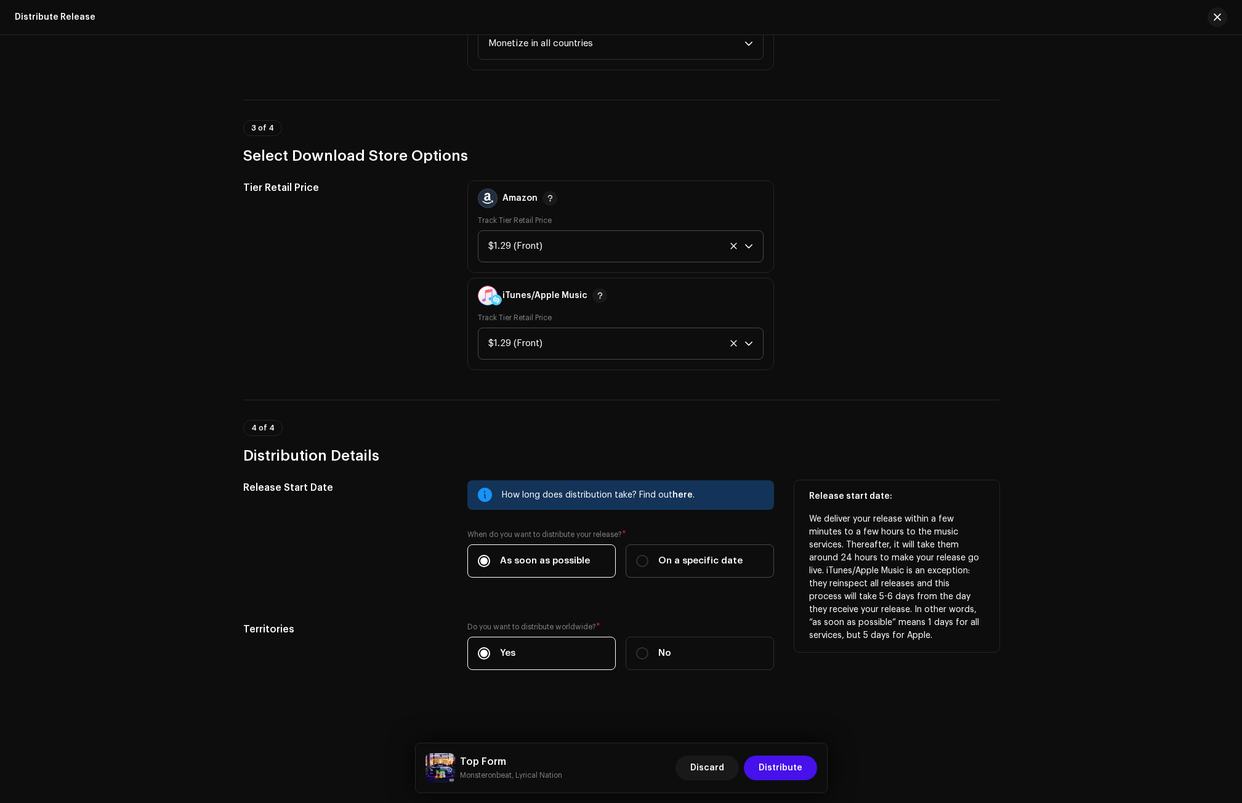
click at [665, 554] on span "On a specific date" at bounding box center [700, 561] width 84 height 14
click at [648, 555] on input "On a specific date" at bounding box center [642, 561] width 12 height 12
radio input "true"
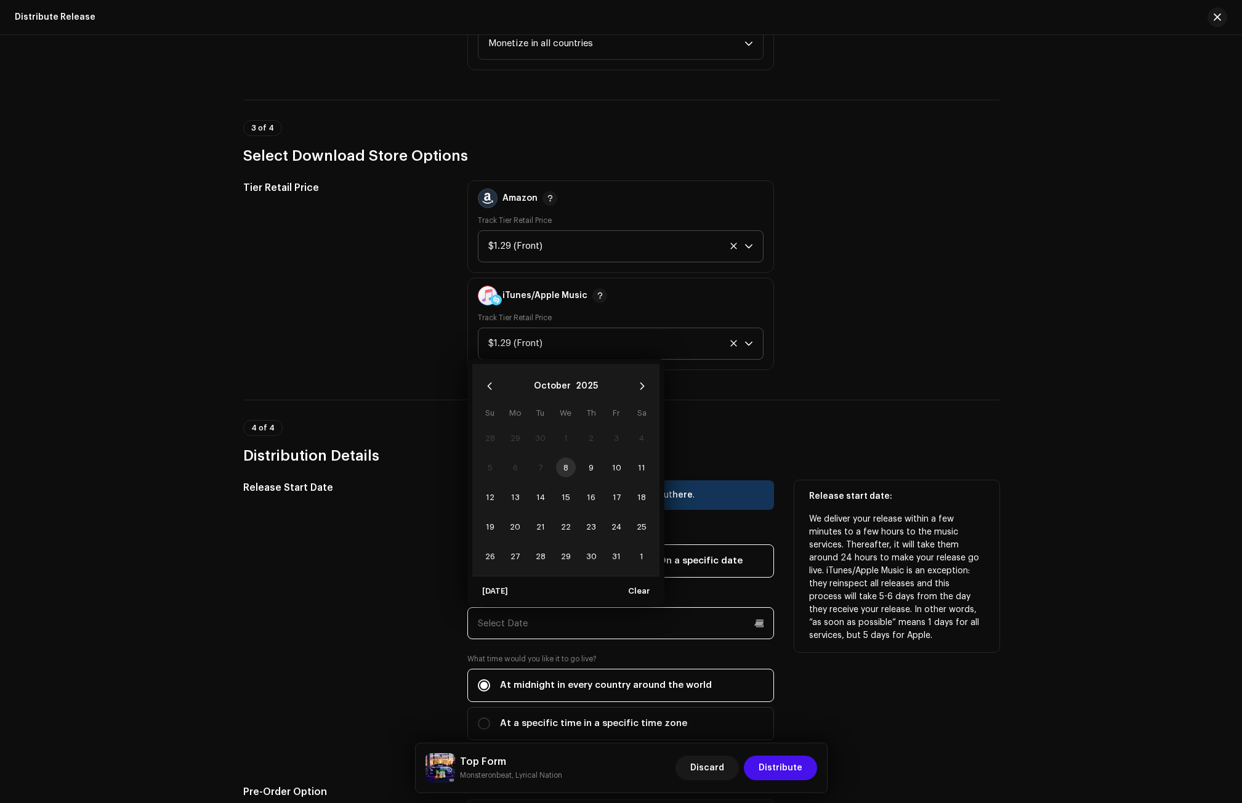
click at [504, 621] on input "text" at bounding box center [620, 623] width 307 height 32
click at [637, 496] on span "18" at bounding box center [642, 497] width 20 height 20
type input "[DATE]"
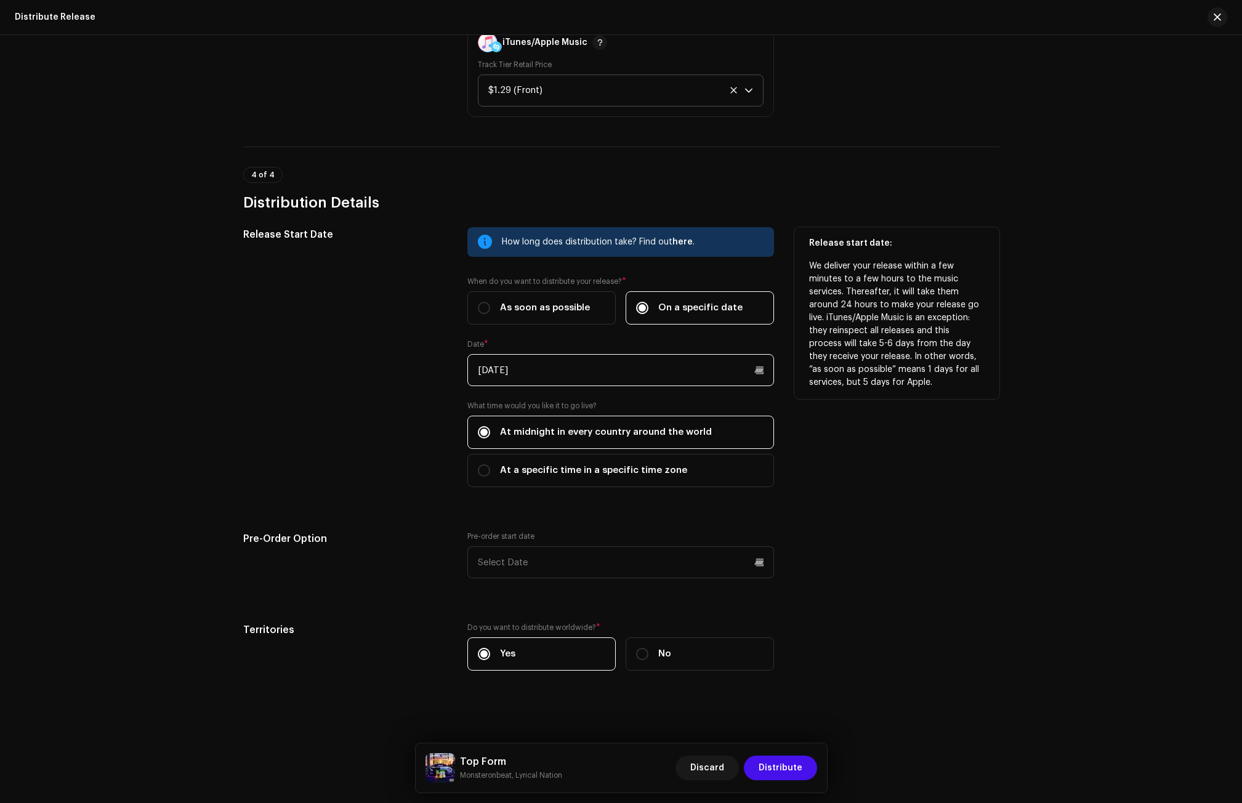
scroll to position [1889, 0]
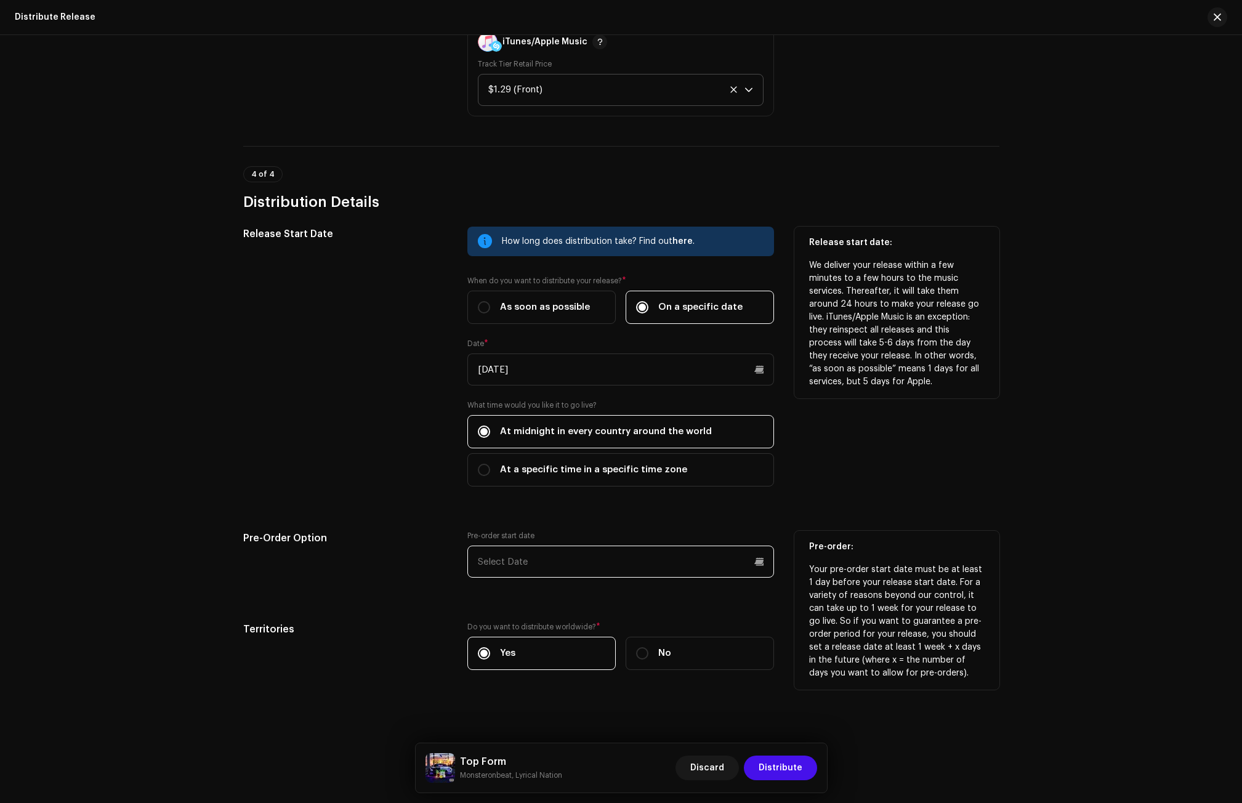
click at [512, 562] on input "text" at bounding box center [620, 562] width 307 height 32
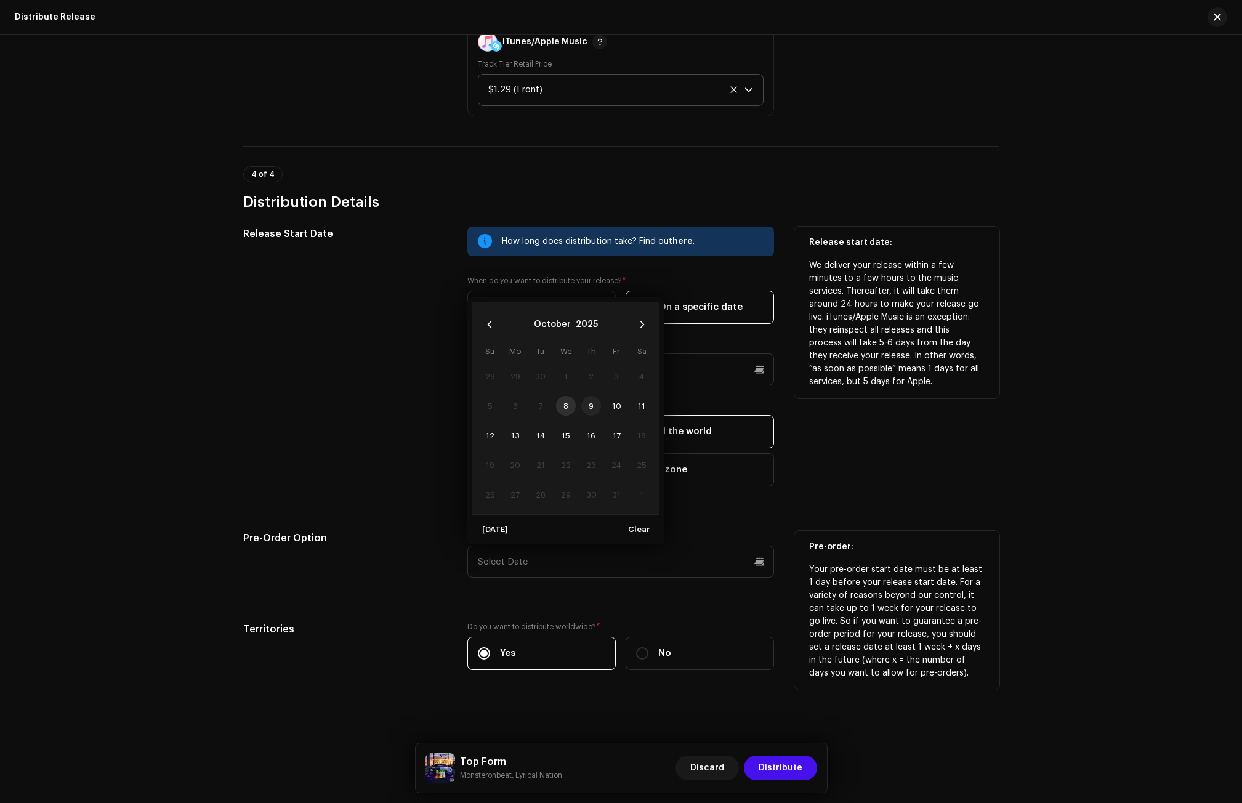
click at [588, 406] on span "9" at bounding box center [591, 406] width 20 height 20
type input "[DATE]"
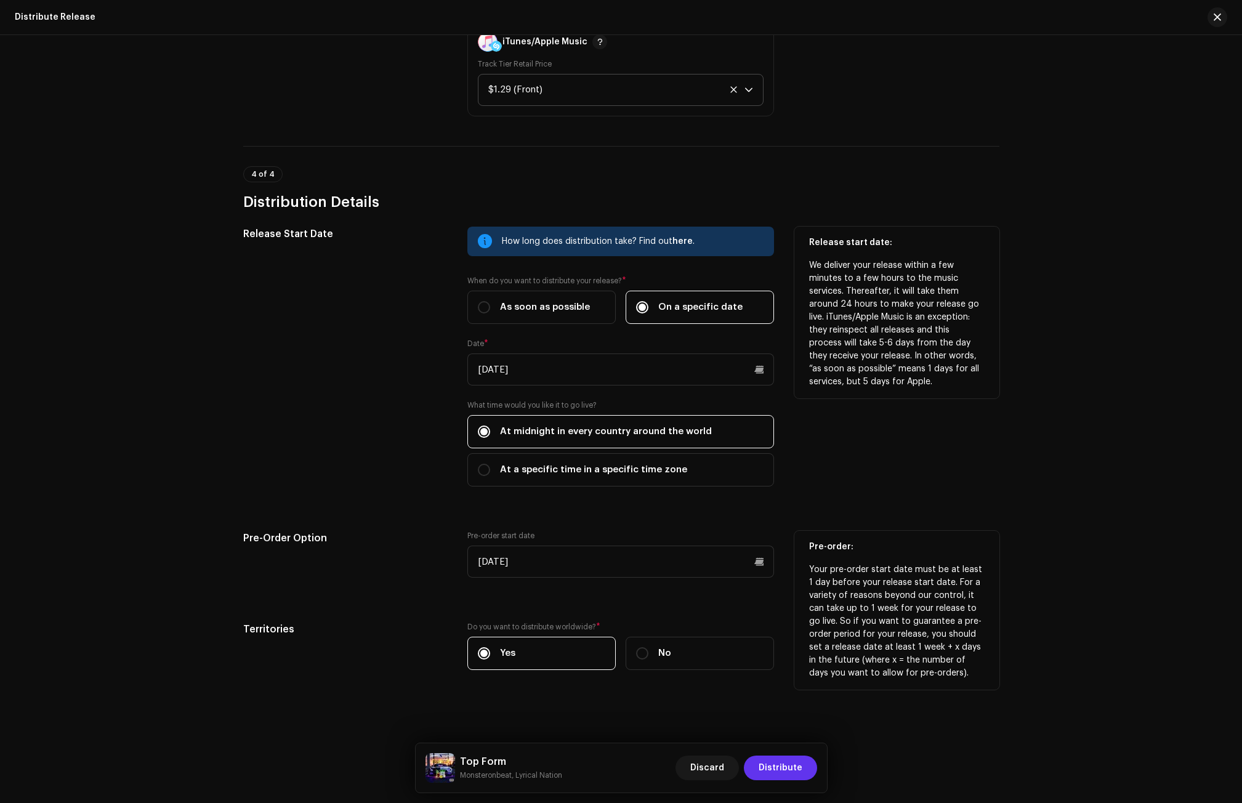
click at [805, 761] on button "Distribute" at bounding box center [780, 768] width 73 height 25
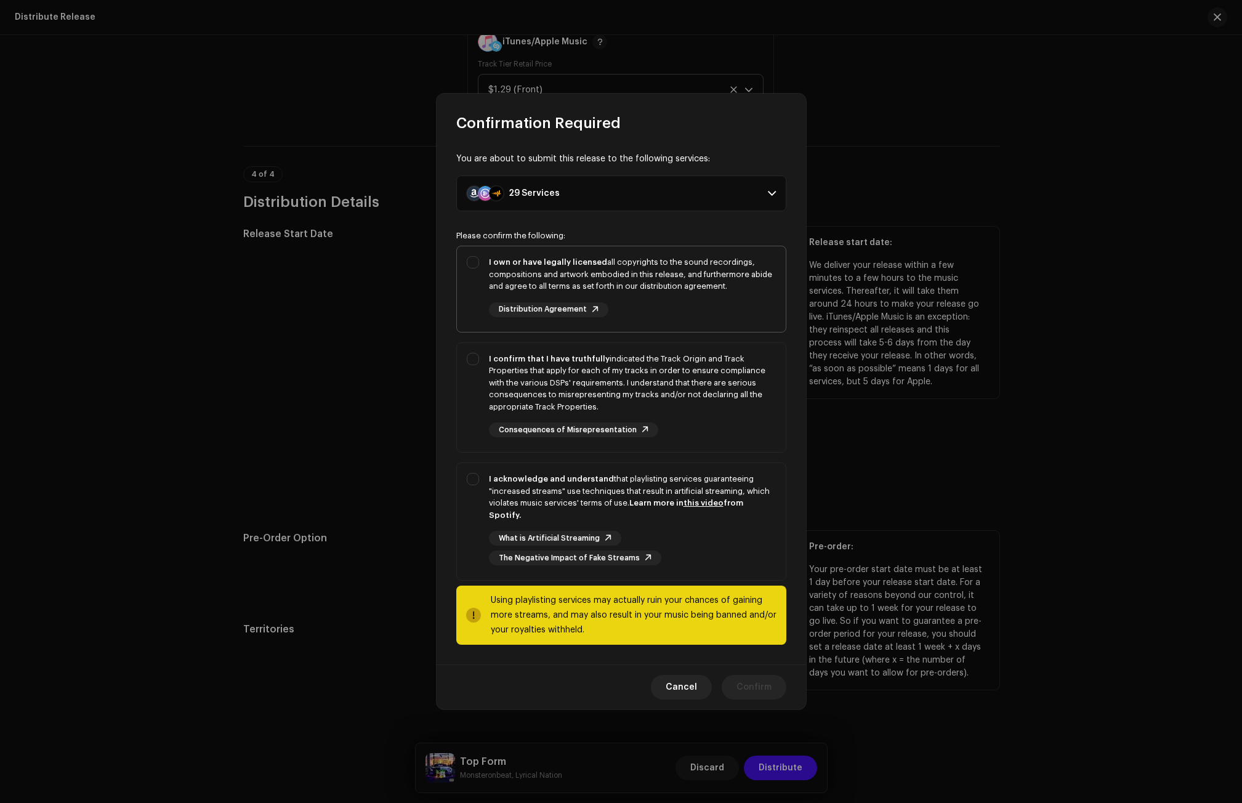
click at [536, 283] on div "I own or have legally licensed all copyrights to the sound recordings, composit…" at bounding box center [632, 274] width 287 height 36
checkbox input "true"
click at [514, 377] on div "I confirm that I have truthfully indicated the Track Origin and Track Propertie…" at bounding box center [632, 383] width 287 height 60
checkbox input "true"
click at [508, 504] on div "I acknowledge and understand that playlisting services guaranteeing "increased …" at bounding box center [632, 497] width 287 height 48
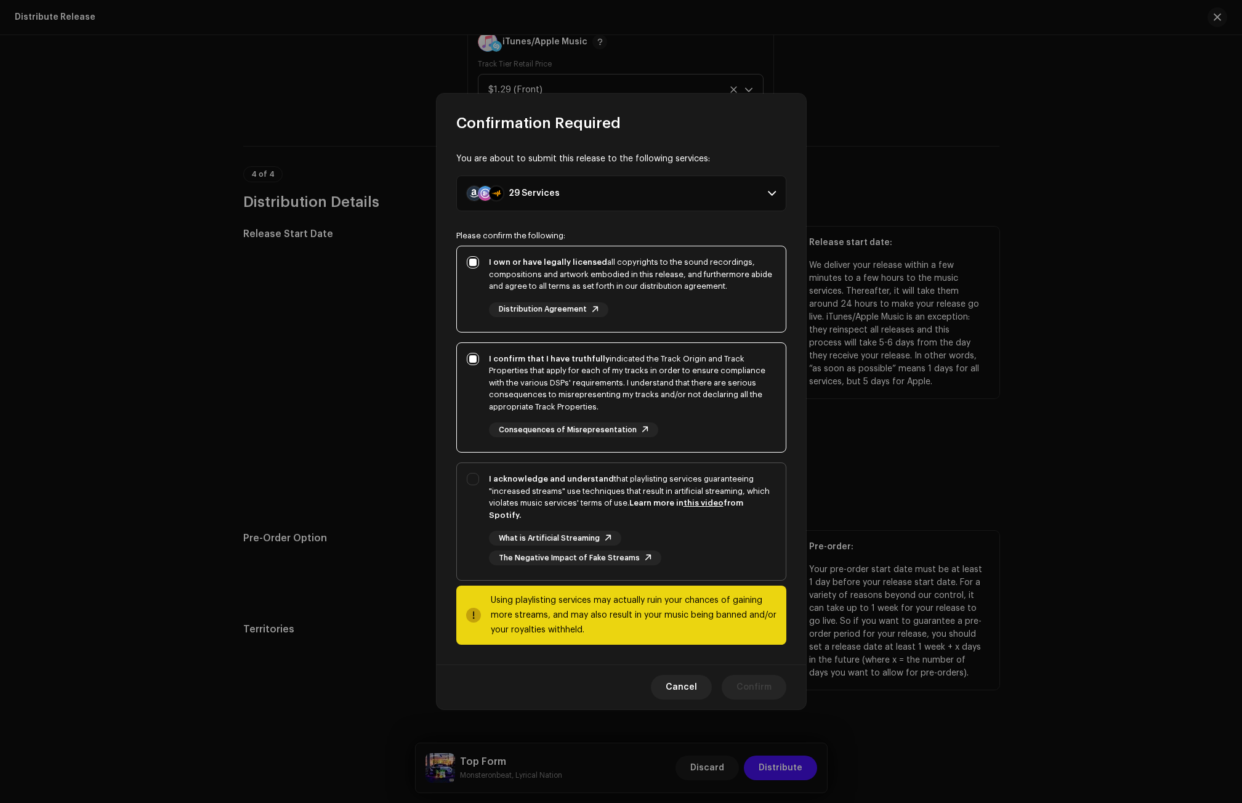
checkbox input "true"
click at [754, 678] on span "Confirm" at bounding box center [753, 687] width 35 height 25
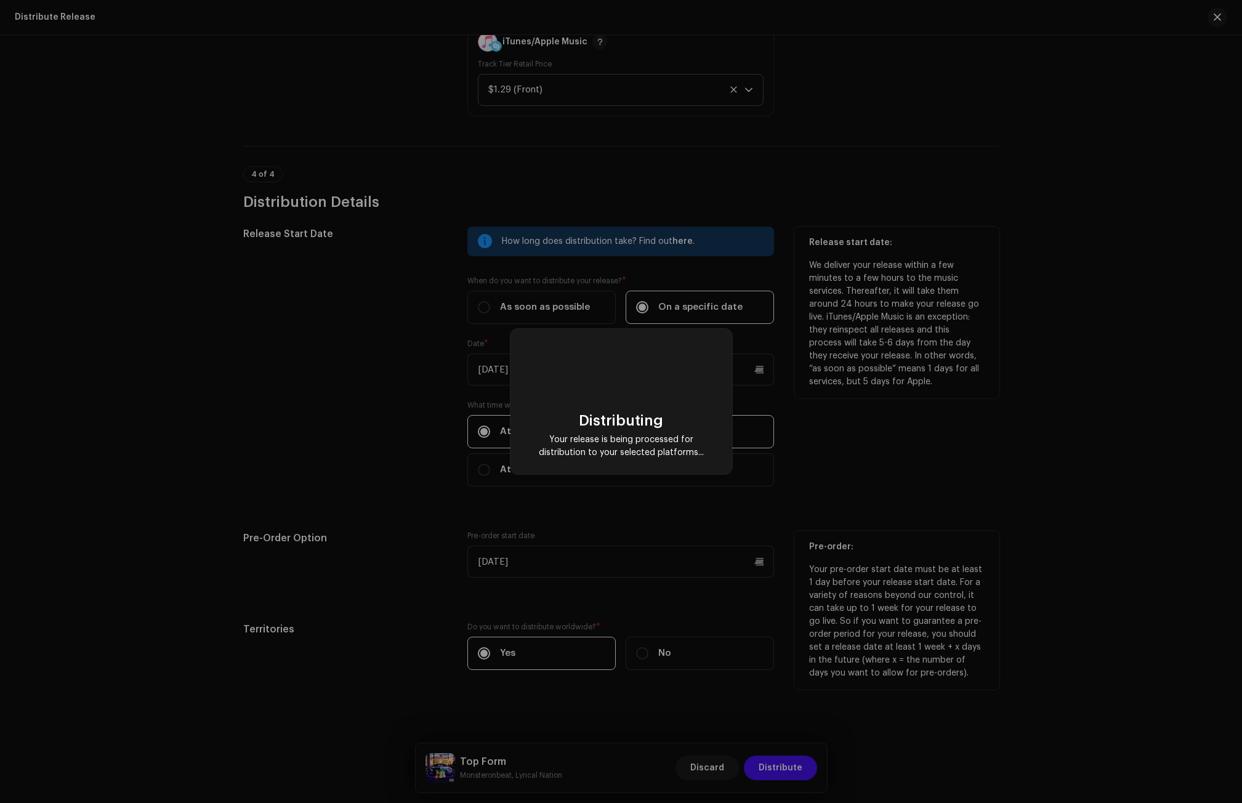
checkbox input "false"
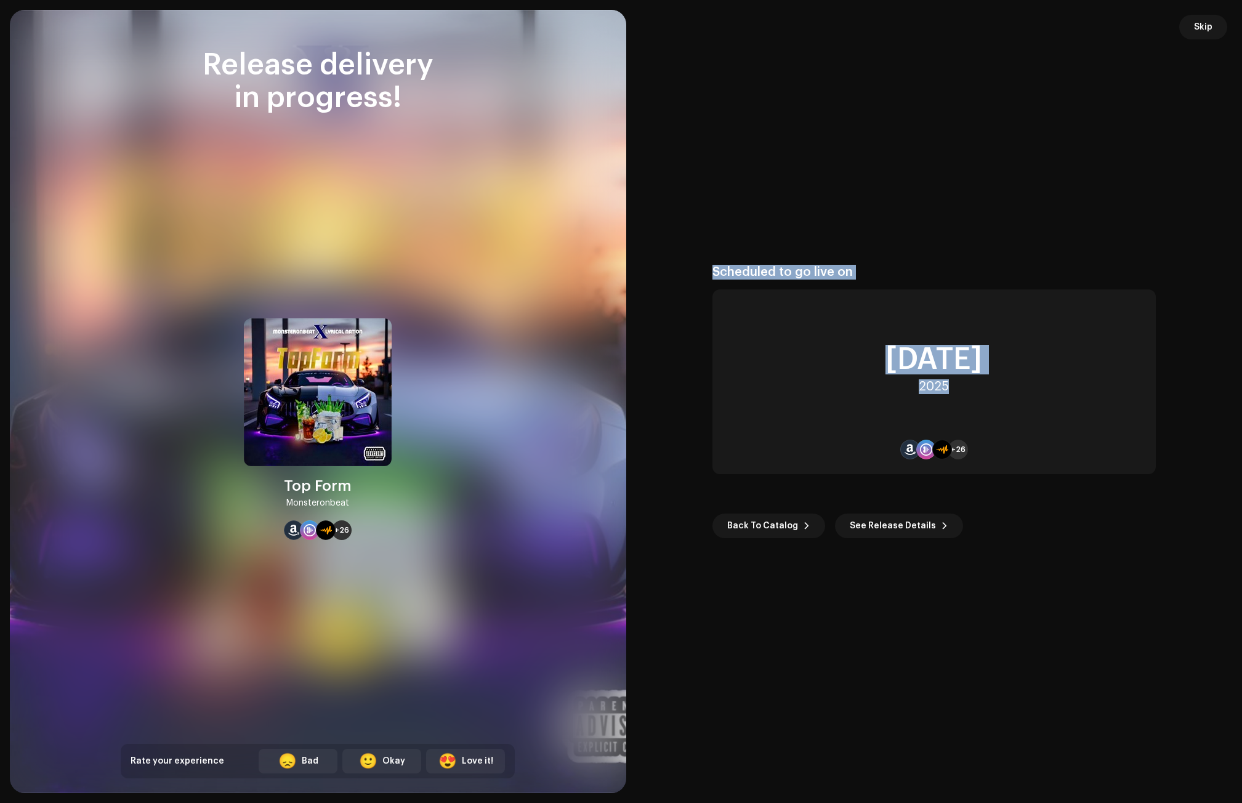
drag, startPoint x: 966, startPoint y: 393, endPoint x: 712, endPoint y: 272, distance: 280.9
click at [712, 272] on div "Scheduled to go live on [DATE] +26" at bounding box center [933, 369] width 443 height 209
copy div "Scheduled to go live on [DATE]"
drag, startPoint x: 286, startPoint y: 484, endPoint x: 358, endPoint y: 504, distance: 74.3
click at [358, 504] on div "Top Form Monsteronbeat +26" at bounding box center [318, 429] width 148 height 222
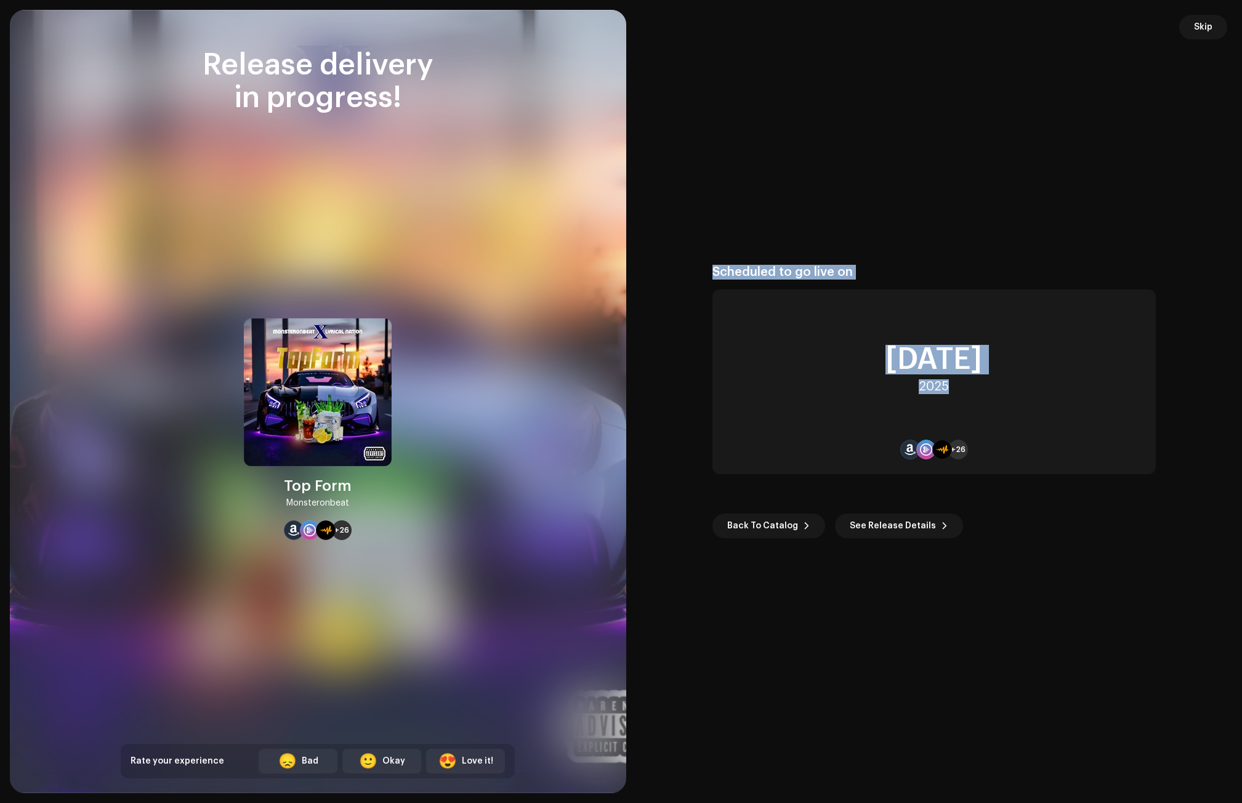
click at [348, 498] on div "Monsteronbeat" at bounding box center [317, 503] width 63 height 15
drag, startPoint x: 344, startPoint y: 486, endPoint x: 283, endPoint y: 482, distance: 61.1
click at [283, 482] on div "Top Form Monsteronbeat +26" at bounding box center [318, 429] width 148 height 222
copy div "Top Form"
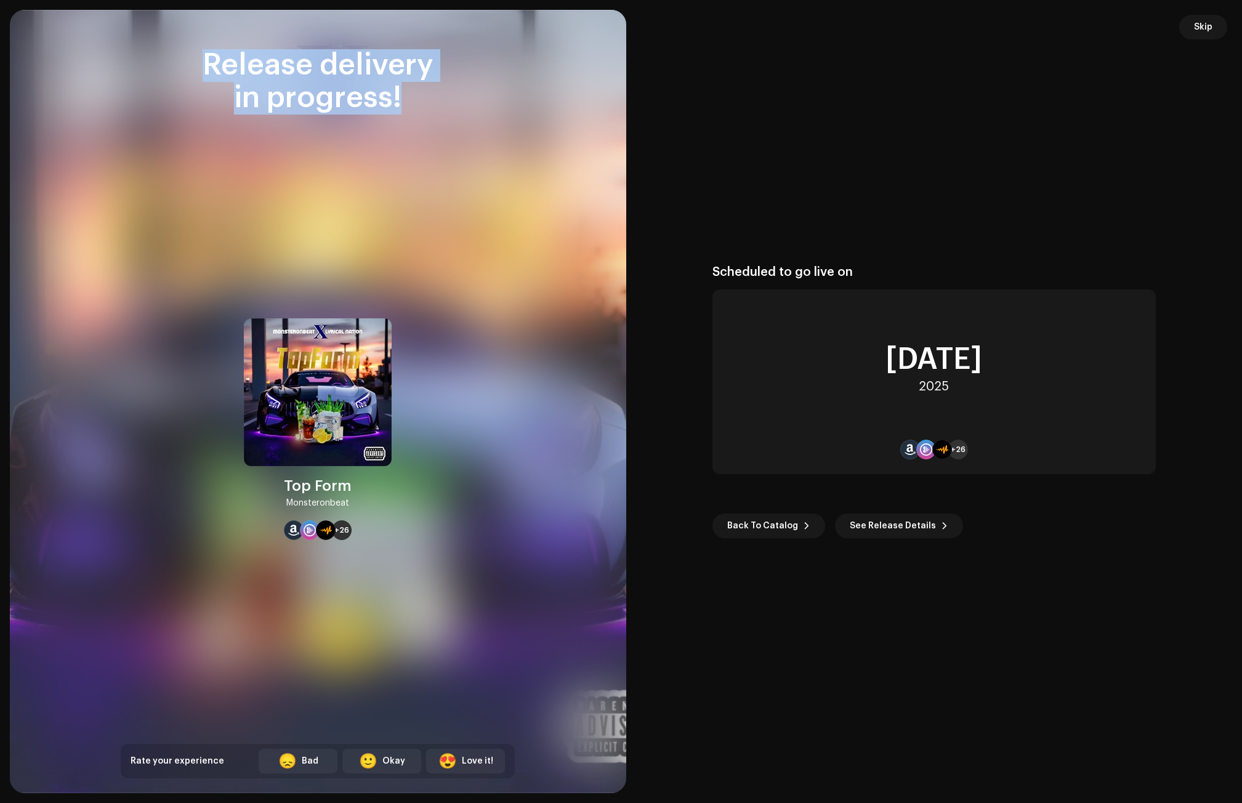
drag, startPoint x: 408, startPoint y: 98, endPoint x: 187, endPoint y: 55, distance: 225.1
click at [187, 55] on div "Release delivery in progress!" at bounding box center [318, 81] width 394 height 65
copy div "Release delivery in progress!"
click at [1201, 26] on span "Skip" at bounding box center [1203, 27] width 18 height 25
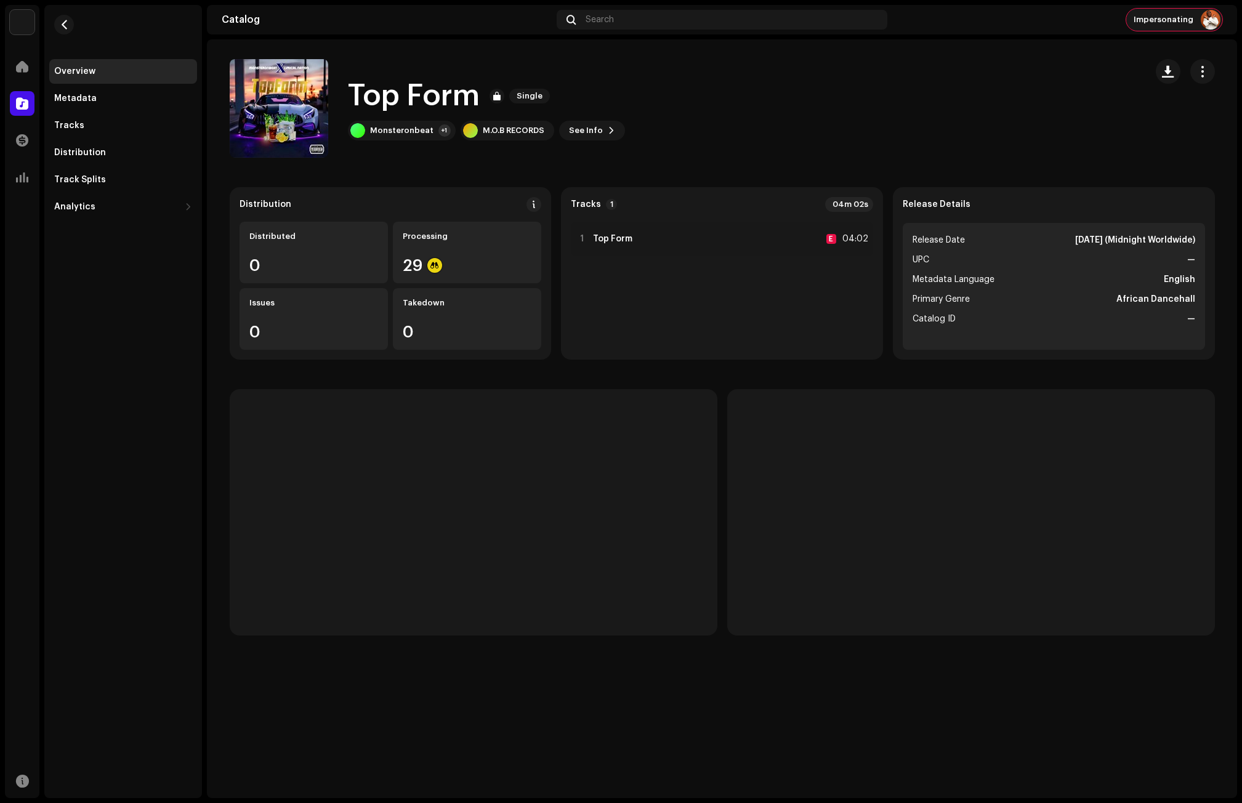
click at [1174, 21] on span "Impersonating" at bounding box center [1164, 20] width 60 height 10
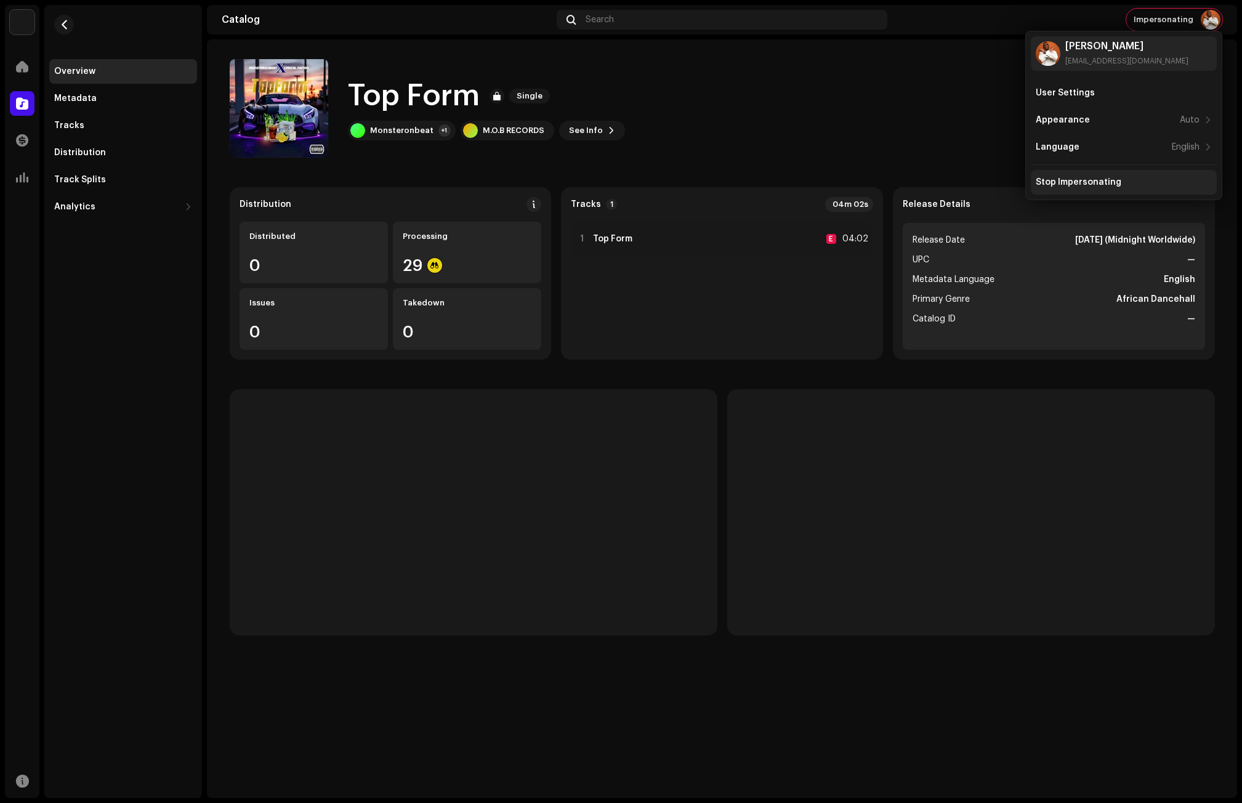
click at [1077, 180] on div "Stop Impersonating" at bounding box center [1079, 182] width 86 height 10
